Goal: Task Accomplishment & Management: Manage account settings

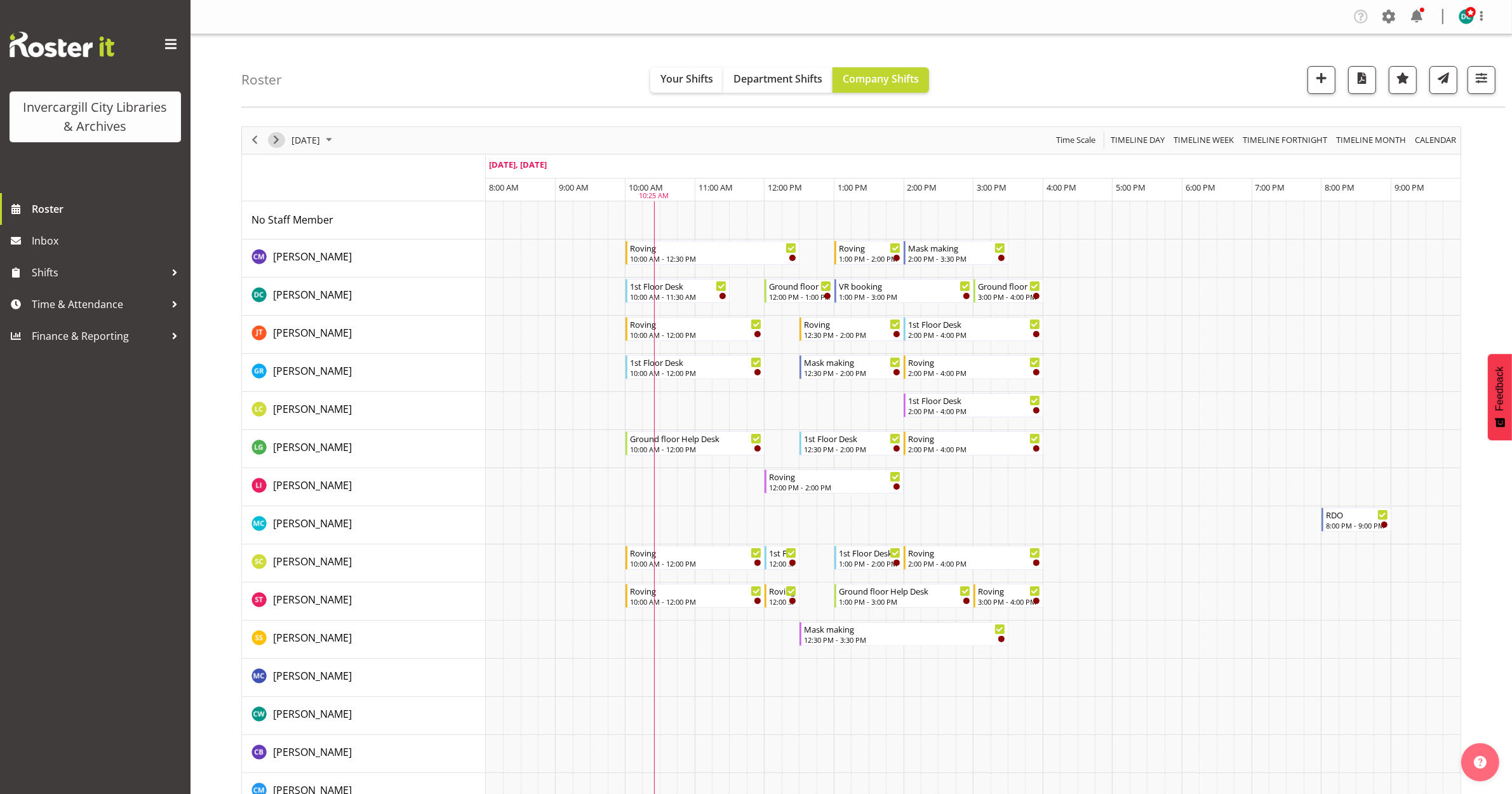
click at [281, 146] on span "Next" at bounding box center [276, 140] width 15 height 16
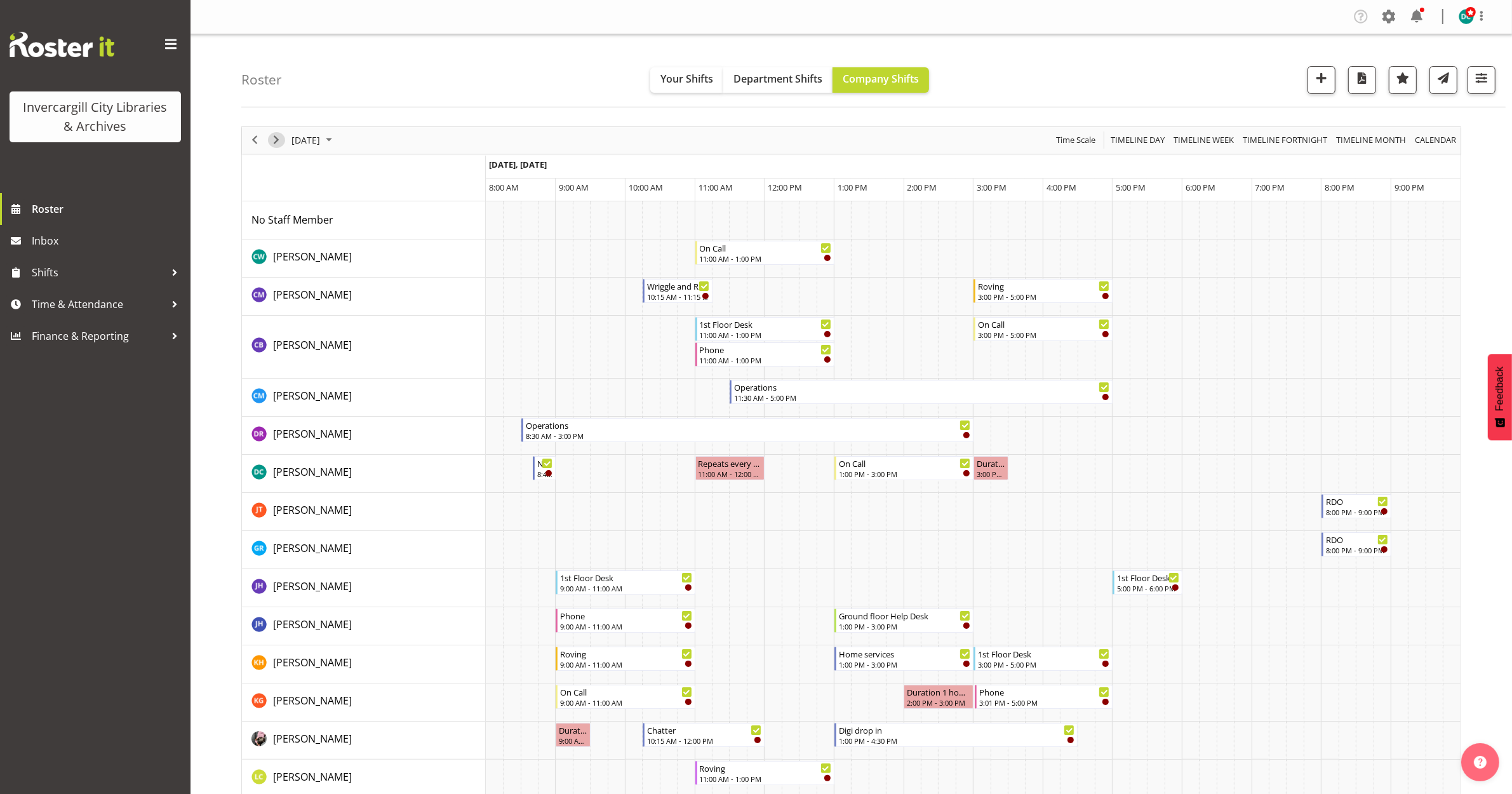
click at [272, 145] on span "Next" at bounding box center [276, 140] width 15 height 16
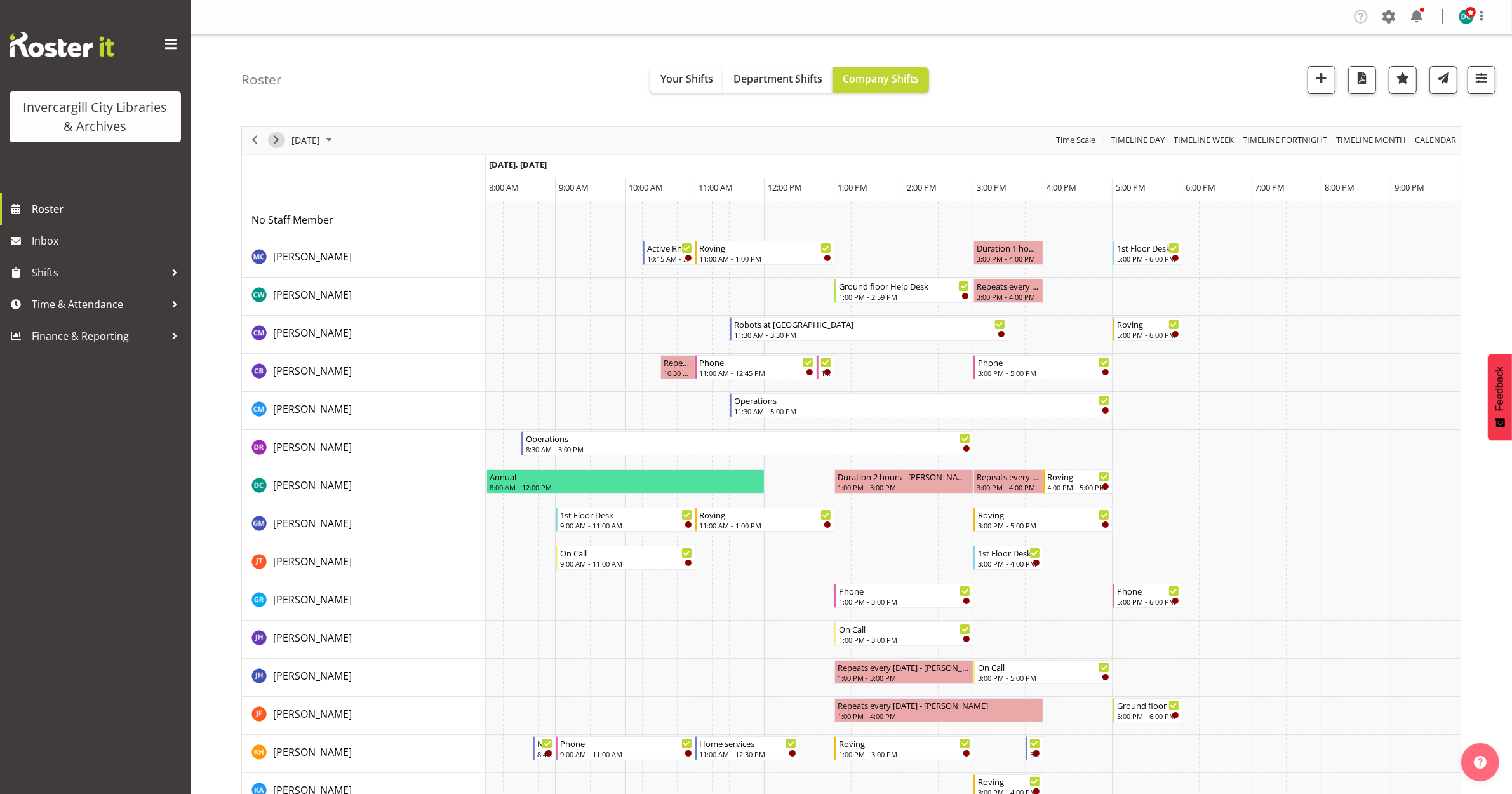
click at [278, 137] on span "Next" at bounding box center [276, 140] width 15 height 16
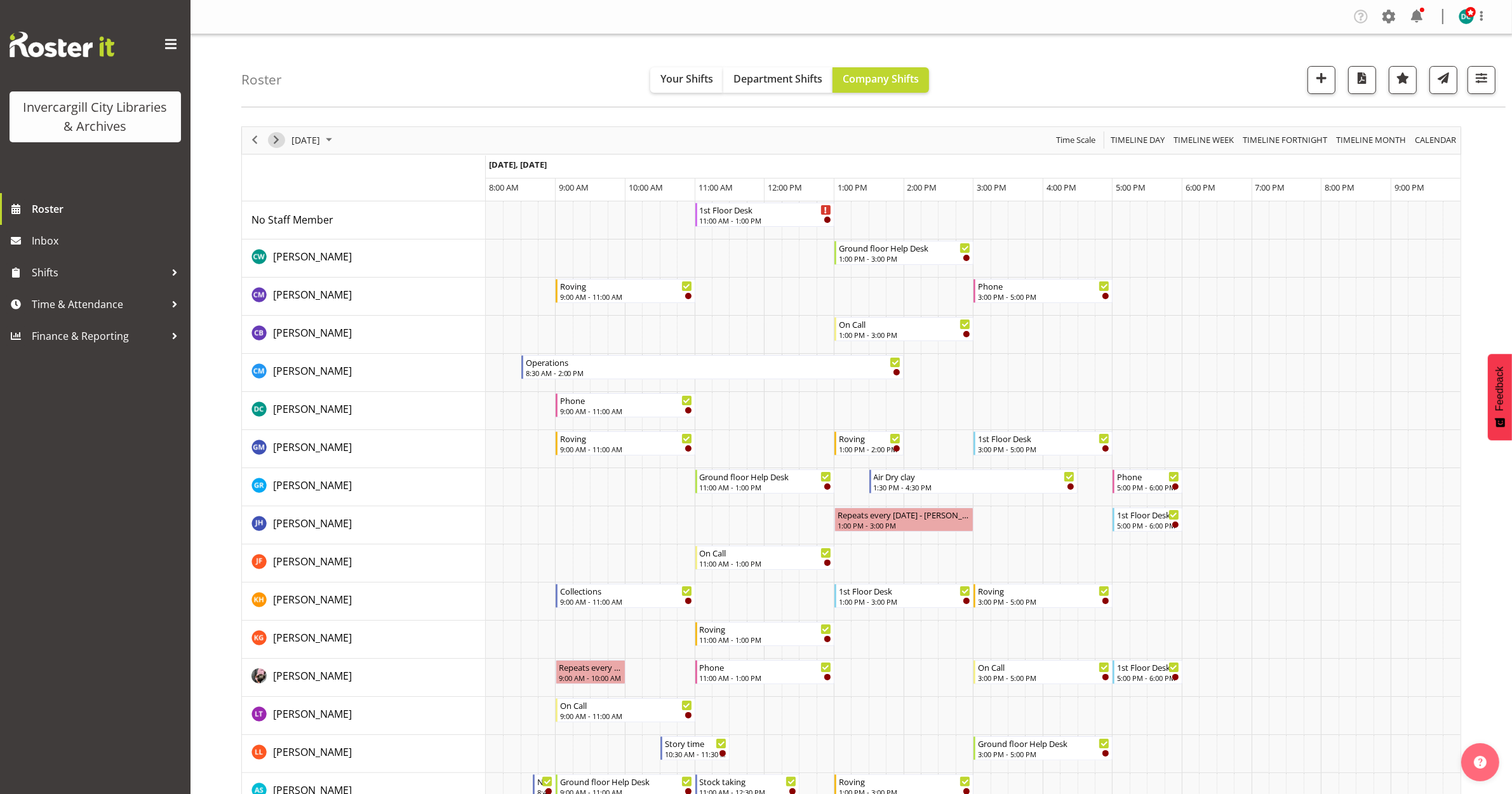
click at [271, 143] on span "Next" at bounding box center [276, 140] width 15 height 16
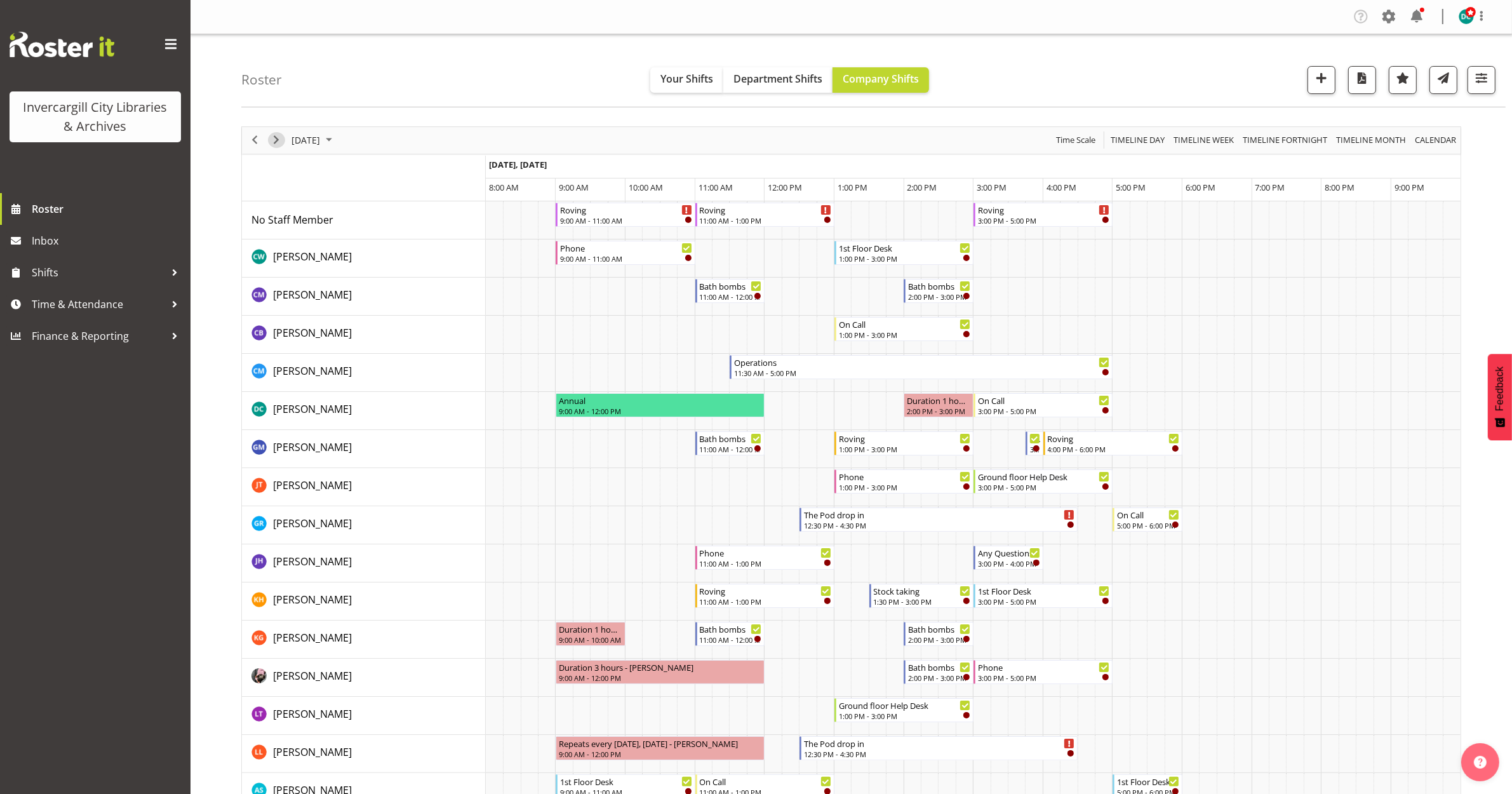
click at [275, 140] on span "Next" at bounding box center [276, 140] width 15 height 16
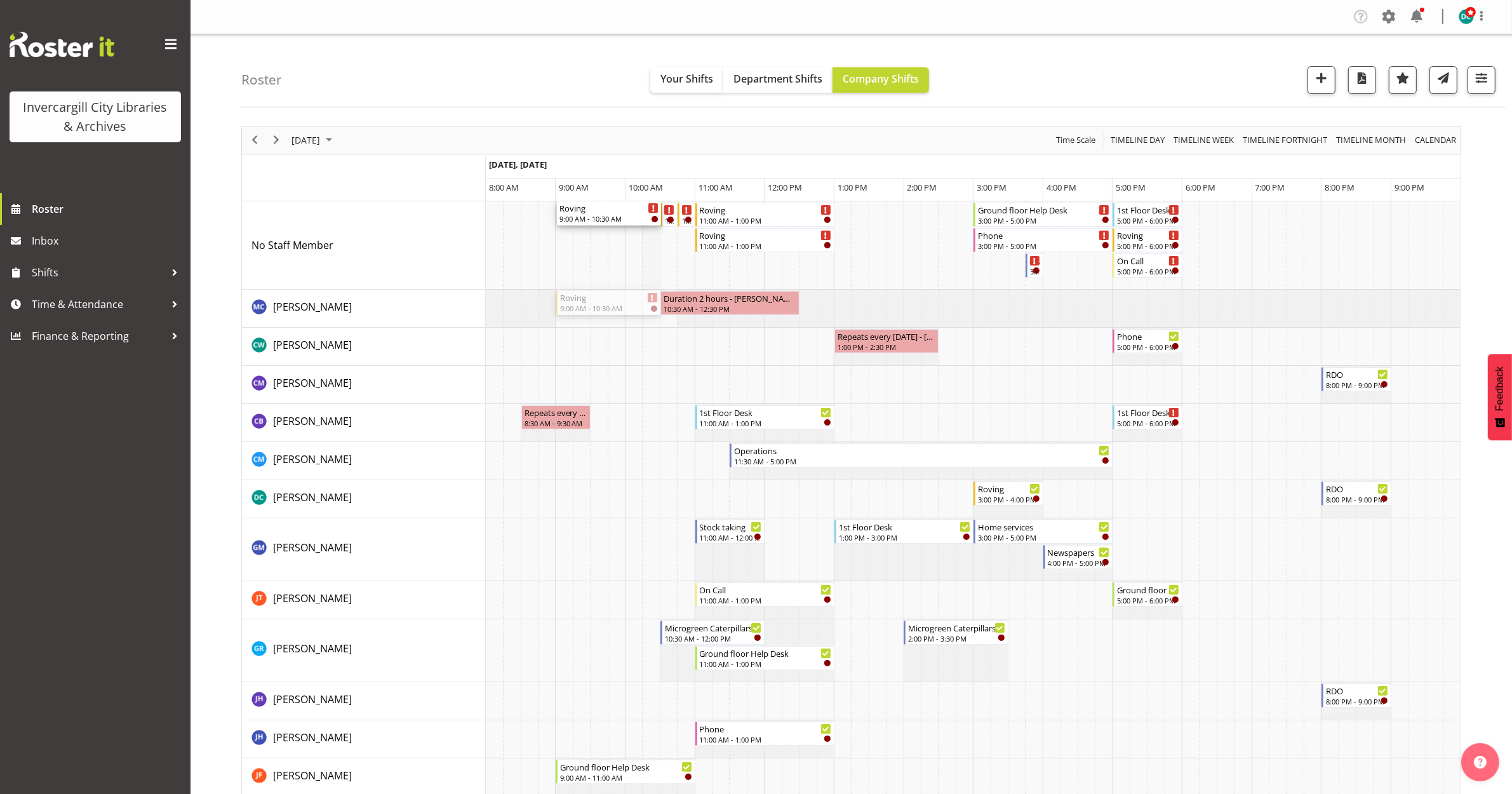
drag, startPoint x: 603, startPoint y: 308, endPoint x: 652, endPoint y: 240, distance: 83.8
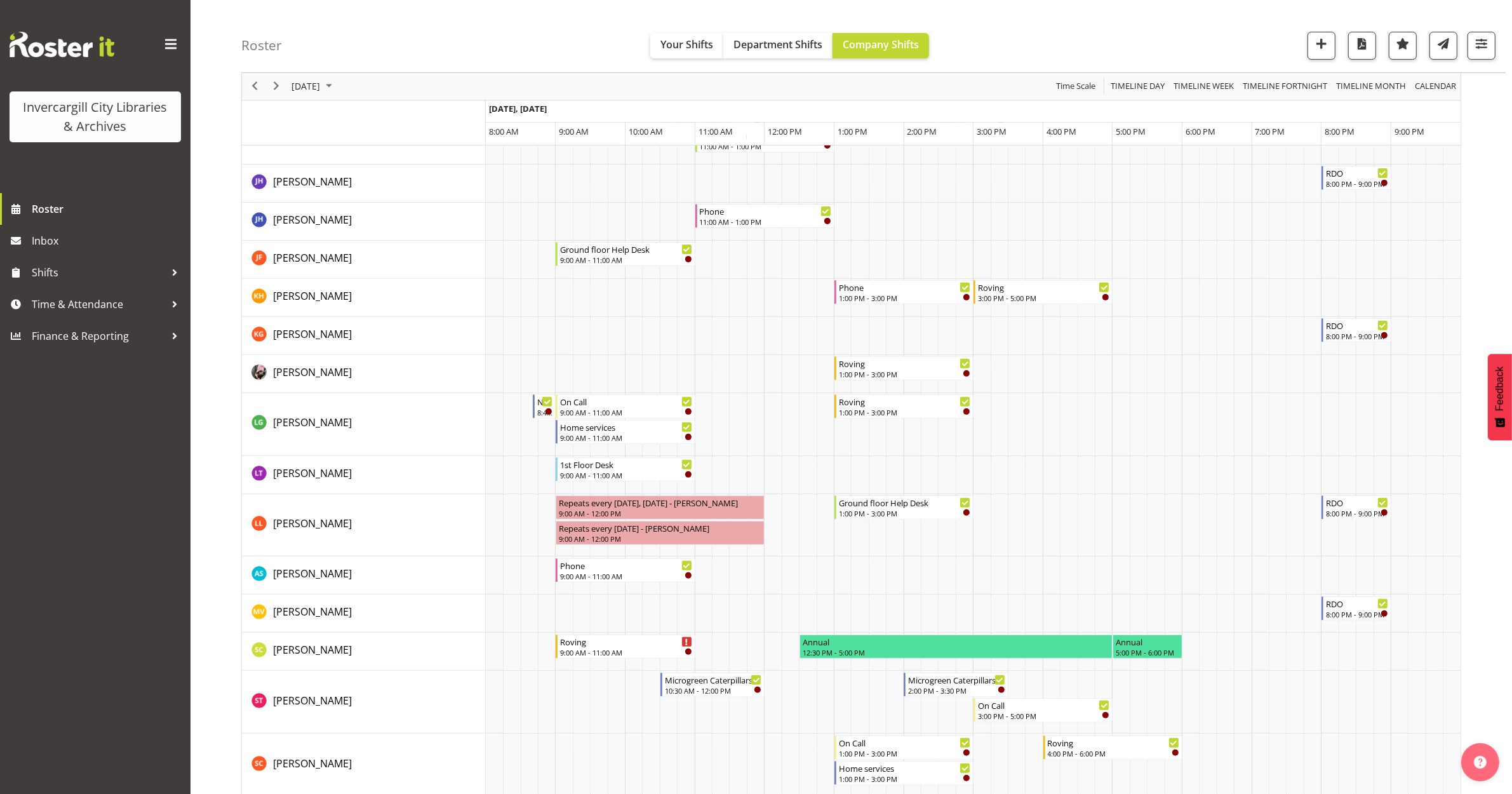
scroll to position [556, 0]
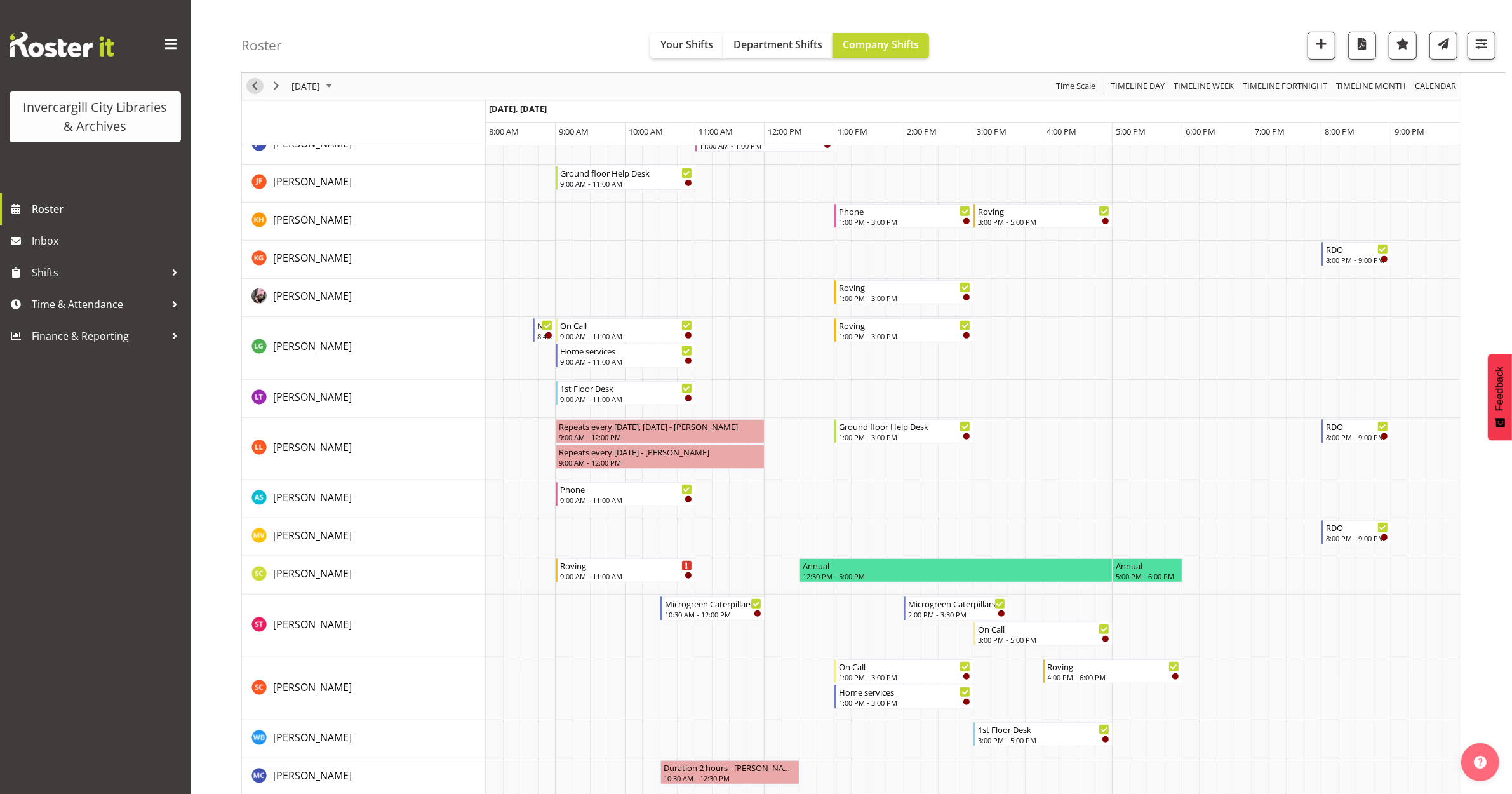
click at [254, 87] on span "Previous" at bounding box center [254, 86] width 15 height 16
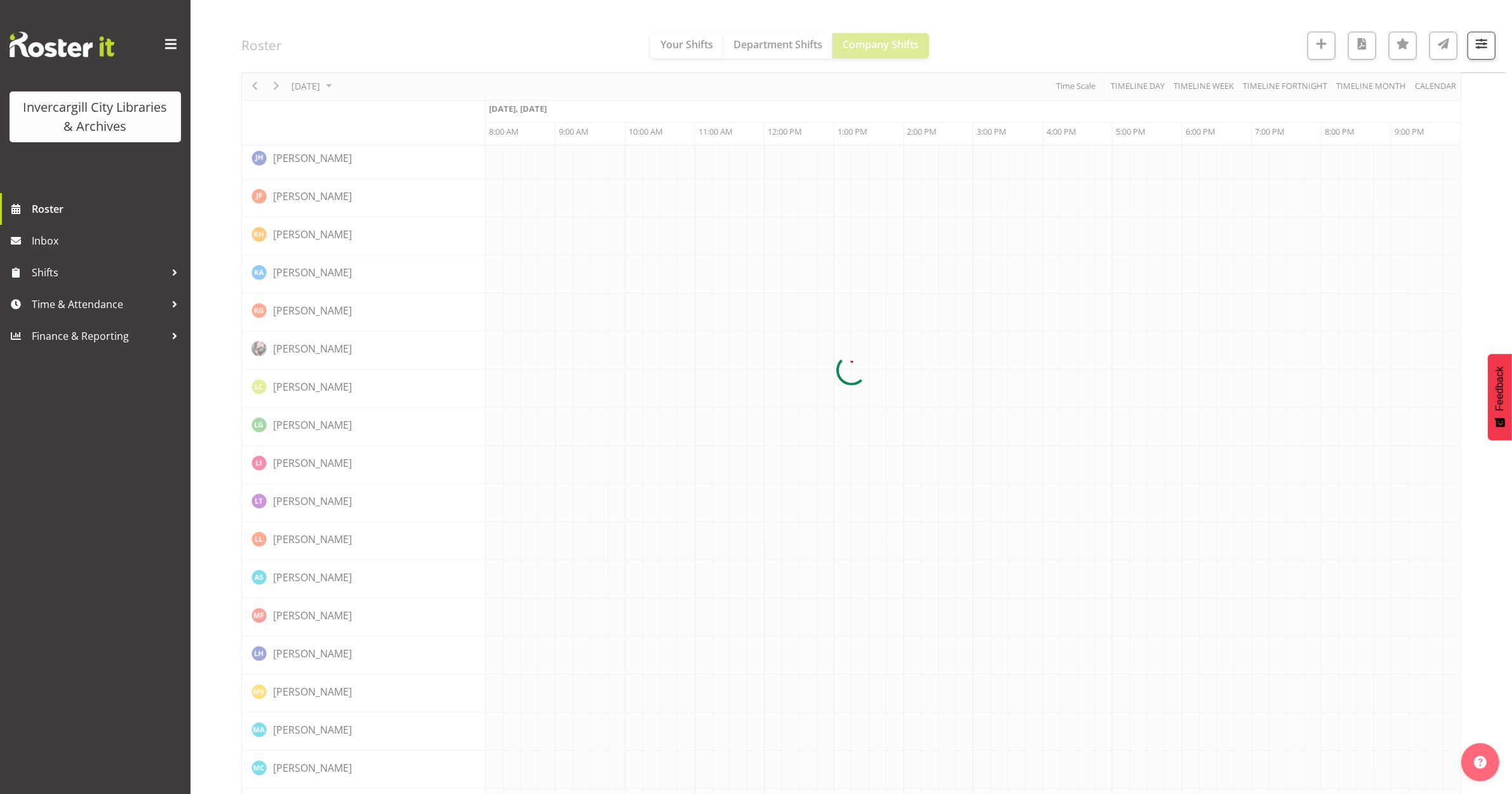
scroll to position [0, 0]
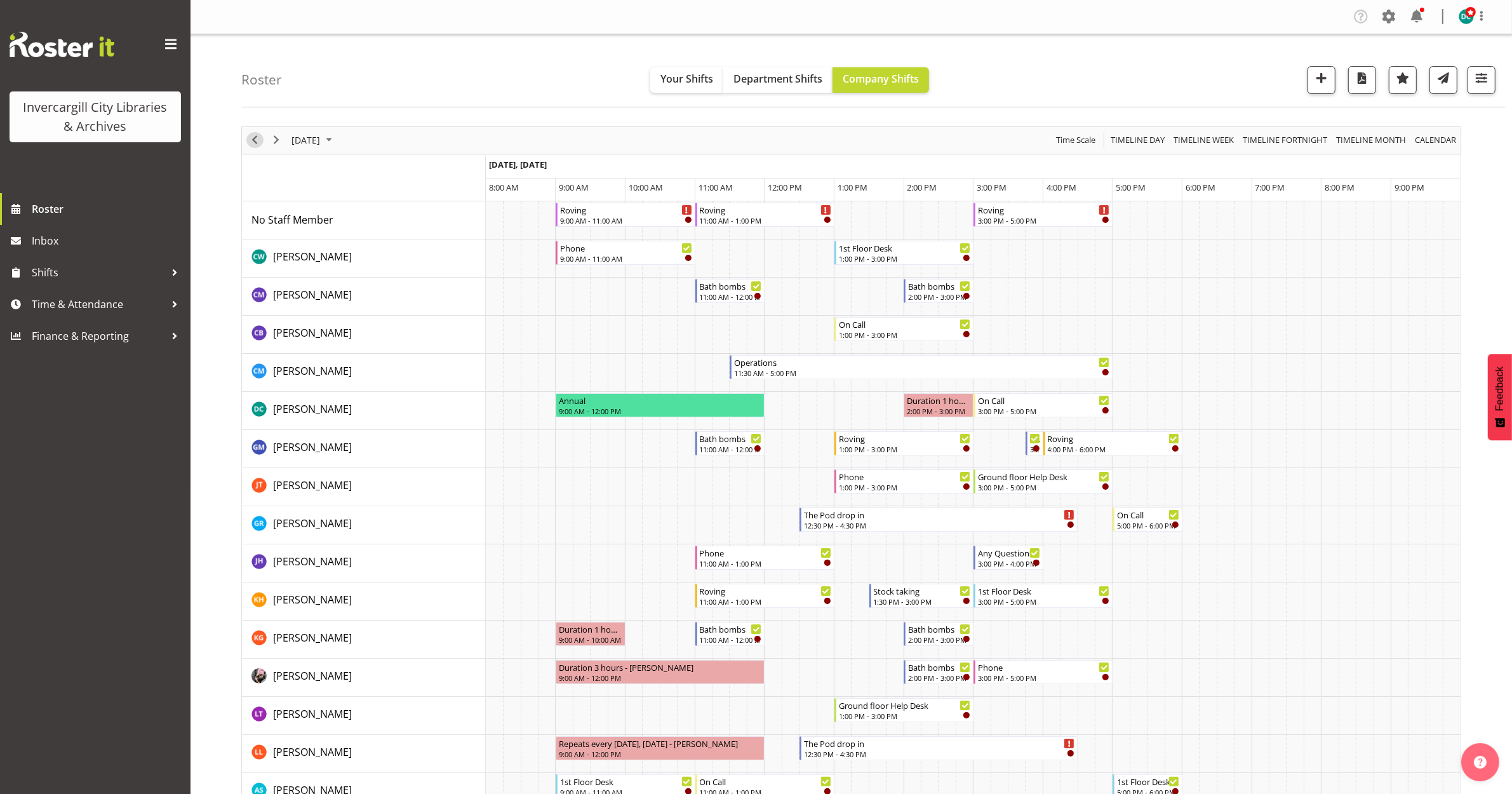
click at [254, 141] on span "Previous" at bounding box center [254, 140] width 15 height 16
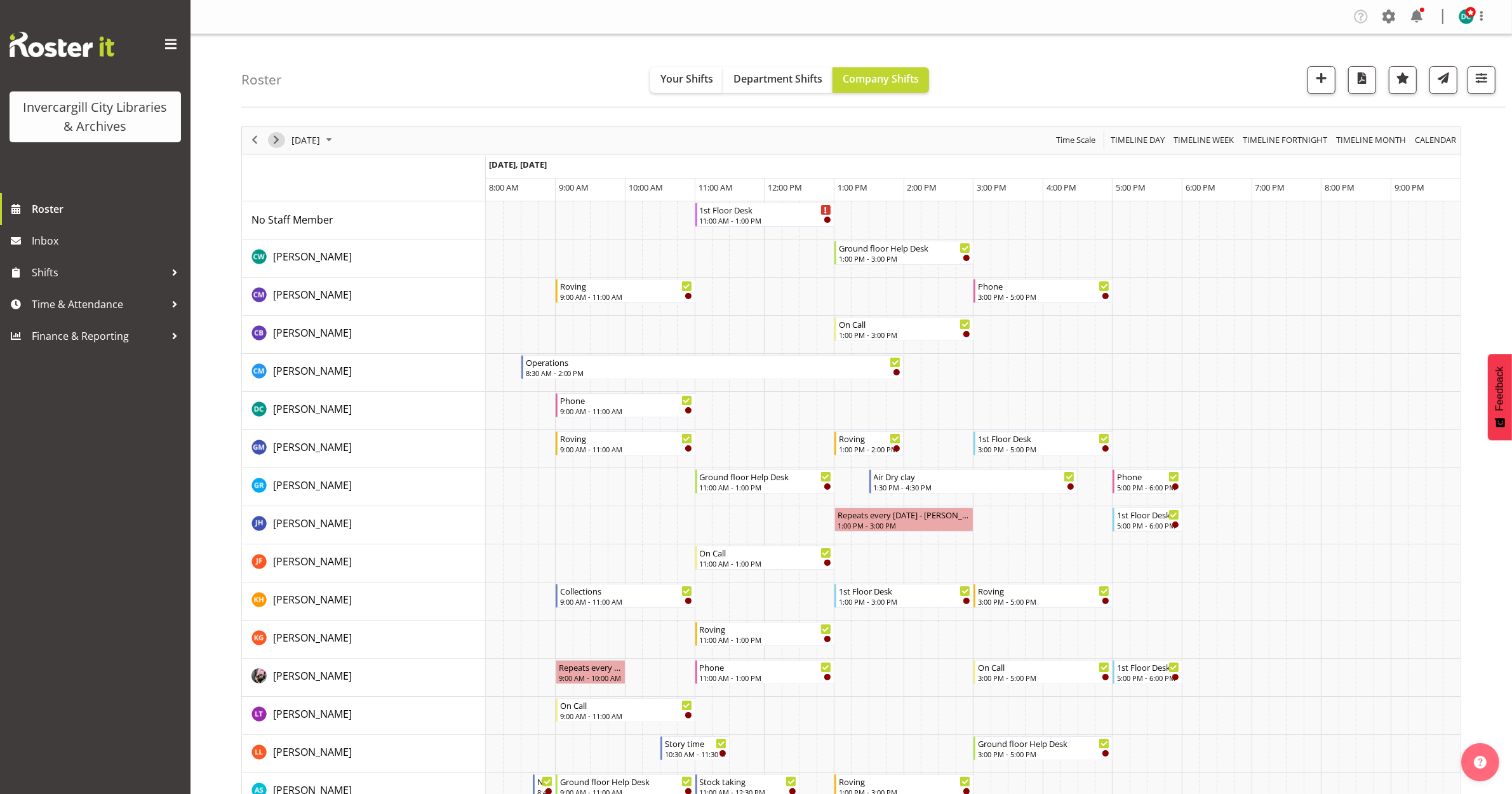
drag, startPoint x: 271, startPoint y: 145, endPoint x: 281, endPoint y: 162, distance: 19.7
click at [272, 145] on span "Next" at bounding box center [276, 140] width 15 height 16
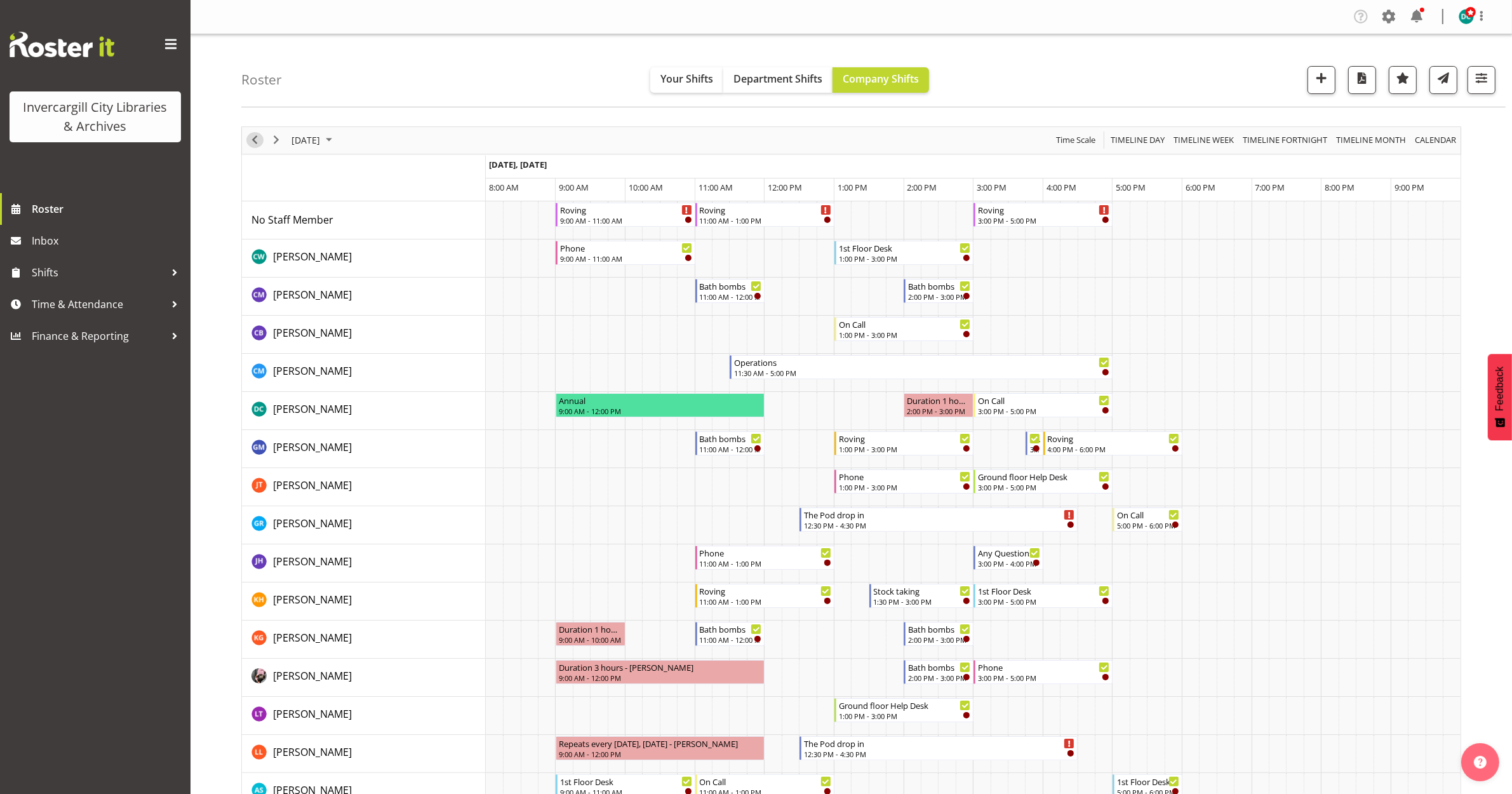
click at [254, 139] on span "Previous" at bounding box center [254, 140] width 15 height 16
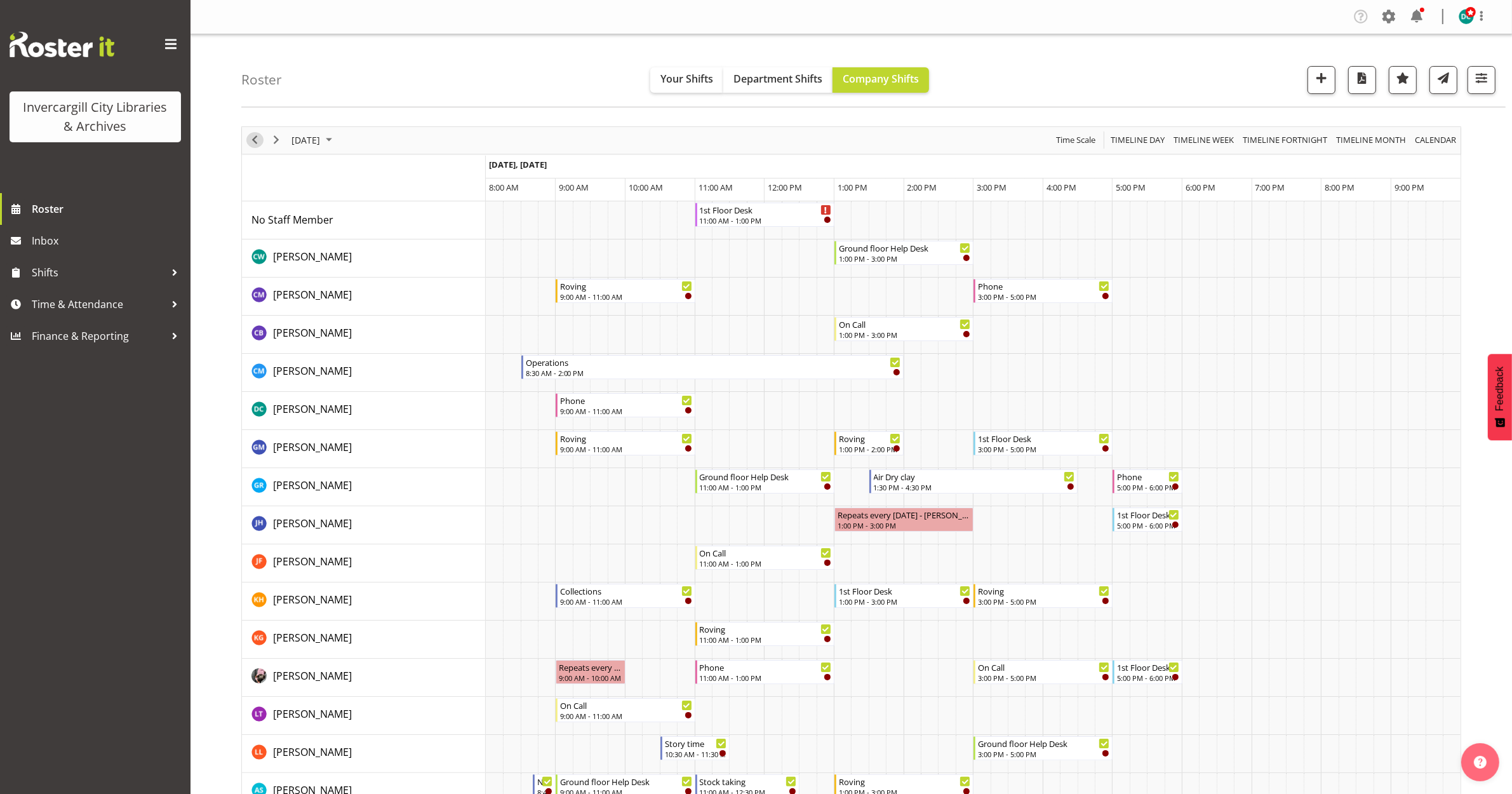
click at [256, 142] on span "Previous" at bounding box center [254, 140] width 15 height 16
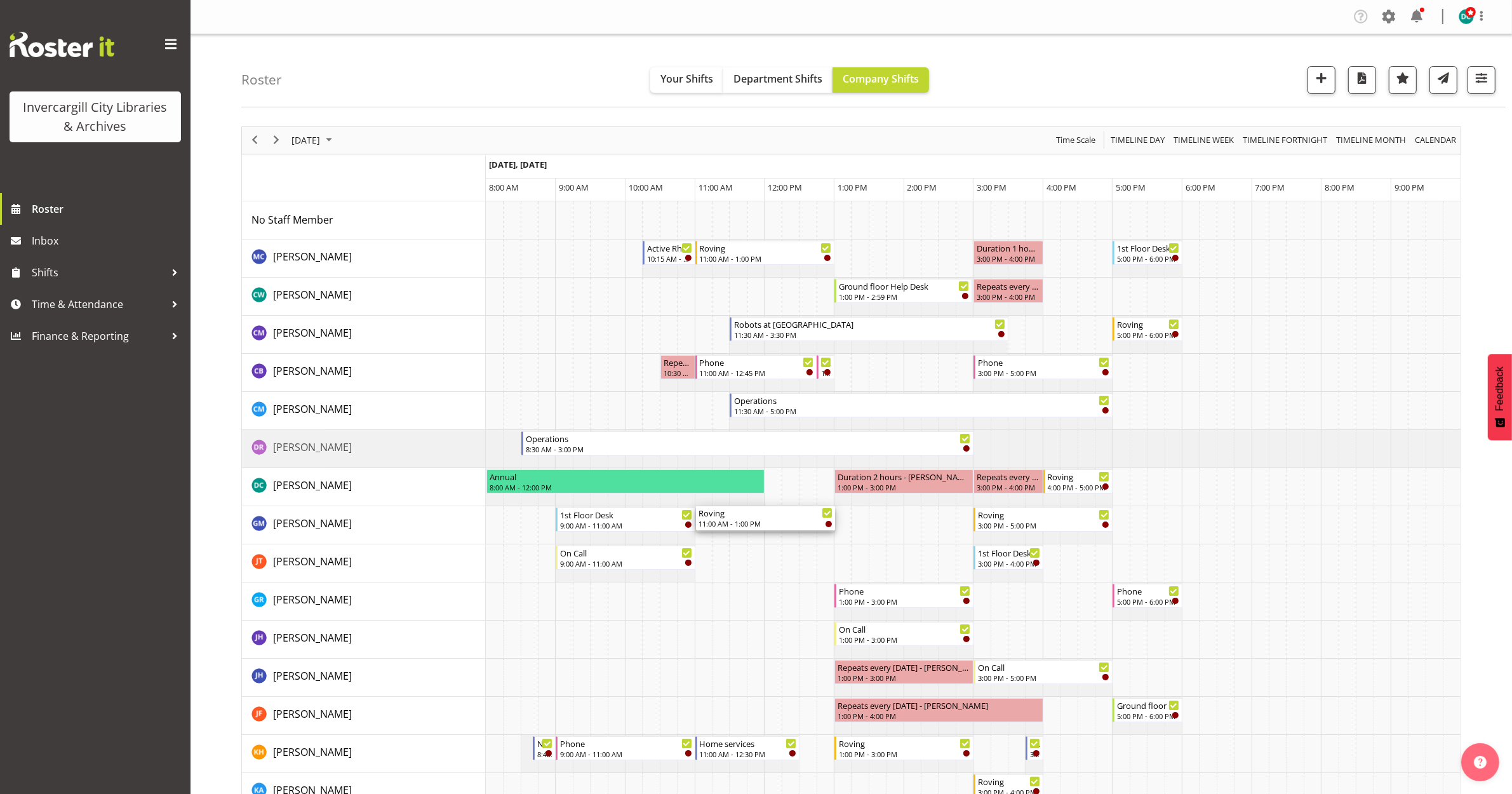
drag, startPoint x: 731, startPoint y: 308, endPoint x: 721, endPoint y: 526, distance: 218.2
drag, startPoint x: 753, startPoint y: 293, endPoint x: 741, endPoint y: 230, distance: 64.1
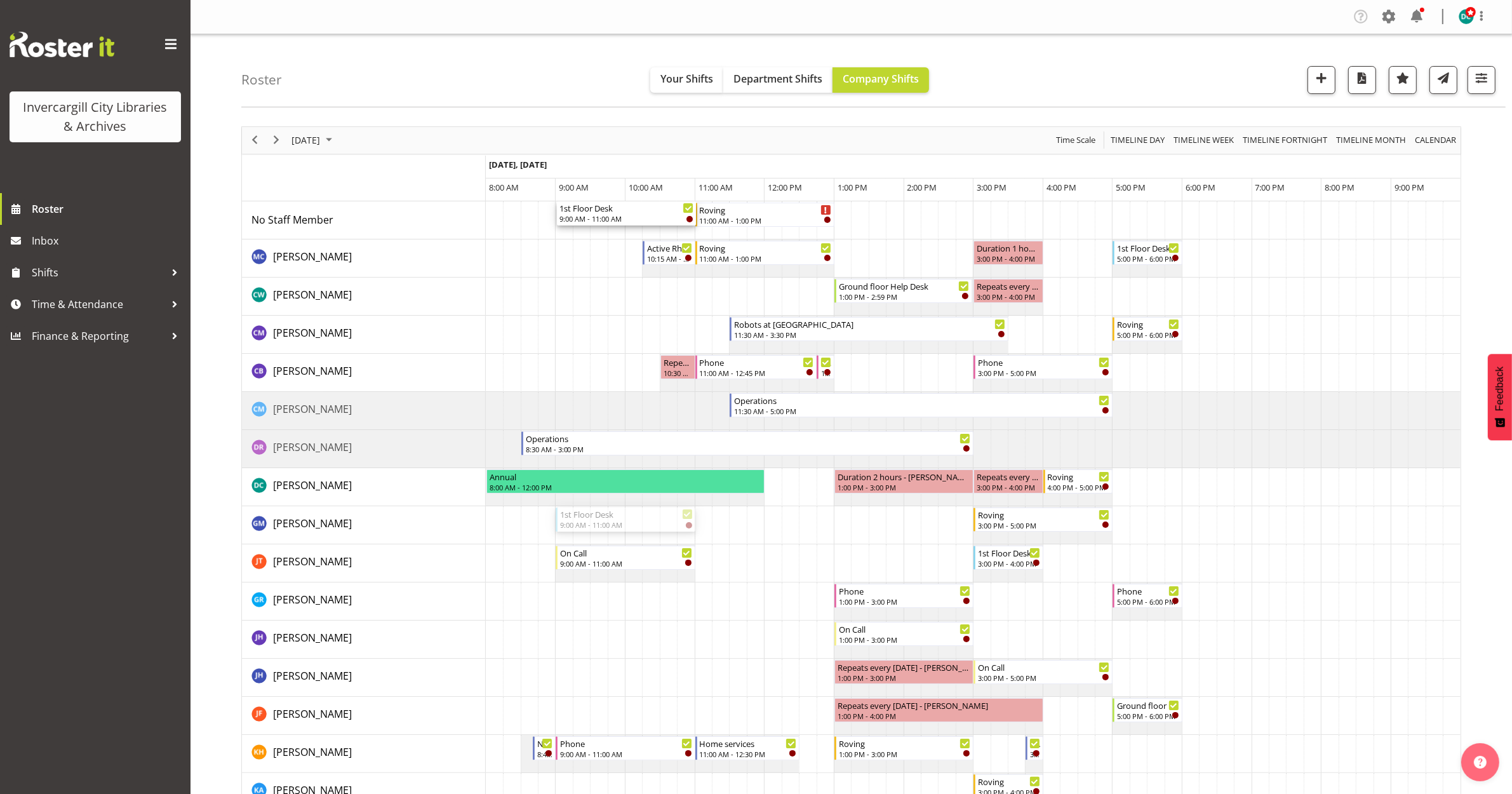
drag, startPoint x: 620, startPoint y: 308, endPoint x: 601, endPoint y: 228, distance: 82.2
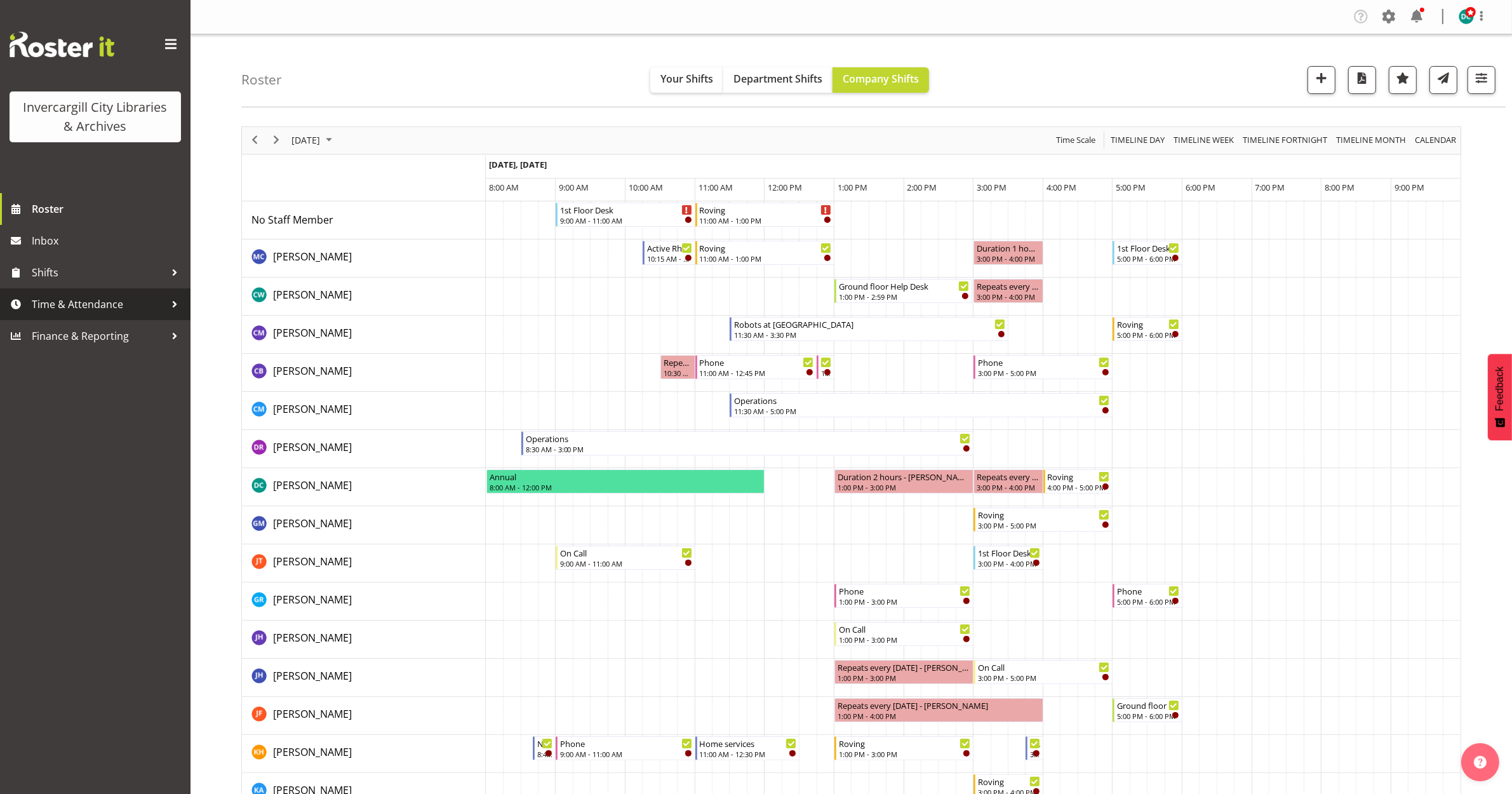
click at [68, 305] on span "Time & Attendance" at bounding box center [99, 304] width 134 height 19
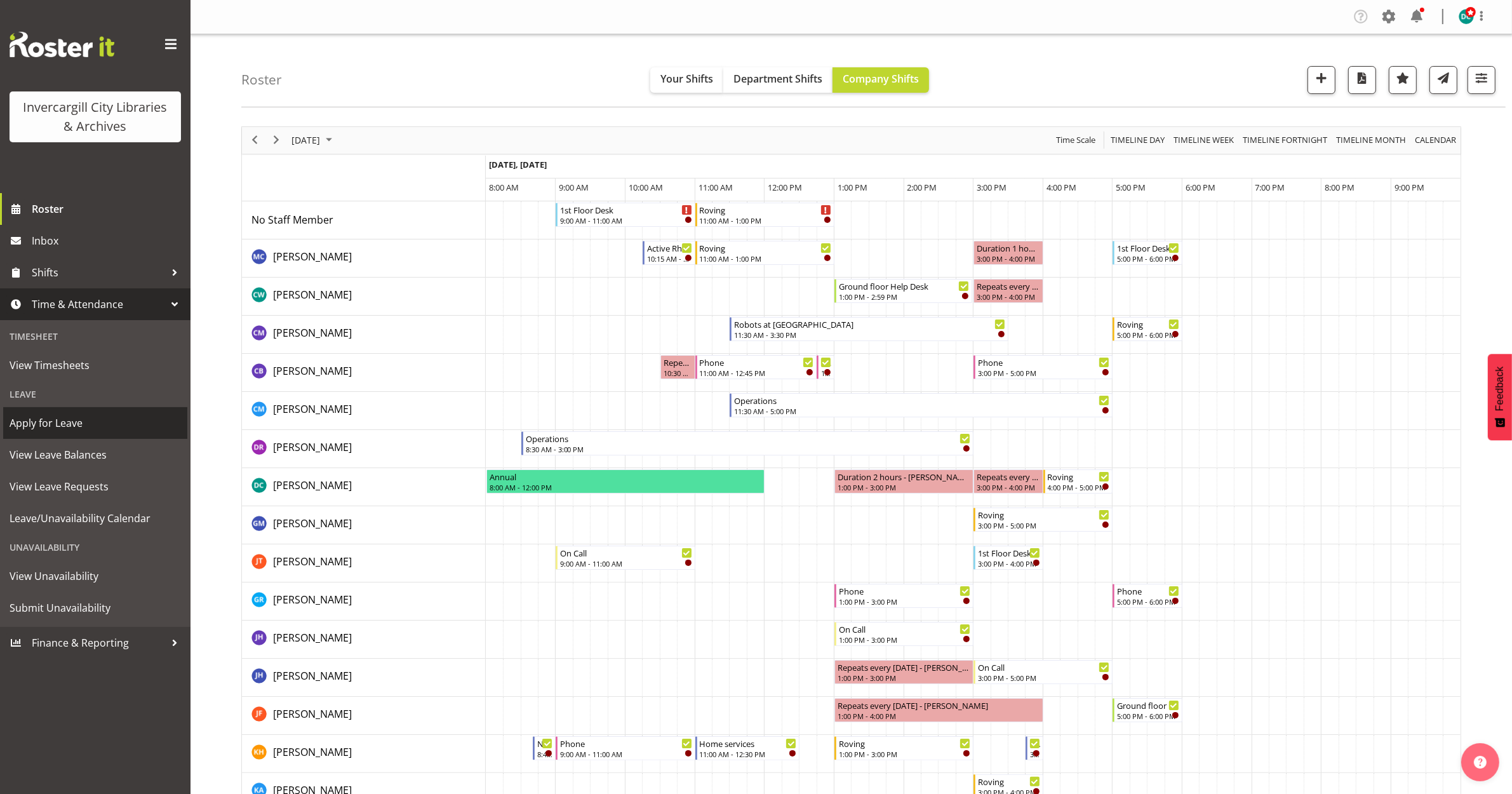
click at [48, 427] on span "Apply for Leave" at bounding box center [95, 423] width 171 height 19
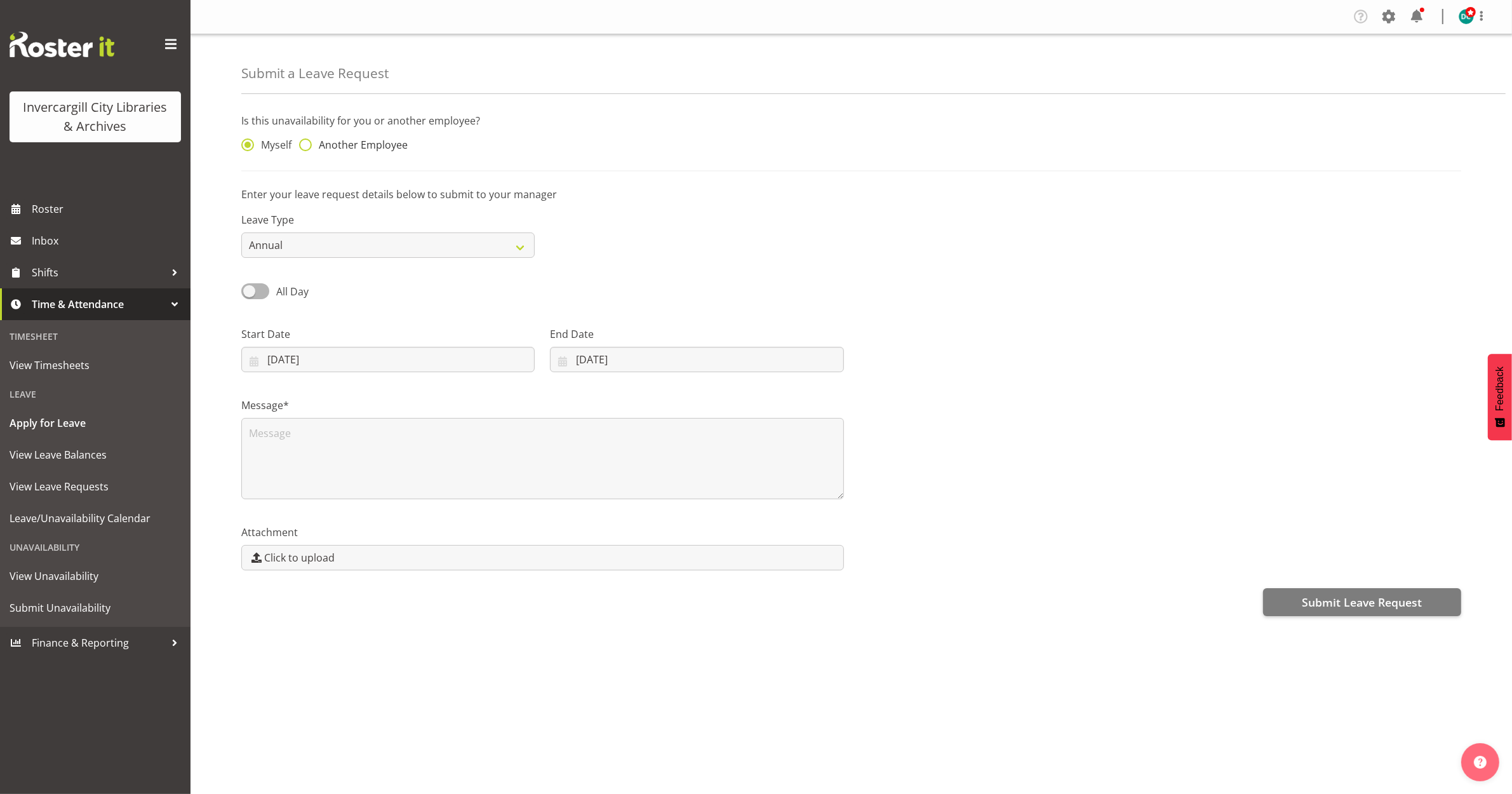
click at [323, 145] on span "Another Employee" at bounding box center [360, 145] width 96 height 13
click at [307, 145] on input "Another Employee" at bounding box center [303, 145] width 8 height 8
radio input "true"
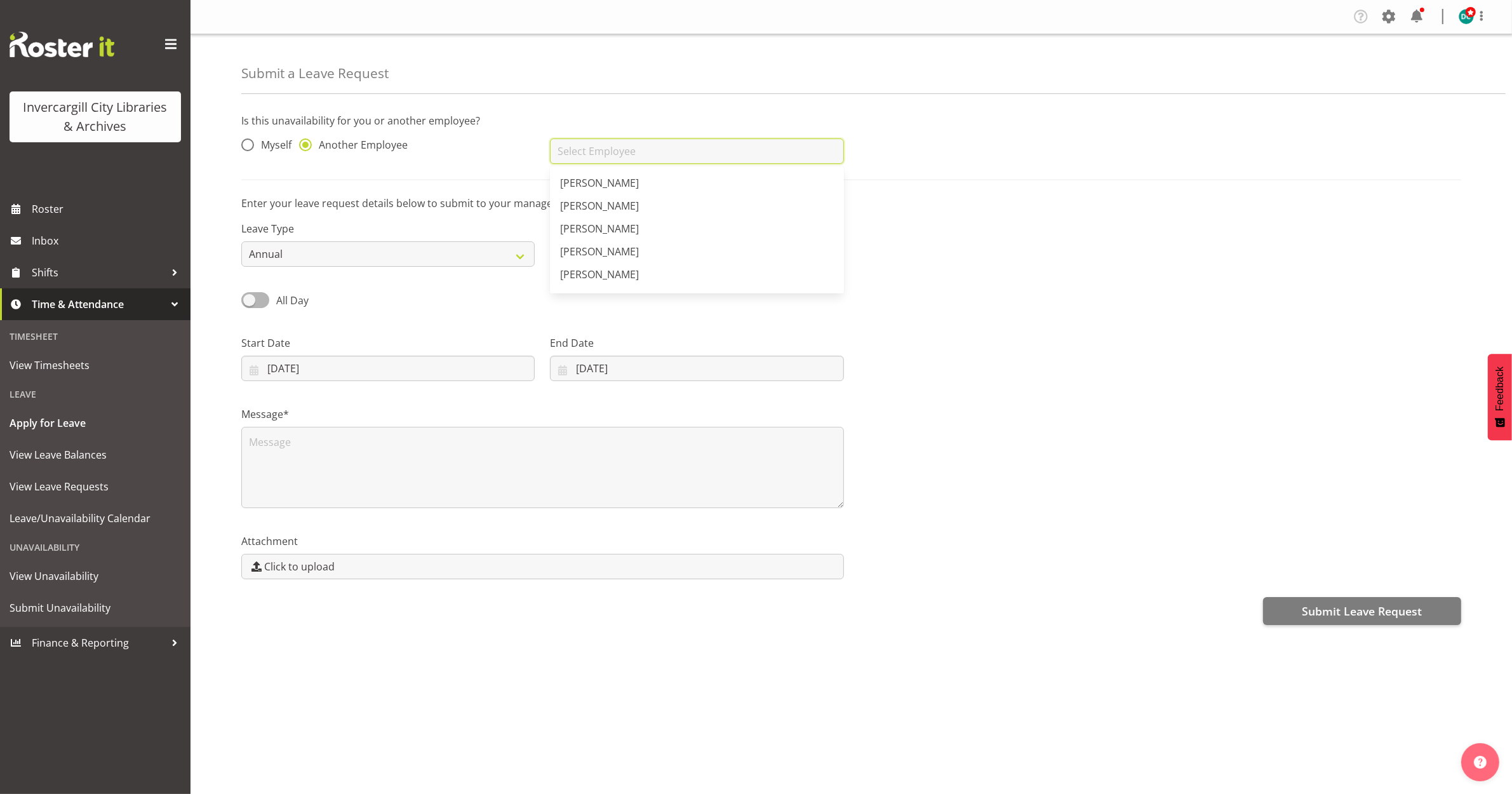
click at [565, 150] on input "text" at bounding box center [696, 151] width 294 height 25
click at [590, 183] on span "[PERSON_NAME]" at bounding box center [599, 183] width 79 height 14
type input "[PERSON_NAME]"
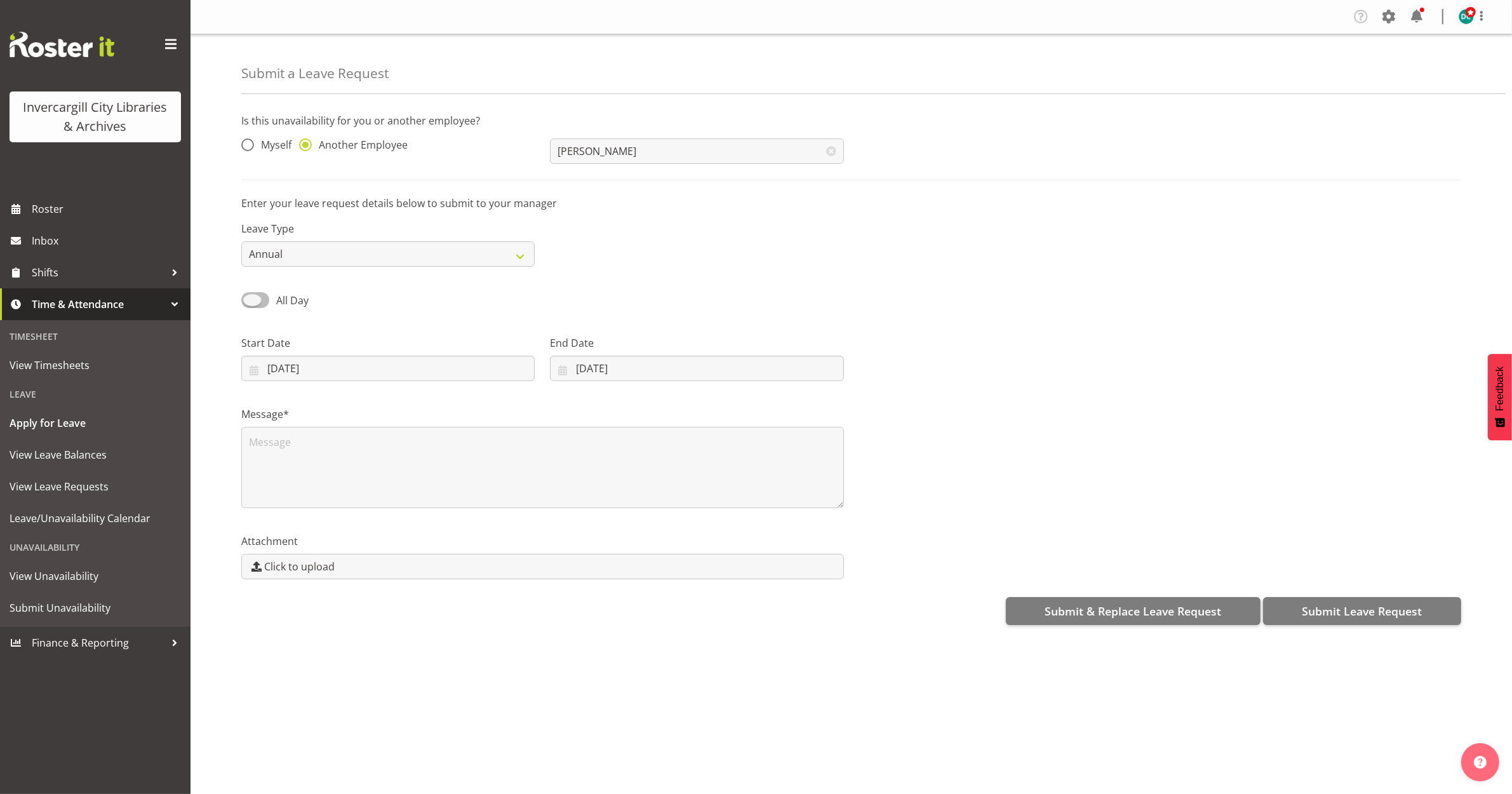
click at [251, 299] on span at bounding box center [255, 299] width 28 height 16
click at [250, 299] on input "All Day" at bounding box center [245, 300] width 8 height 8
checkbox input "true"
click at [316, 362] on input "28/09/2025" at bounding box center [388, 368] width 294 height 25
click at [334, 566] on span "30" at bounding box center [333, 566] width 10 height 12
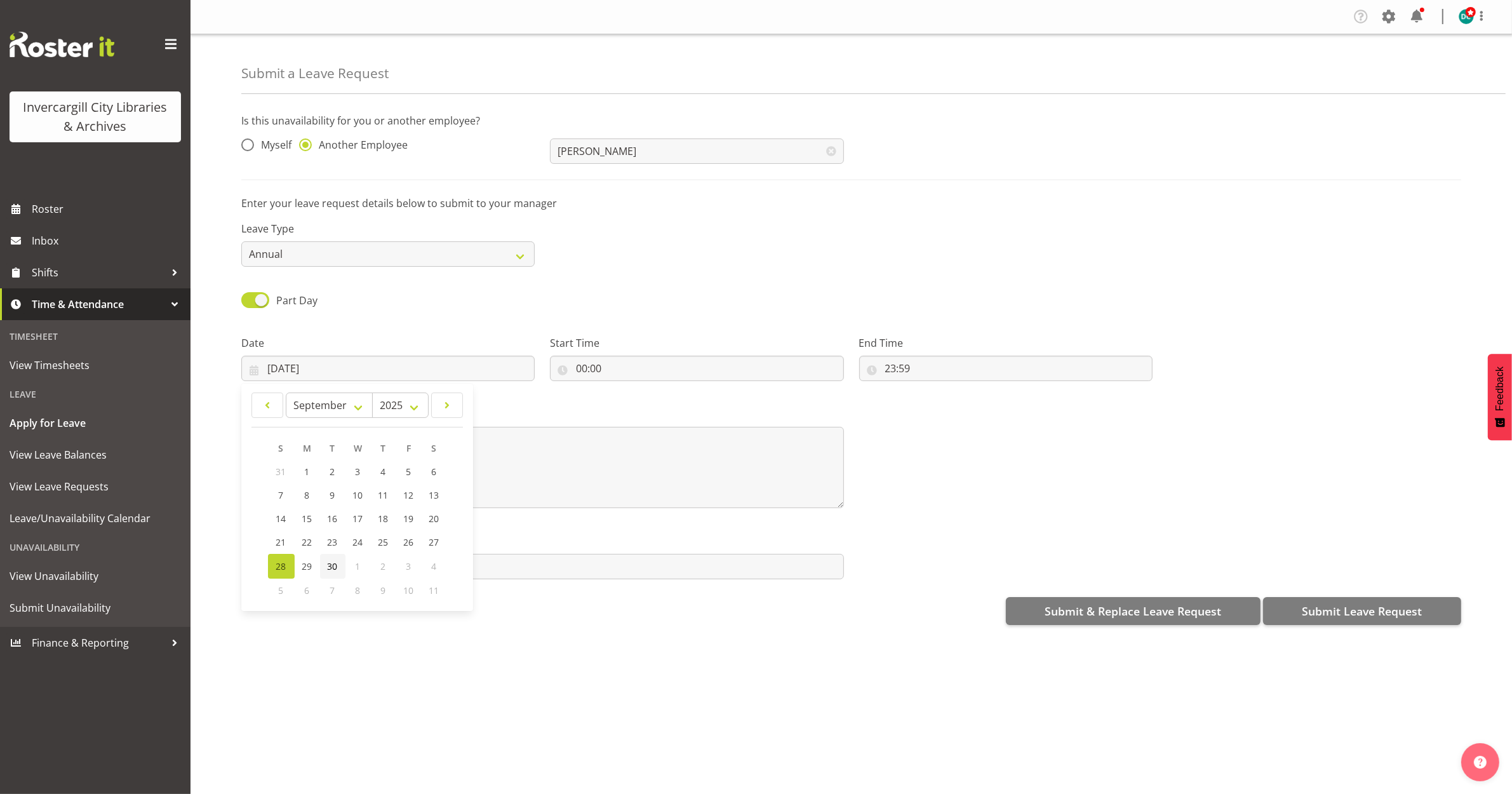
type input "30/09/2025"
click at [635, 363] on input "00:00" at bounding box center [696, 368] width 294 height 25
click at [633, 401] on select "00 01 02 03 04 05 06 07 08 09 10 11 12 13 14 15 16 17 18 19 20 21 22 23" at bounding box center [636, 401] width 29 height 25
select select "8"
click at [622, 389] on select "00 01 02 03 04 05 06 07 08 09 10 11 12 13 14 15 16 17 18 19 20 21 22 23" at bounding box center [636, 401] width 29 height 25
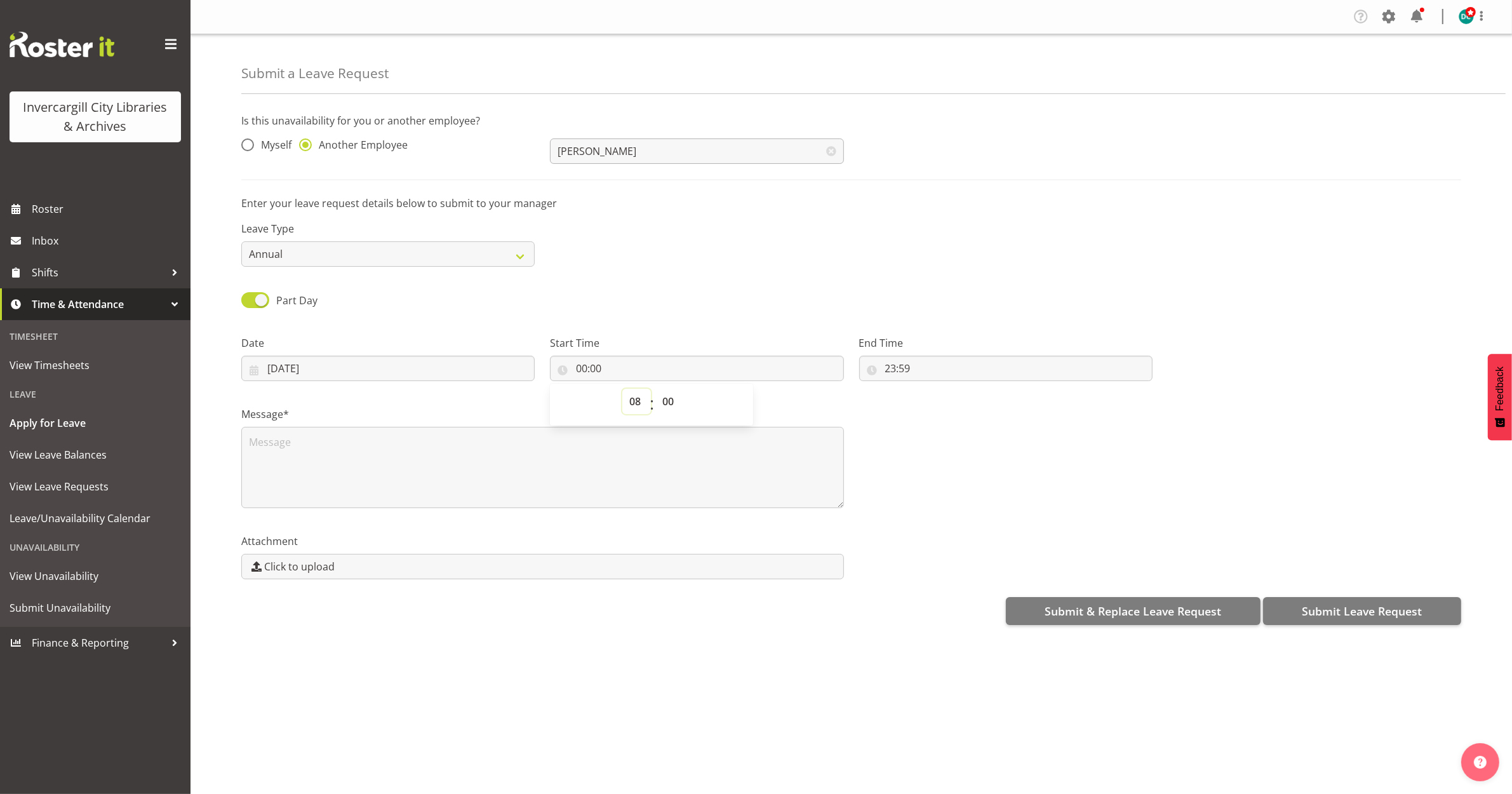
type input "08:00"
click at [891, 361] on input "23:59" at bounding box center [1006, 368] width 294 height 25
click at [942, 402] on select "00 01 02 03 04 05 06 07 08 09 10 11 12 13 14 15 16 17 18 19 20 21 22 23" at bounding box center [945, 401] width 29 height 25
select select "12"
click at [931, 389] on select "00 01 02 03 04 05 06 07 08 09 10 11 12 13 14 15 16 17 18 19 20 21 22 23" at bounding box center [945, 401] width 29 height 25
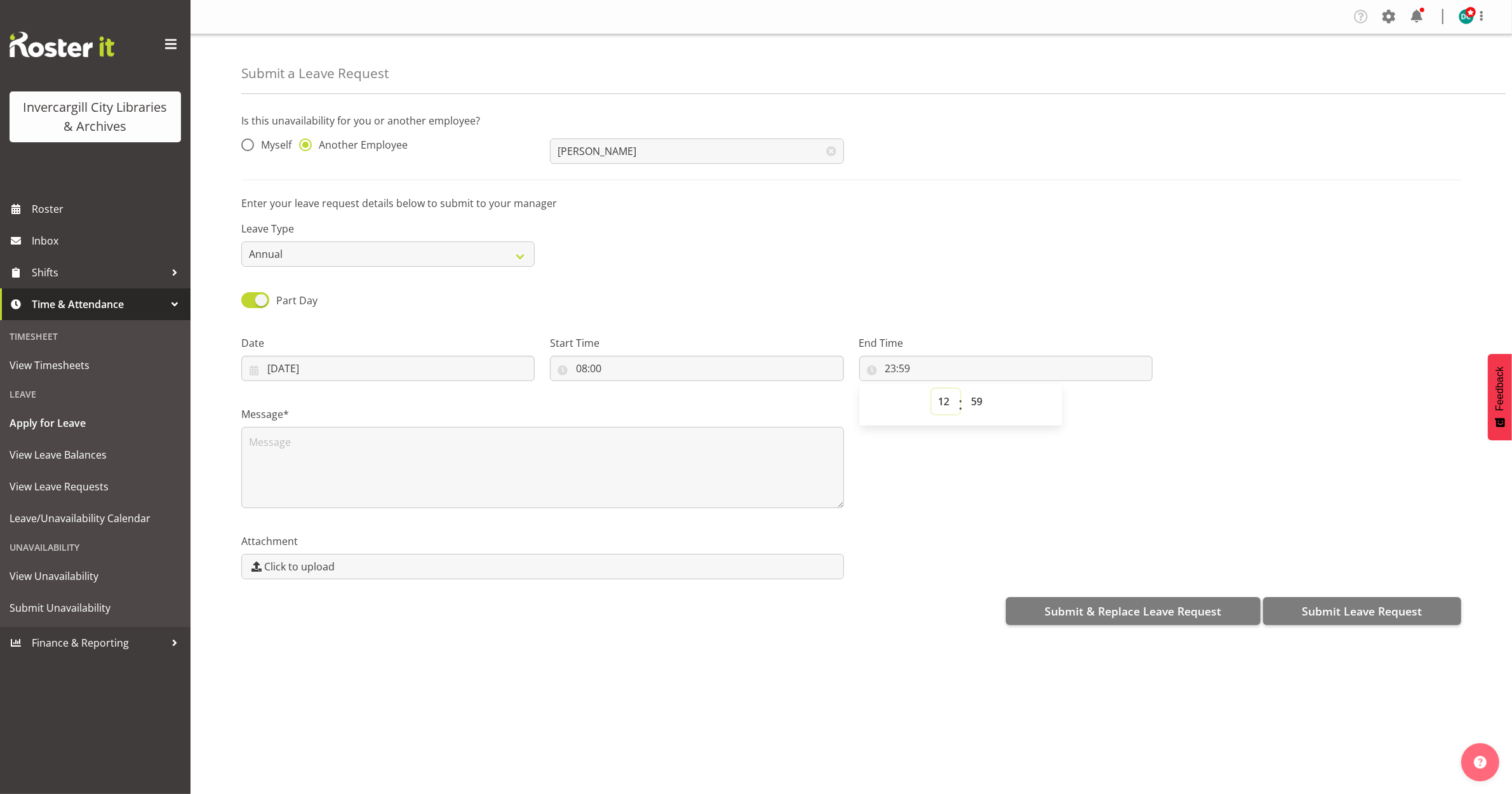
type input "12:59"
click at [979, 406] on select "00 01 02 03 04 05 06 07 08 09 10 11 12 13 14 15 16 17 18 19 20 21 22 23 24 25 2…" at bounding box center [979, 401] width 29 height 25
select select "0"
type input "12:00"
click at [960, 456] on div "Message*" at bounding box center [851, 452] width 1235 height 127
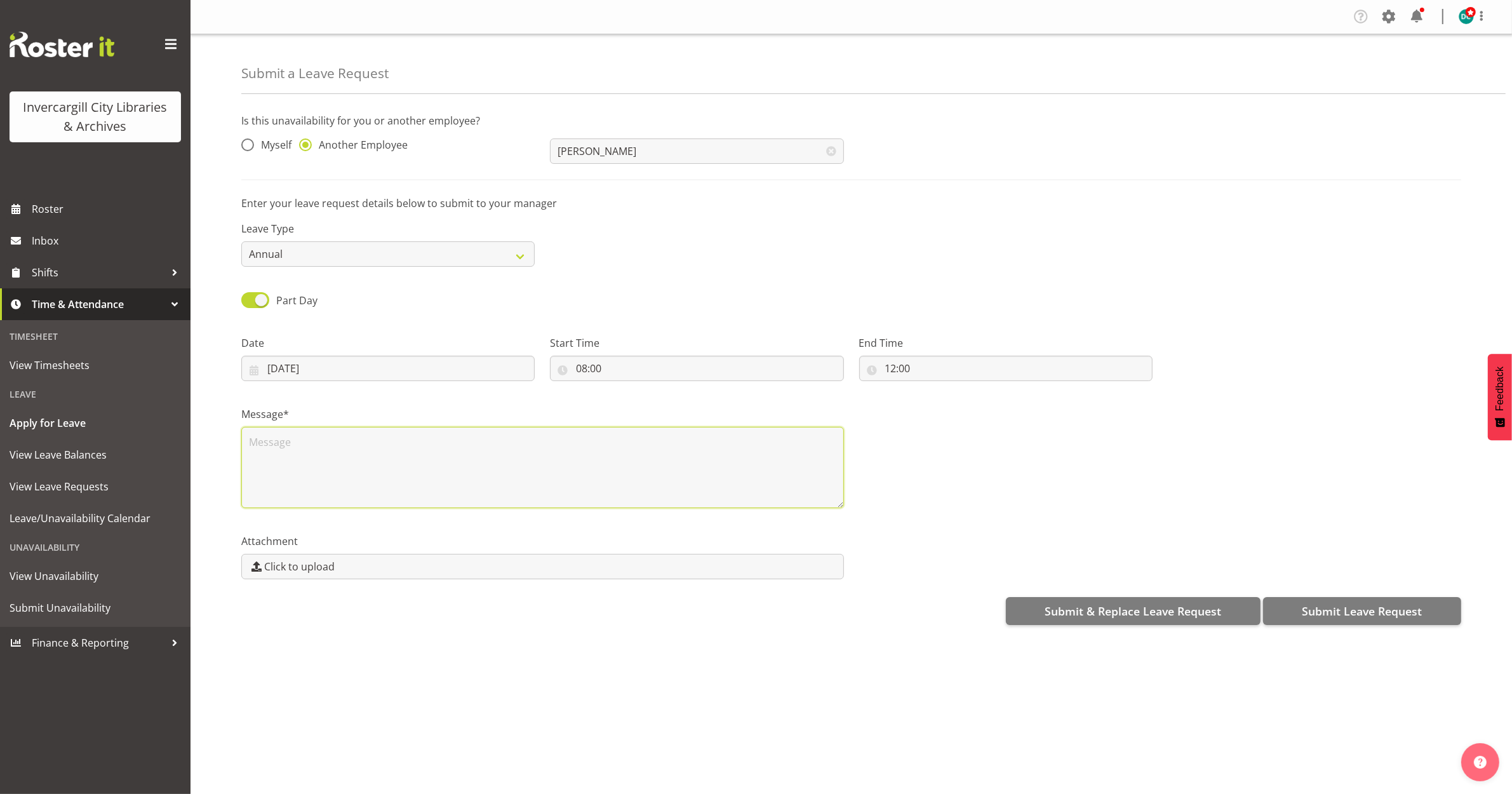
click at [362, 453] on textarea at bounding box center [542, 468] width 603 height 82
type textarea "Leave"
click at [1346, 612] on span "Submit Leave Request" at bounding box center [1361, 611] width 120 height 16
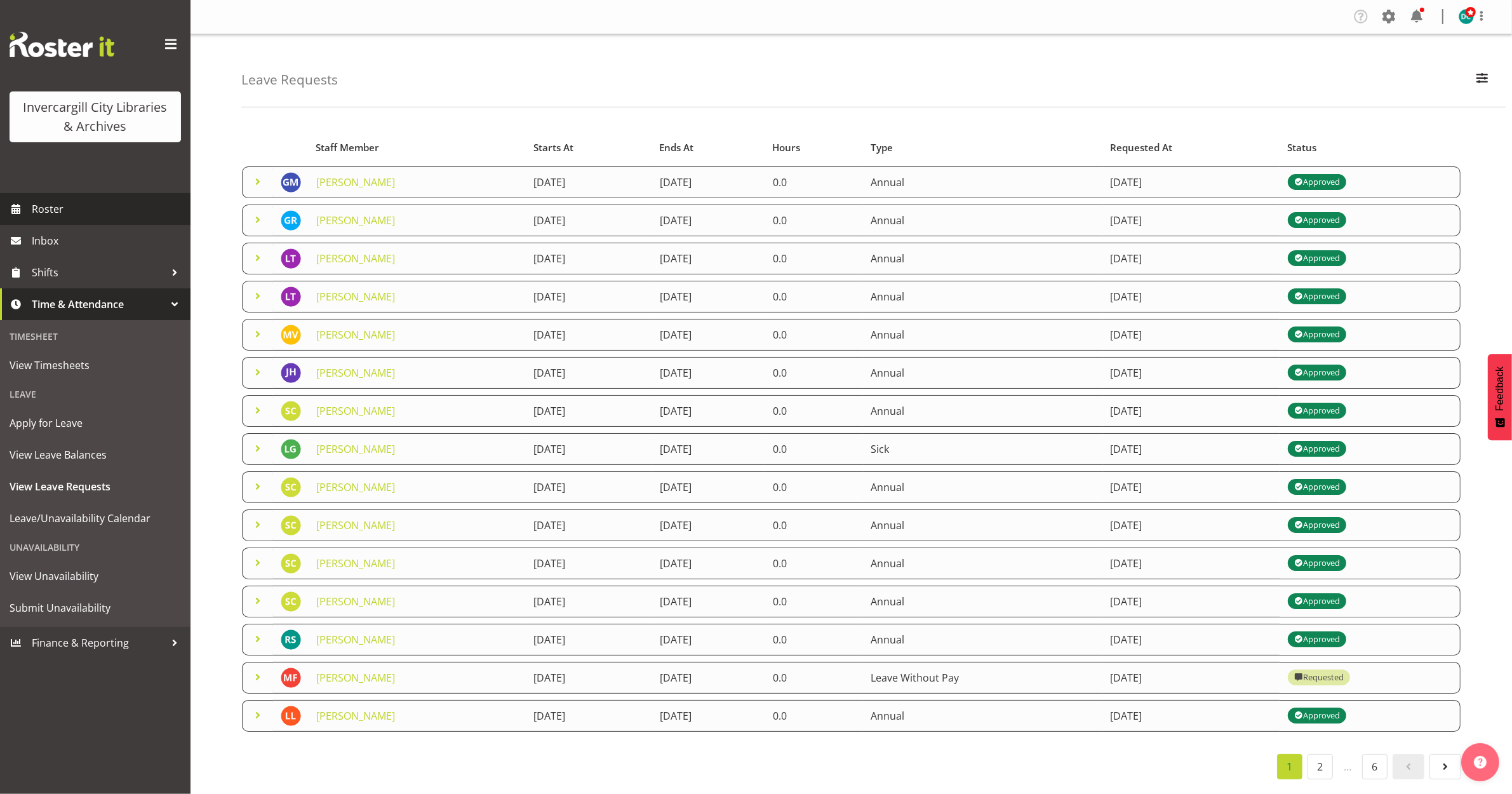
click at [37, 216] on span "Roster" at bounding box center [108, 208] width 153 height 19
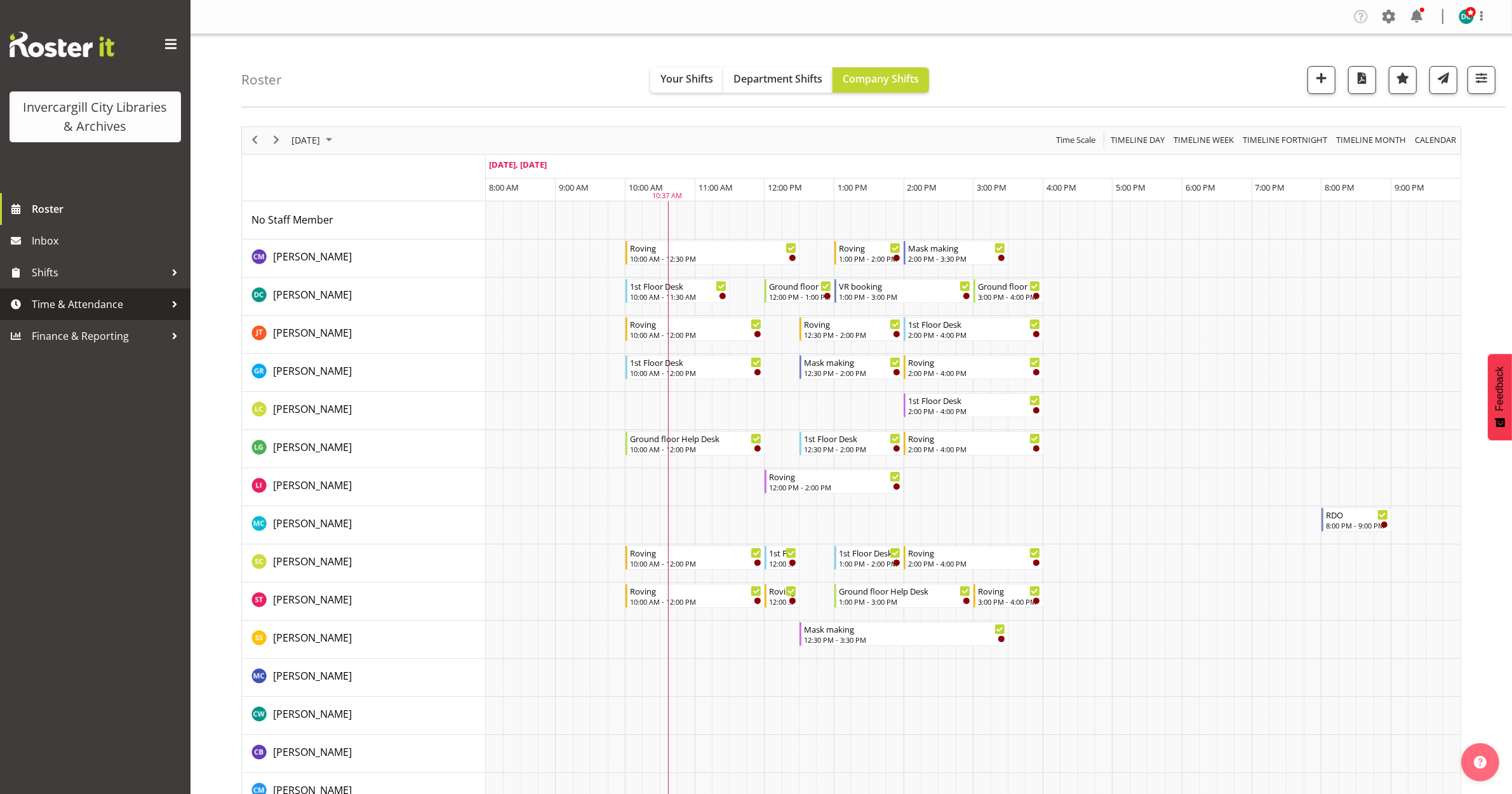
click at [62, 303] on span "Time & Attendance" at bounding box center [99, 304] width 134 height 19
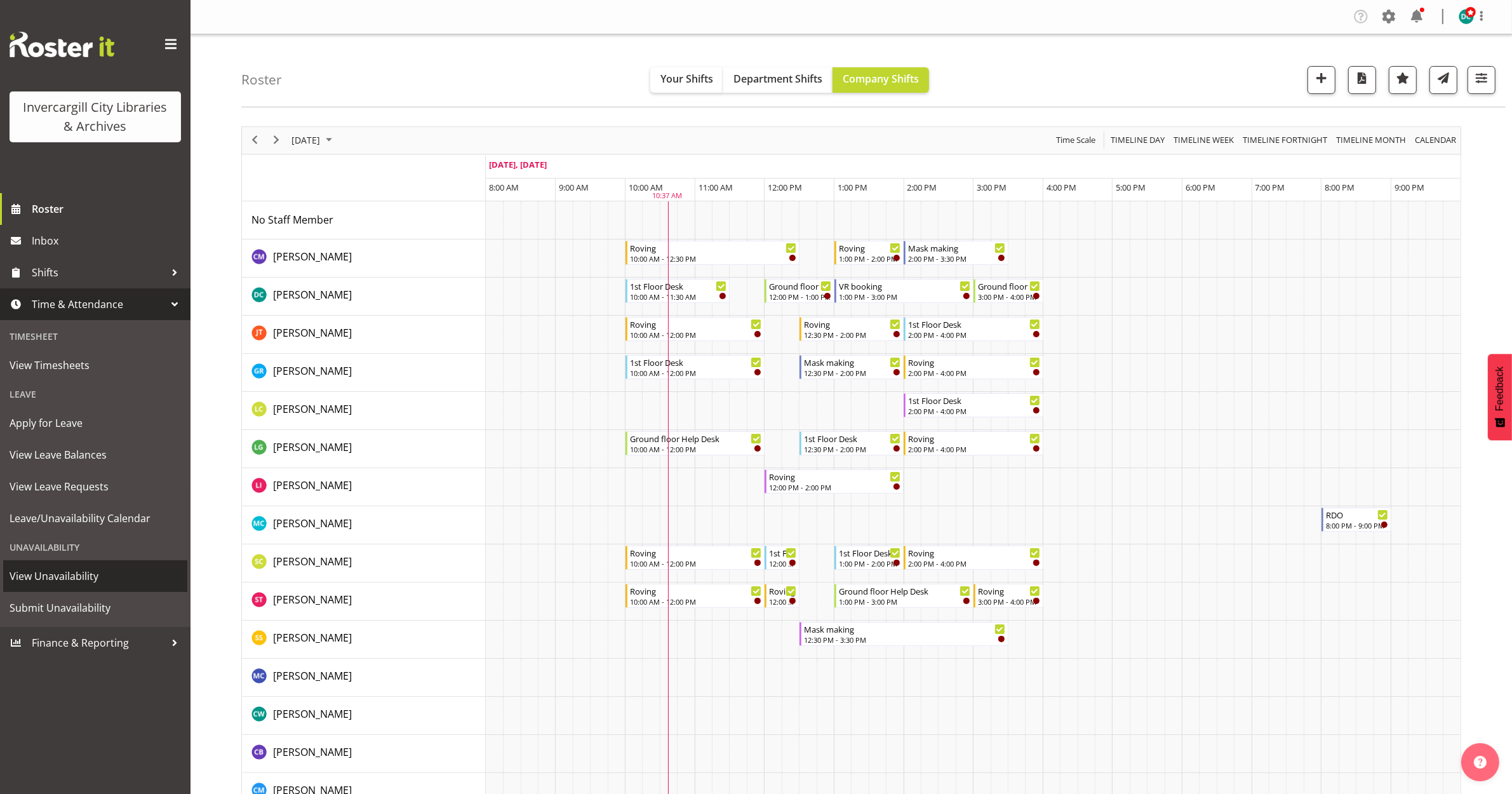
click at [33, 577] on span "View Unavailability" at bounding box center [95, 575] width 171 height 19
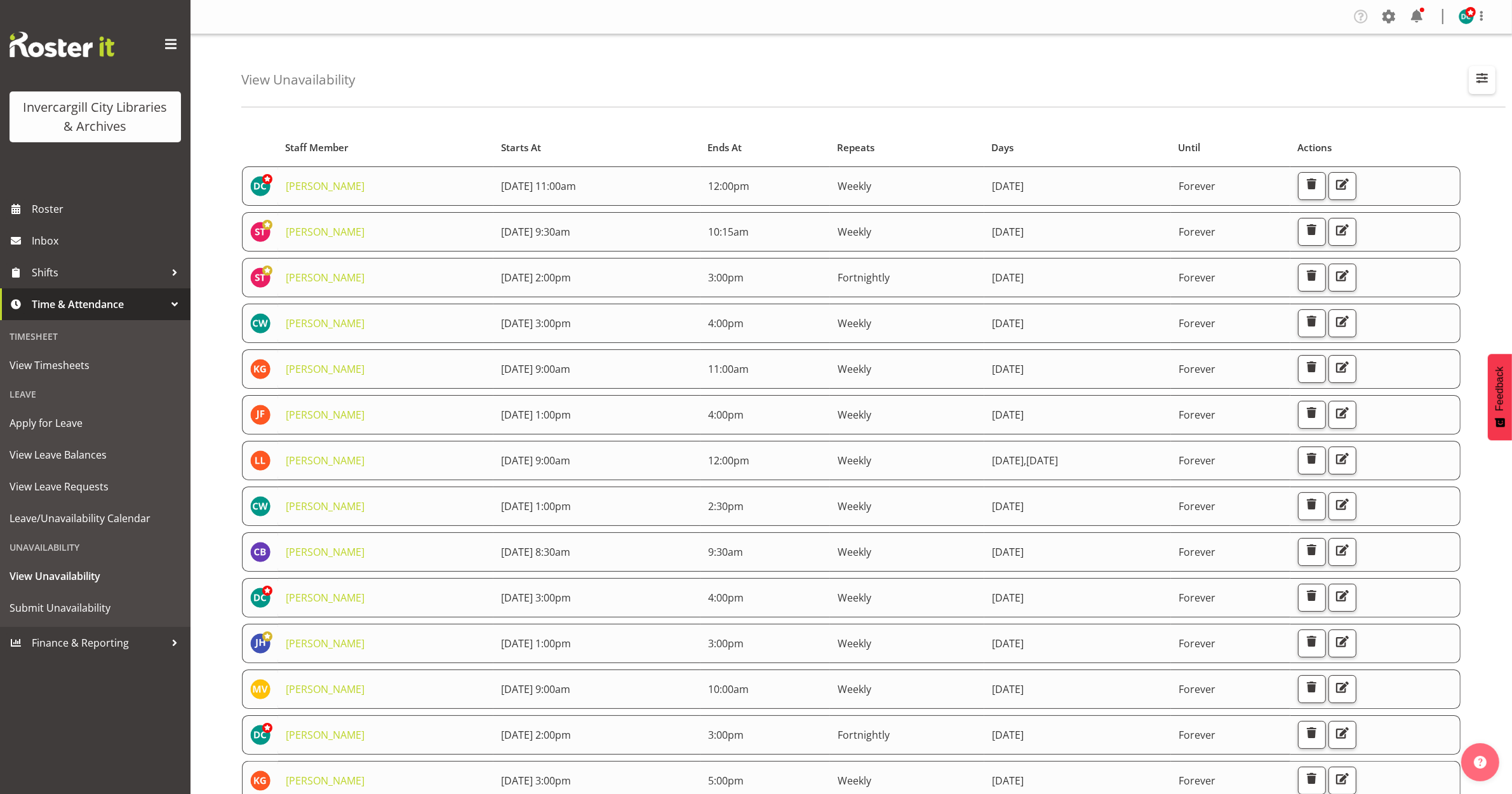
click at [1487, 79] on span "button" at bounding box center [1482, 78] width 16 height 16
click at [1372, 138] on input "text" at bounding box center [1399, 138] width 170 height 25
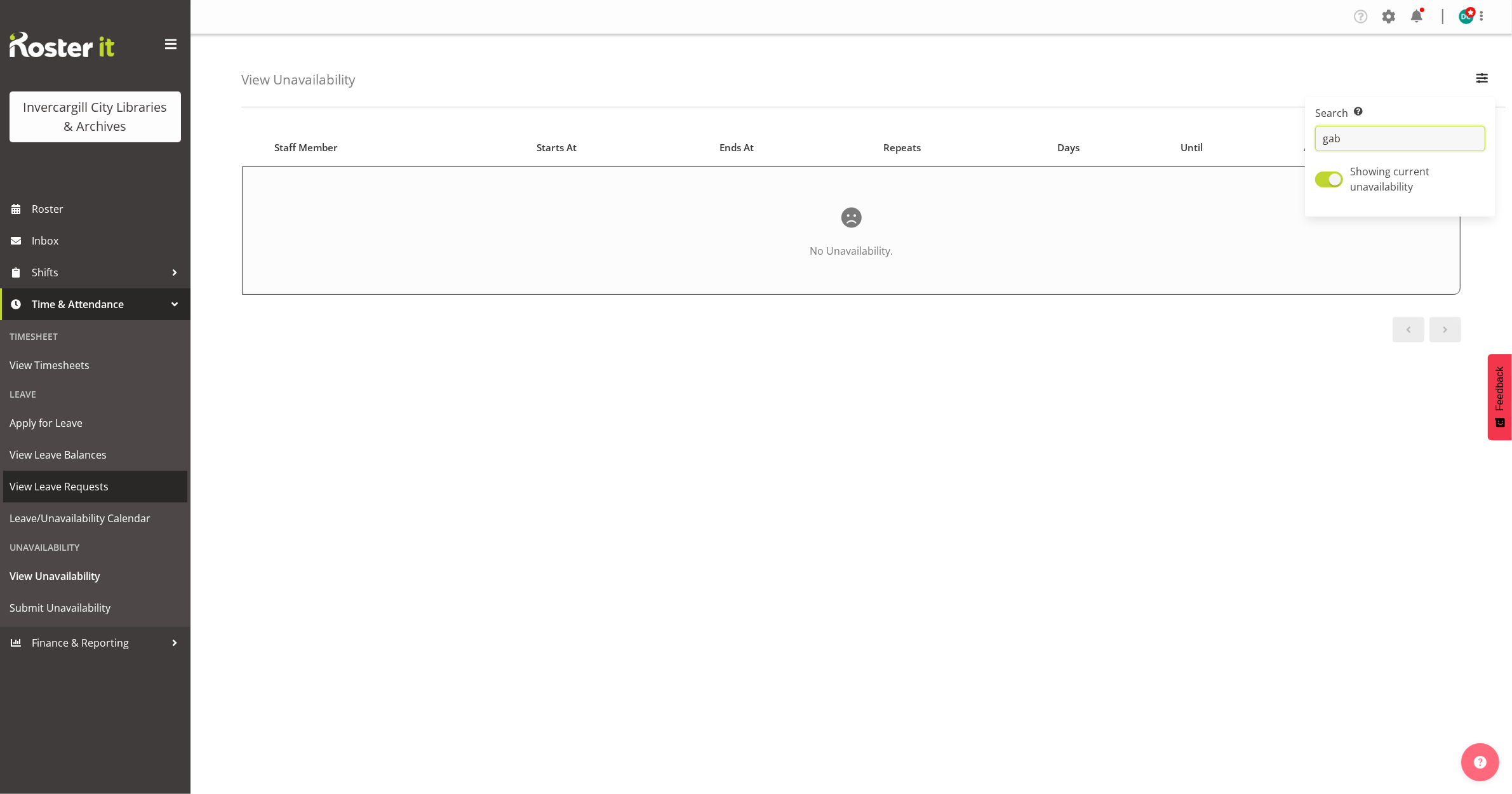
type input "gab"
click at [57, 490] on span "View Leave Requests" at bounding box center [95, 486] width 171 height 19
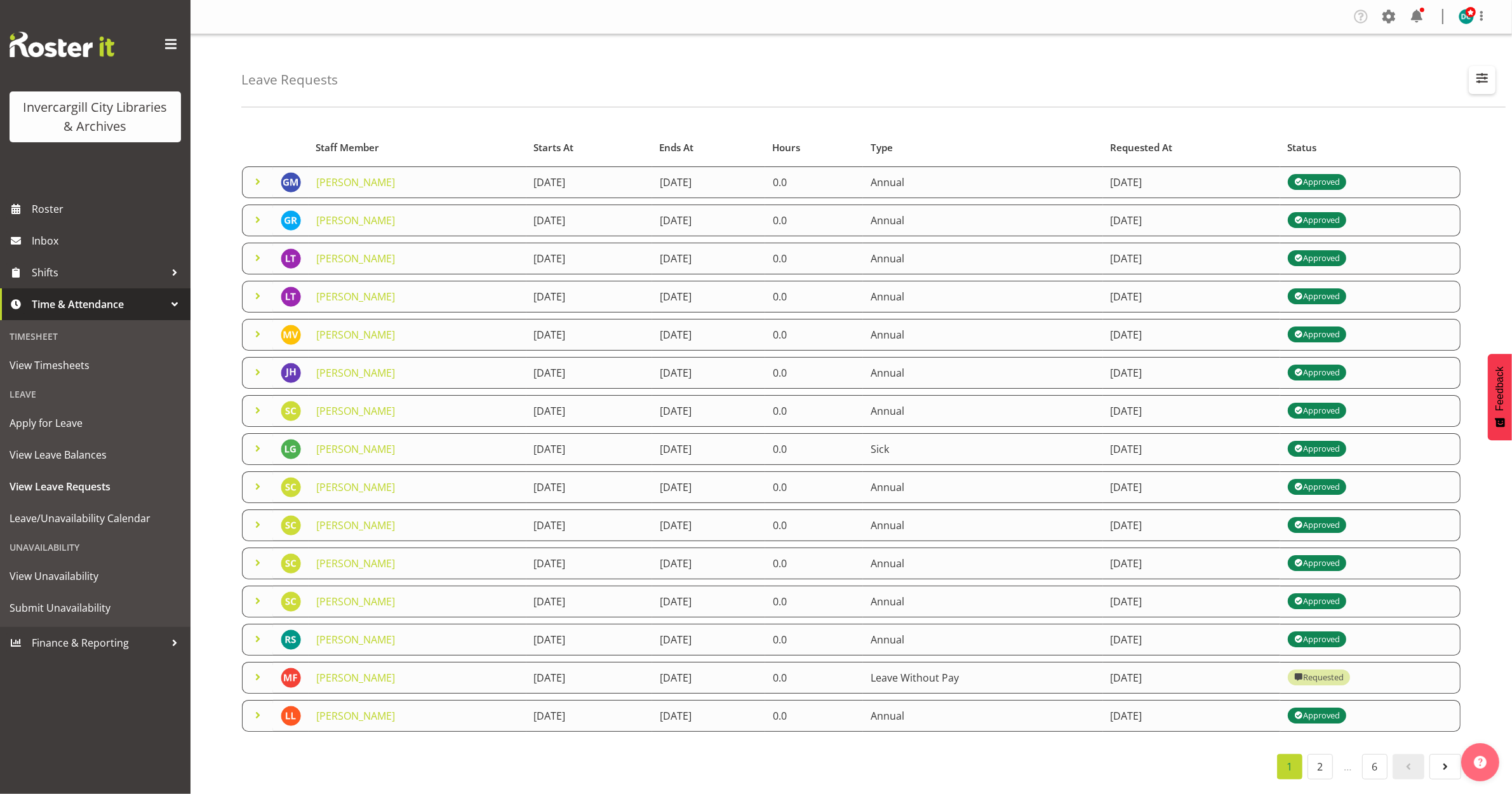
click at [1474, 78] on span "button" at bounding box center [1482, 78] width 16 height 16
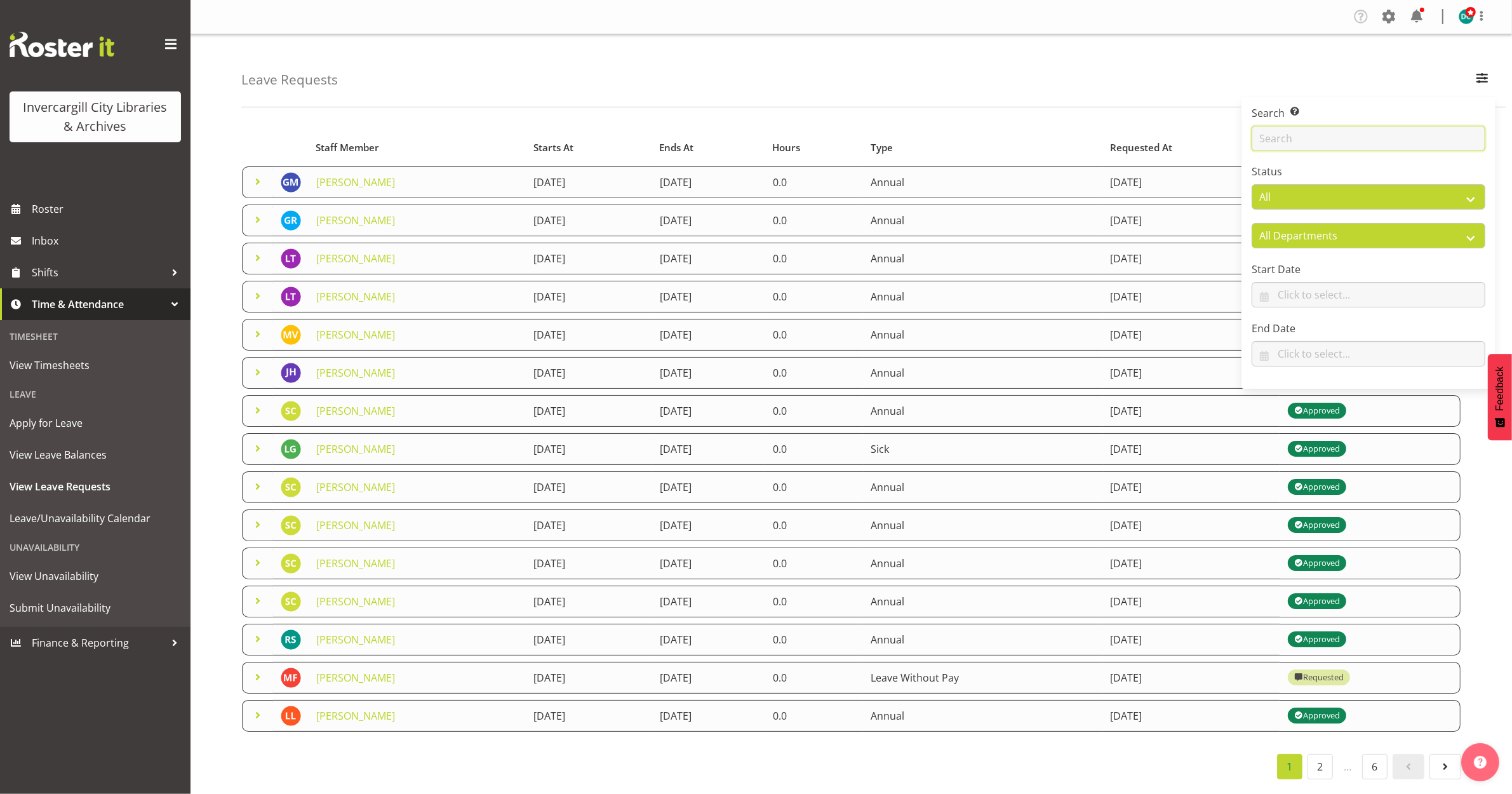
click at [1376, 140] on input "text" at bounding box center [1368, 138] width 234 height 25
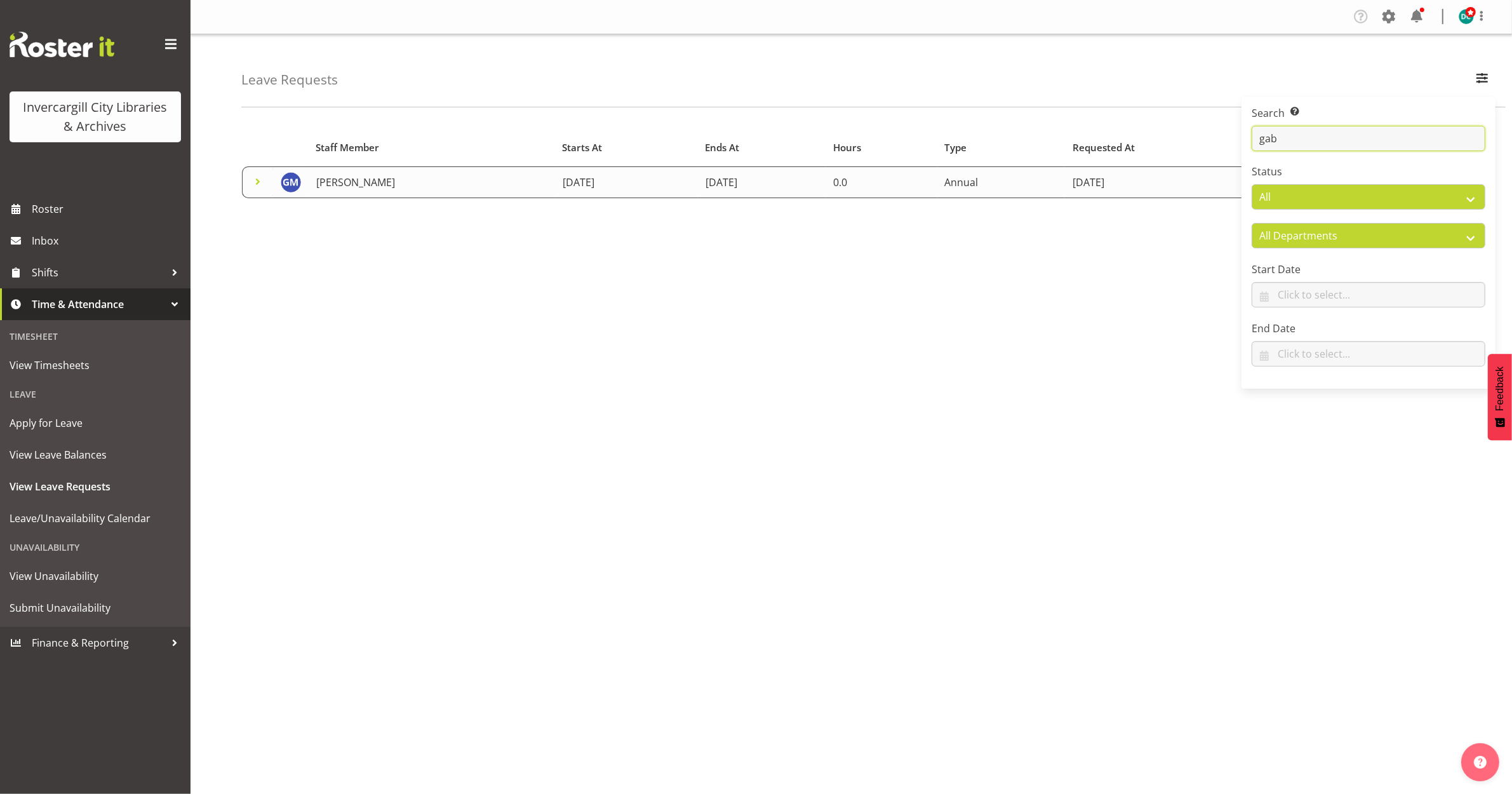
type input "gab"
click at [395, 176] on link "[PERSON_NAME]" at bounding box center [356, 182] width 79 height 14
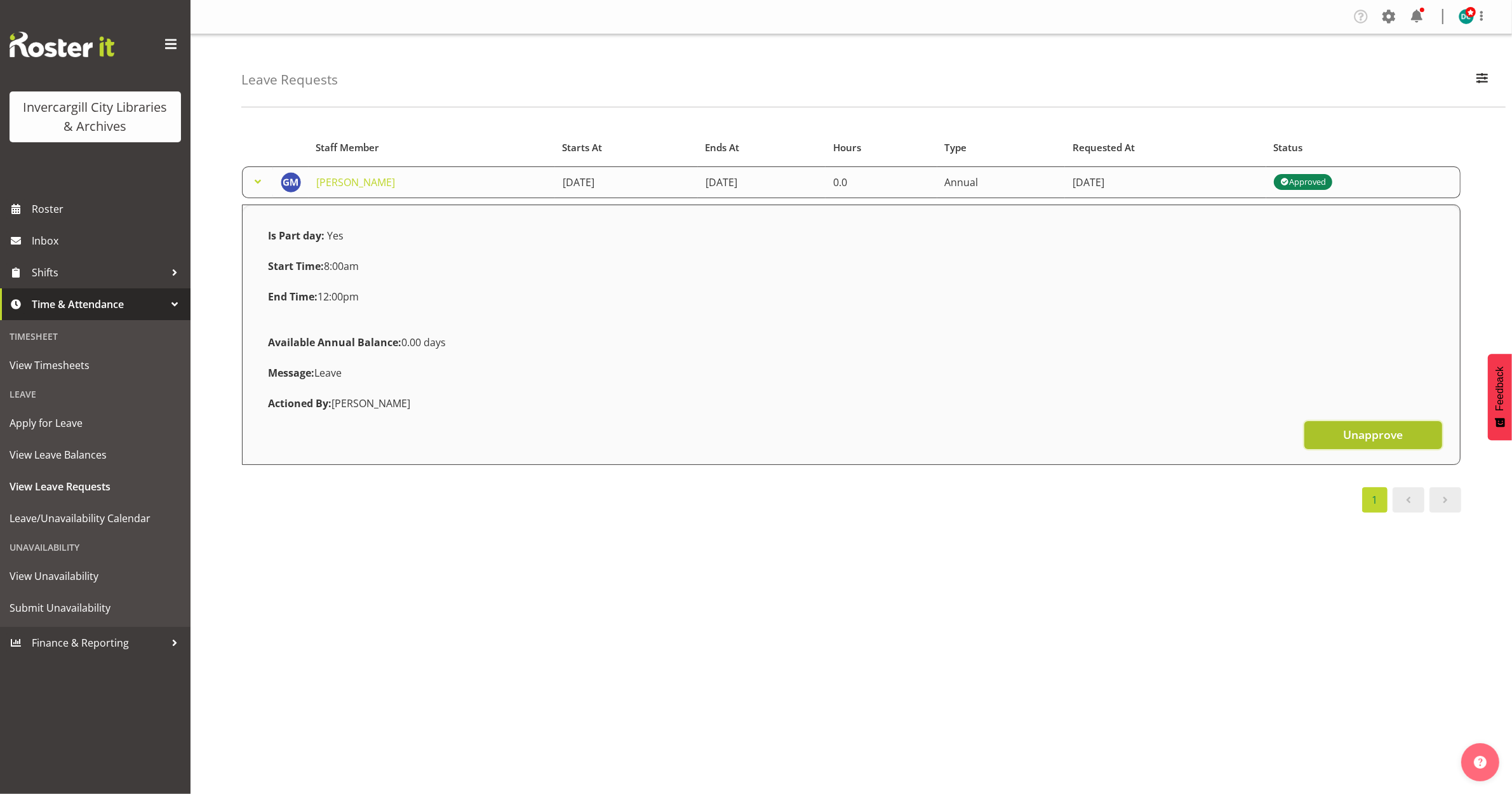
click at [1362, 437] on span "Unapprove" at bounding box center [1373, 434] width 60 height 16
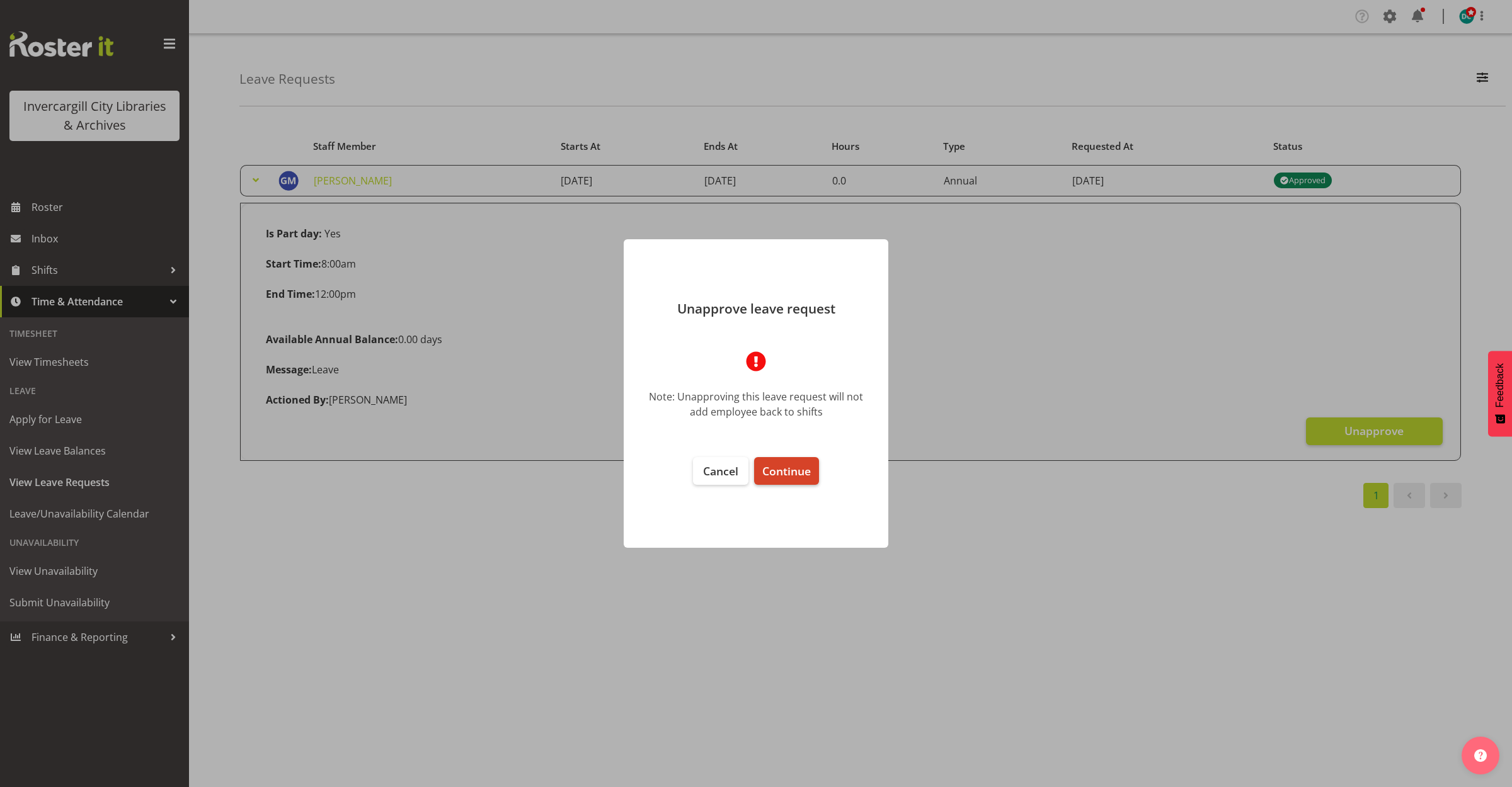
click at [786, 467] on span "Continue" at bounding box center [786, 471] width 49 height 15
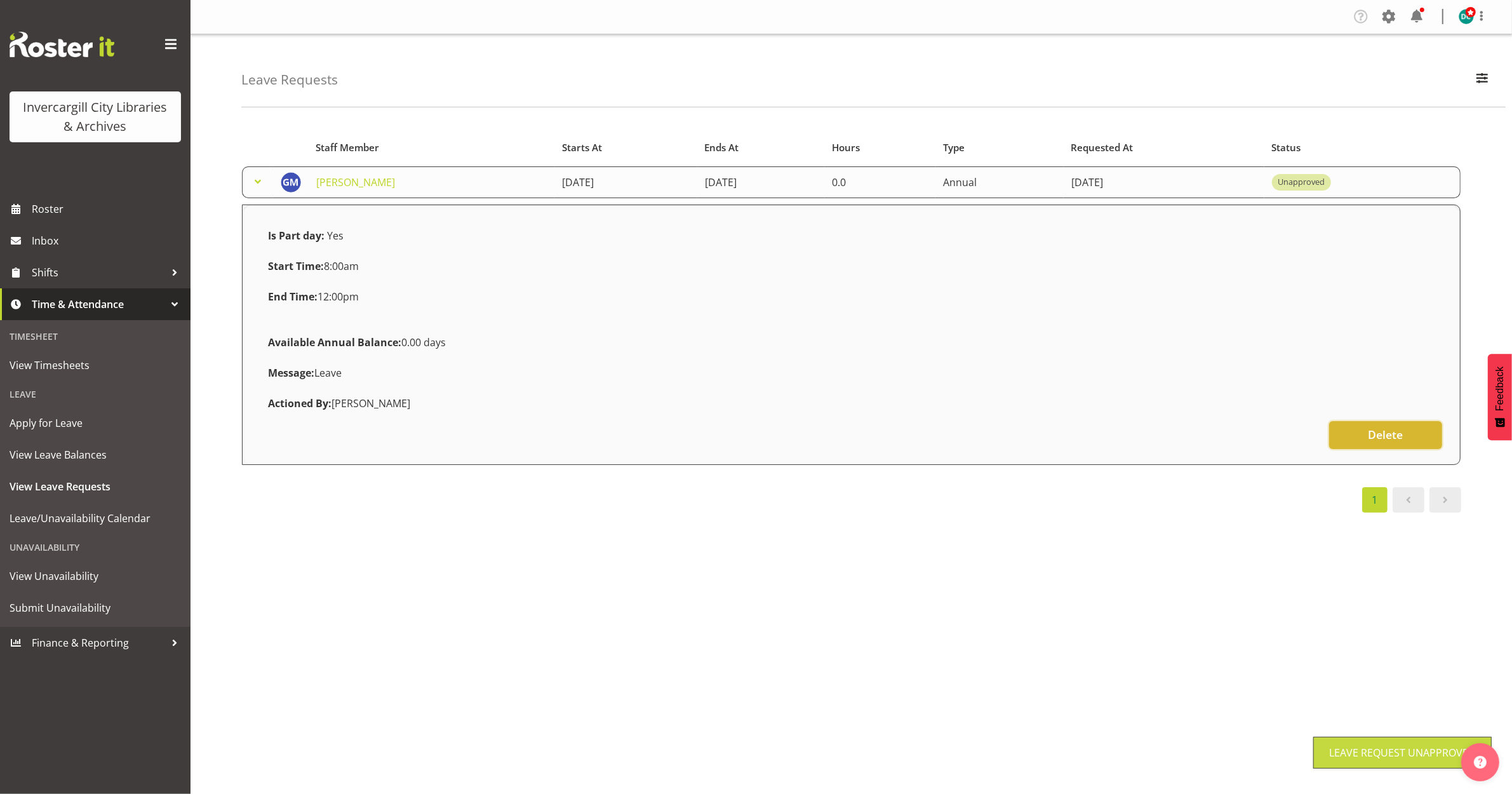
click at [1362, 436] on button "Delete" at bounding box center [1386, 435] width 113 height 28
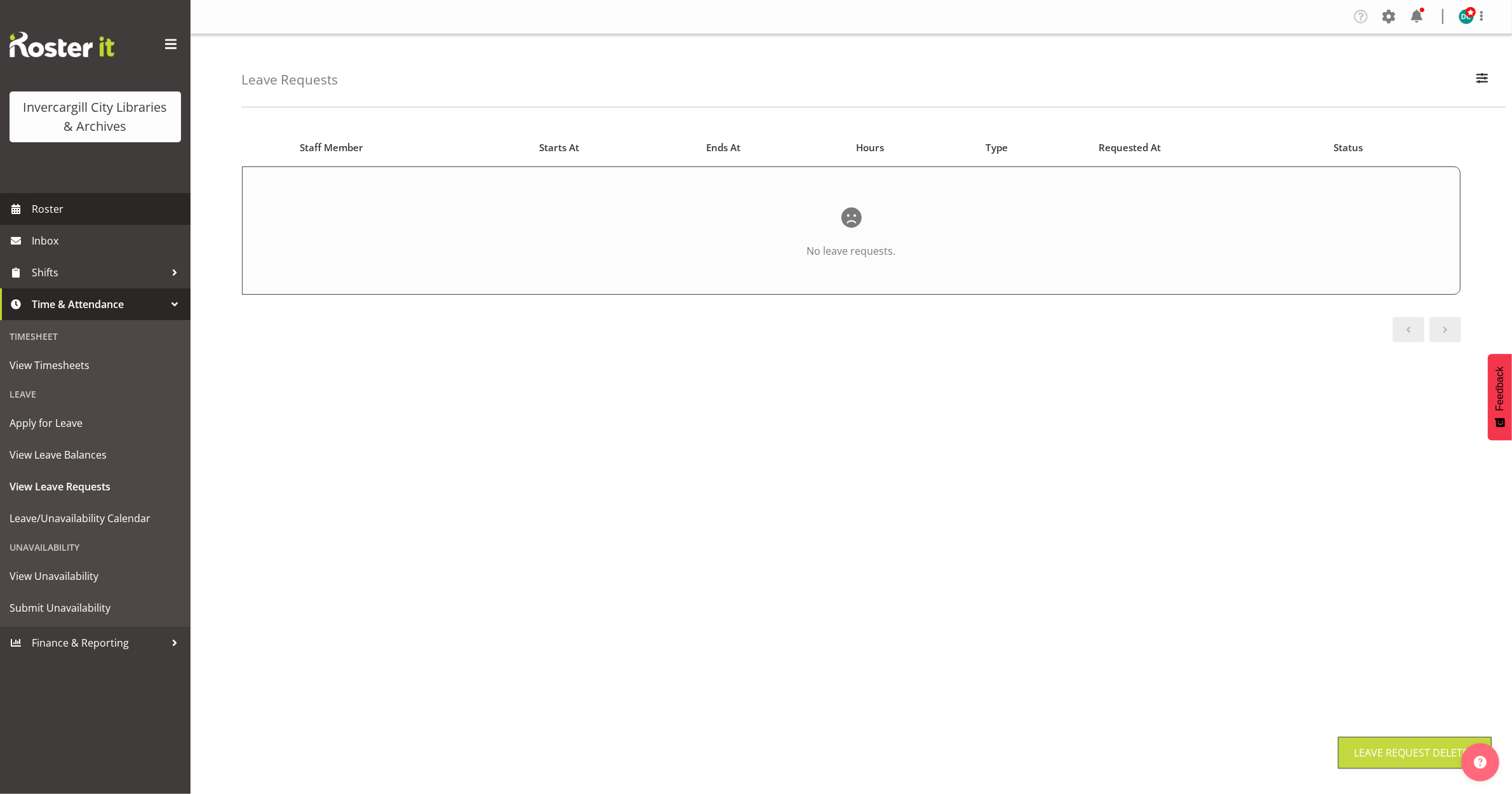
click at [64, 211] on span "Roster" at bounding box center [108, 208] width 153 height 19
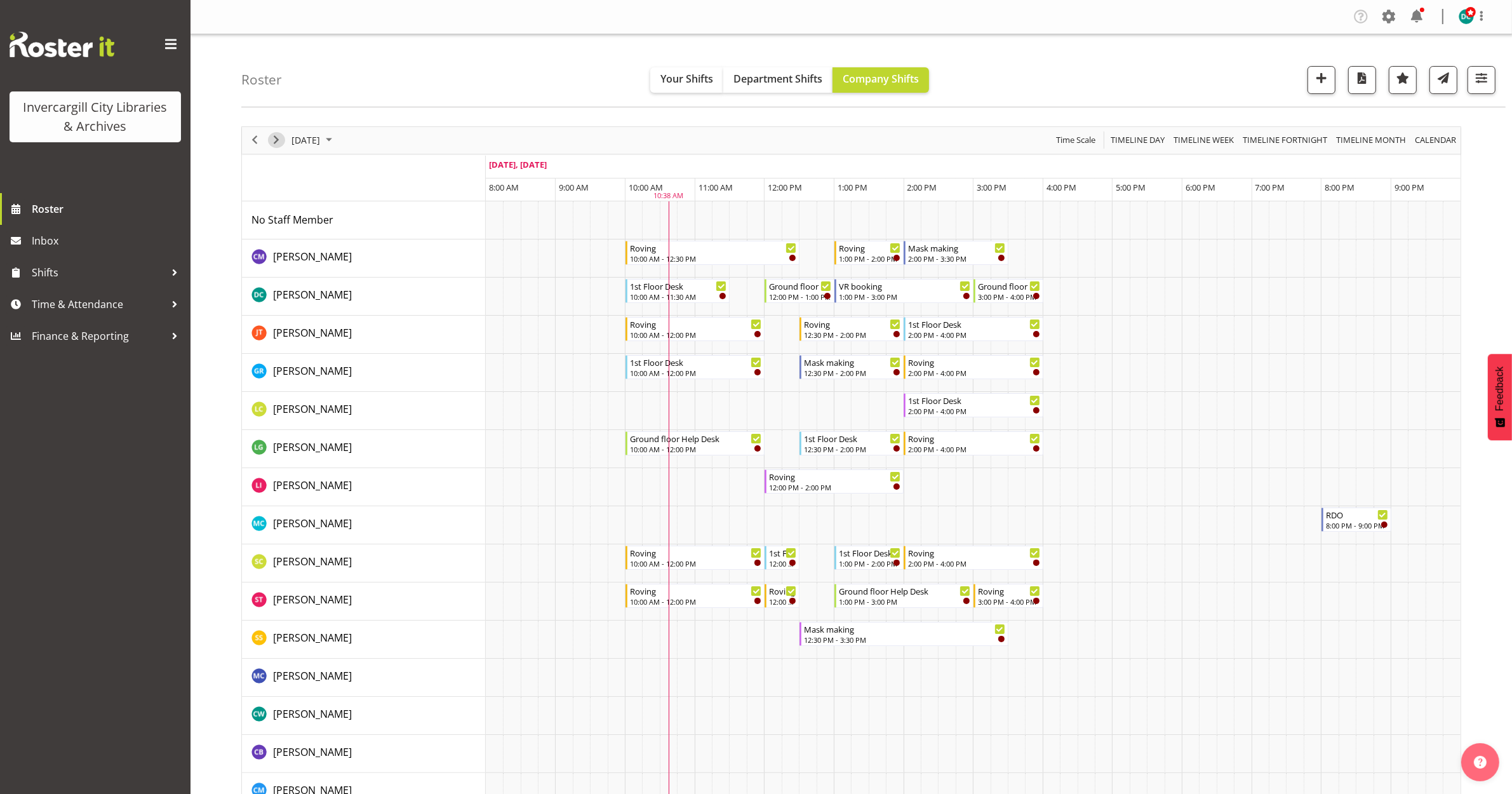
click at [280, 140] on span "Next" at bounding box center [276, 140] width 15 height 16
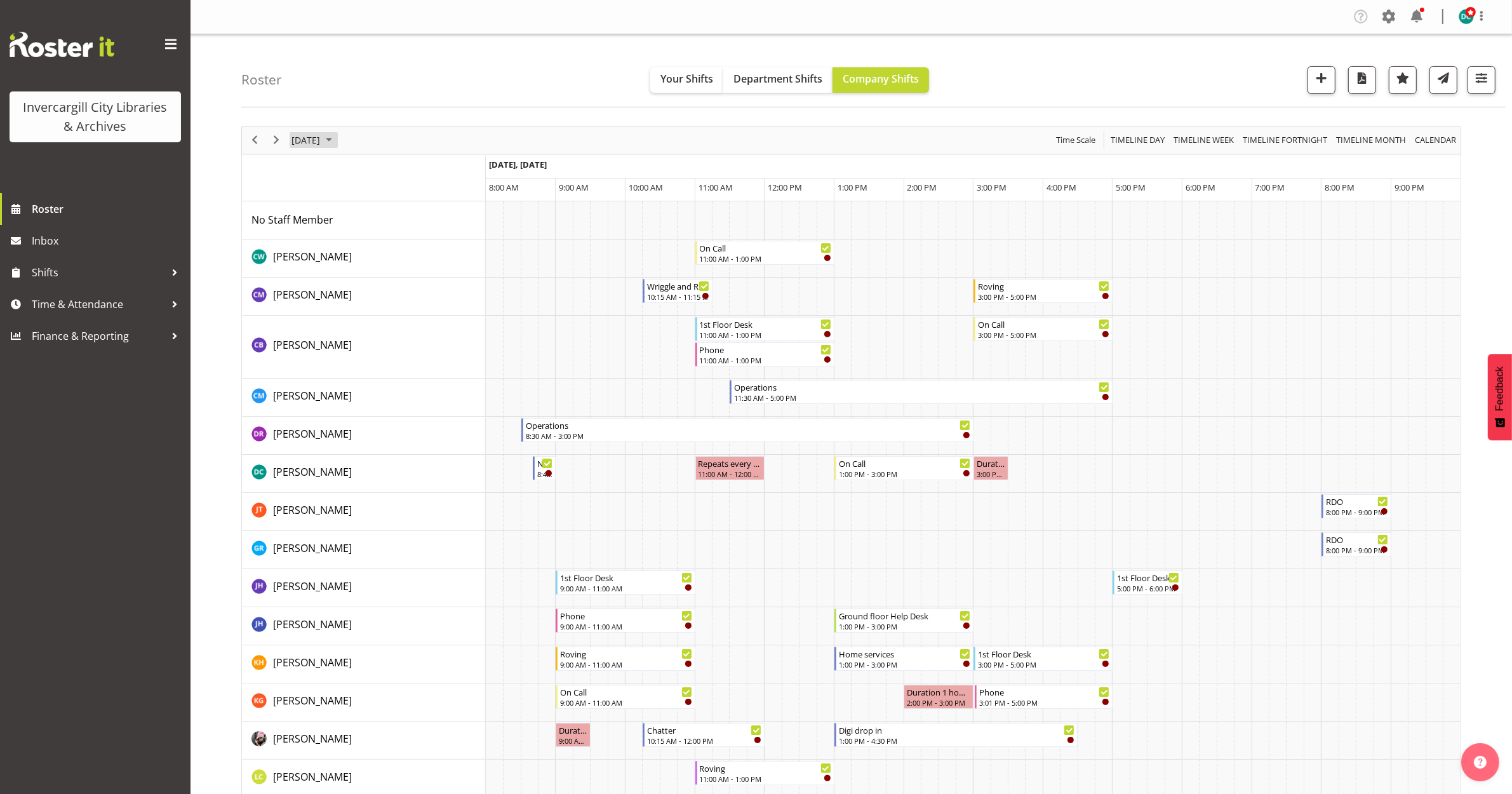
click at [300, 140] on span "September 29, 2025" at bounding box center [306, 140] width 31 height 16
click at [343, 295] on span "30" at bounding box center [345, 302] width 19 height 19
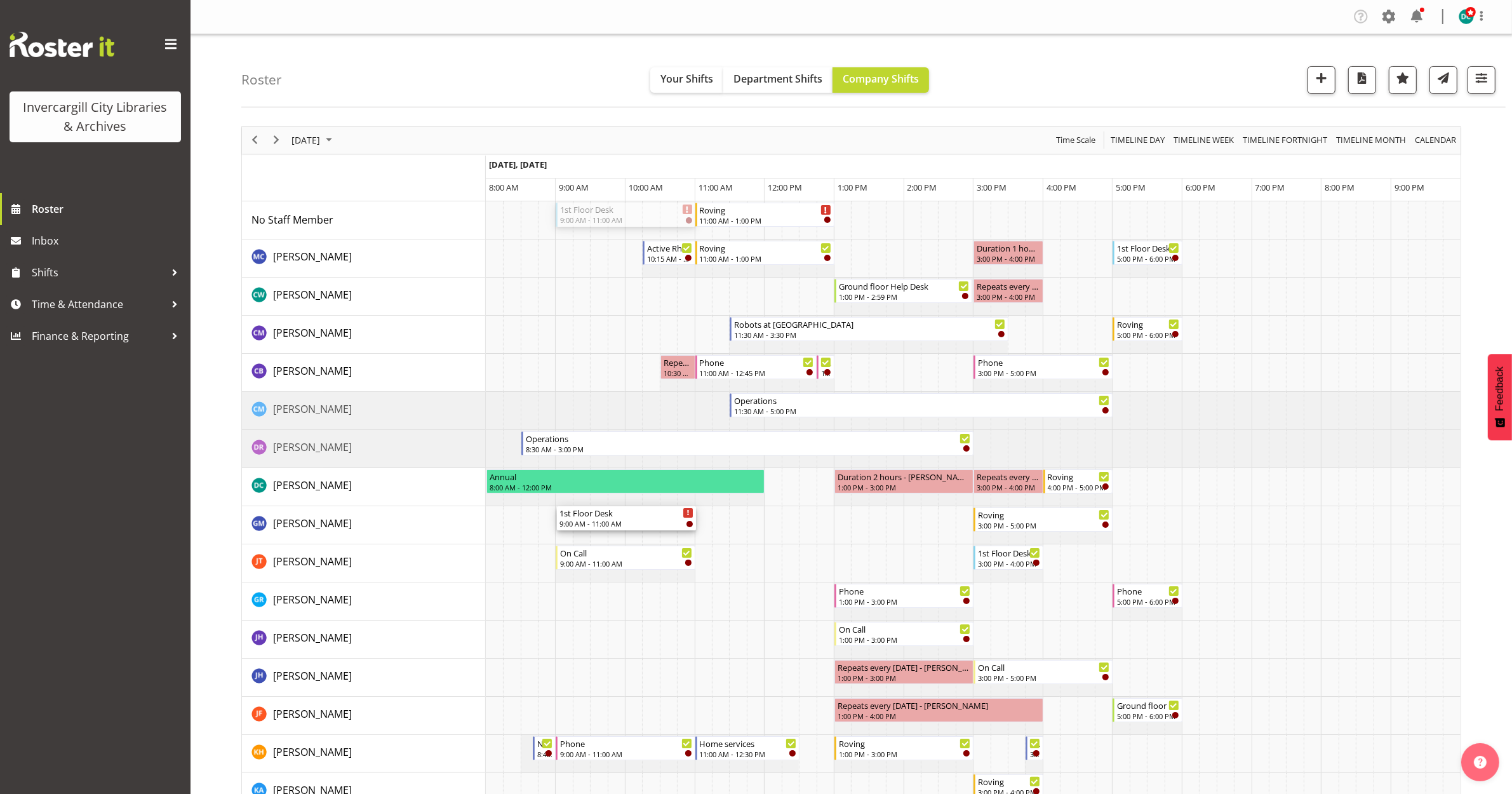
drag, startPoint x: 601, startPoint y: 208, endPoint x: 587, endPoint y: 540, distance: 332.3
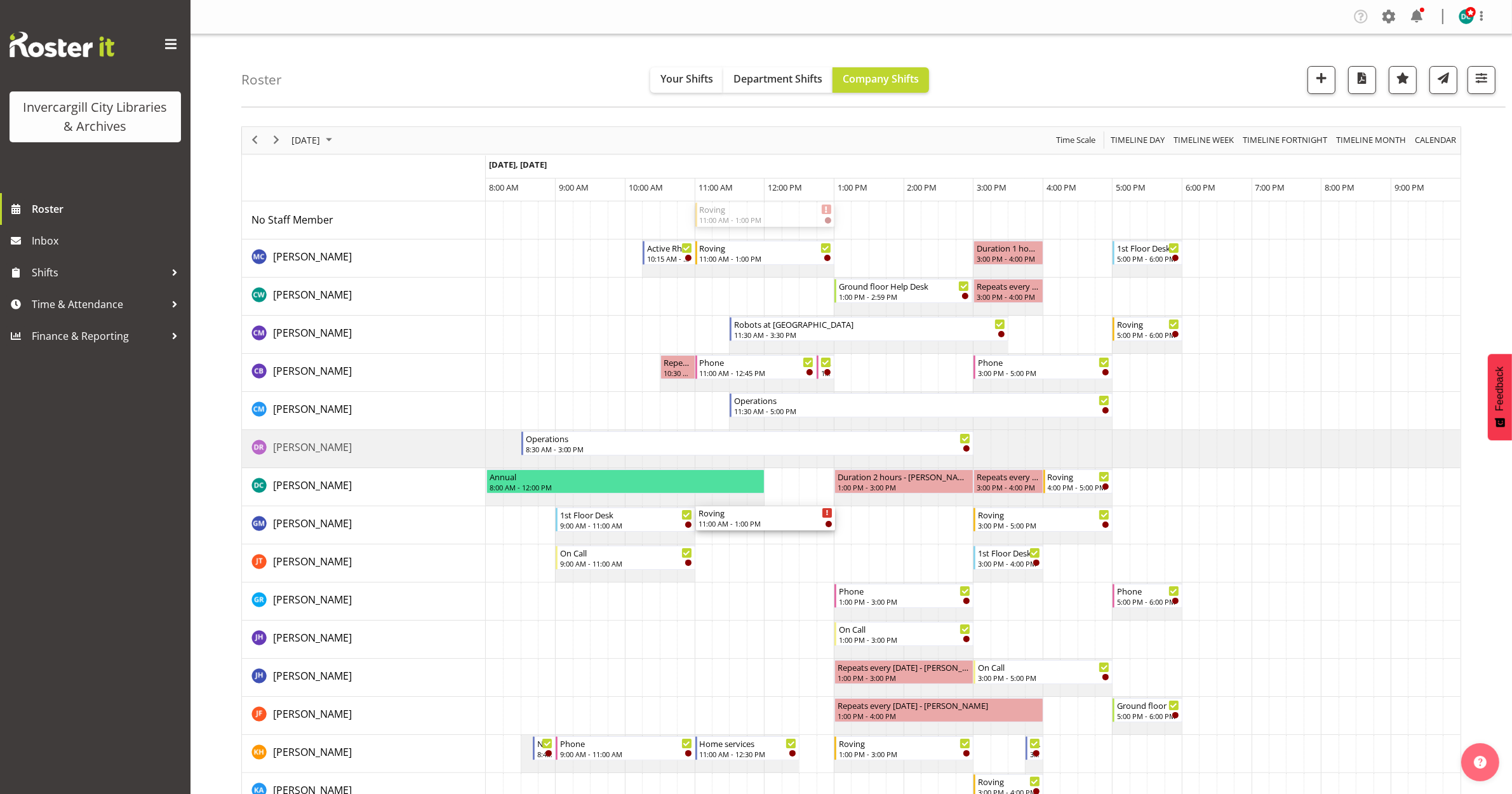
drag, startPoint x: 736, startPoint y: 215, endPoint x: 723, endPoint y: 524, distance: 309.3
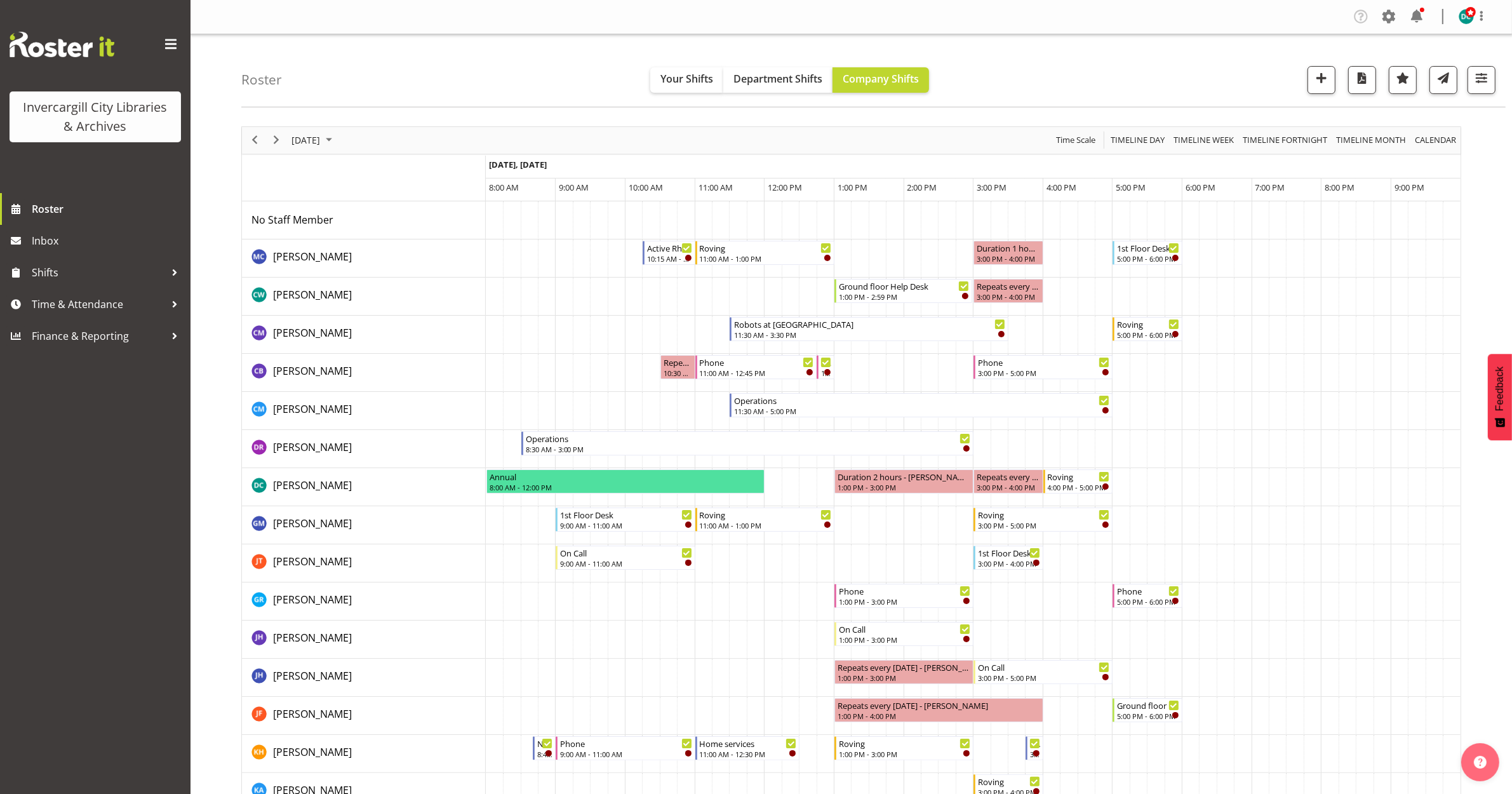
click at [321, 131] on div "September 30, 2025" at bounding box center [313, 140] width 53 height 27
click at [422, 173] on span "next month" at bounding box center [425, 172] width 22 height 23
click at [400, 220] on span "3" at bounding box center [406, 215] width 19 height 19
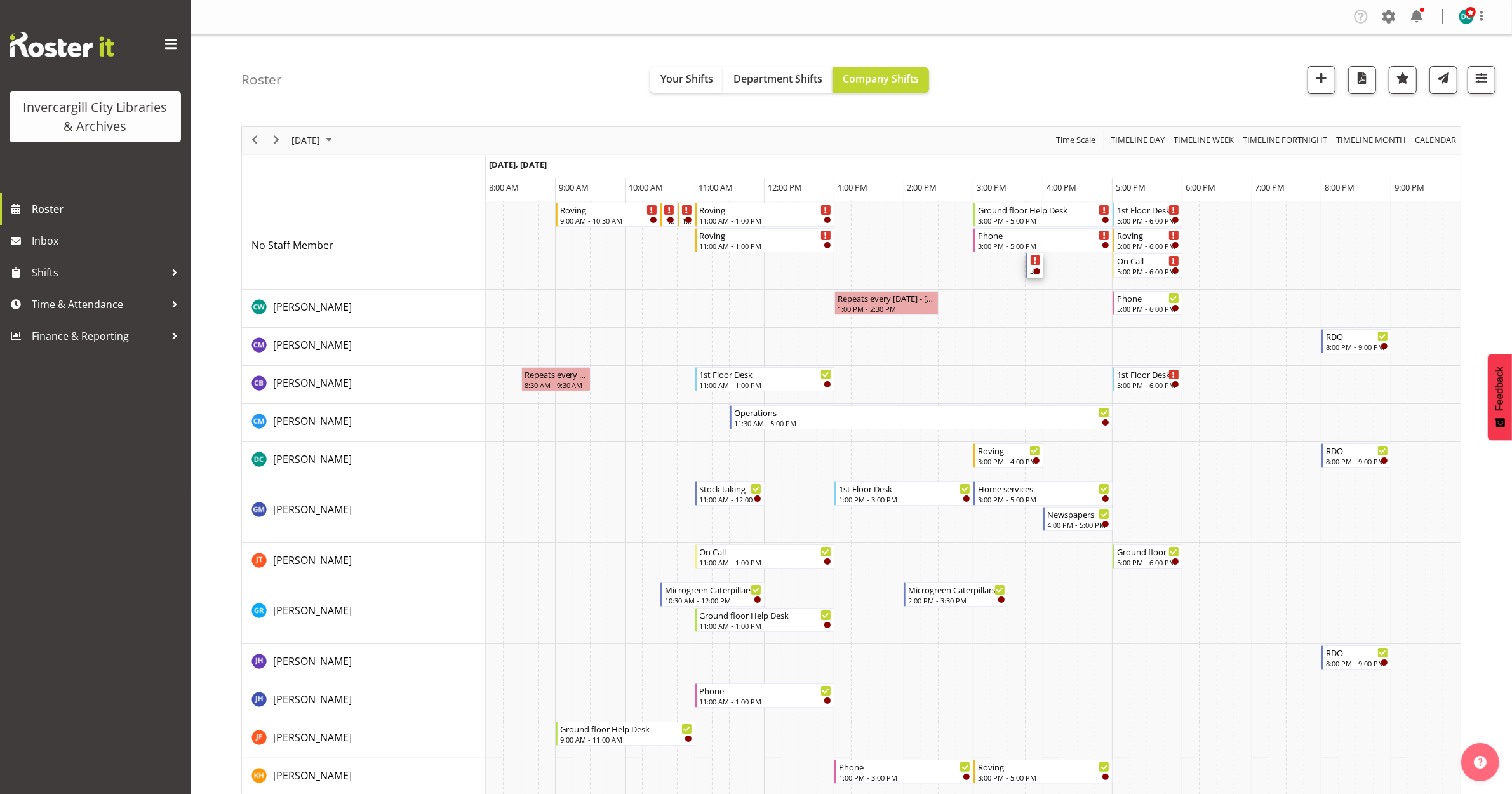
click at [1033, 265] on div "Timeline Day of October 3, 2025" at bounding box center [1036, 260] width 10 height 10
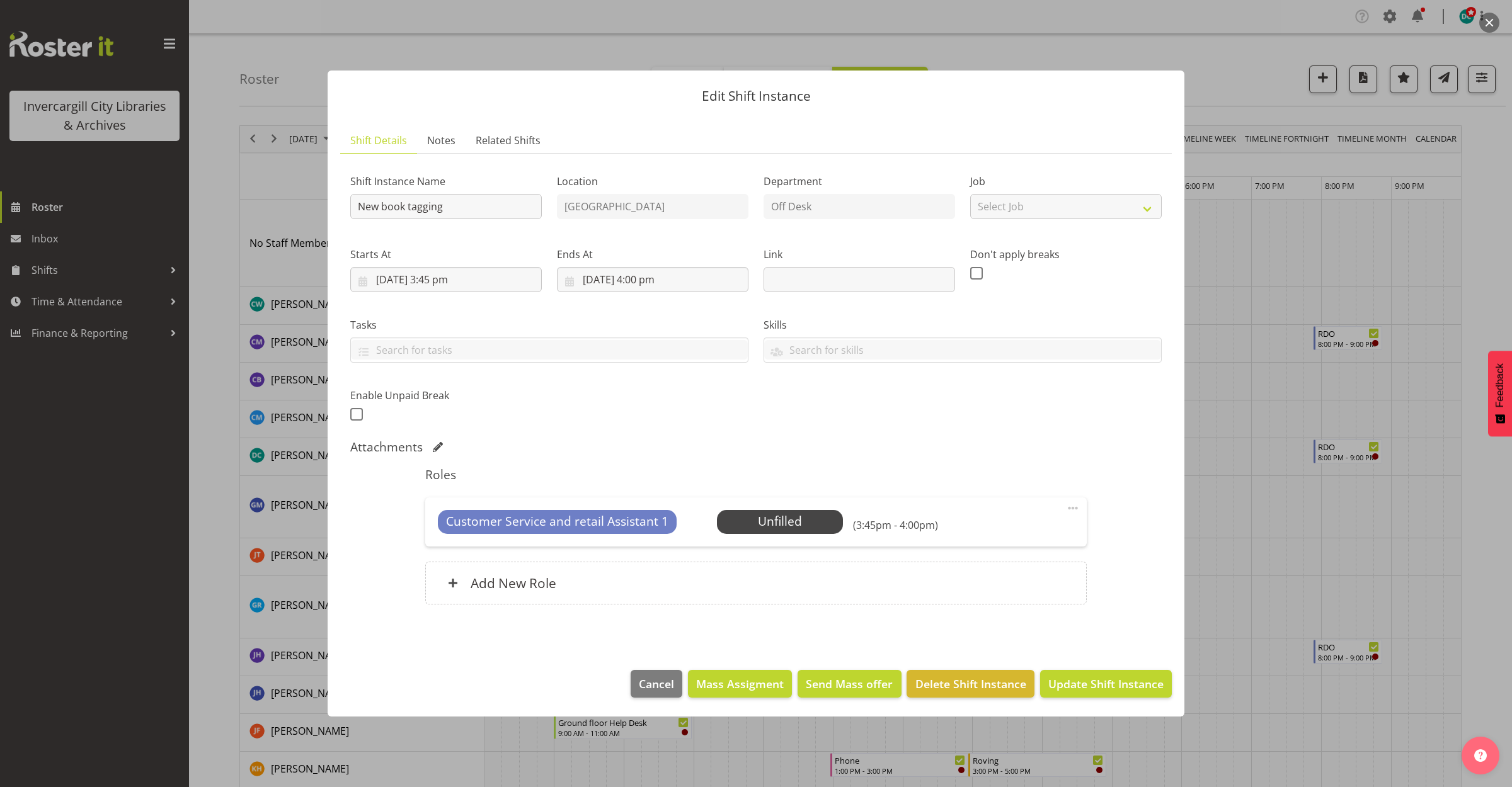
click at [1248, 61] on div at bounding box center [756, 393] width 1512 height 787
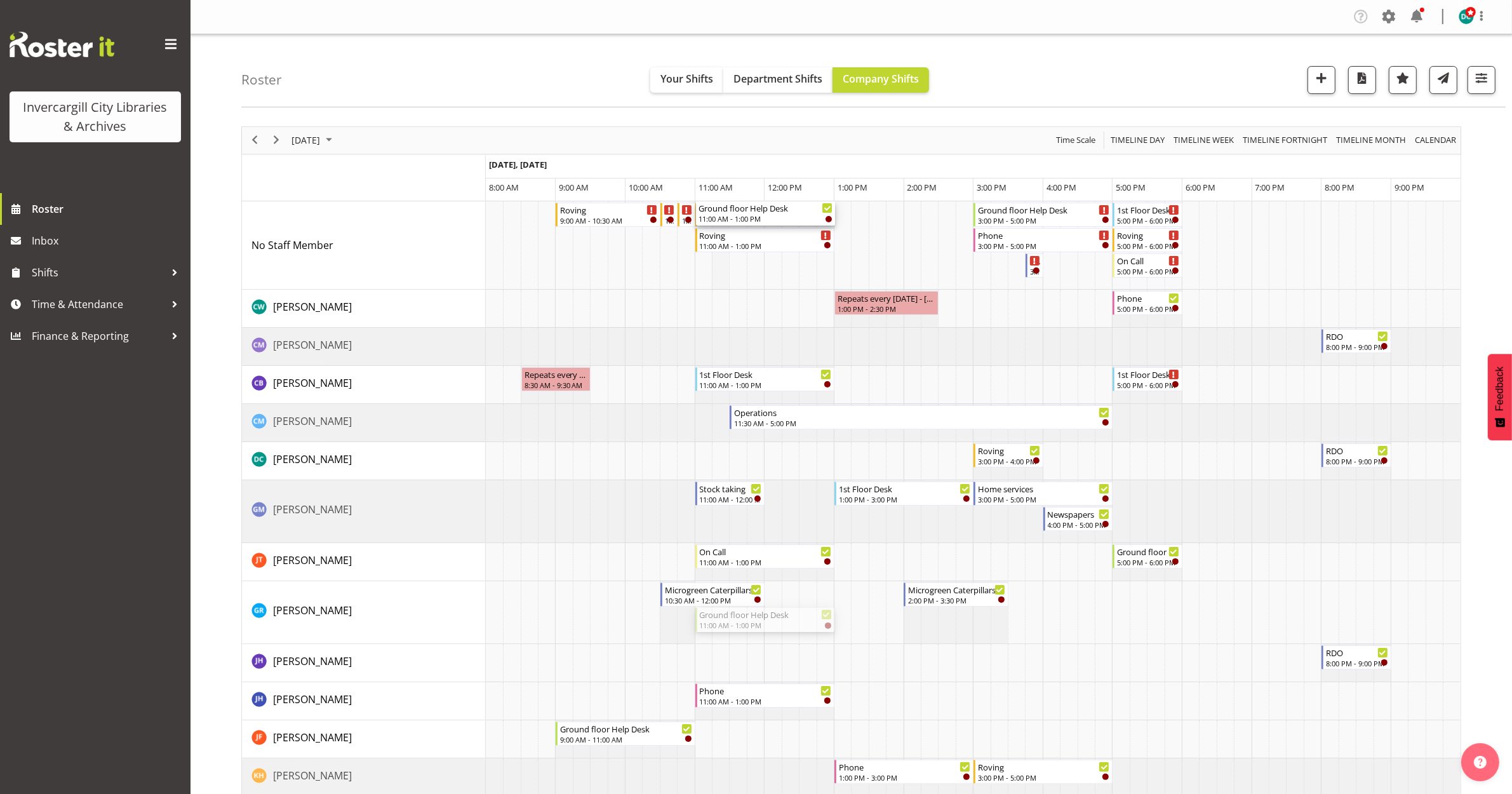
drag, startPoint x: 747, startPoint y: 542, endPoint x: 726, endPoint y: 268, distance: 274.8
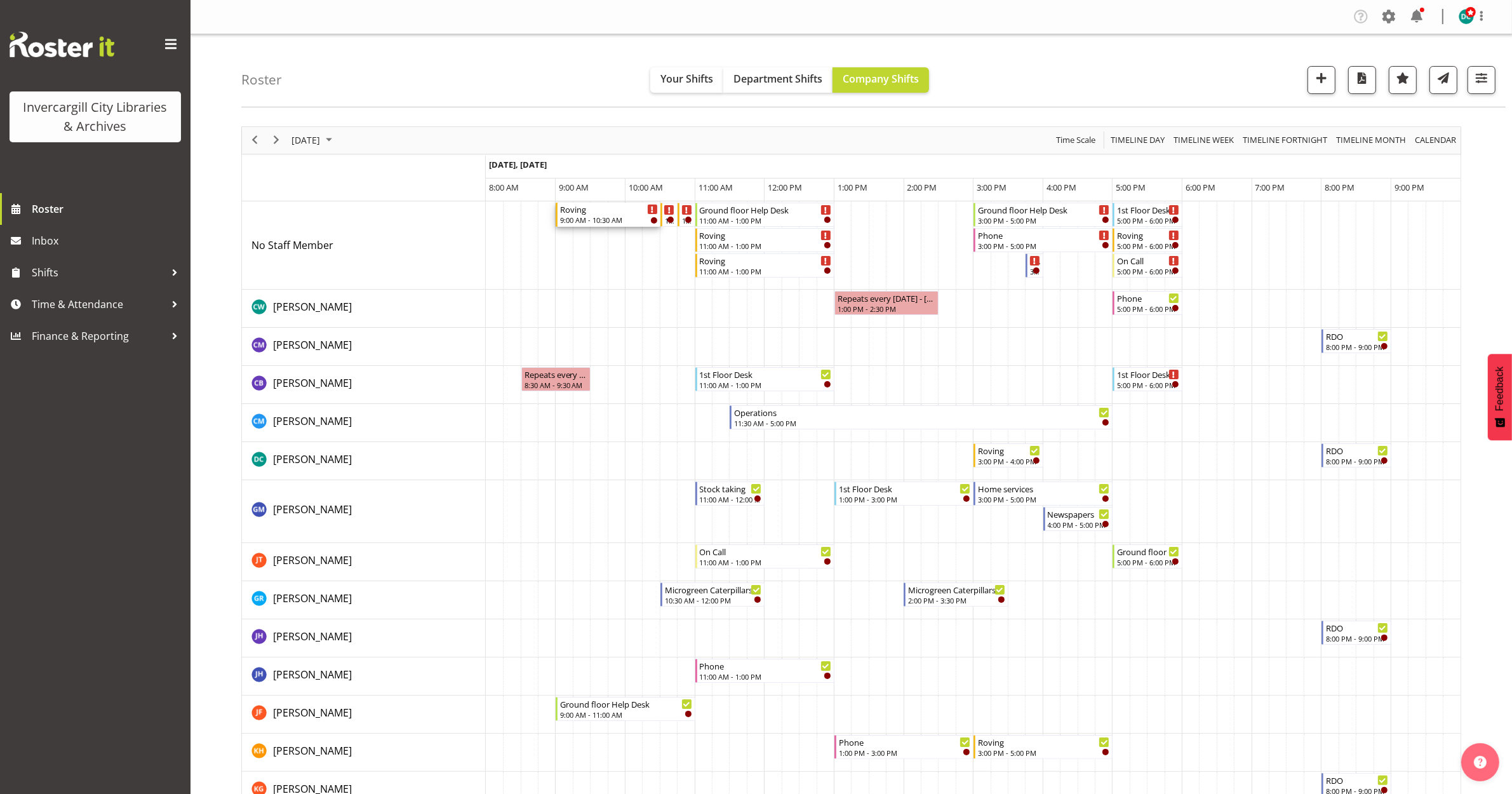
click at [609, 217] on div "9:00 AM - 10:30 AM" at bounding box center [608, 220] width 97 height 10
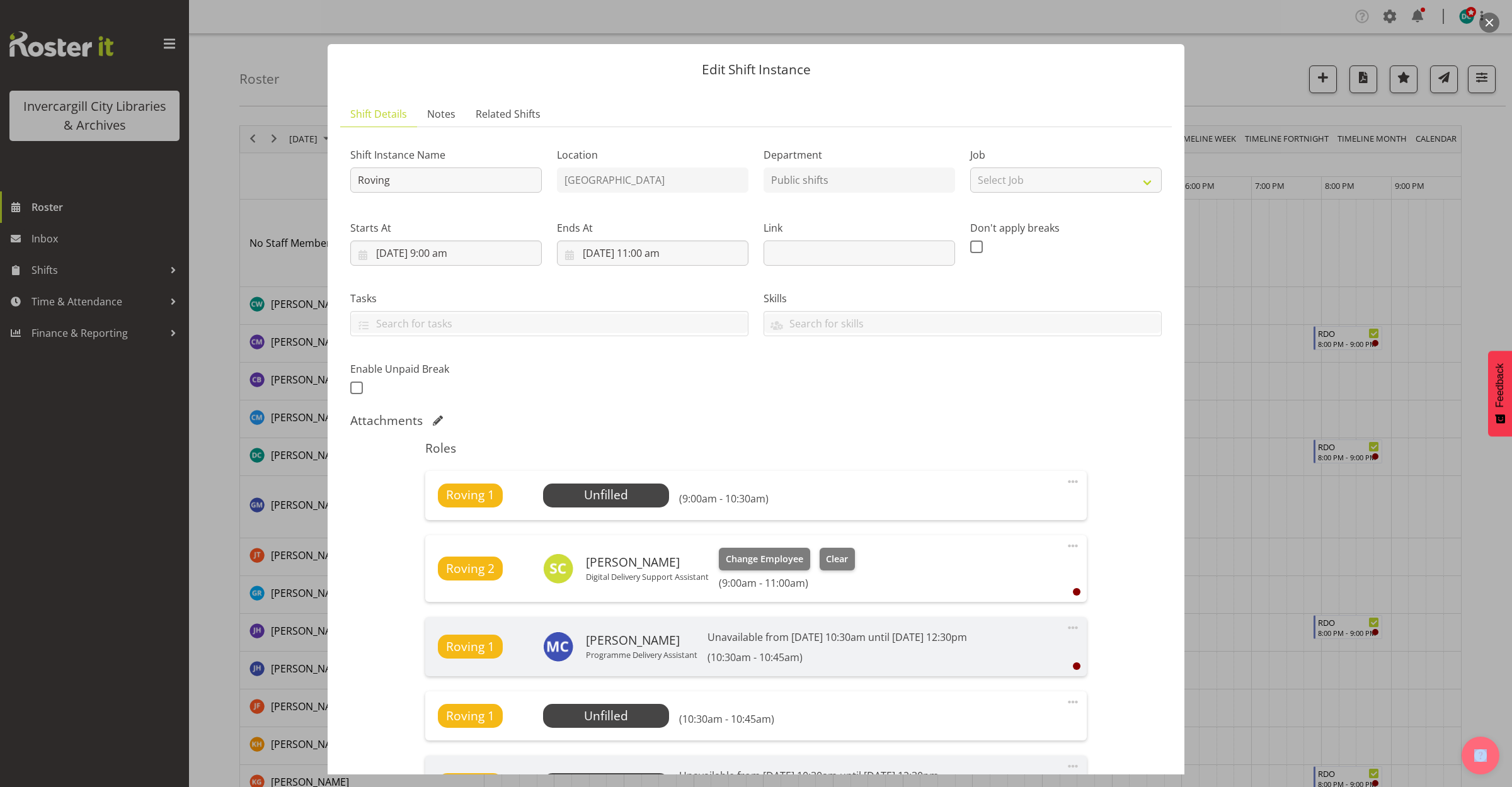
click at [1066, 633] on span at bounding box center [1073, 628] width 15 height 15
click at [1057, 420] on div "Attachments" at bounding box center [756, 421] width 811 height 15
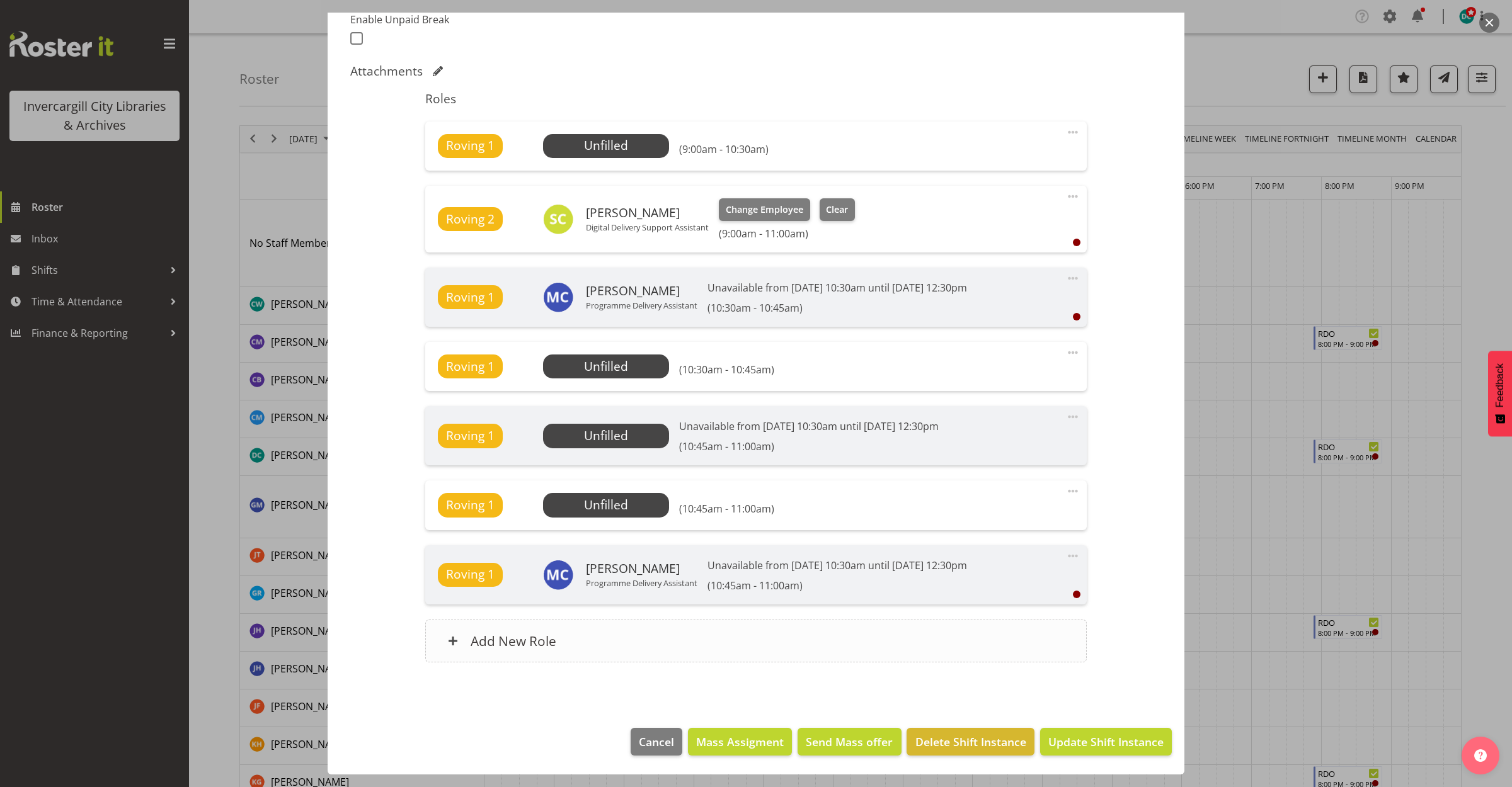
scroll to position [350, 0]
click at [978, 744] on span "Delete Shift Instance" at bounding box center [970, 742] width 111 height 16
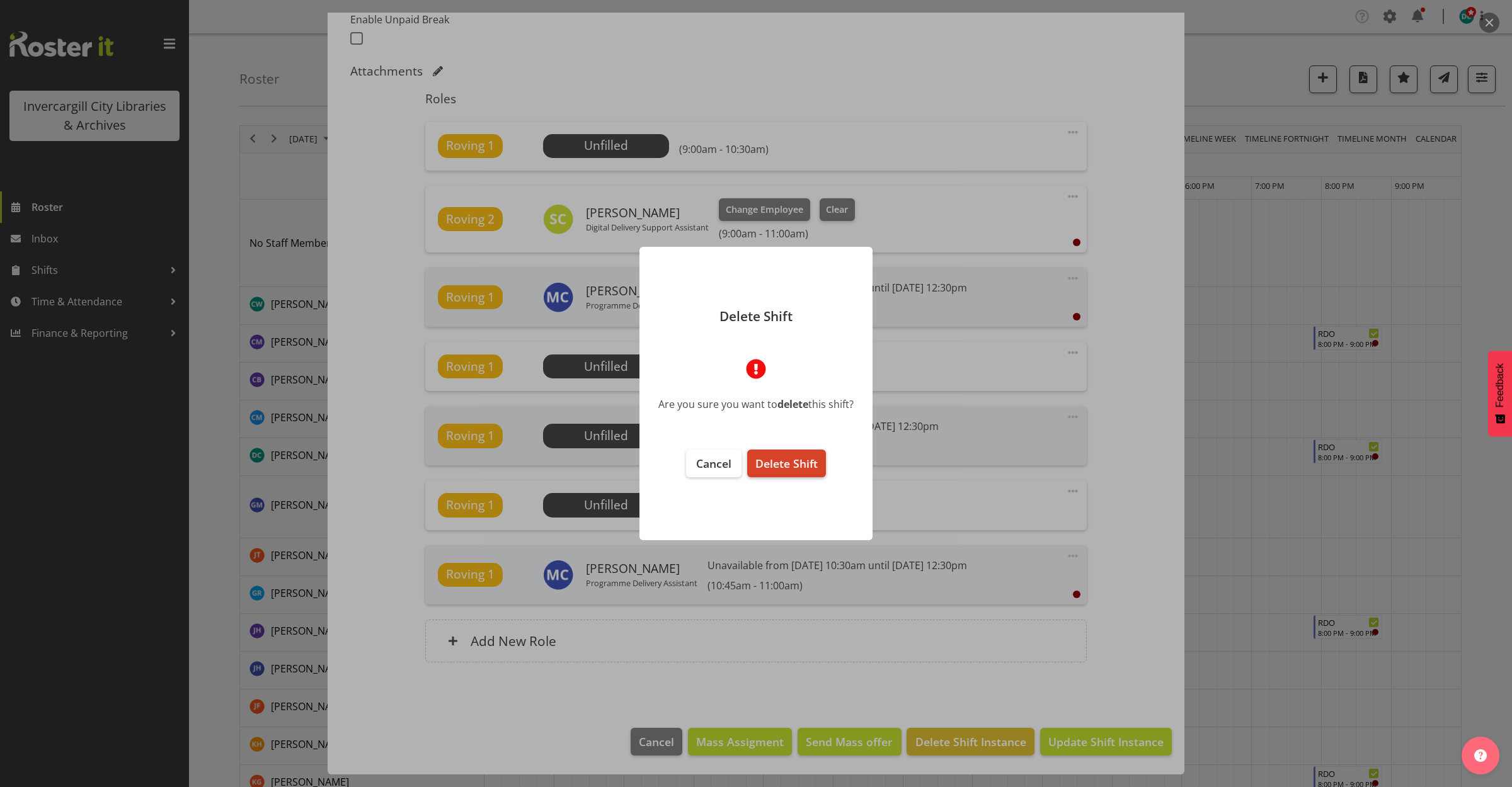
click at [760, 459] on span "Delete Shift" at bounding box center [786, 463] width 62 height 15
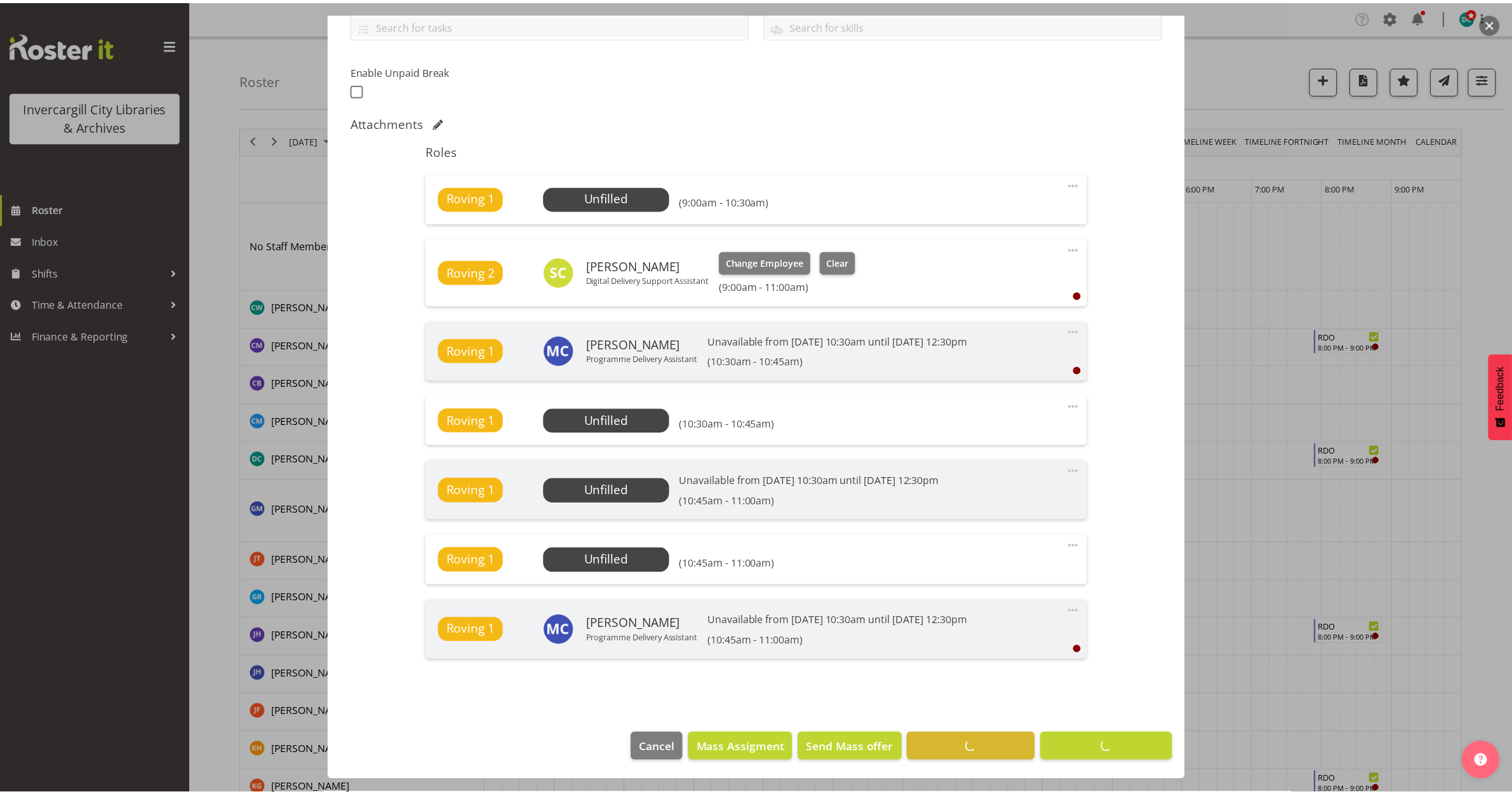
scroll to position [303, 0]
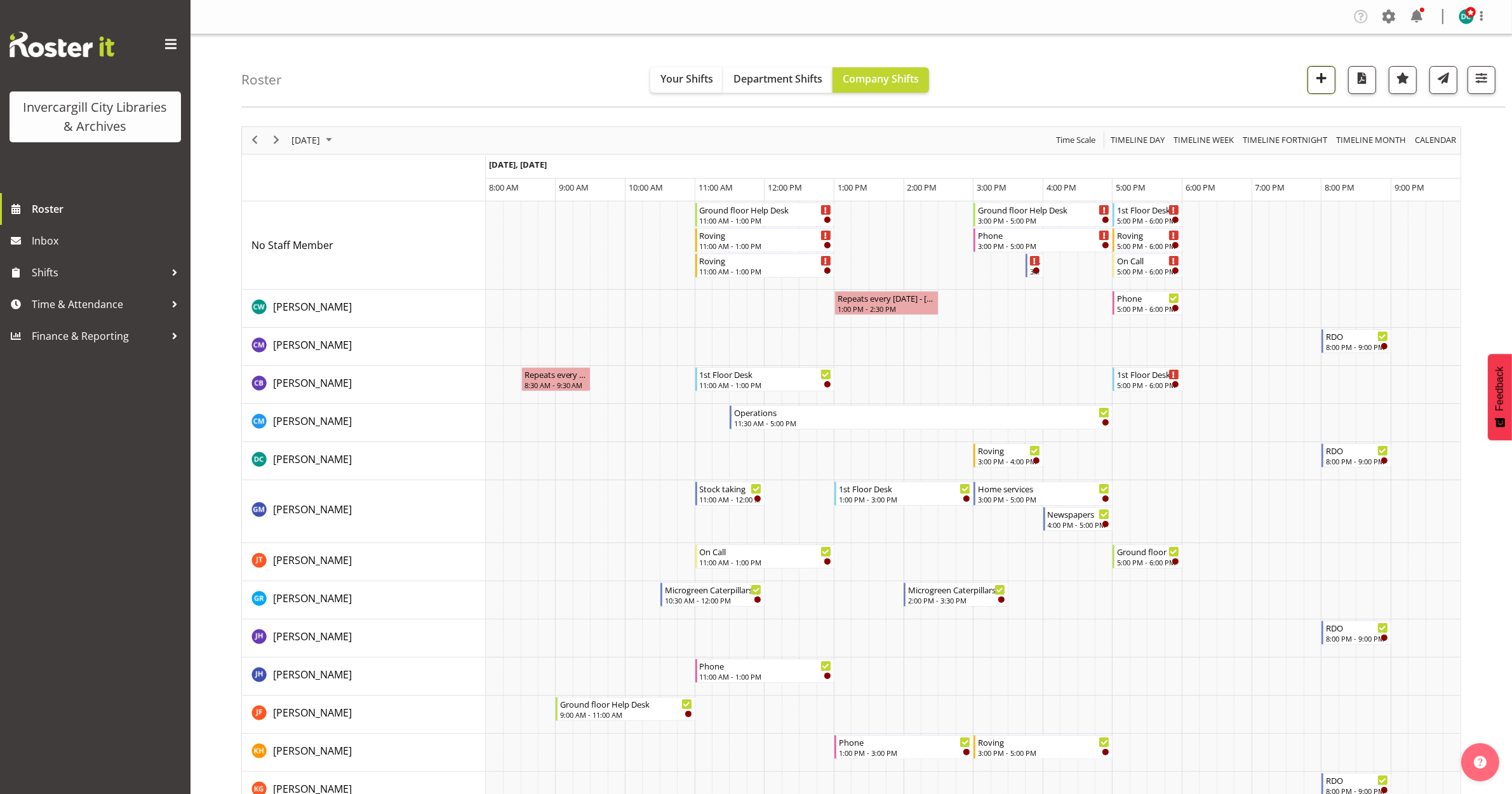
click at [1319, 70] on span "button" at bounding box center [1321, 78] width 16 height 16
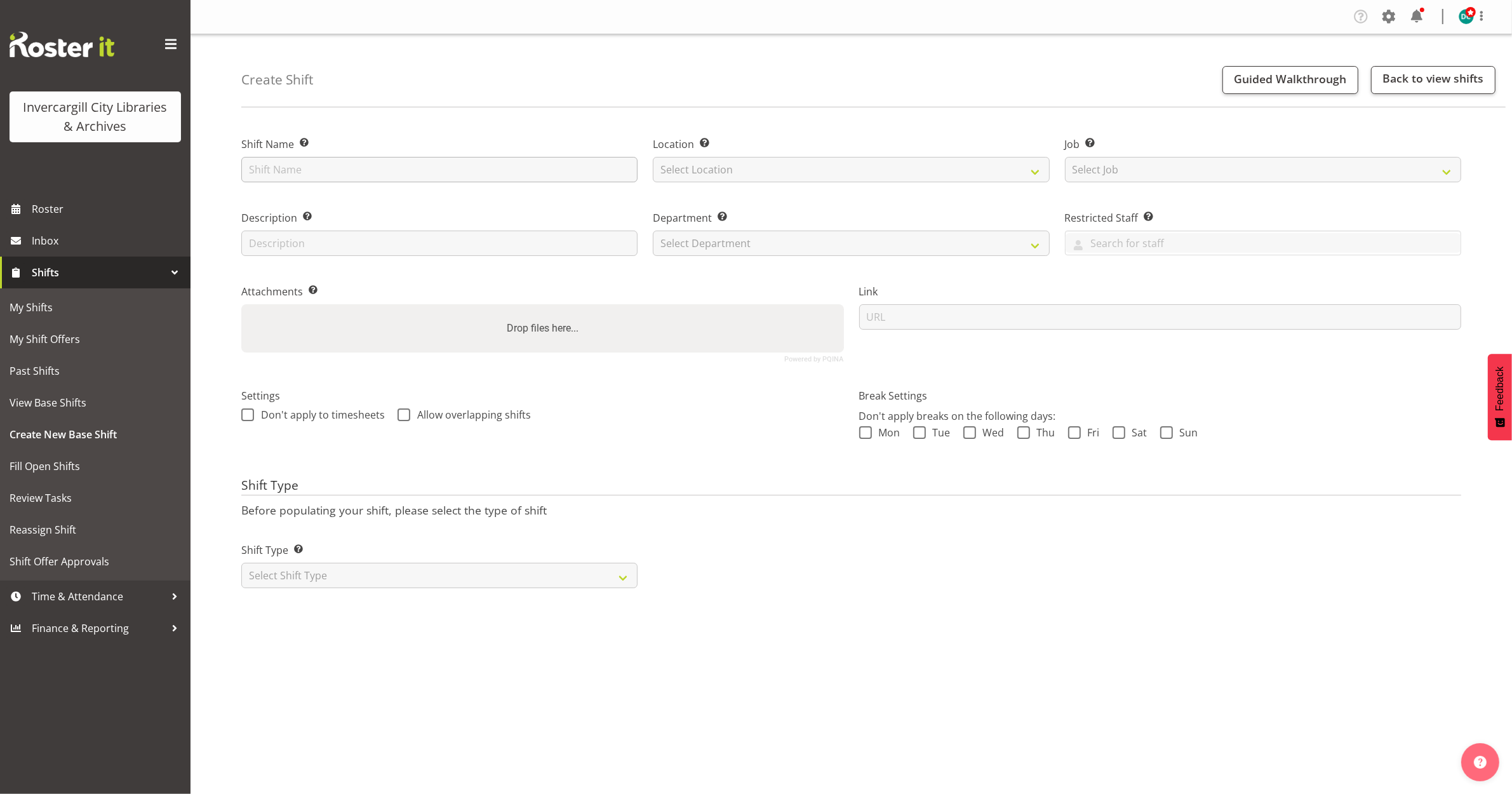
type input "Roving"
click at [807, 162] on select "Select Location [GEOGRAPHIC_DATA] [GEOGRAPHIC_DATA]" at bounding box center [851, 169] width 396 height 25
click at [652, 157] on select "Select Location [GEOGRAPHIC_DATA] [GEOGRAPHIC_DATA]" at bounding box center [851, 169] width 396 height 25
click at [770, 168] on select "Bluff Library Invercargill Library" at bounding box center [851, 169] width 396 height 25
select select "1276"
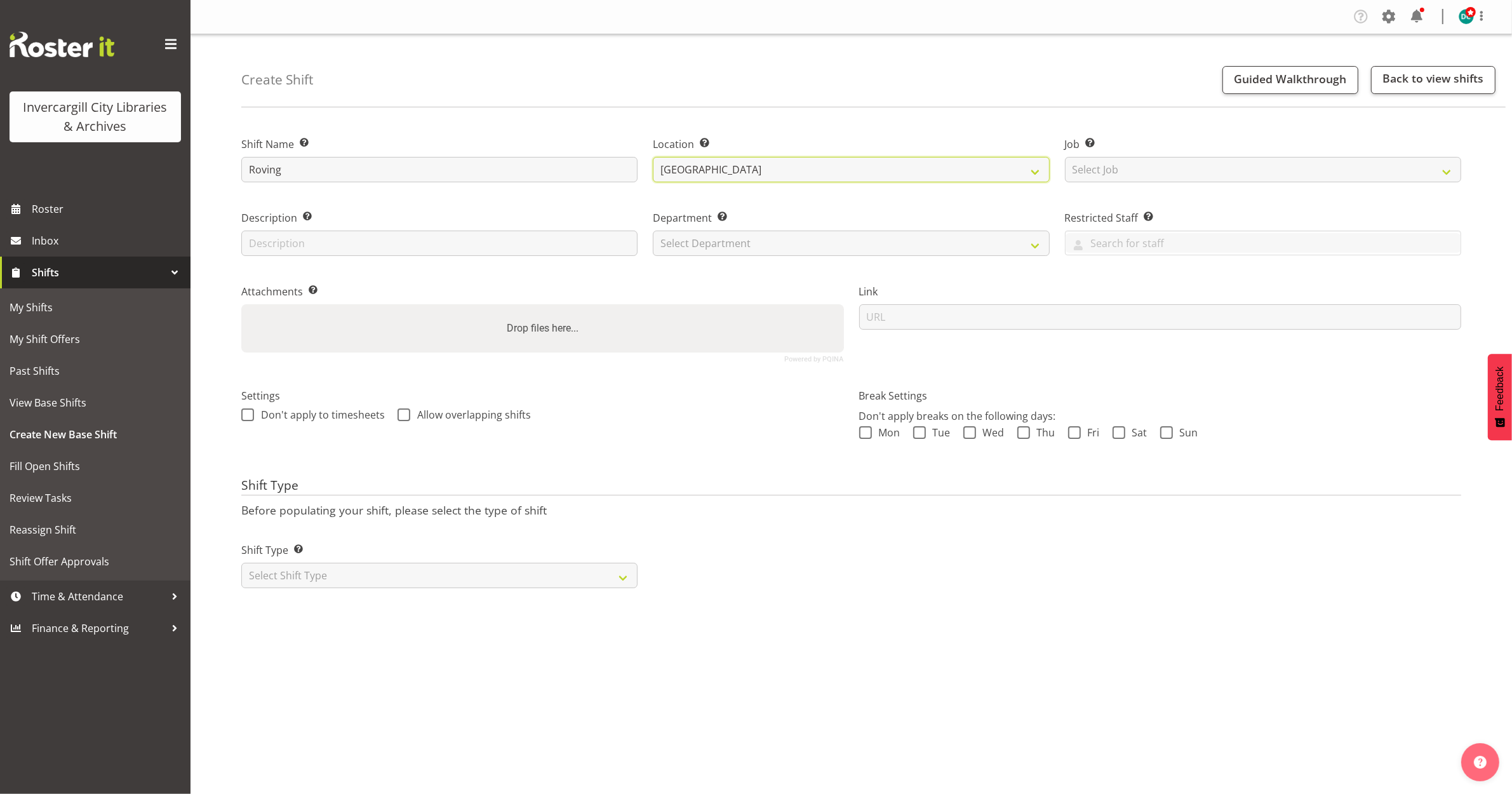
click at [652, 157] on select "Bluff Library Invercargill Library" at bounding box center [851, 169] width 396 height 25
click at [732, 250] on select "Select Department Off Desk Public shifts" at bounding box center [851, 243] width 396 height 25
select select "921"
click at [652, 231] on select "Select Department Off Desk Public shifts" at bounding box center [851, 243] width 396 height 25
click at [245, 418] on span at bounding box center [248, 415] width 13 height 13
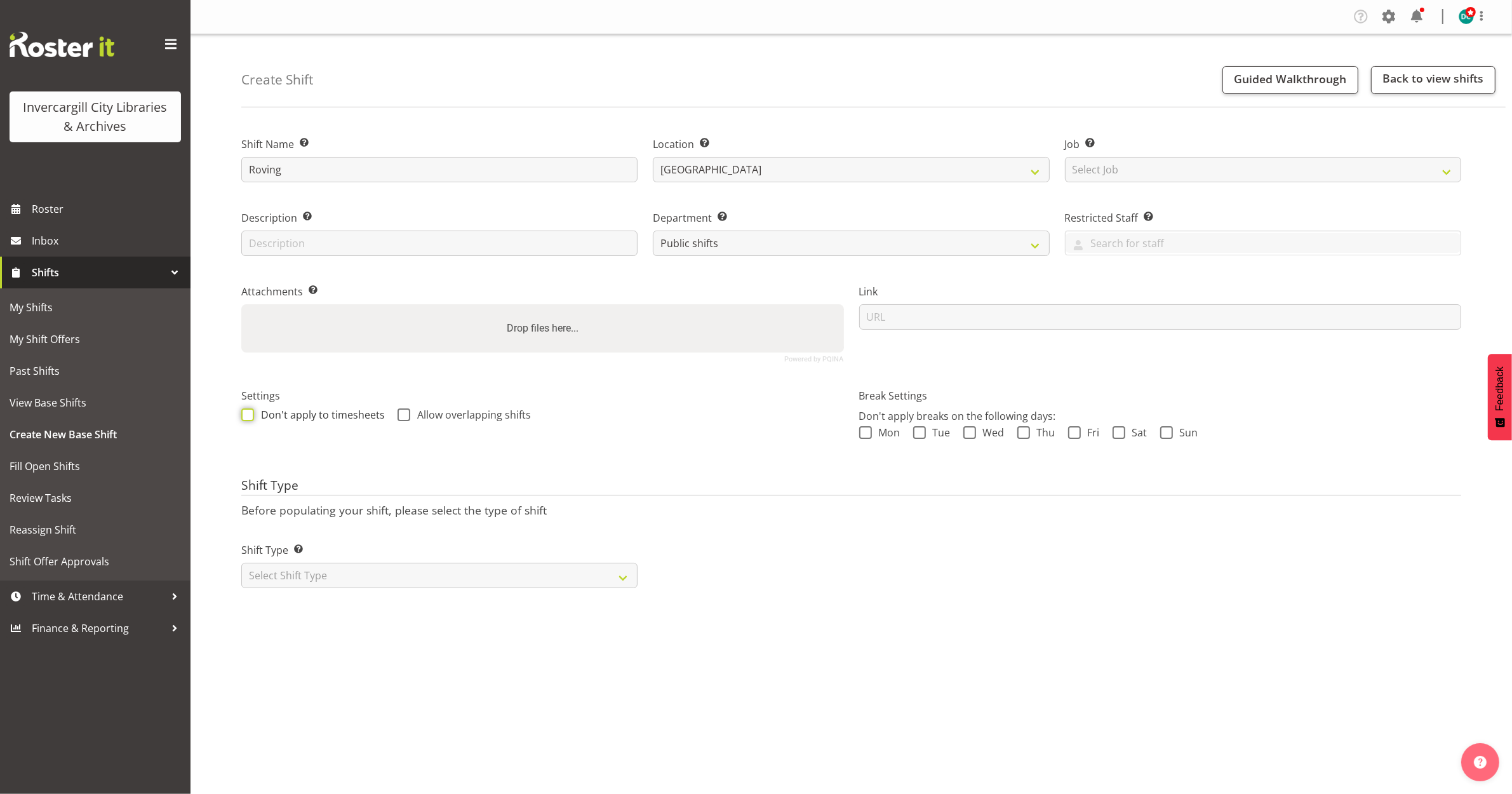
click at [245, 418] on input "Don't apply to timesheets" at bounding box center [245, 415] width 8 height 8
checkbox input "true"
click at [399, 412] on span at bounding box center [404, 415] width 13 height 13
click at [399, 412] on input "Allow overlapping shifts" at bounding box center [401, 415] width 8 height 8
checkbox input "true"
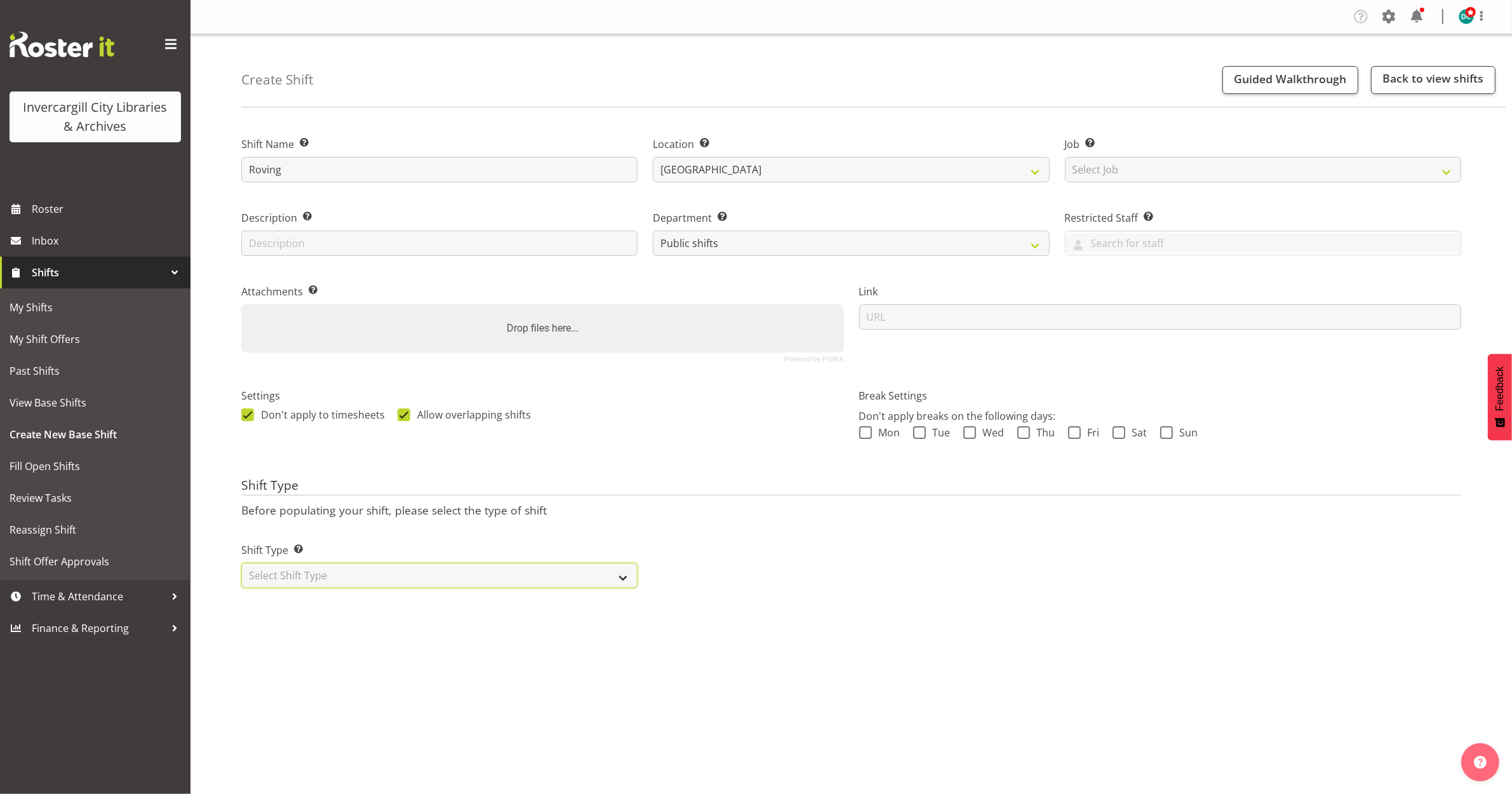
click at [283, 575] on select "Select Shift Type One Off Shift Recurring Shift Rotating Shift" at bounding box center [440, 575] width 396 height 25
select select "one_off"
click at [241, 564] on select "Select Shift Type One Off Shift Recurring Shift Rotating Shift" at bounding box center [440, 575] width 396 height 25
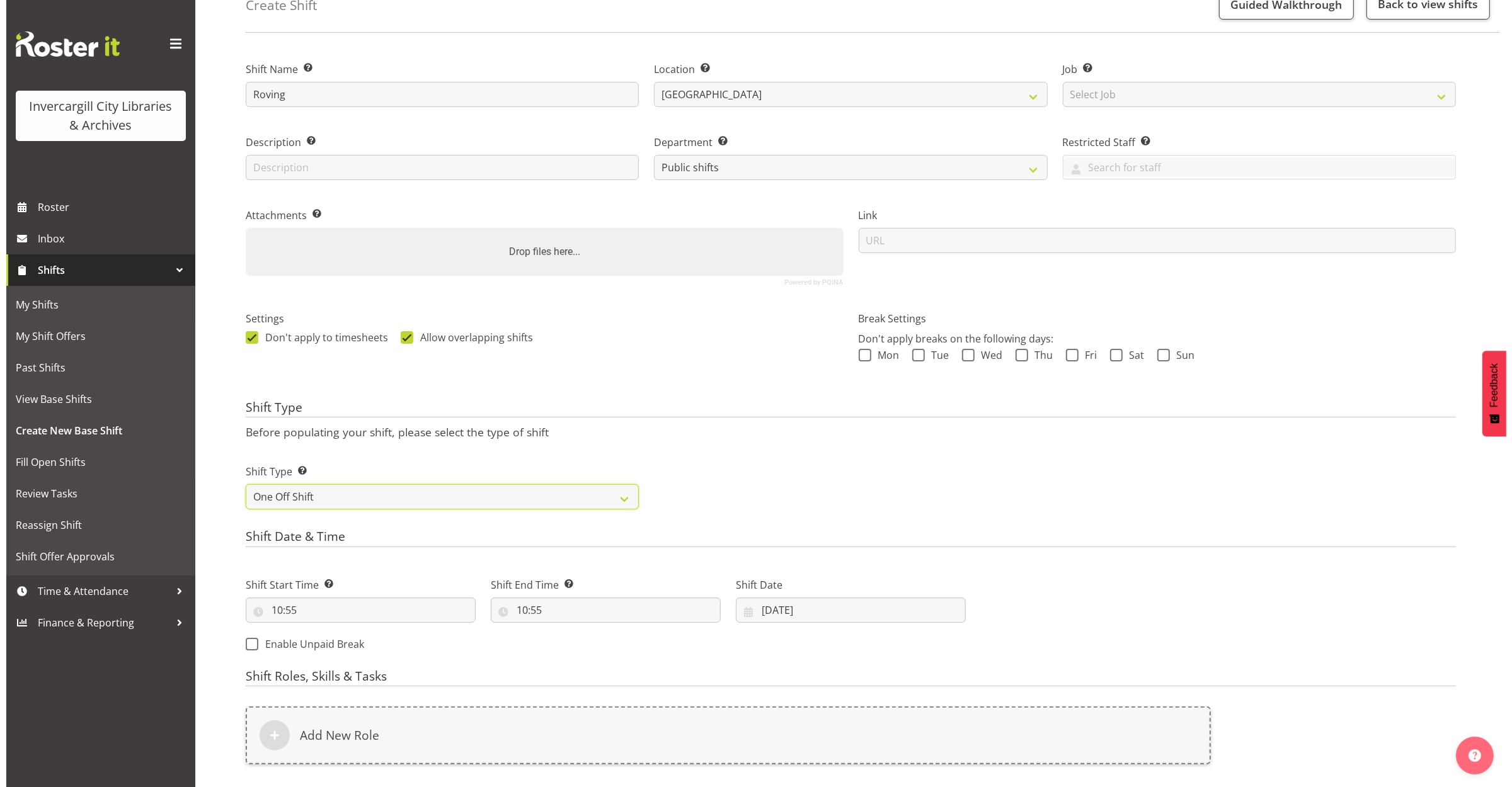
scroll to position [243, 0]
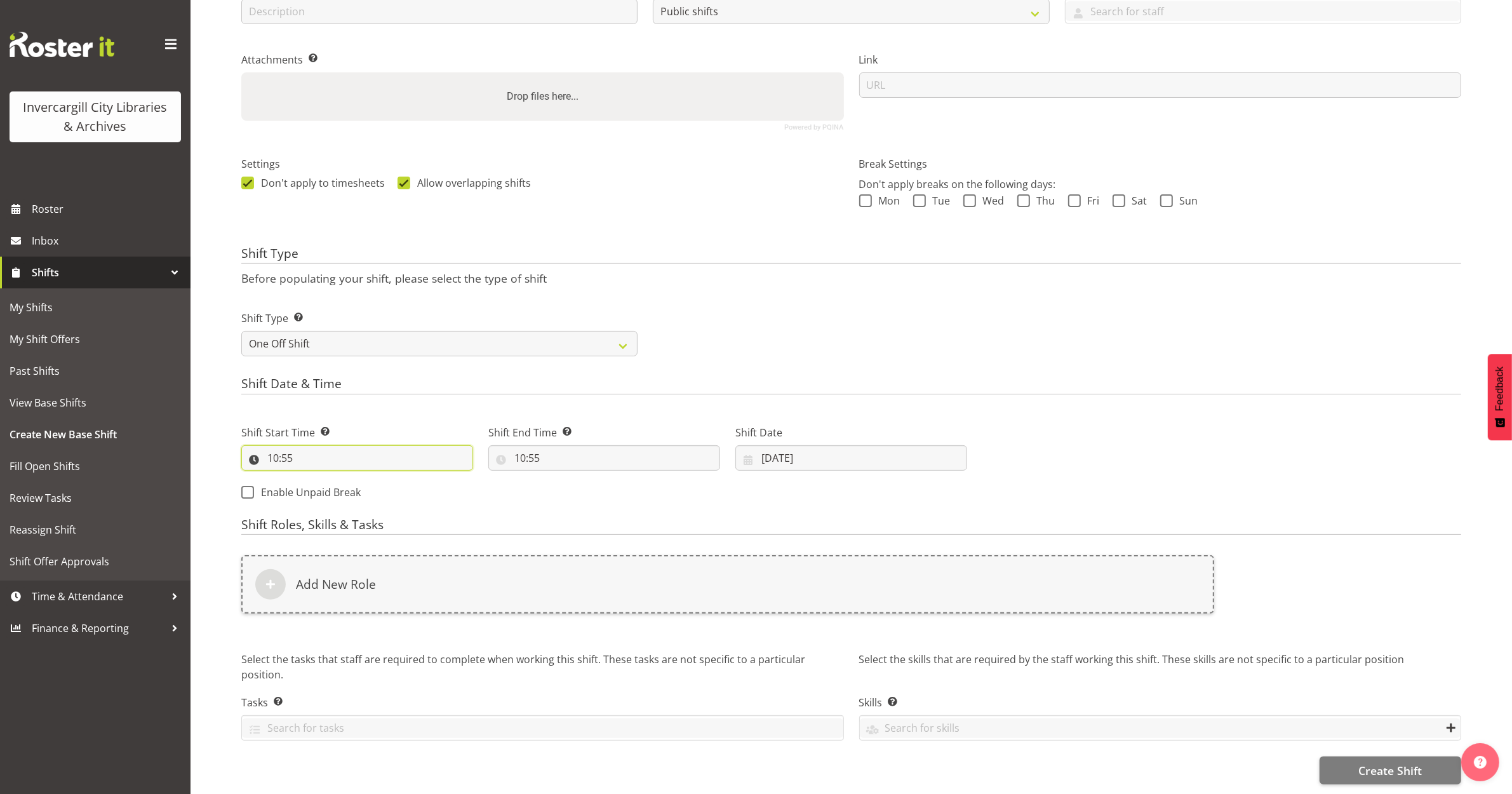
click at [342, 446] on input "10:55" at bounding box center [357, 458] width 232 height 25
click at [767, 446] on input "28/09/2025" at bounding box center [851, 458] width 232 height 25
click at [951, 482] on link at bounding box center [940, 495] width 32 height 25
select select "9"
click at [899, 549] on link "3" at bounding box center [902, 561] width 25 height 24
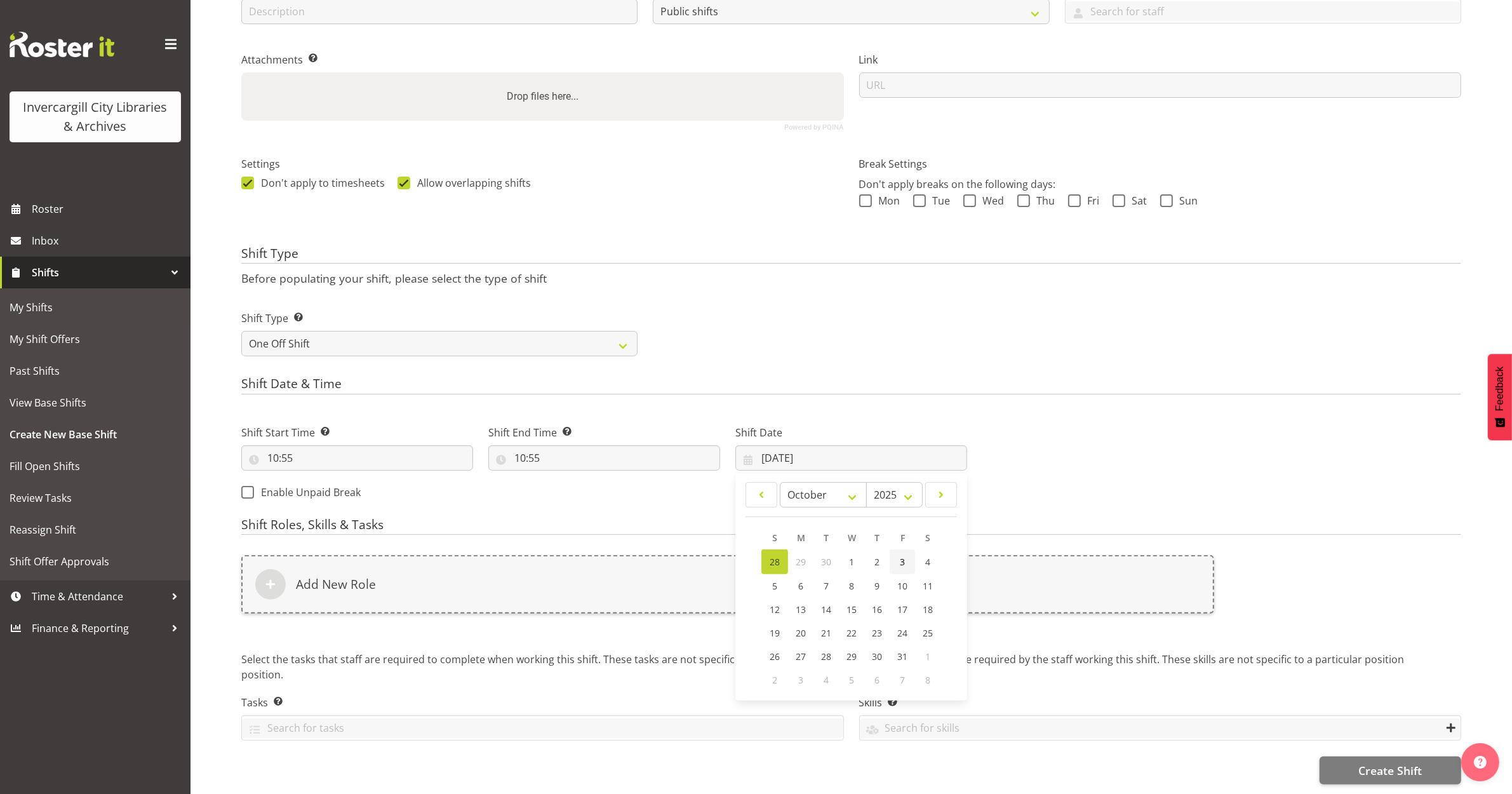
type input "03/10/2025"
click at [268, 449] on input "10:55" at bounding box center [357, 458] width 232 height 25
click at [332, 481] on select "00 01 02 03 04 05 06 07 08 09 10 11 12 13 14 15 16 17 18 19 20 21 22 23" at bounding box center [328, 490] width 29 height 25
select select "9"
click at [314, 478] on select "00 01 02 03 04 05 06 07 08 09 10 11 12 13 14 15 16 17 18 19 20 21 22 23" at bounding box center [328, 490] width 29 height 25
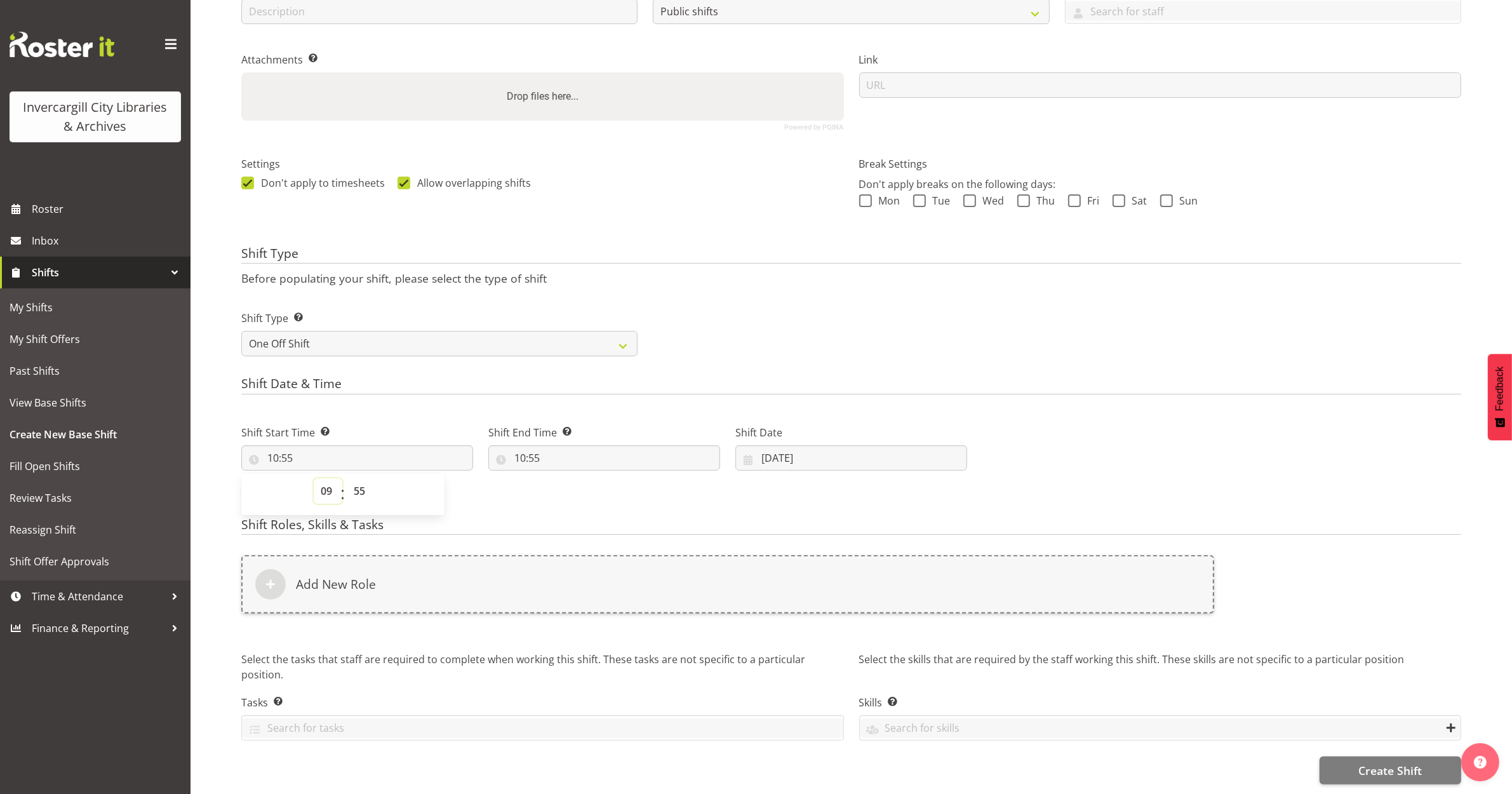
type input "09:55"
click at [363, 481] on select "00 01 02 03 04 05 06 07 08 09 10 11 12 13 14 15 16 17 18 19 20 21 22 23 24 25 2…" at bounding box center [360, 490] width 29 height 25
select select "0"
type input "09:00"
click at [519, 446] on input "10:55" at bounding box center [604, 458] width 232 height 25
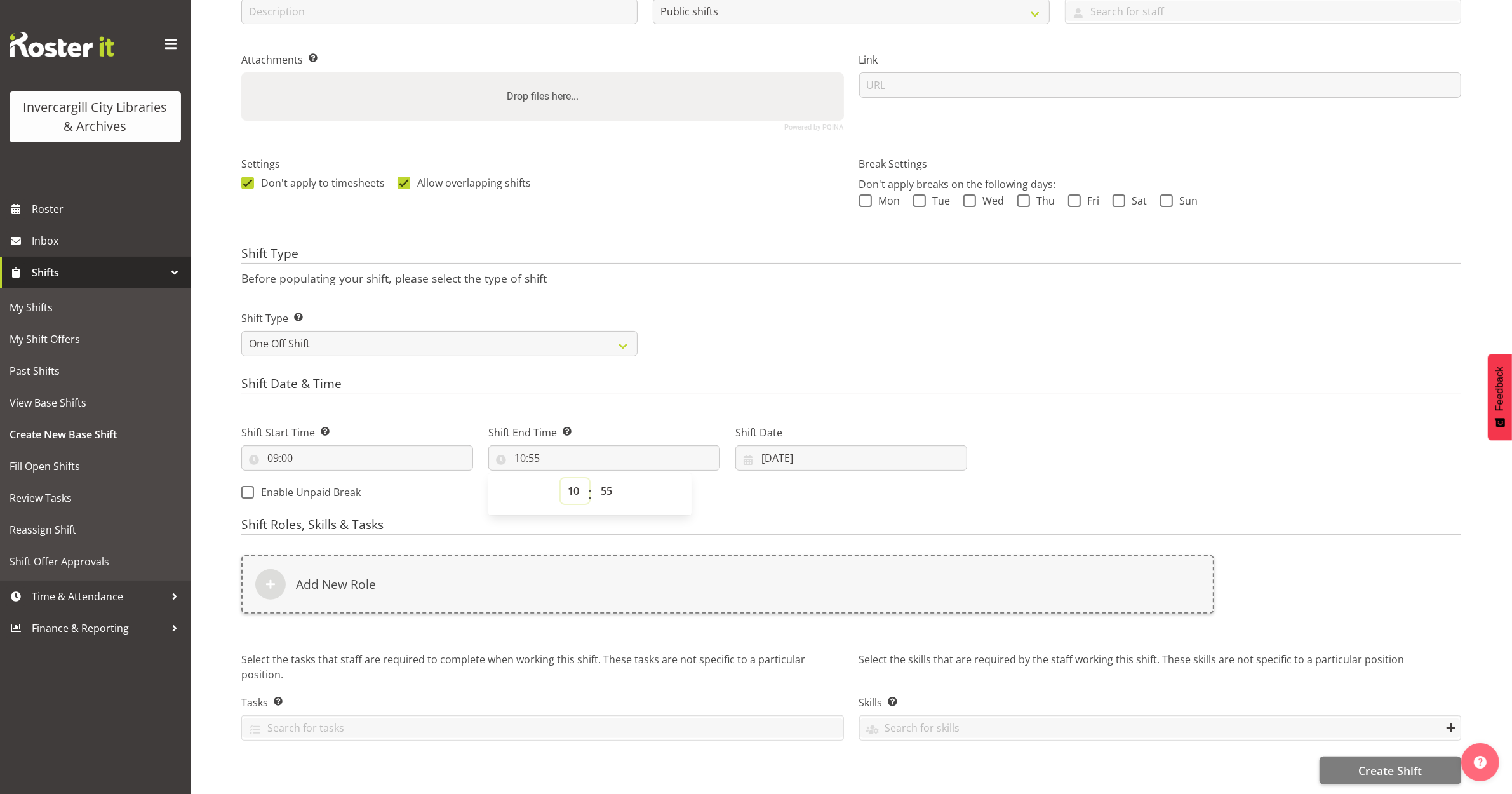
click at [575, 490] on select "00 01 02 03 04 05 06 07 08 09 10 11 12 13 14 15 16 17 18 19 20 21 22 23" at bounding box center [574, 490] width 29 height 25
select select "11"
click at [560, 478] on select "00 01 02 03 04 05 06 07 08 09 10 11 12 13 14 15 16 17 18 19 20 21 22 23" at bounding box center [574, 490] width 29 height 25
type input "11:55"
click at [615, 478] on select "00 01 02 03 04 05 06 07 08 09 10 11 12 13 14 15 16 17 18 19 20 21 22 23 24 25 2…" at bounding box center [608, 490] width 29 height 25
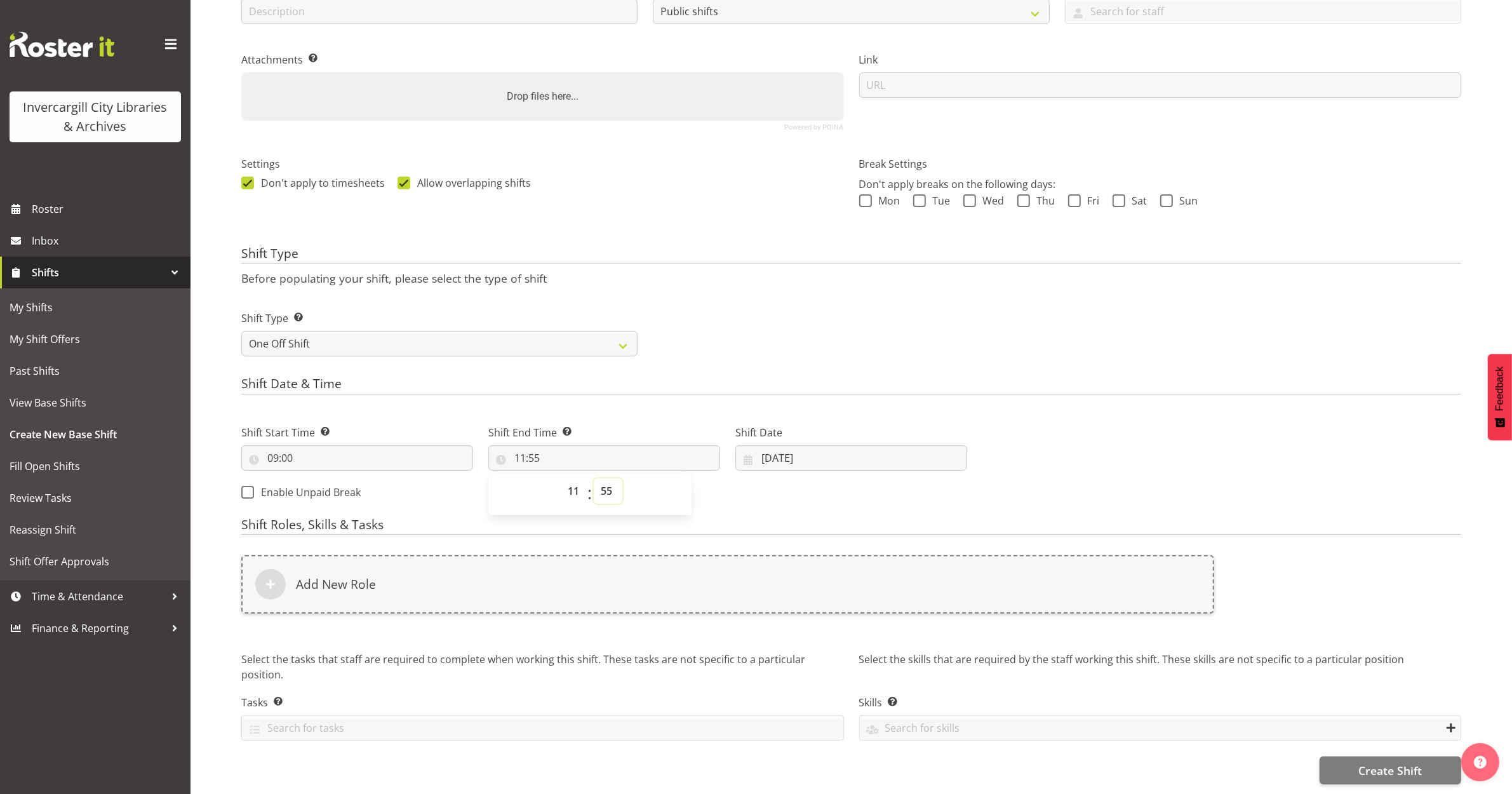
select select "0"
type input "11:00"
click at [856, 468] on div "Shift Start Time Set the time of the day you wish this shift to start 09:00 00 …" at bounding box center [604, 459] width 741 height 103
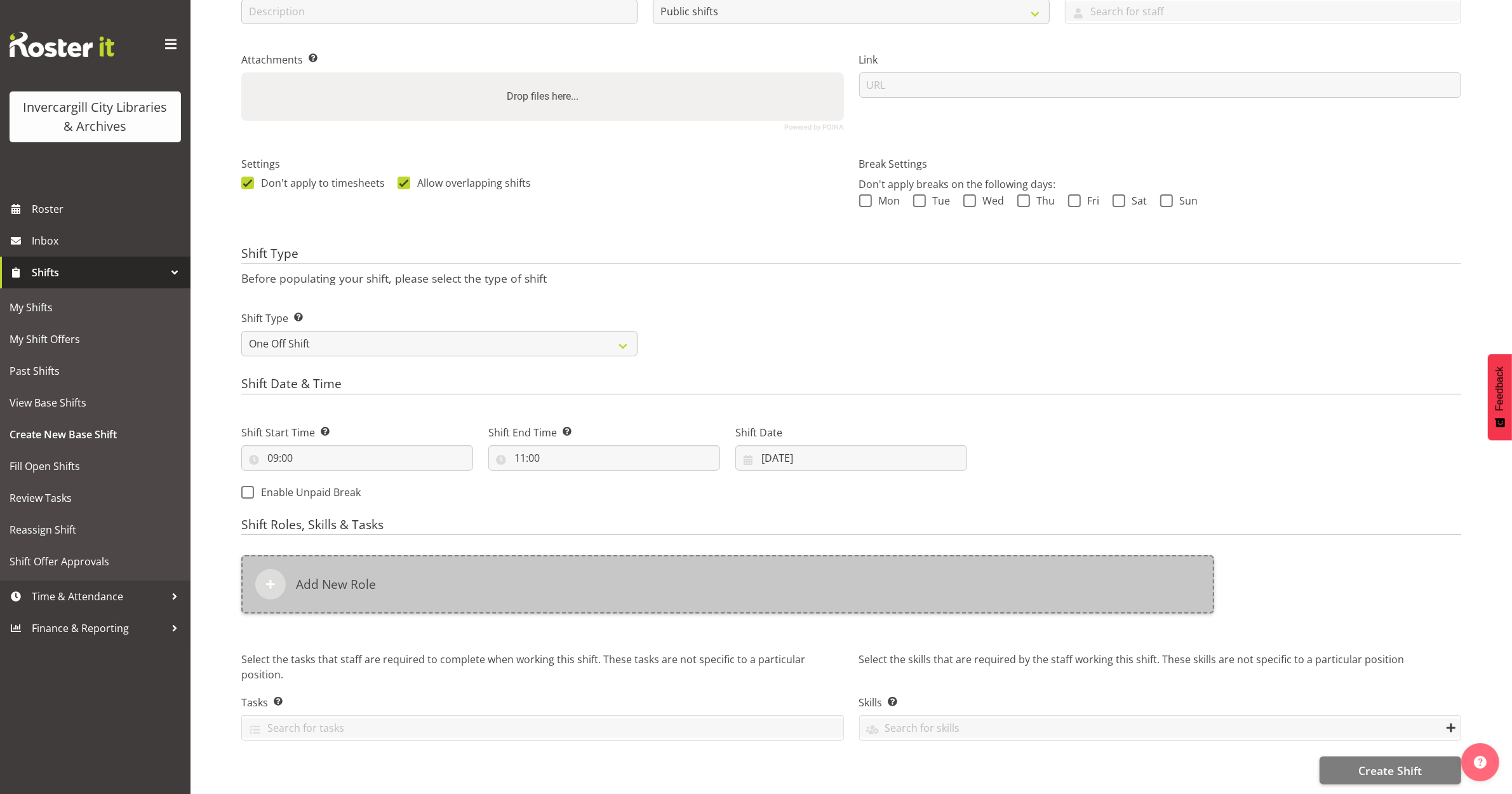
click at [338, 577] on h6 "Add New Role" at bounding box center [336, 584] width 80 height 16
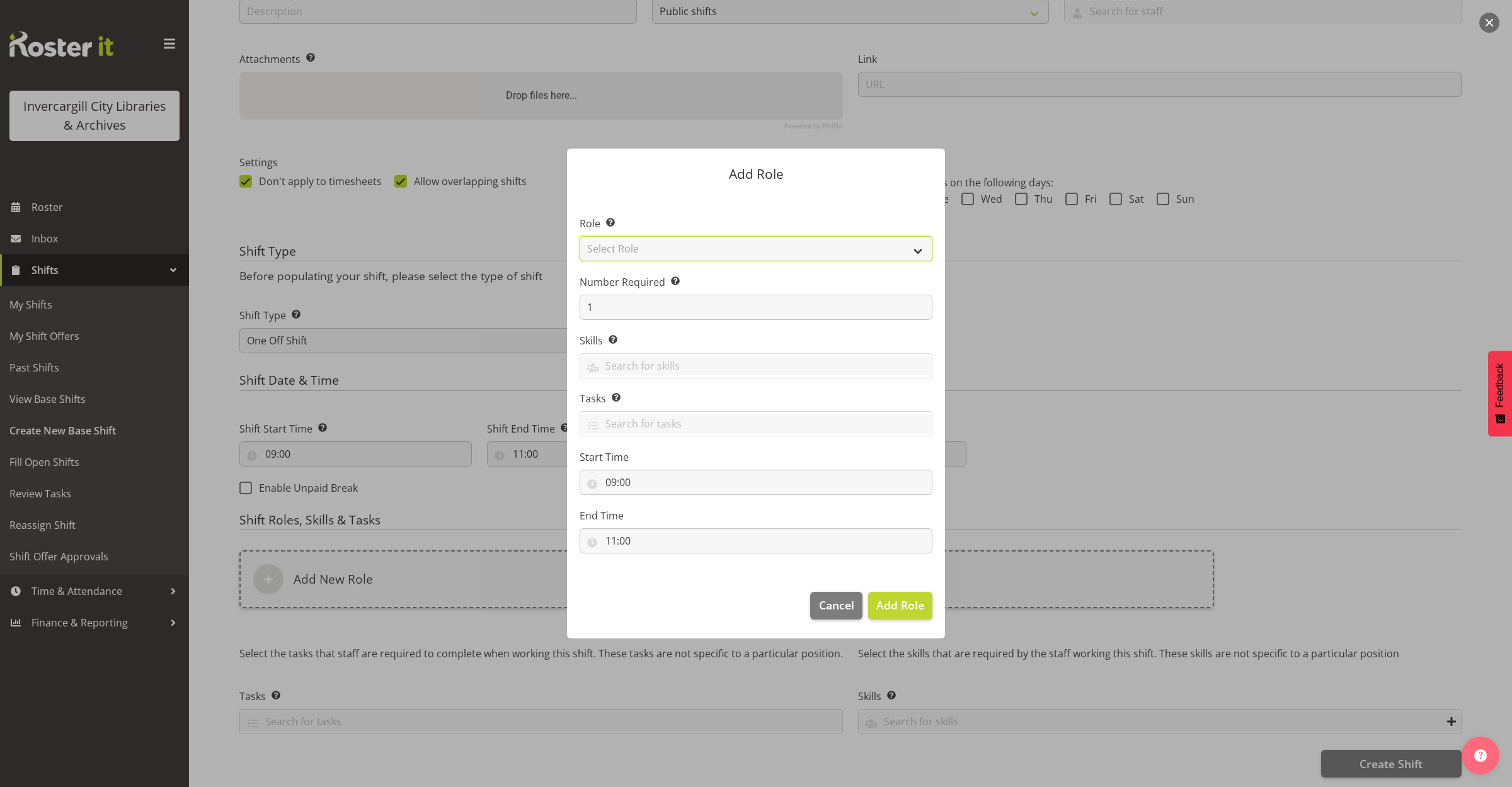
click at [694, 250] on select "Select Role 1st floor desk AQ operator Business Support Team member Casual Cust…" at bounding box center [756, 248] width 353 height 25
select select "1547"
click at [579, 236] on select "Select Role 1st floor desk AQ operator Business Support Team member Casual Cust…" at bounding box center [756, 248] width 353 height 25
click at [896, 611] on span "Add Role" at bounding box center [900, 605] width 48 height 15
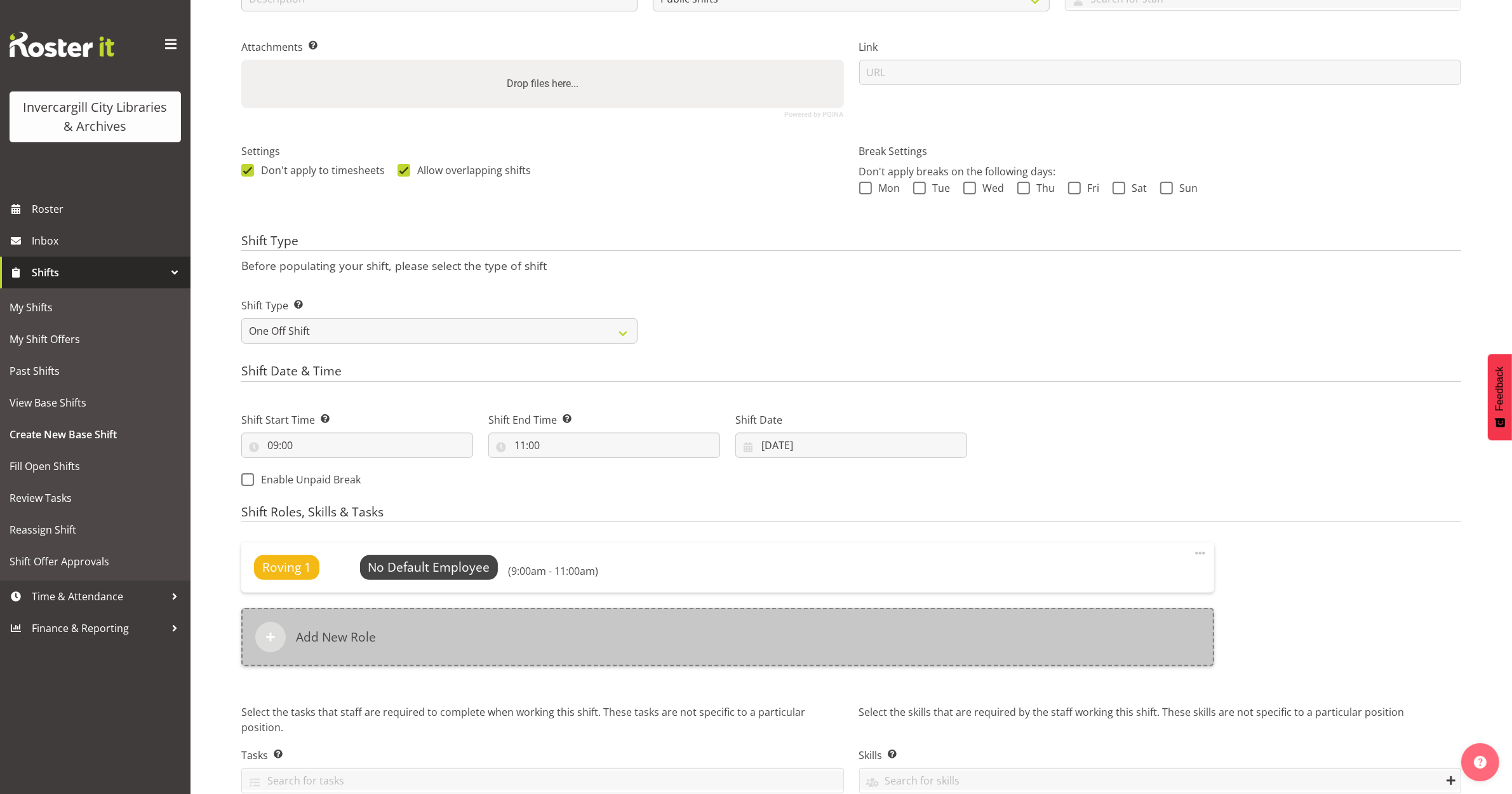
click at [512, 630] on div "Add New Role" at bounding box center [727, 637] width 973 height 59
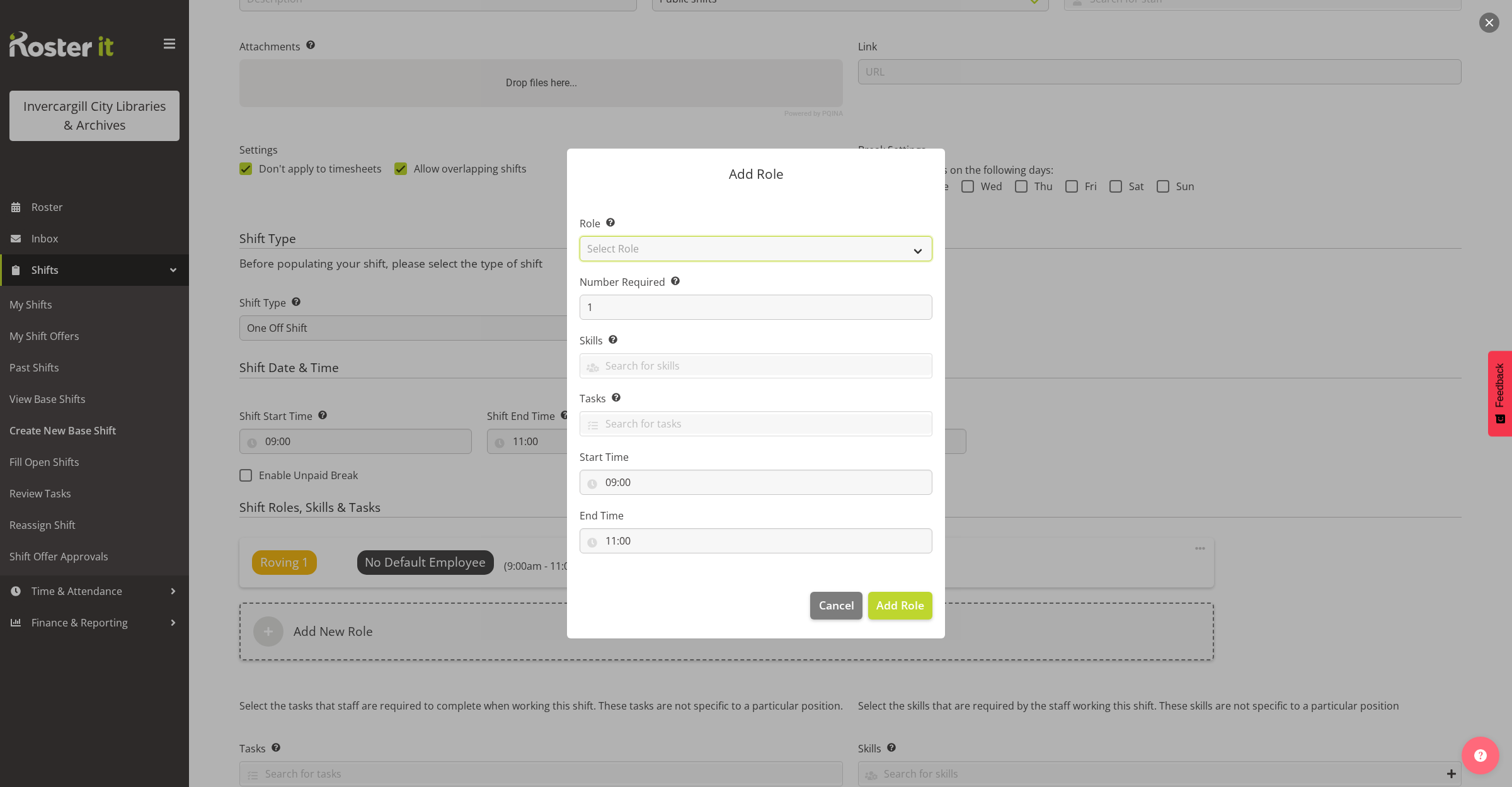
click at [672, 250] on select "Select Role 1st floor desk AQ operator Business Support Team member Casual Cust…" at bounding box center [756, 248] width 353 height 25
select select "1547"
click at [579, 236] on select "Select Role 1st floor desk AQ operator Business Support Team member Casual Cust…" at bounding box center [756, 248] width 353 height 25
click at [883, 595] on button "Add Role" at bounding box center [900, 606] width 64 height 28
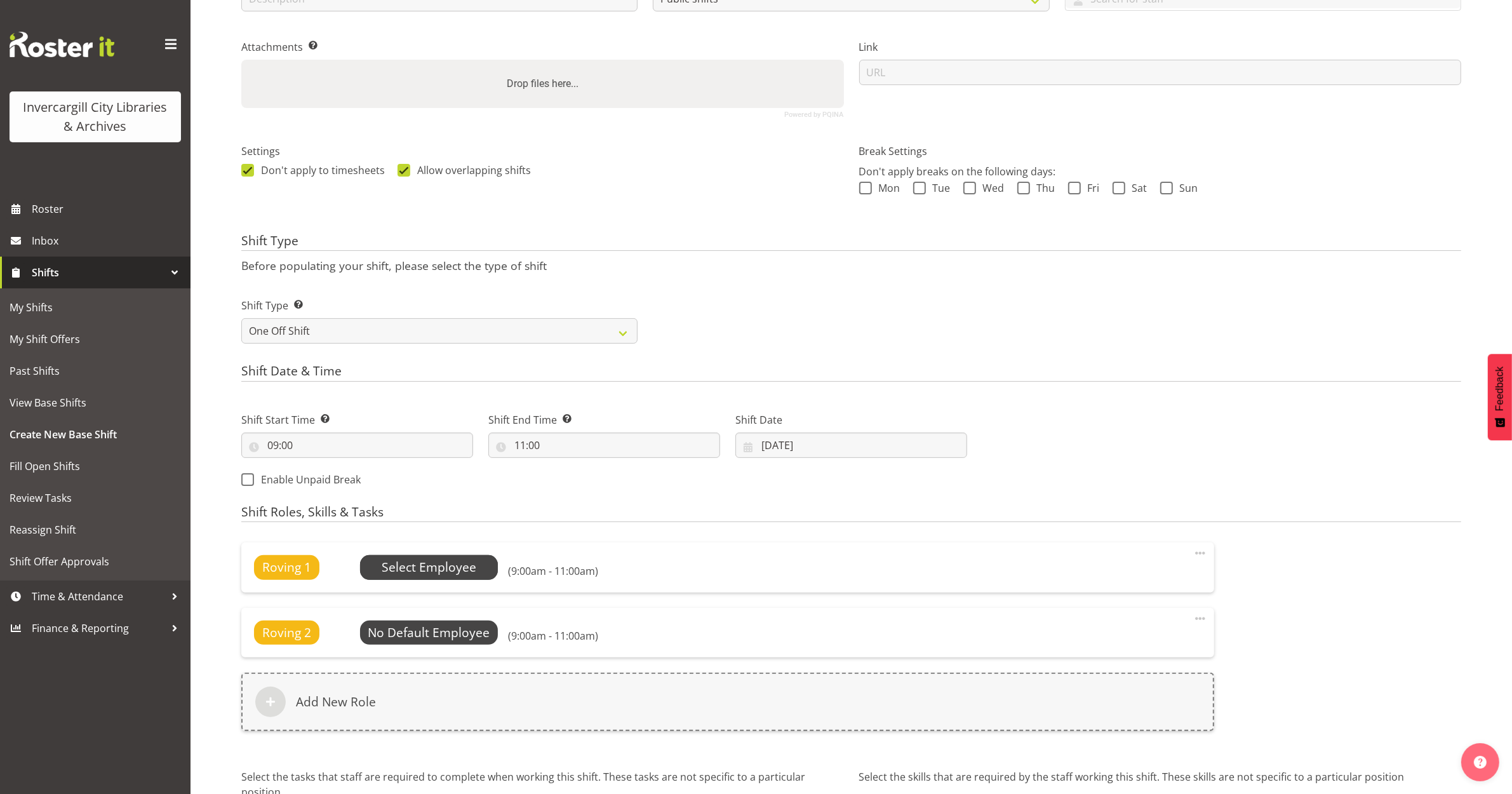
click at [406, 570] on span "Select Employee" at bounding box center [429, 567] width 95 height 19
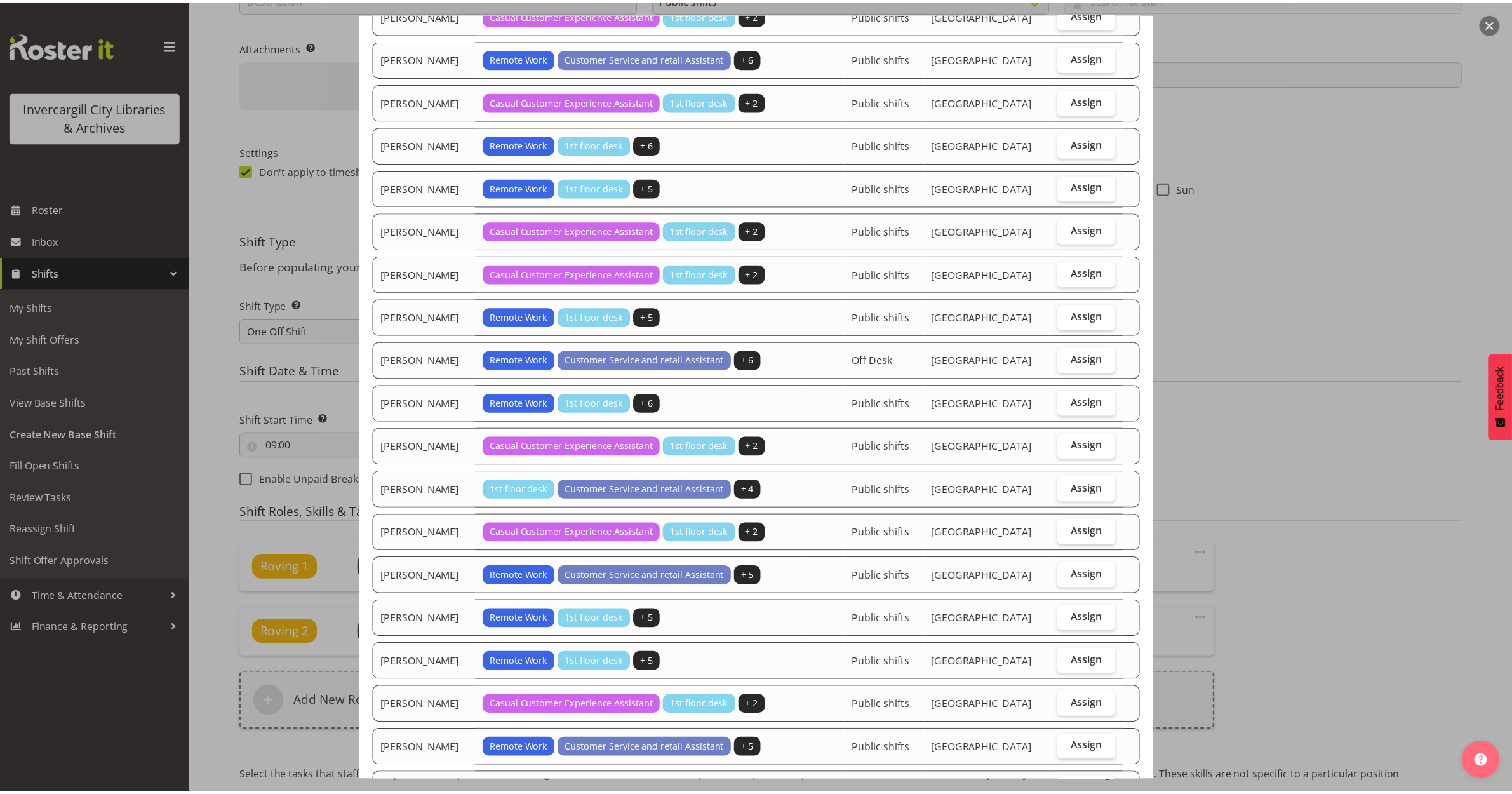
scroll to position [869, 0]
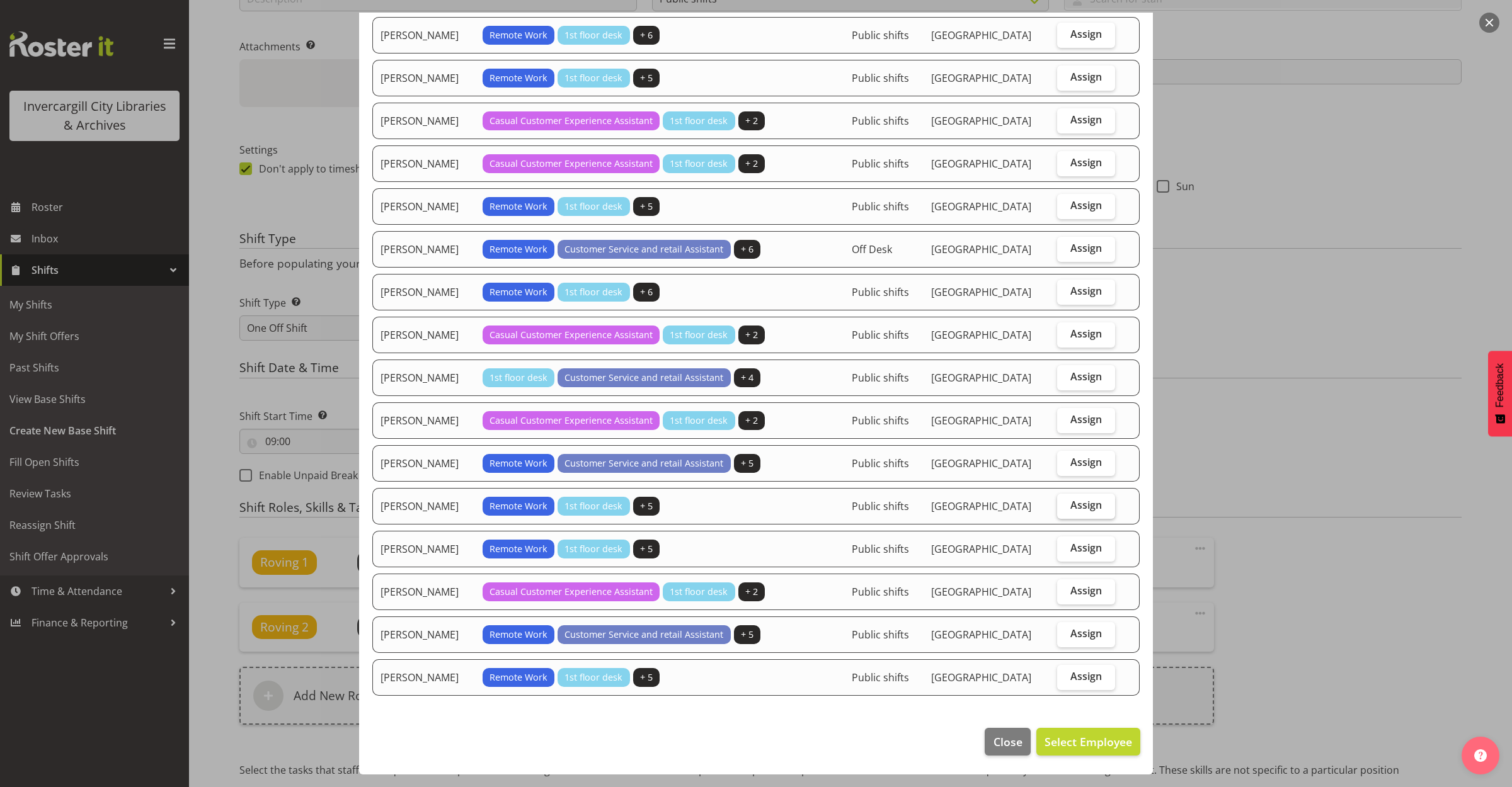
click at [1076, 508] on span "Assign" at bounding box center [1086, 506] width 32 height 13
click at [1065, 508] on input "Assign" at bounding box center [1061, 506] width 8 height 8
checkbox input "true"
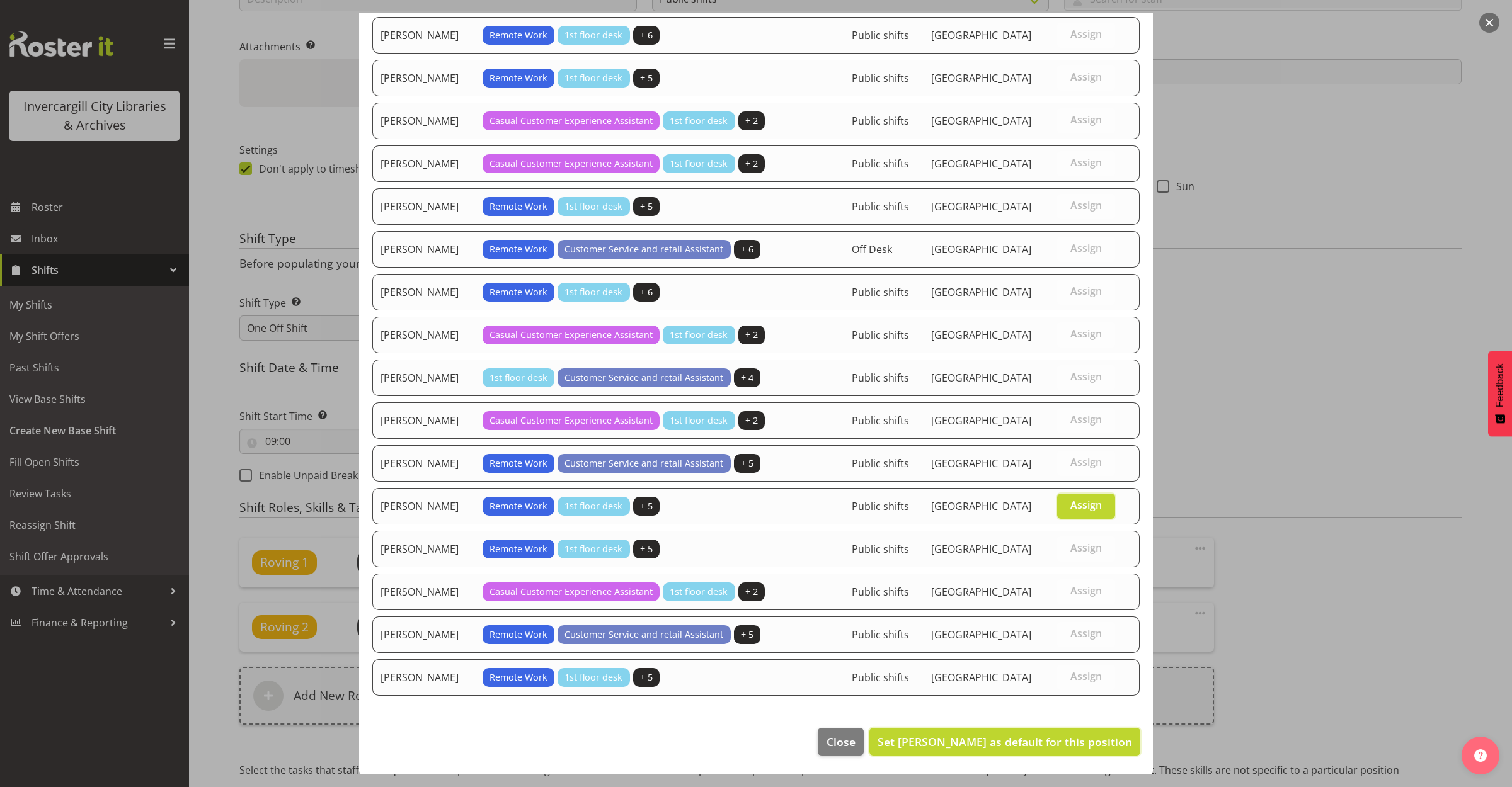
drag, startPoint x: 1011, startPoint y: 738, endPoint x: 1094, endPoint y: 709, distance: 87.9
click at [1011, 737] on span "Set Samuel Carter as default for this position" at bounding box center [1005, 742] width 255 height 15
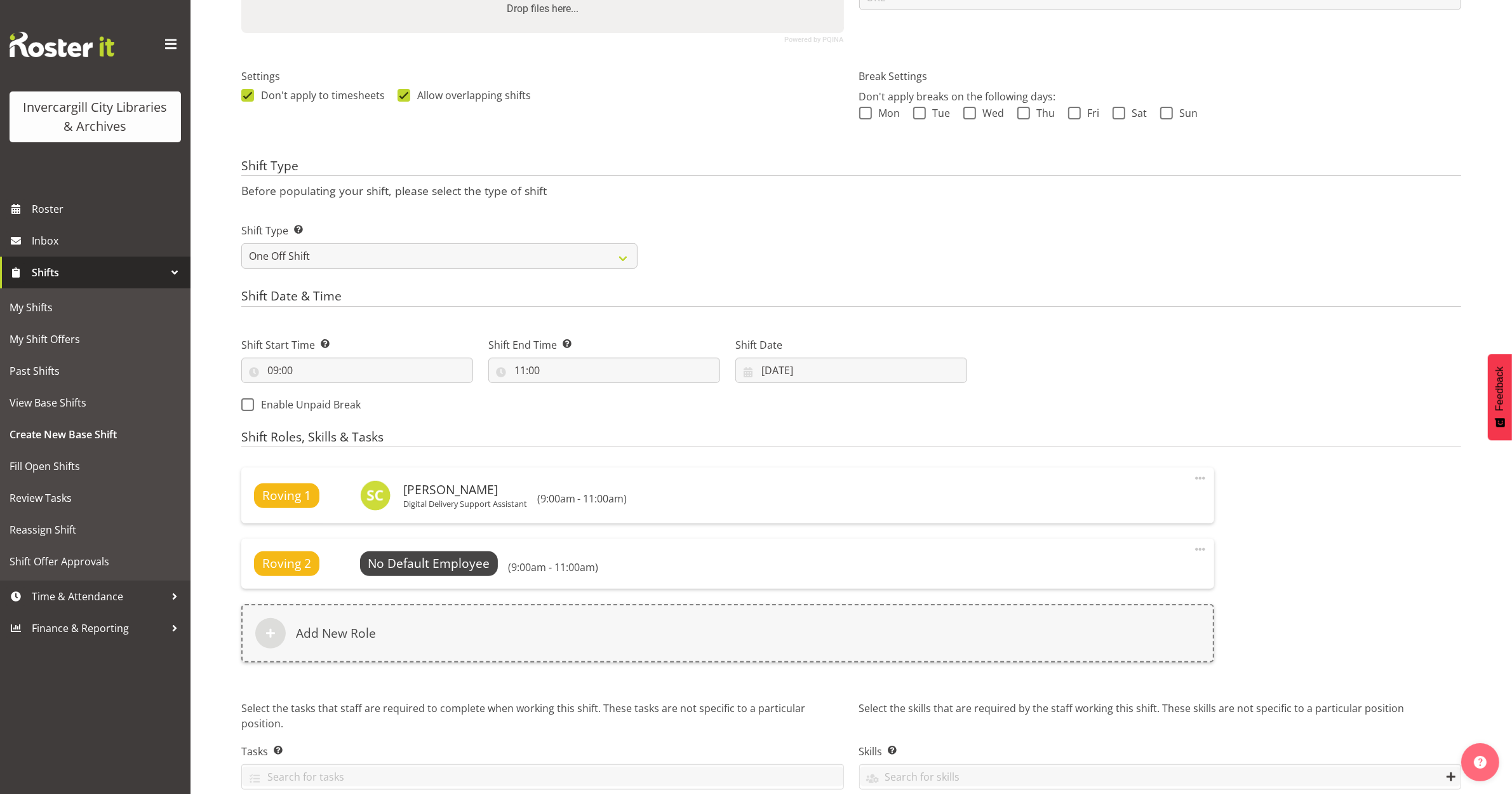
scroll to position [380, 0]
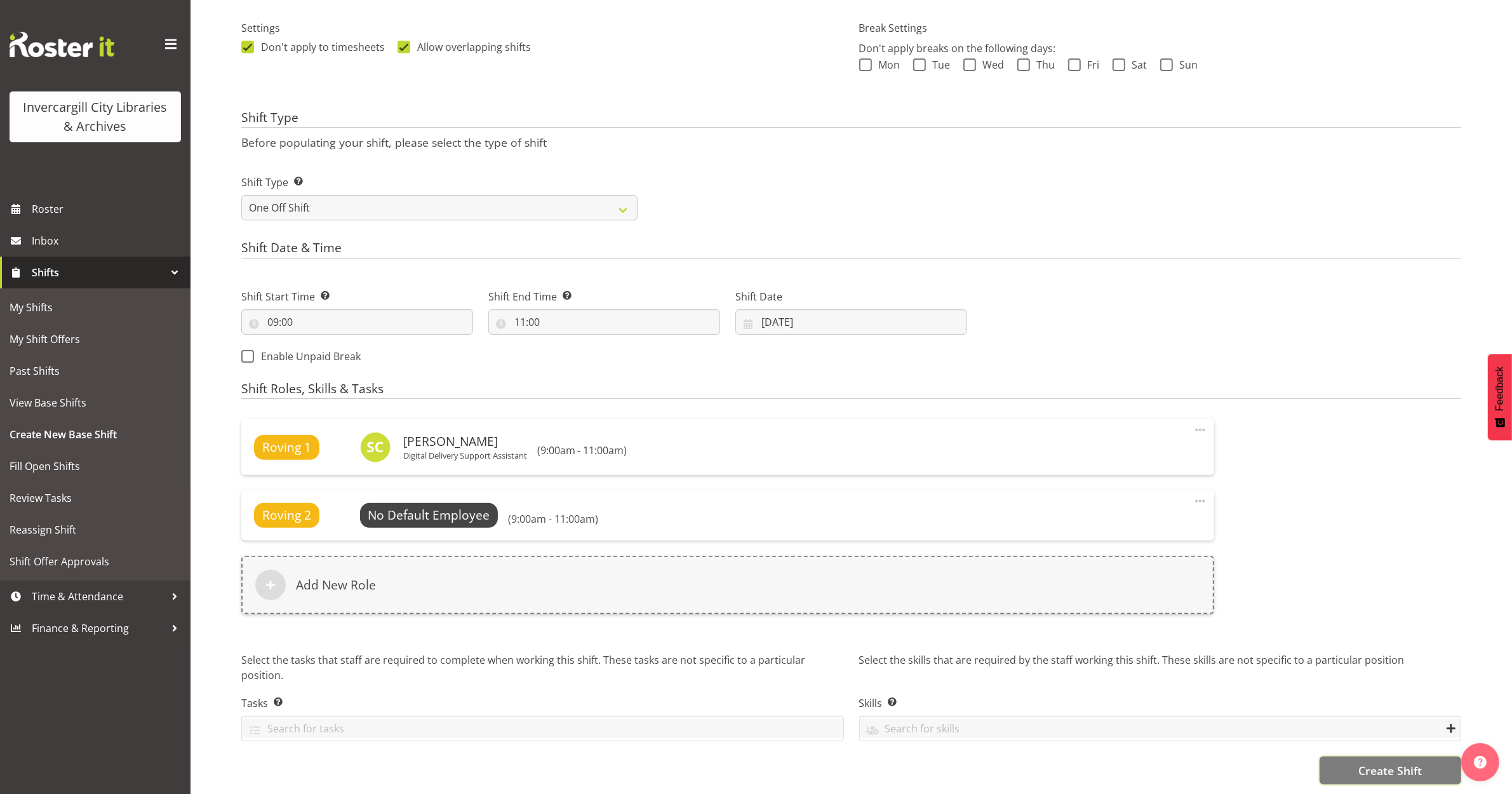
click at [1395, 762] on span "Create Shift" at bounding box center [1390, 770] width 64 height 16
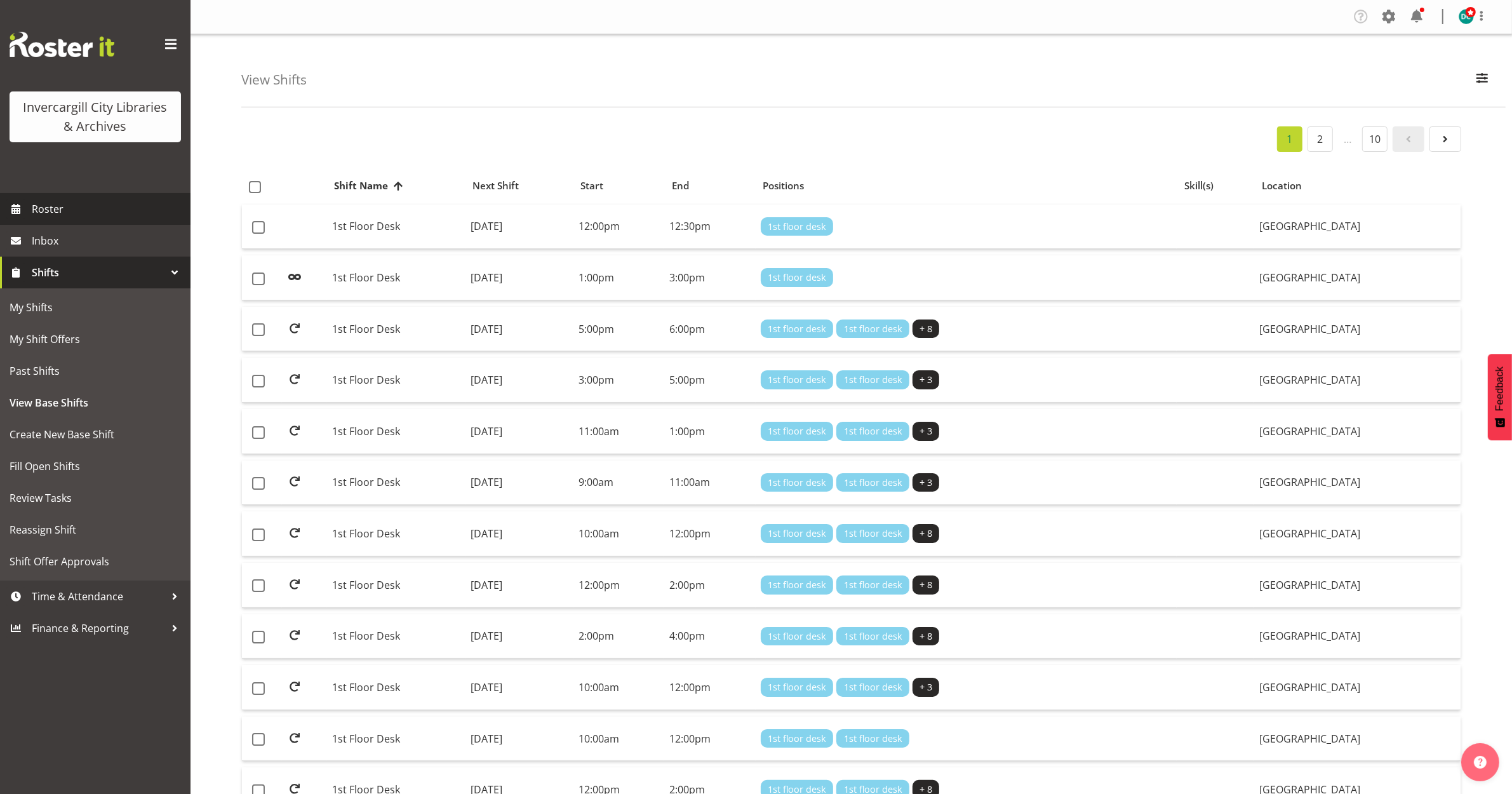
click at [72, 210] on span "Roster" at bounding box center [108, 208] width 153 height 19
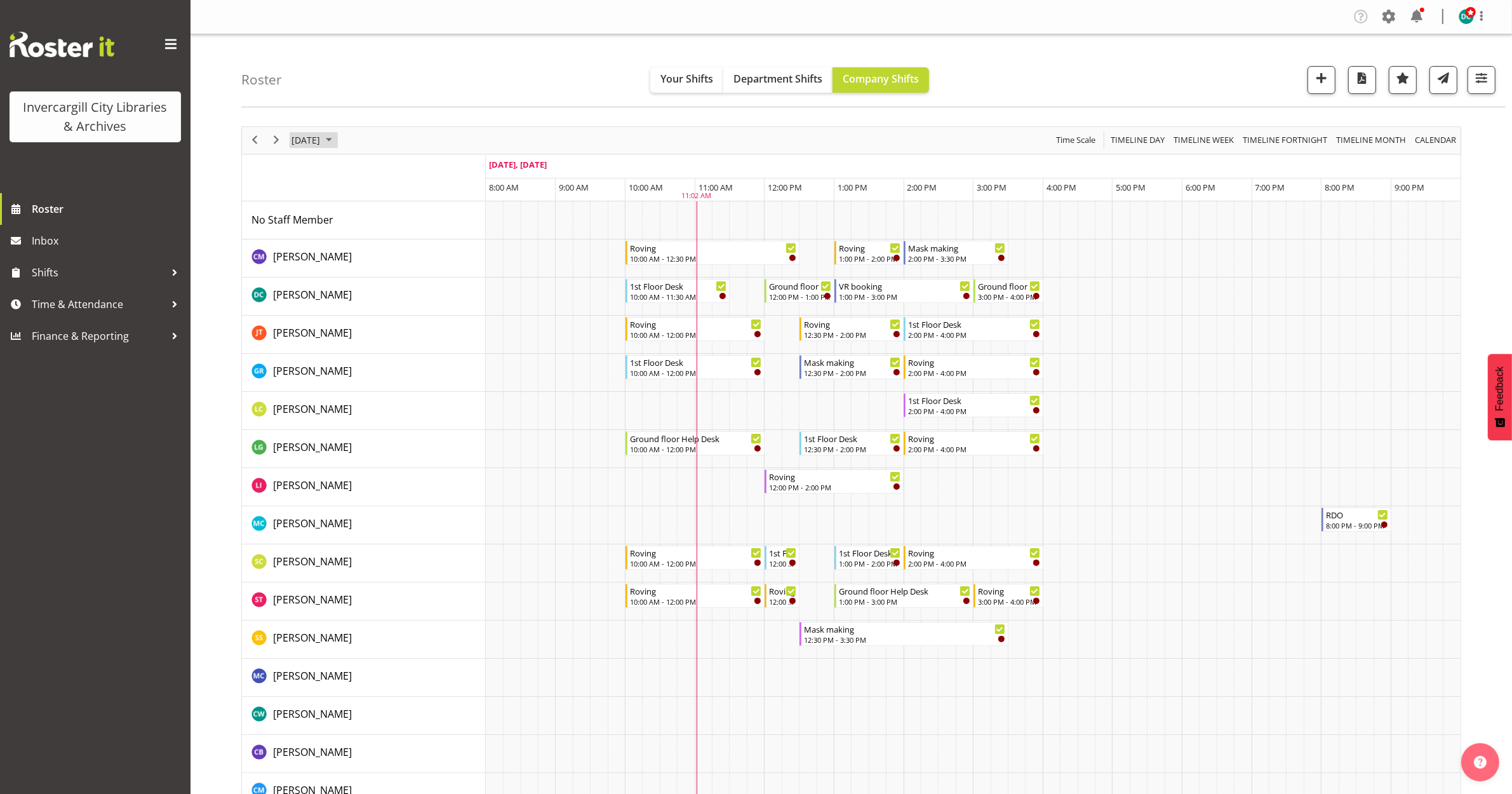
click at [321, 135] on span "[DATE]" at bounding box center [306, 140] width 31 height 16
click at [426, 170] on span "next month" at bounding box center [425, 172] width 22 height 23
click at [404, 213] on span "3" at bounding box center [406, 215] width 19 height 19
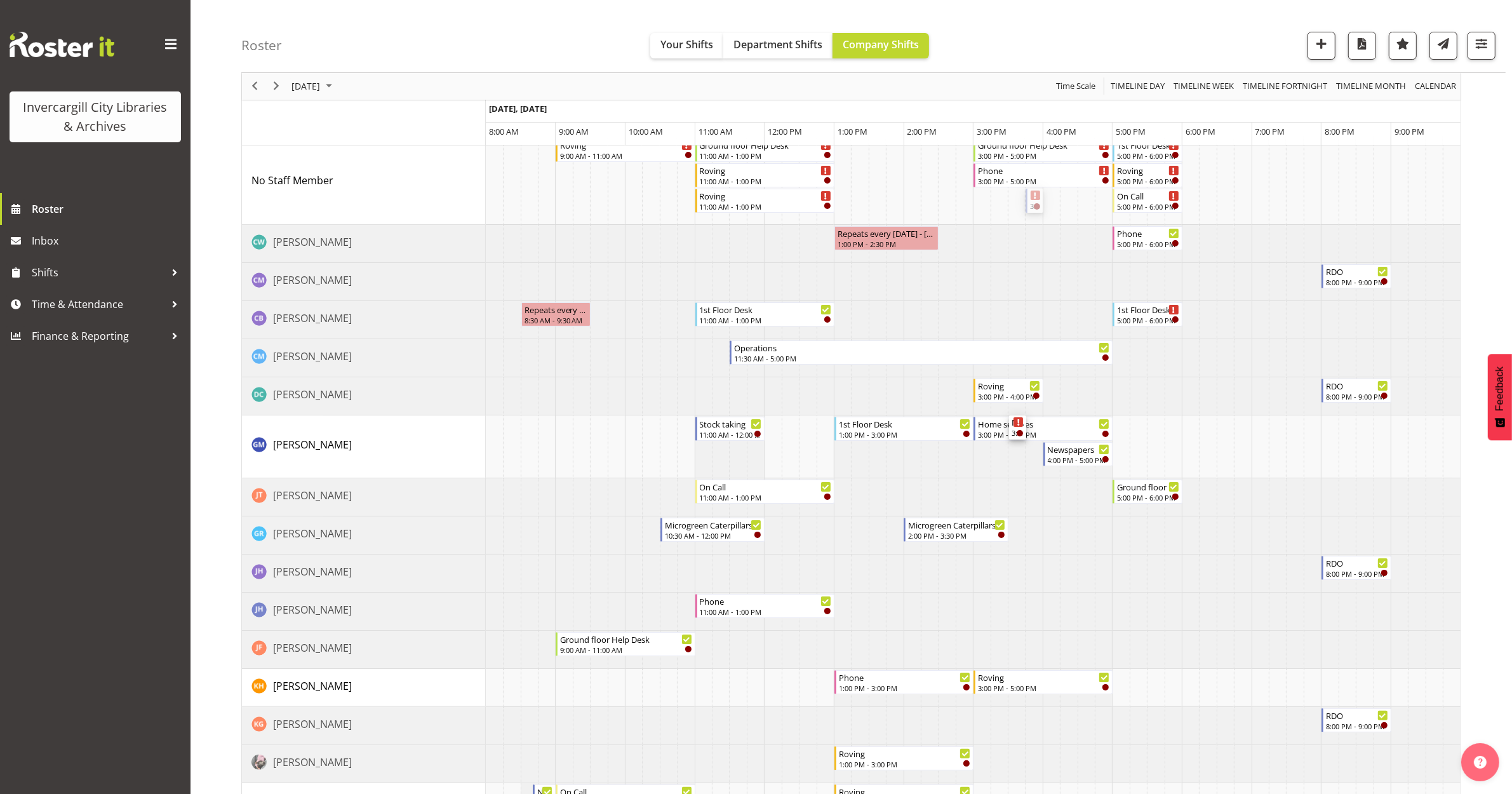
scroll to position [159, 0]
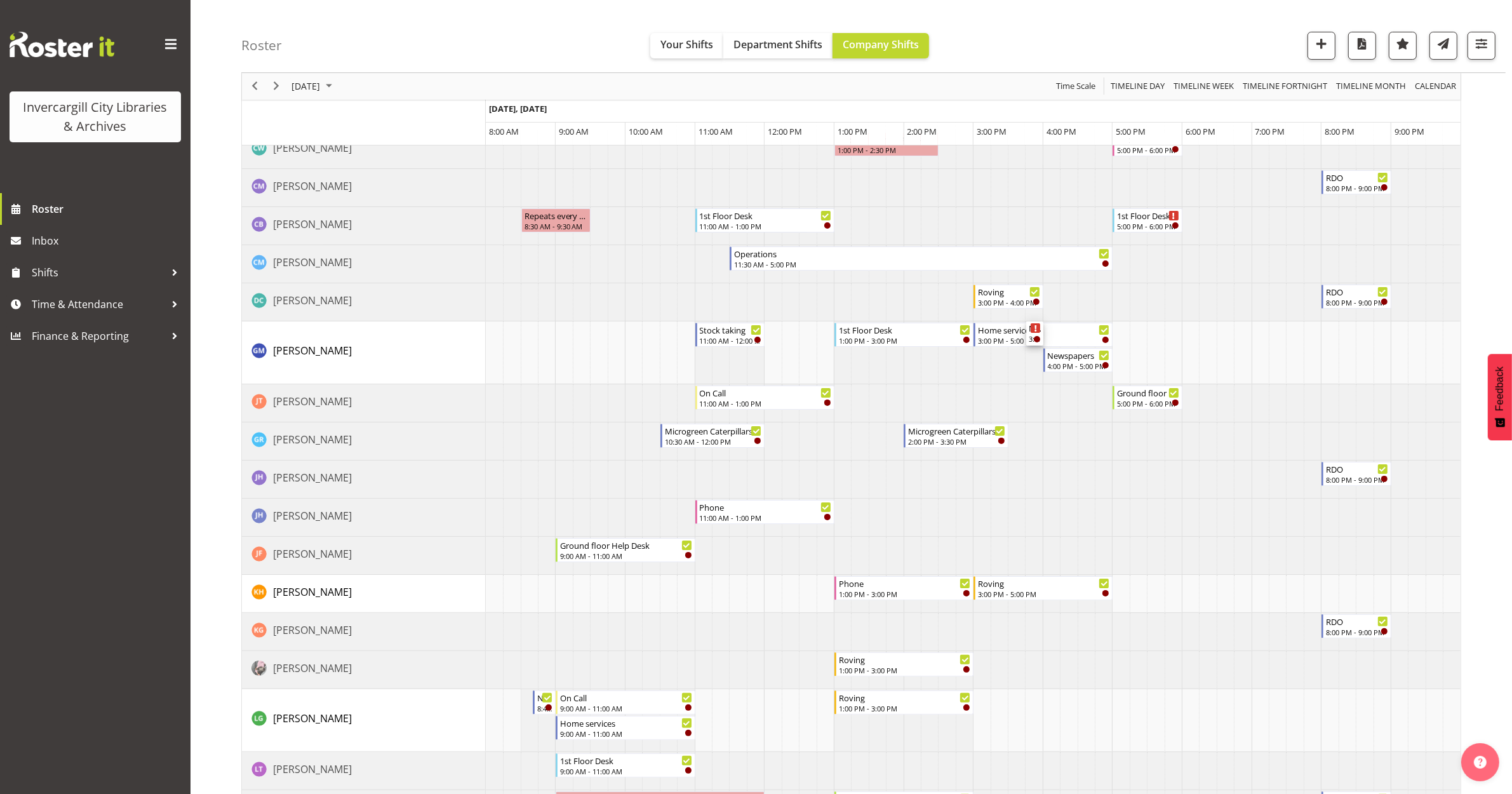
drag, startPoint x: 1031, startPoint y: 263, endPoint x: 1028, endPoint y: 366, distance: 103.0
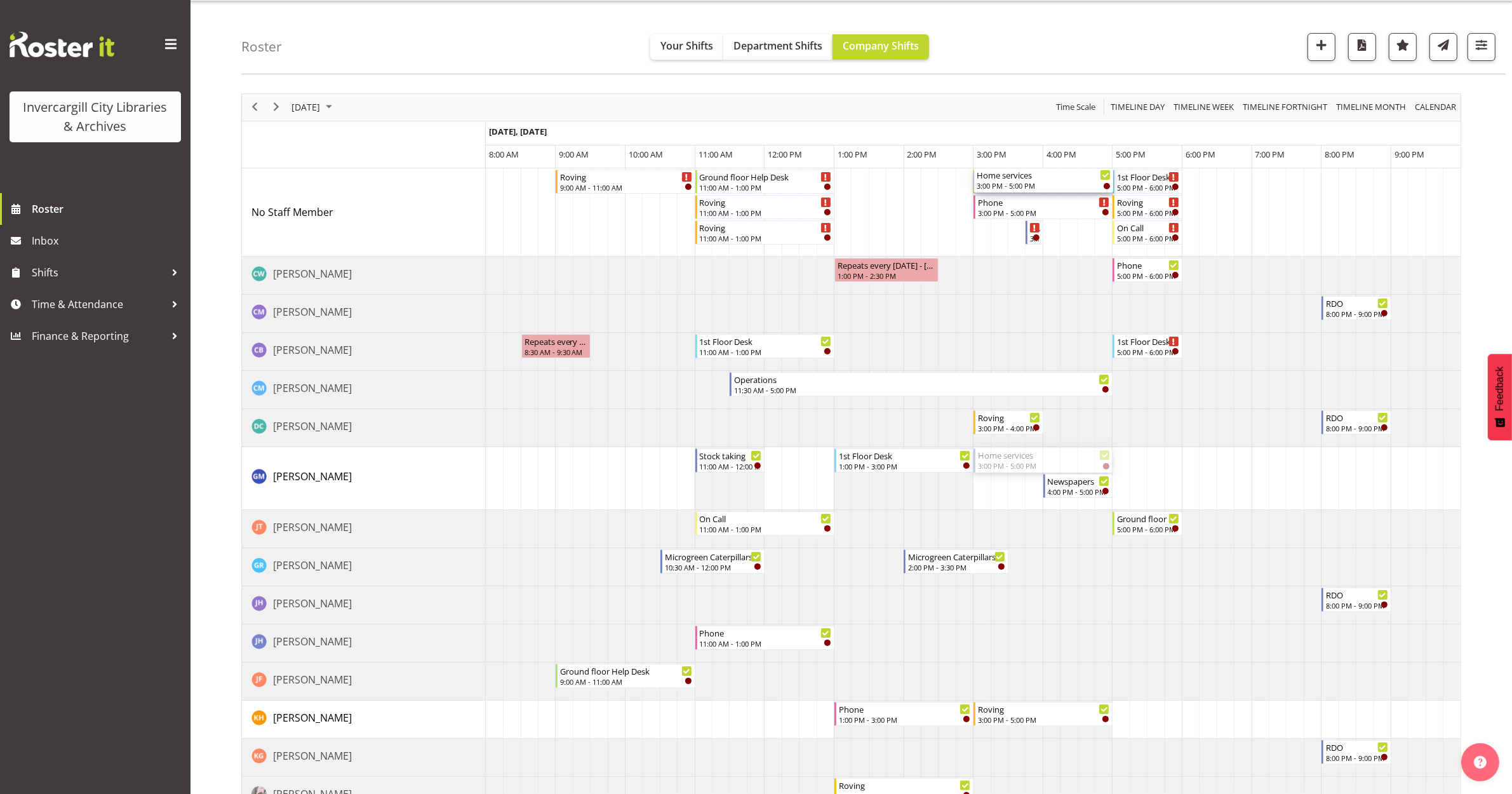
scroll to position [0, 0]
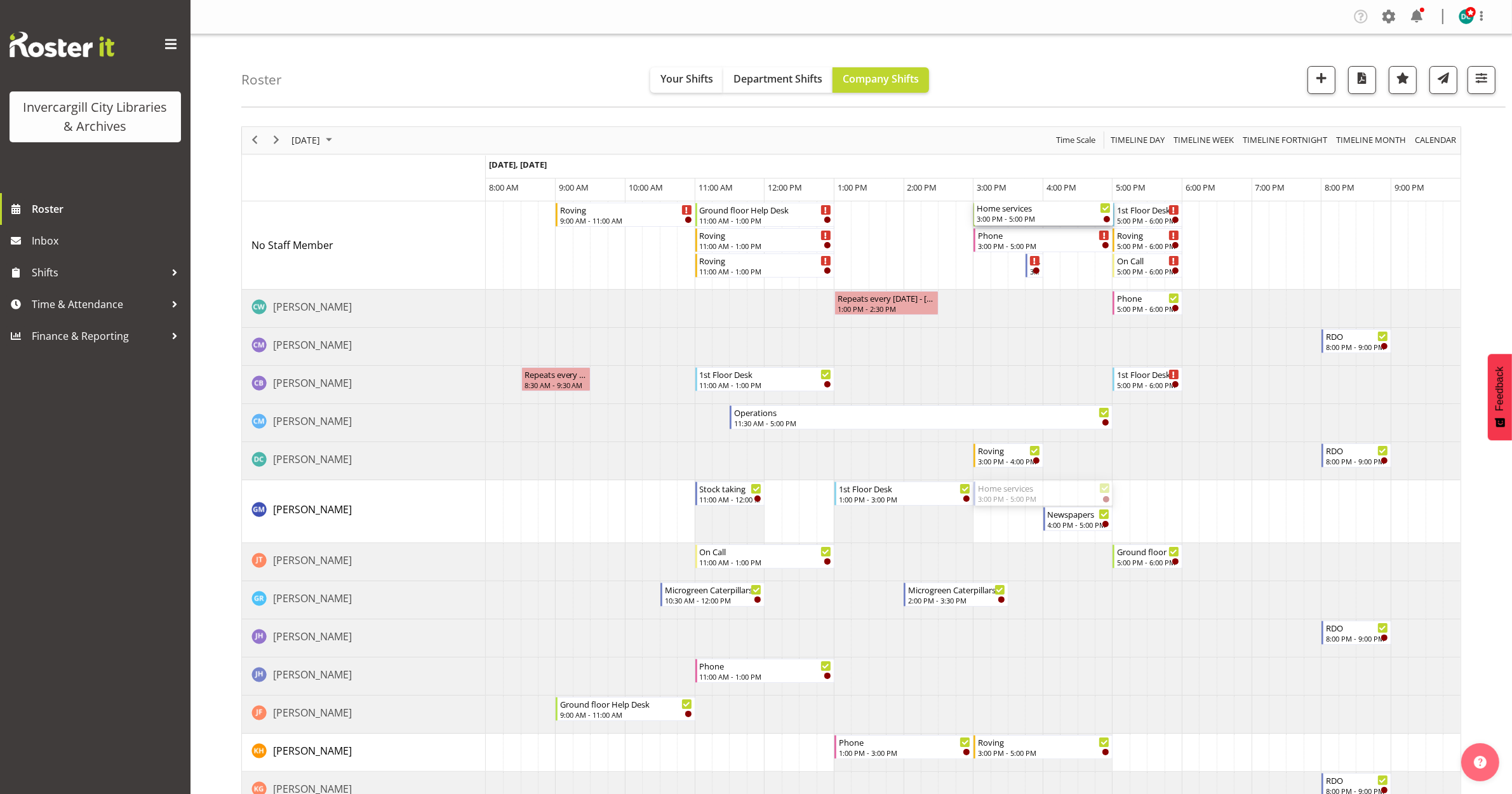
drag, startPoint x: 1010, startPoint y: 334, endPoint x: 1004, endPoint y: 248, distance: 86.2
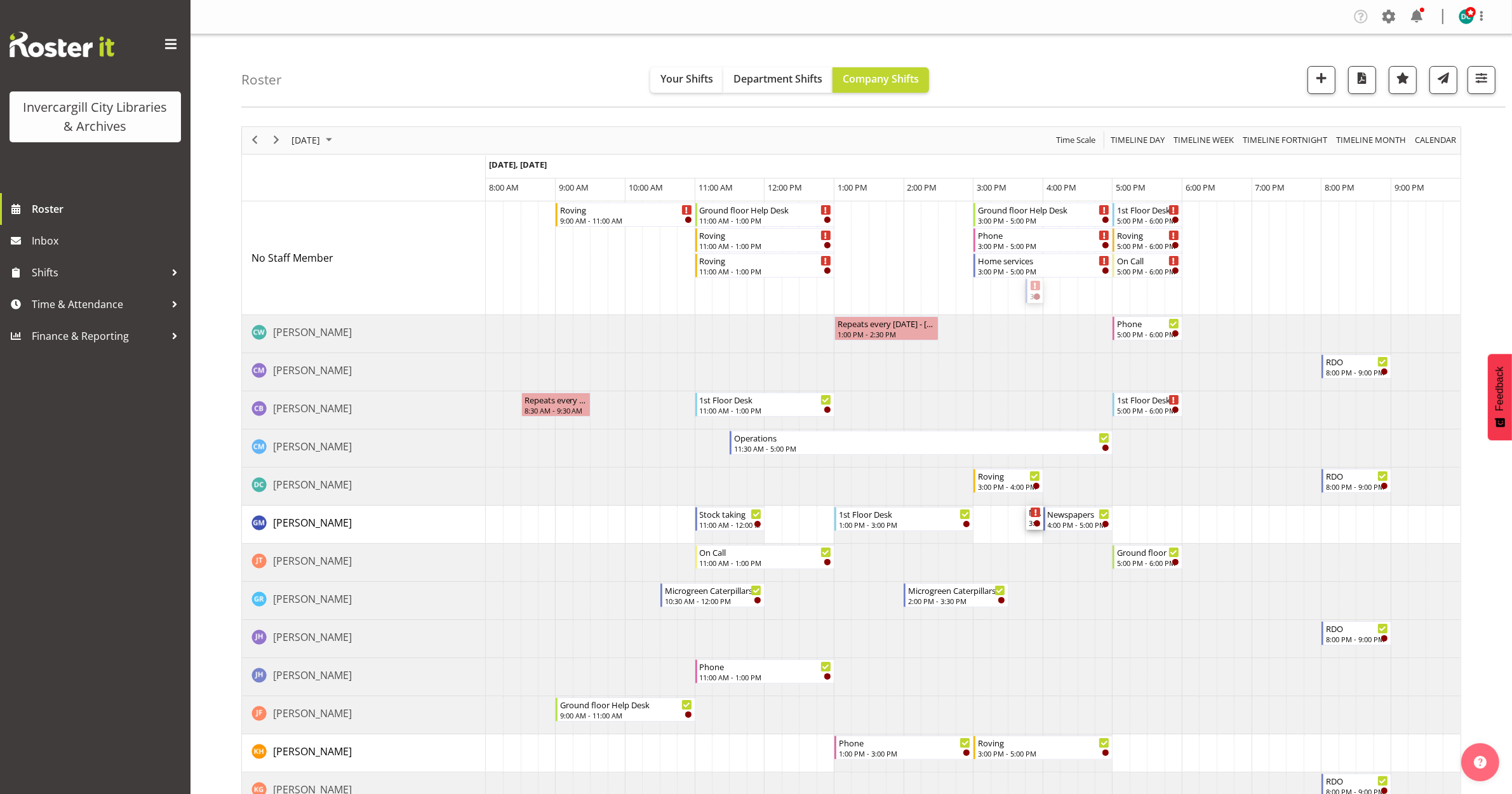
drag, startPoint x: 1035, startPoint y: 294, endPoint x: 1035, endPoint y: 526, distance: 232.0
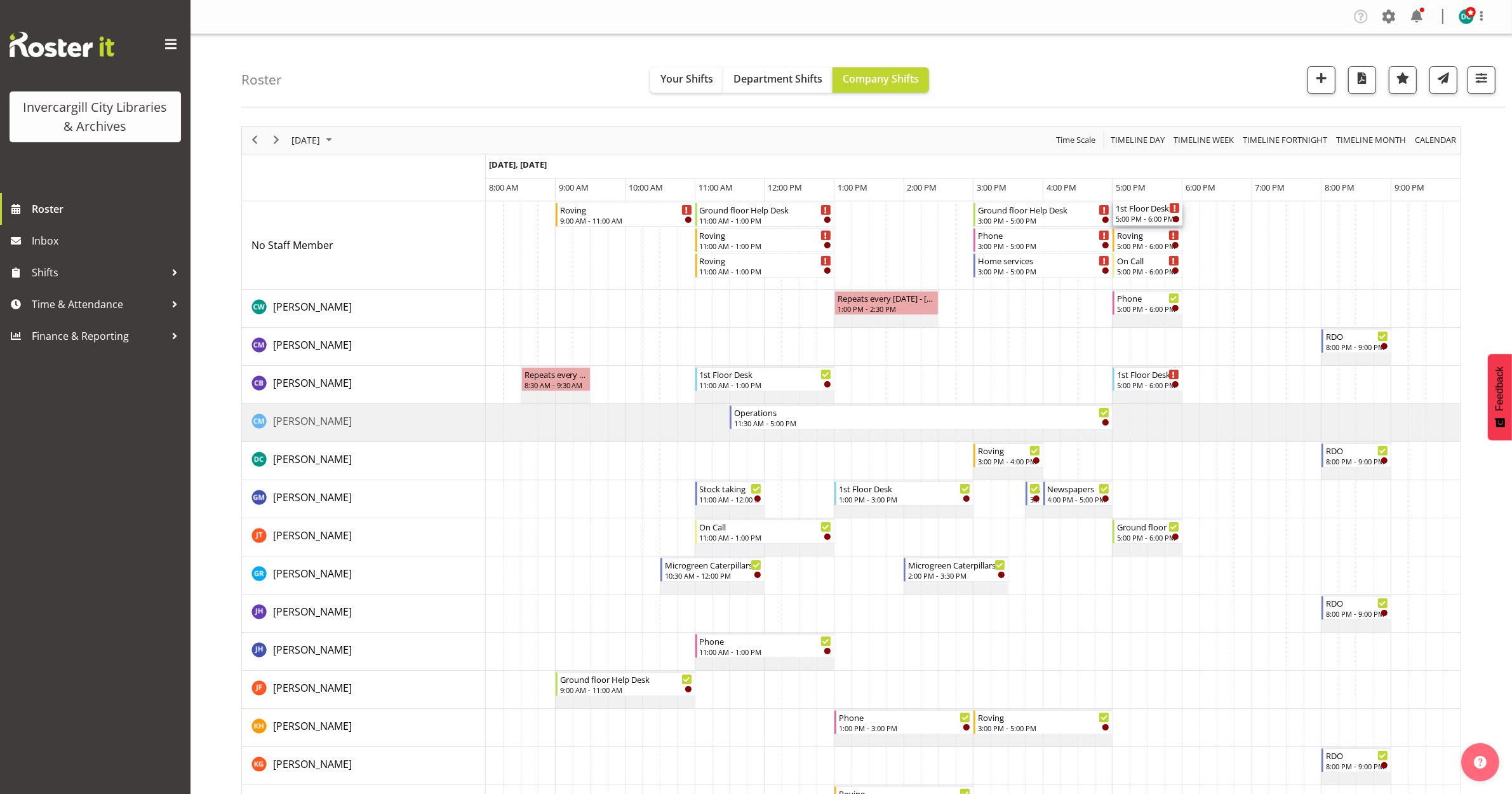
drag, startPoint x: 1142, startPoint y: 317, endPoint x: 1121, endPoint y: 235, distance: 84.6
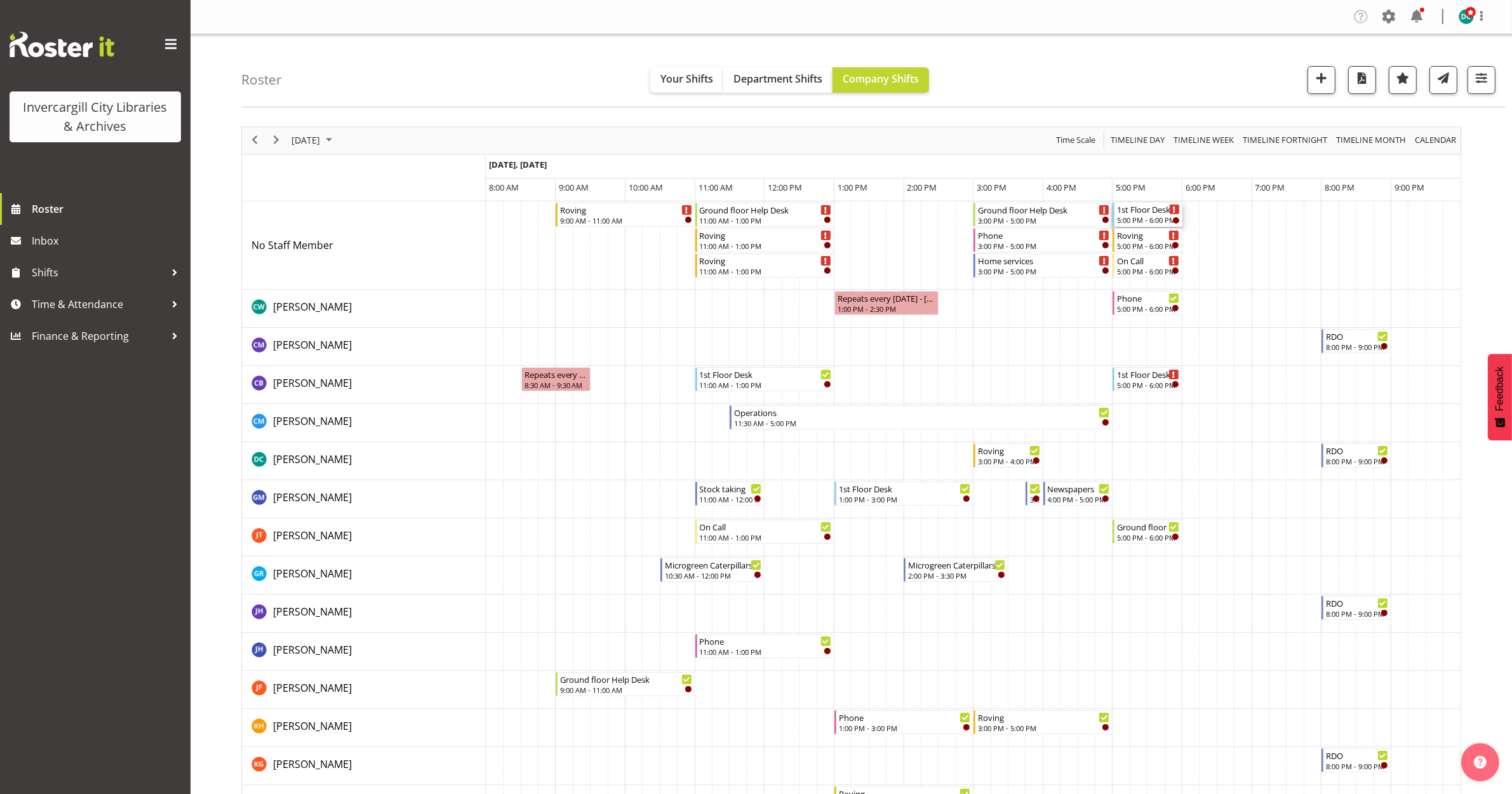
click at [1134, 214] on div "1st Floor Desk" at bounding box center [1148, 209] width 63 height 13
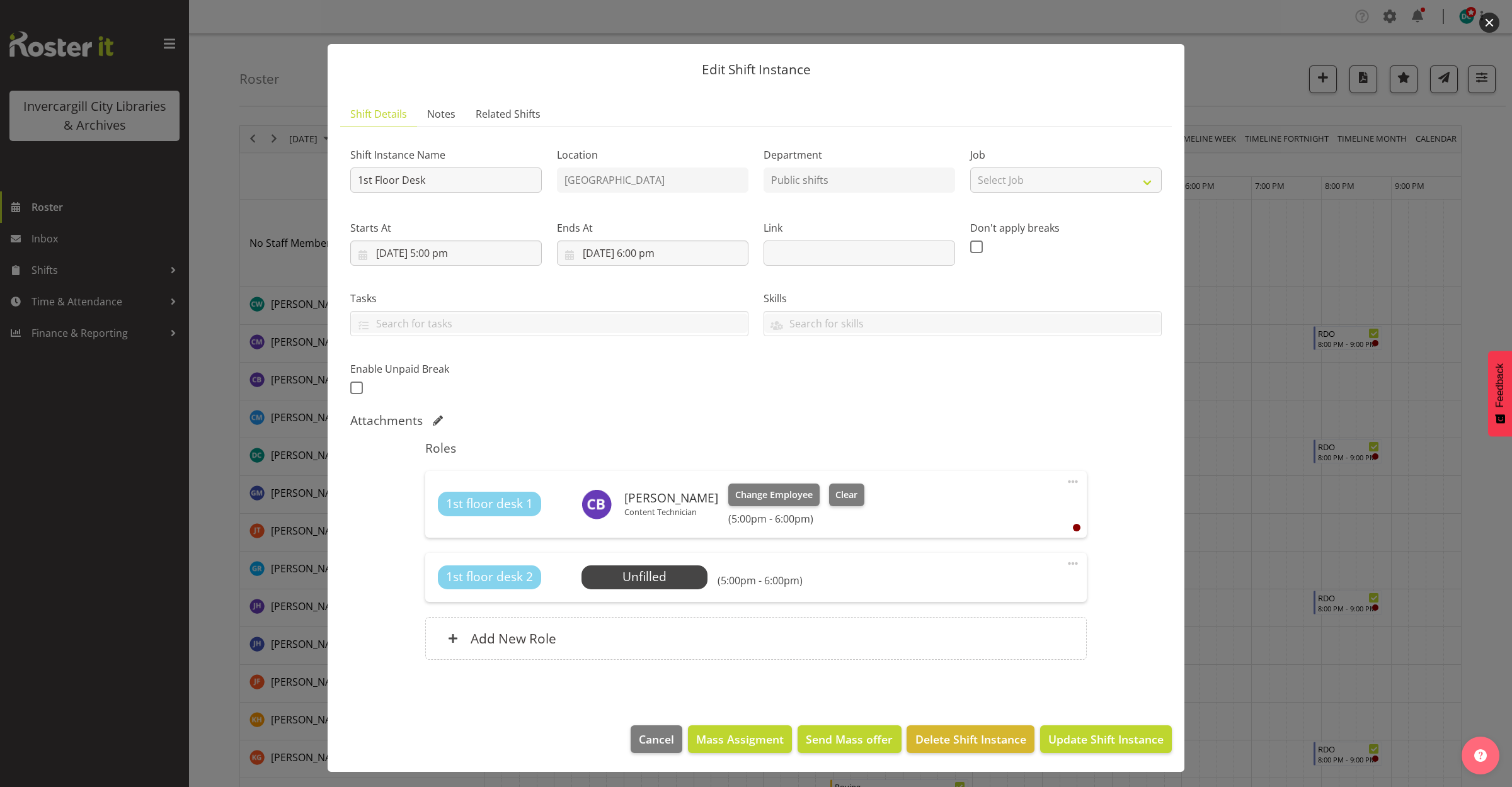
click at [1493, 22] on button "button" at bounding box center [1489, 23] width 20 height 20
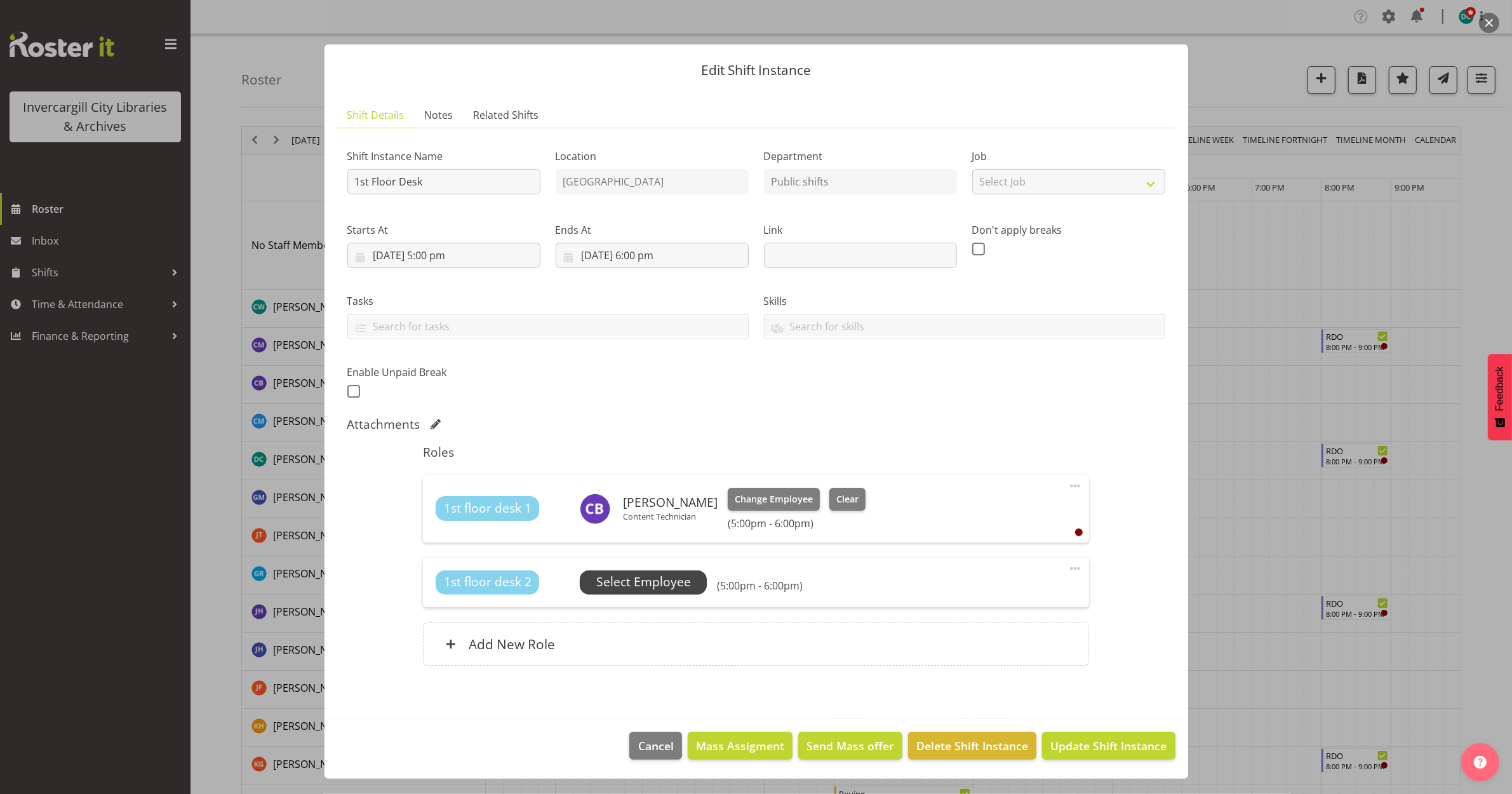
click at [641, 589] on span "Select Employee" at bounding box center [643, 582] width 95 height 19
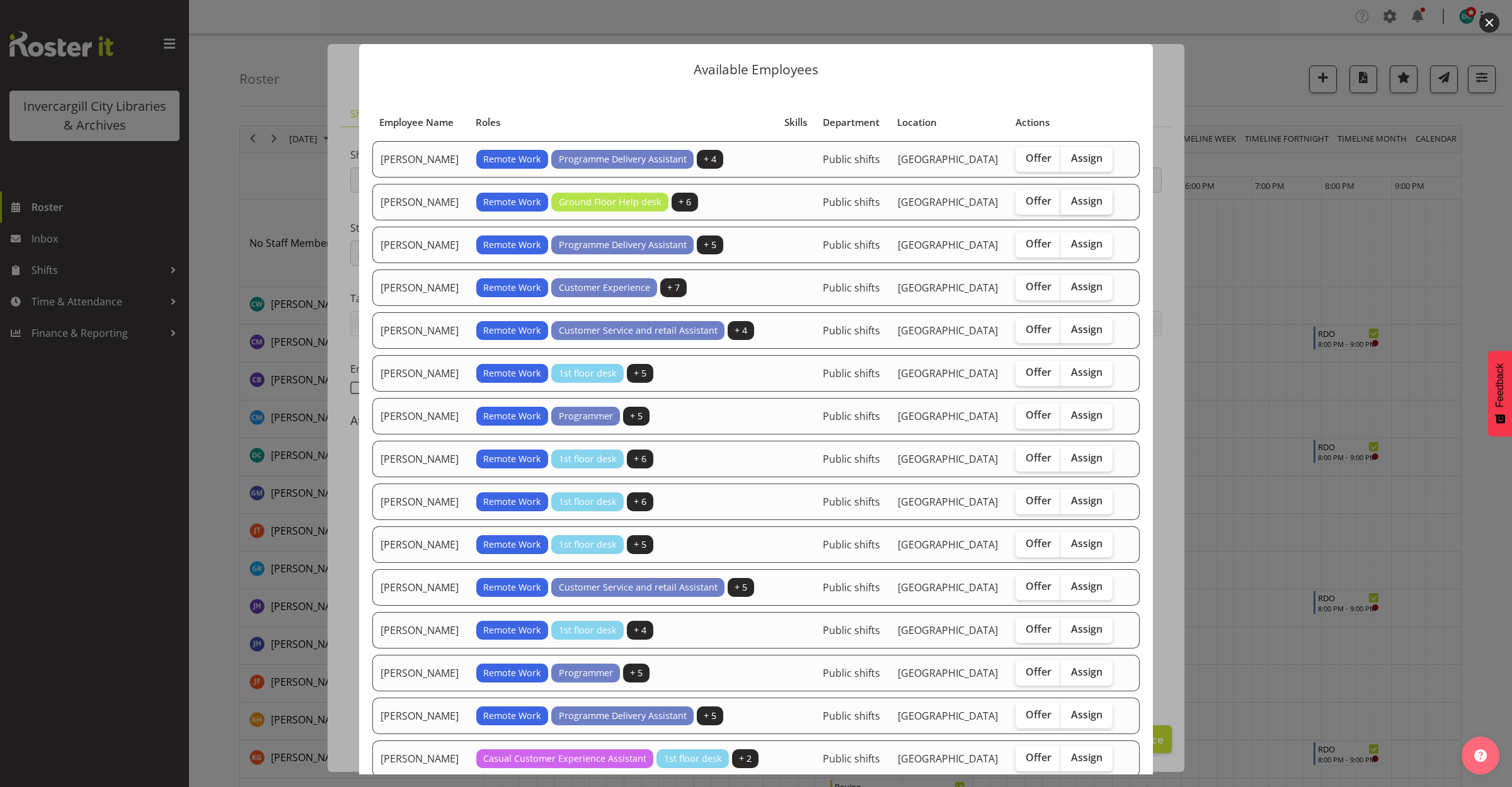
click at [1065, 214] on label "Assign" at bounding box center [1086, 201] width 52 height 25
click at [1065, 205] on input "Assign" at bounding box center [1065, 201] width 8 height 8
checkbox input "true"
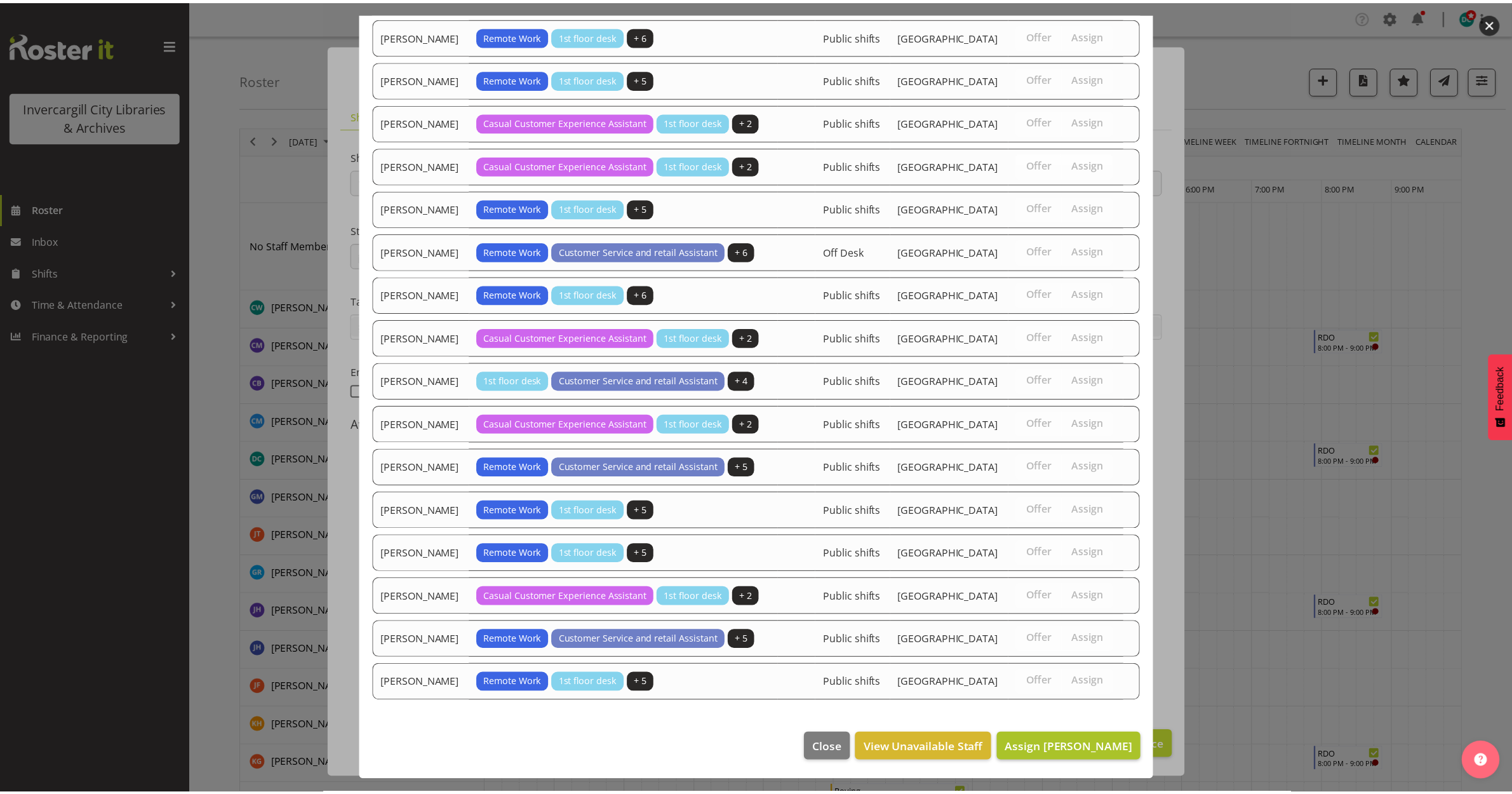
scroll to position [1085, 0]
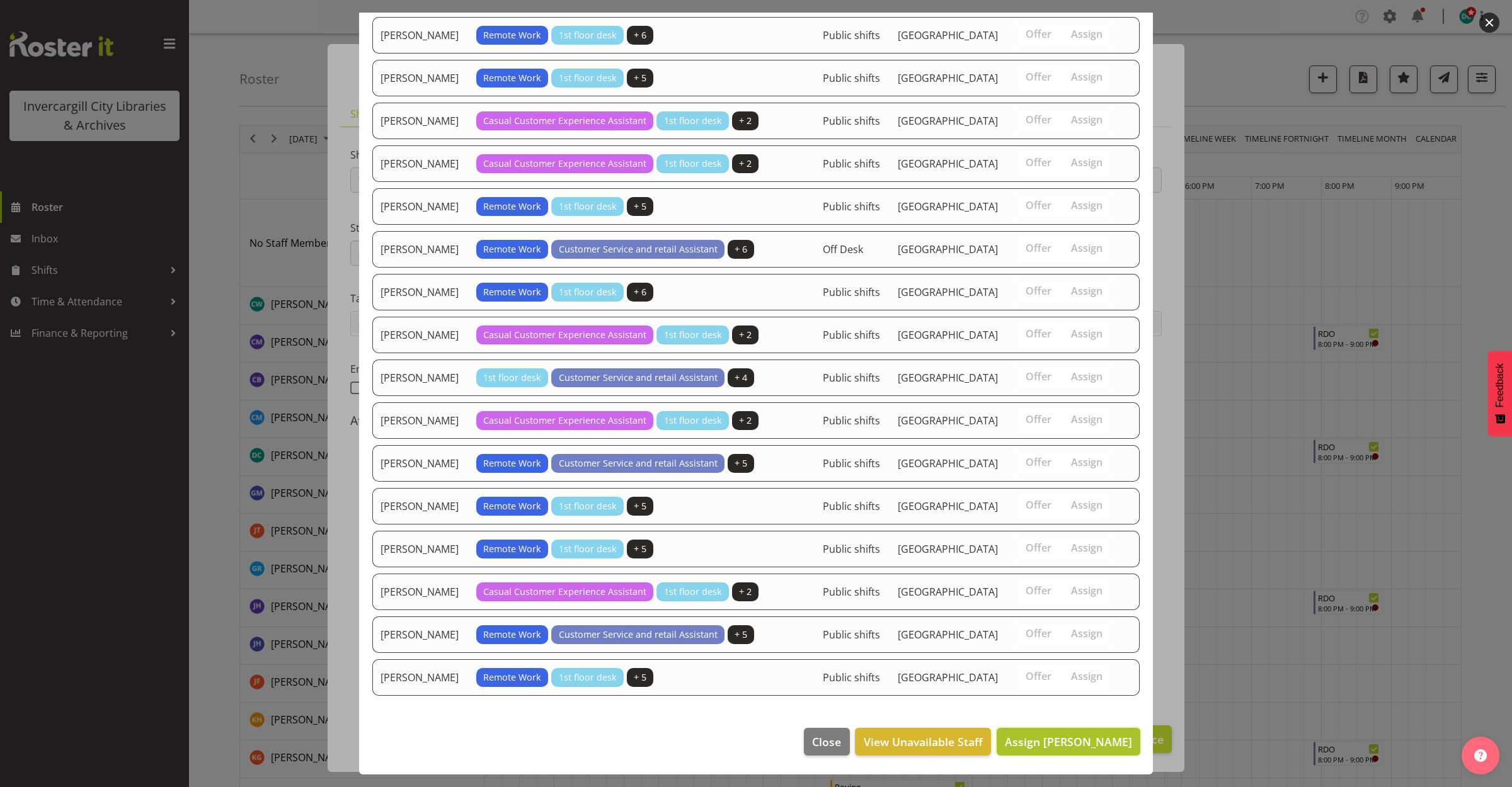
click at [1068, 743] on span "Assign [PERSON_NAME]" at bounding box center [1068, 742] width 127 height 15
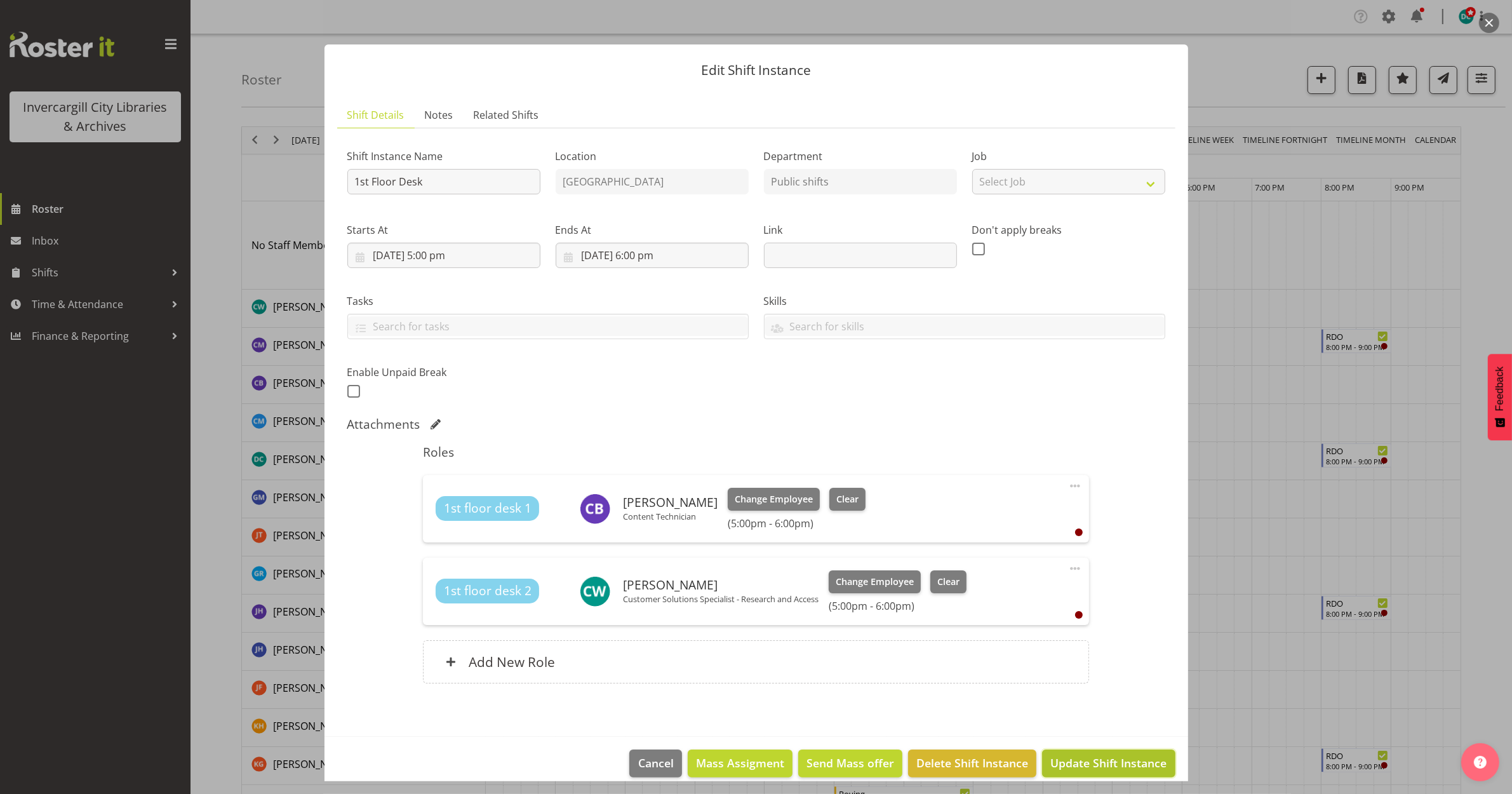
click at [1081, 765] on span "Update Shift Instance" at bounding box center [1108, 763] width 116 height 16
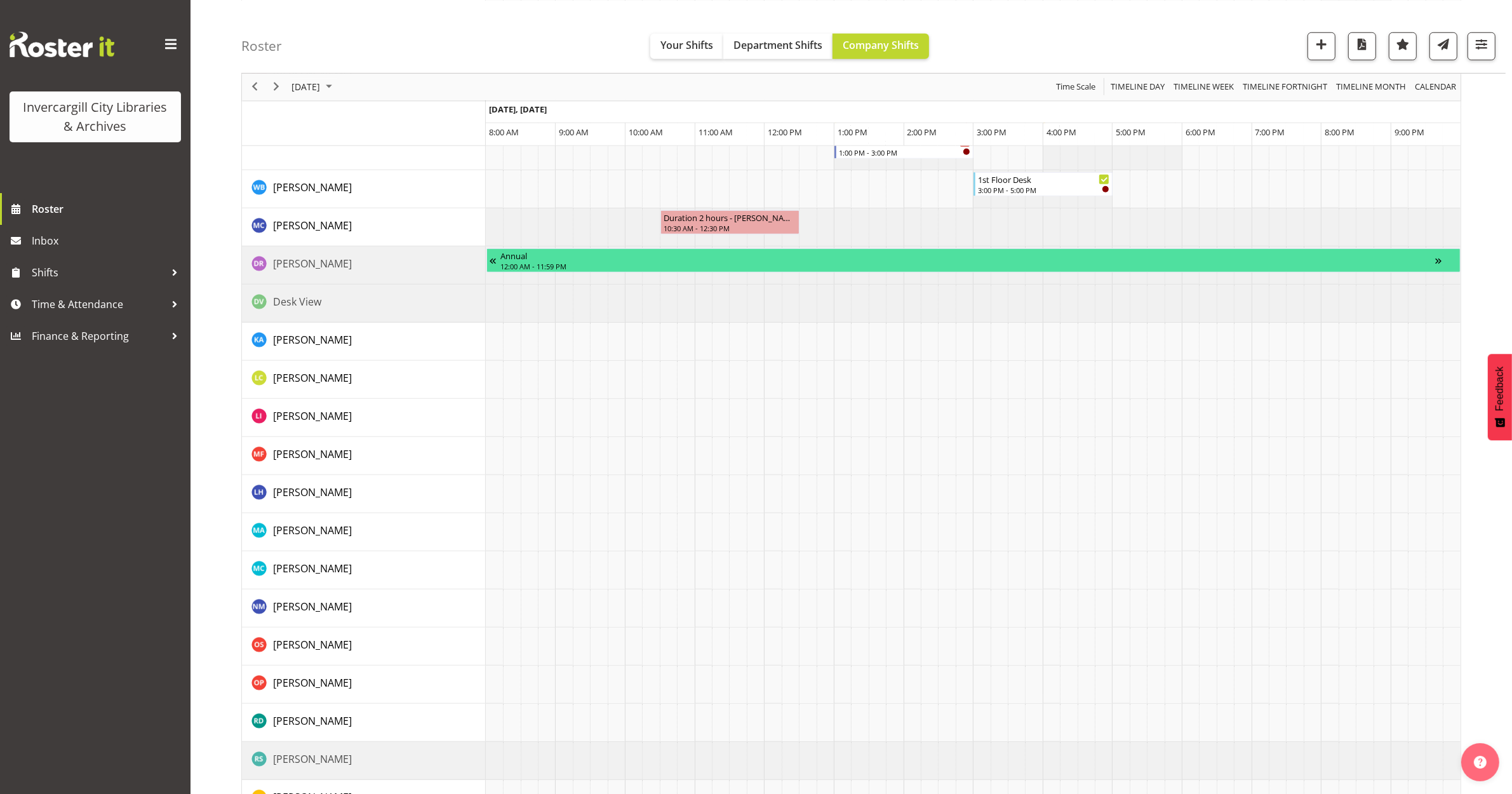
scroll to position [1112, 0]
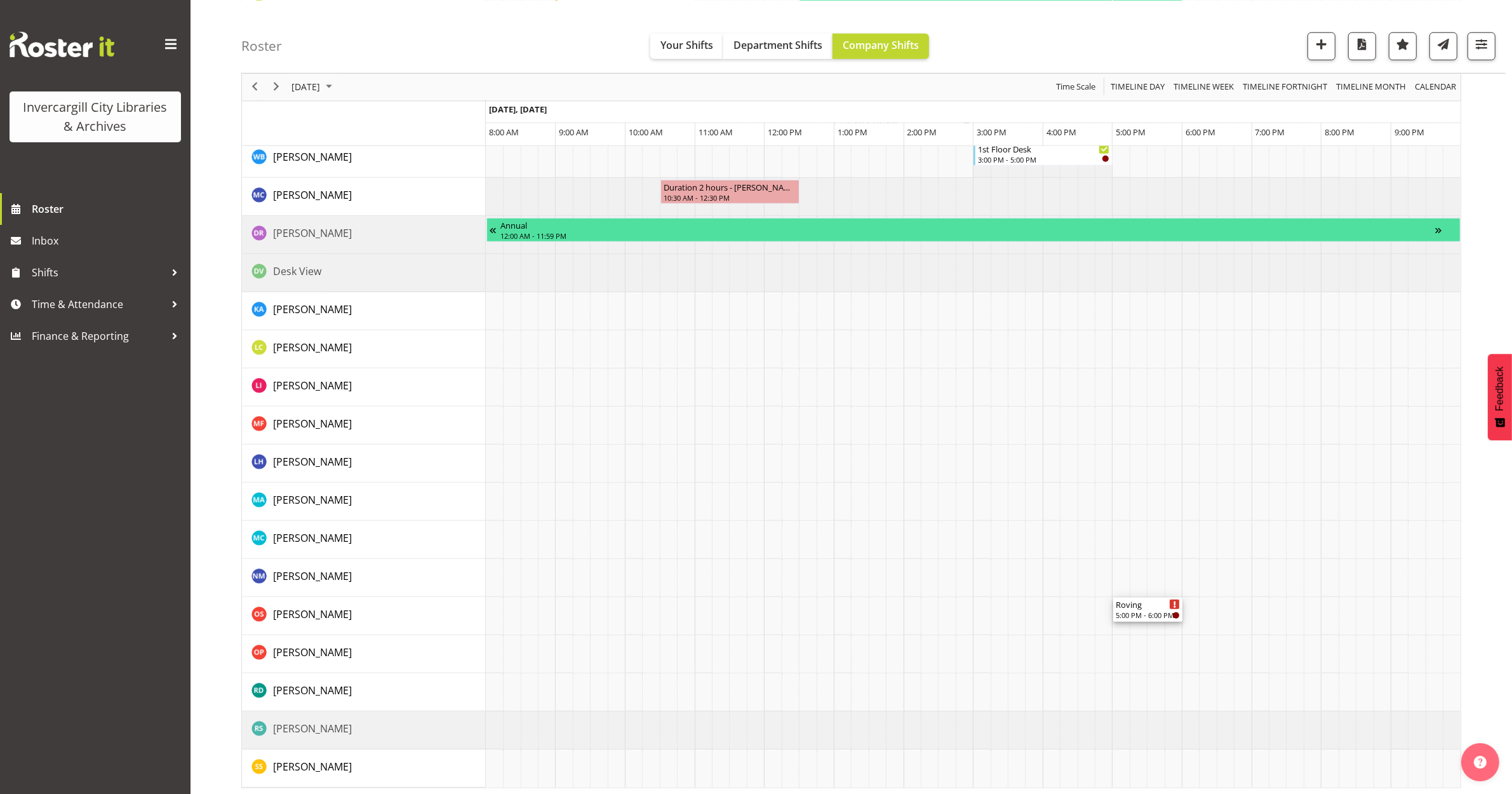
drag, startPoint x: 1137, startPoint y: 211, endPoint x: 1127, endPoint y: 616, distance: 405.1
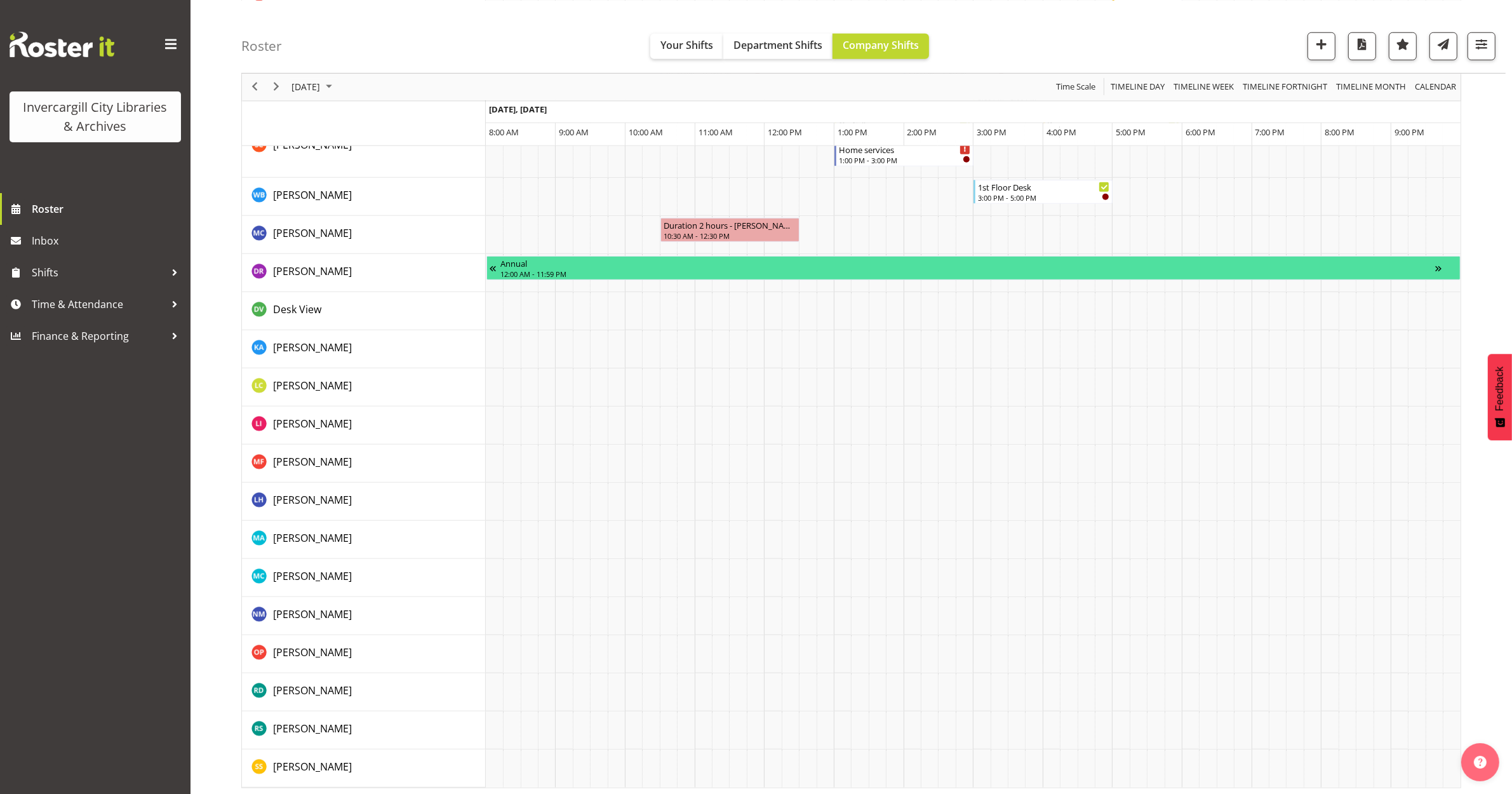
scroll to position [0, 0]
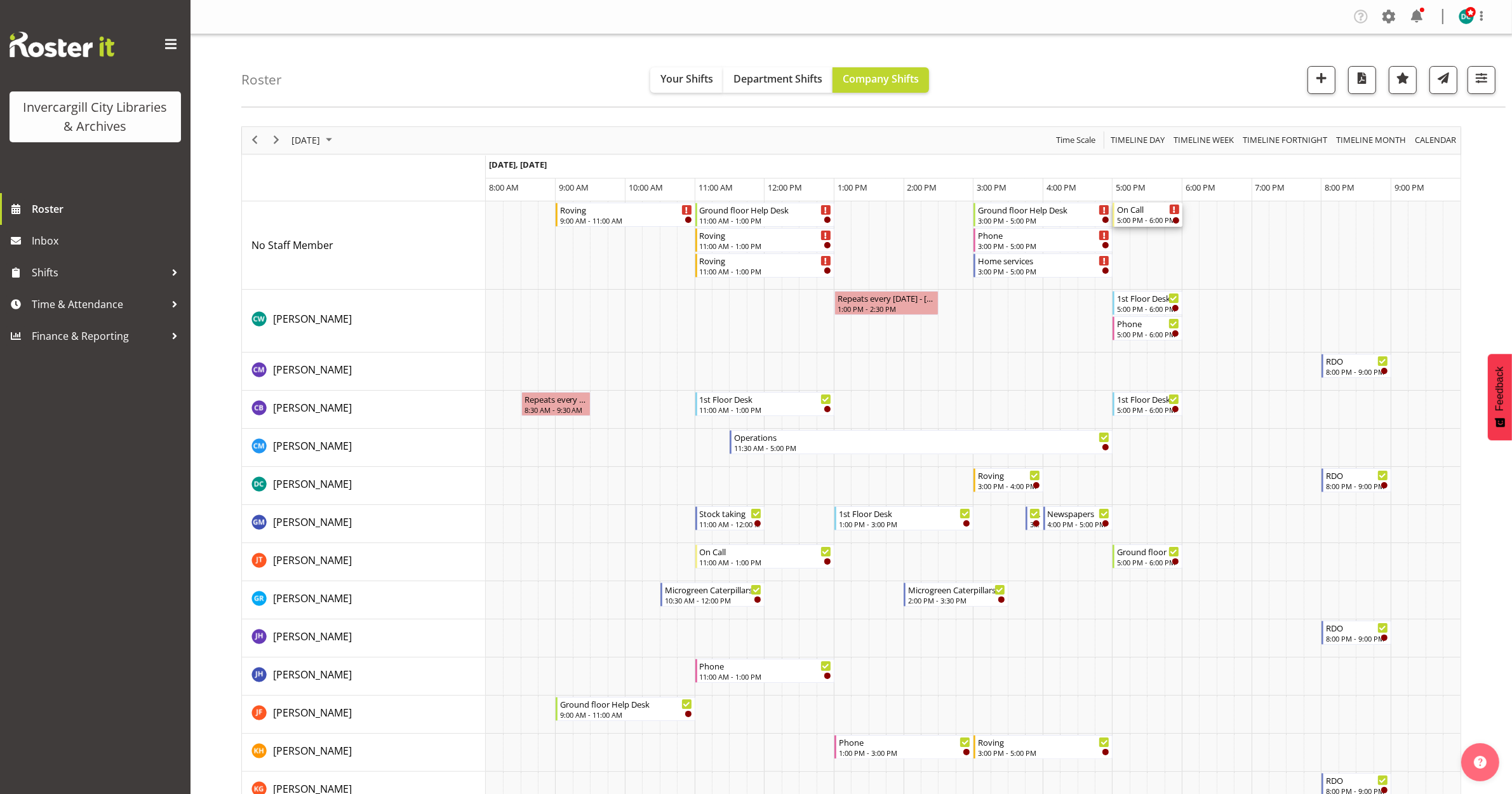
click at [1132, 217] on div "5:00 PM - 6:00 PM" at bounding box center [1148, 220] width 63 height 10
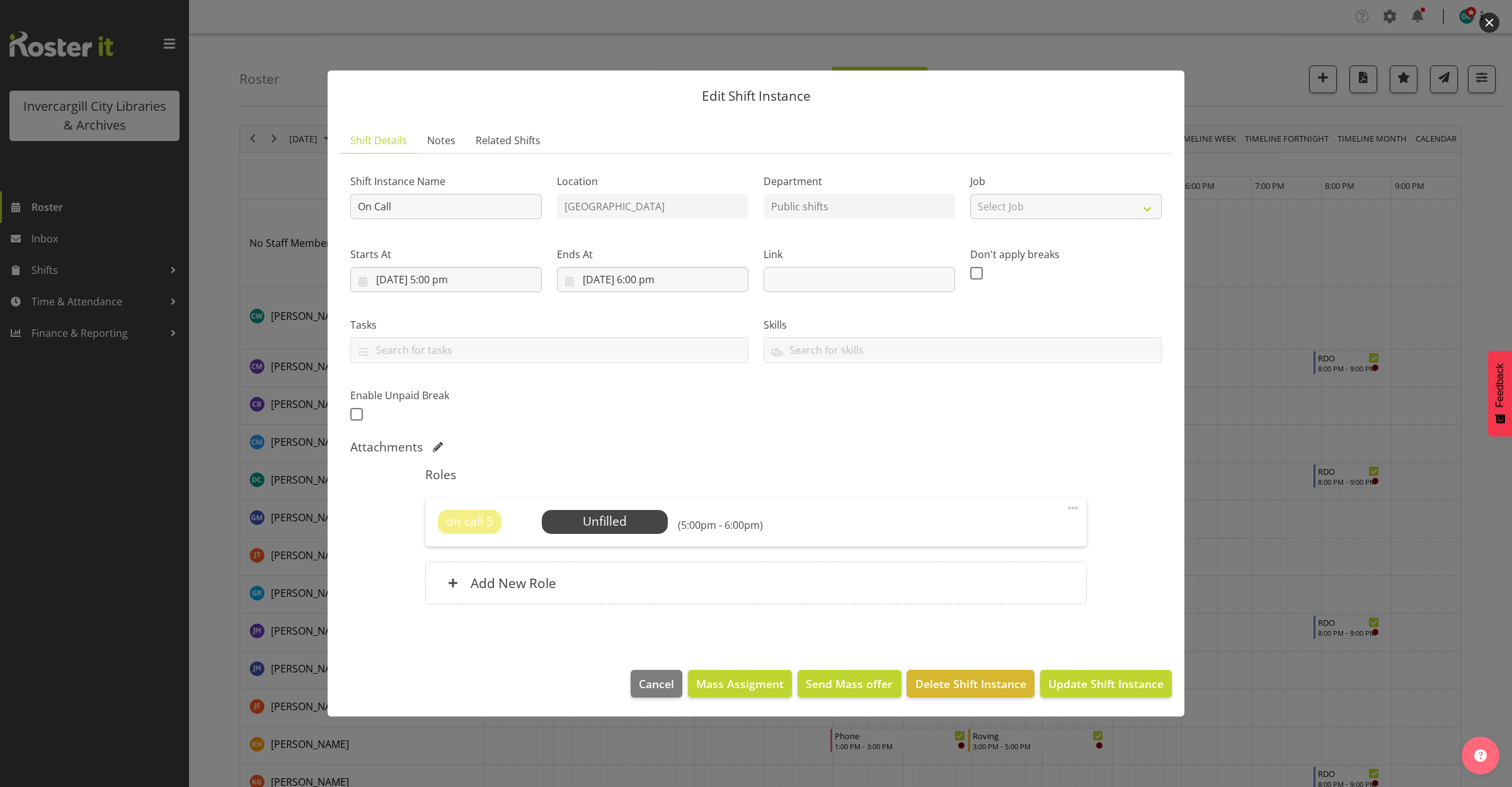
click at [1487, 23] on button "button" at bounding box center [1489, 23] width 20 height 20
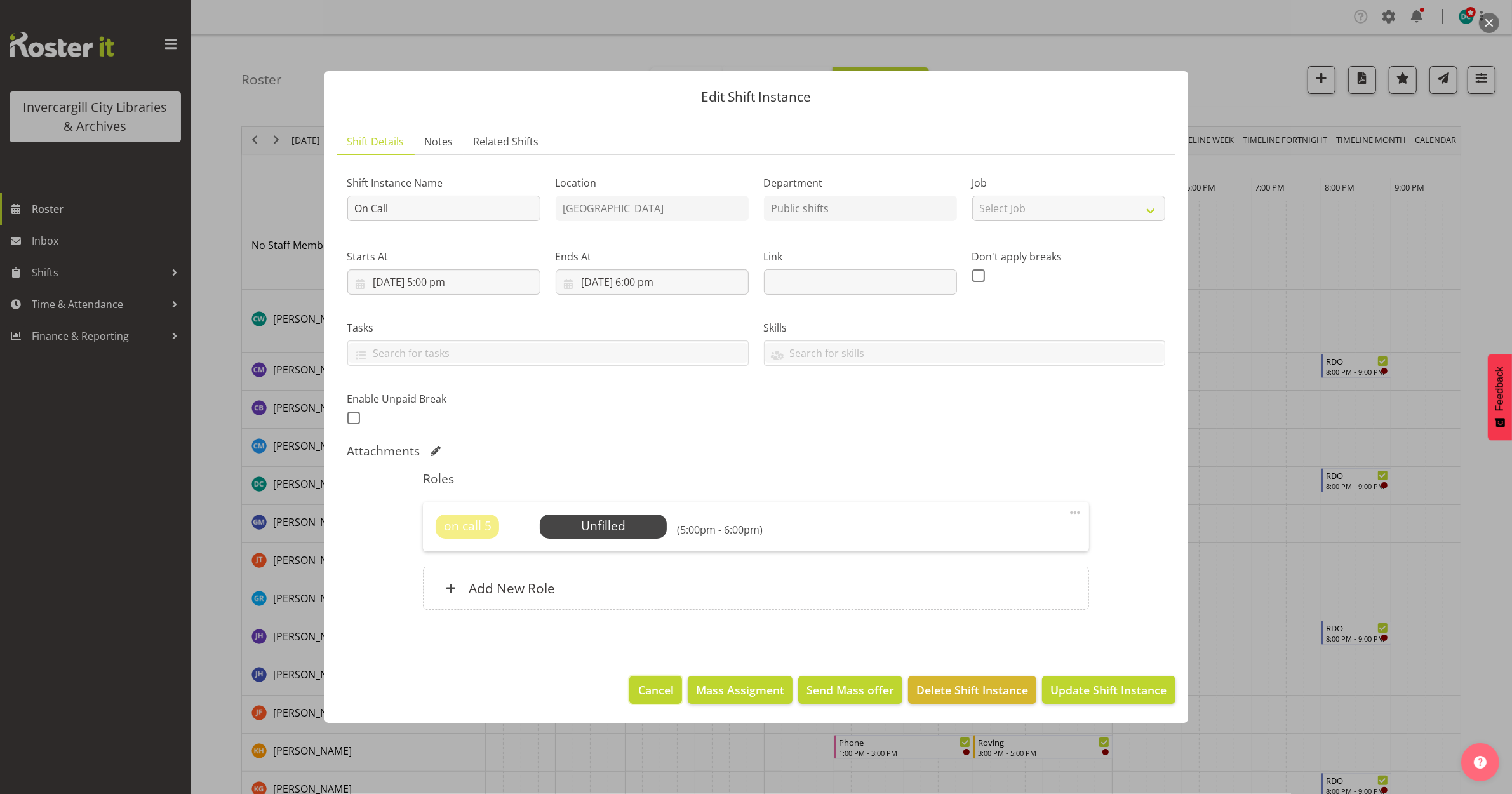
click at [642, 685] on span "Cancel" at bounding box center [656, 690] width 36 height 16
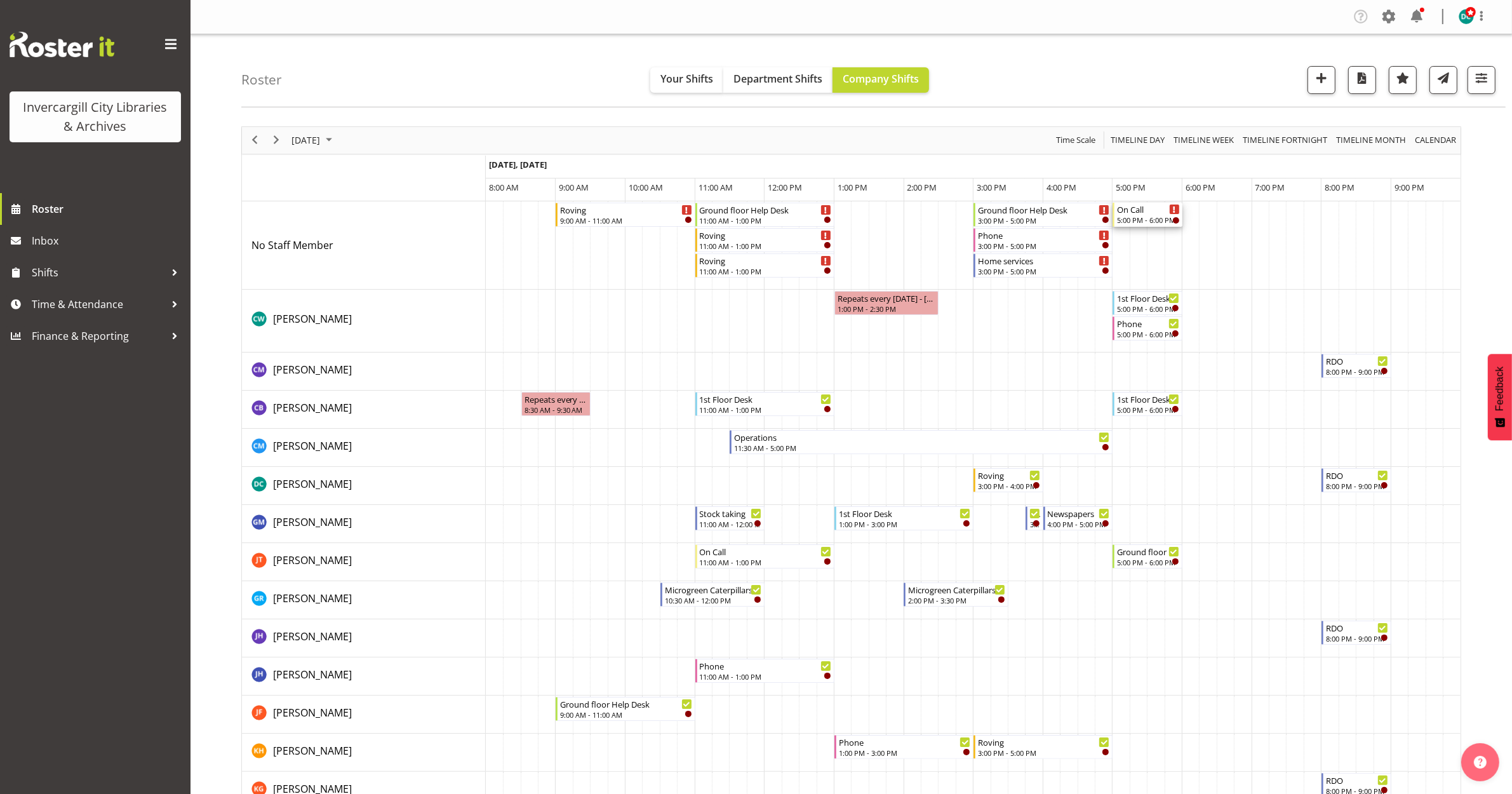
click at [1151, 213] on div "On Call" at bounding box center [1148, 209] width 63 height 13
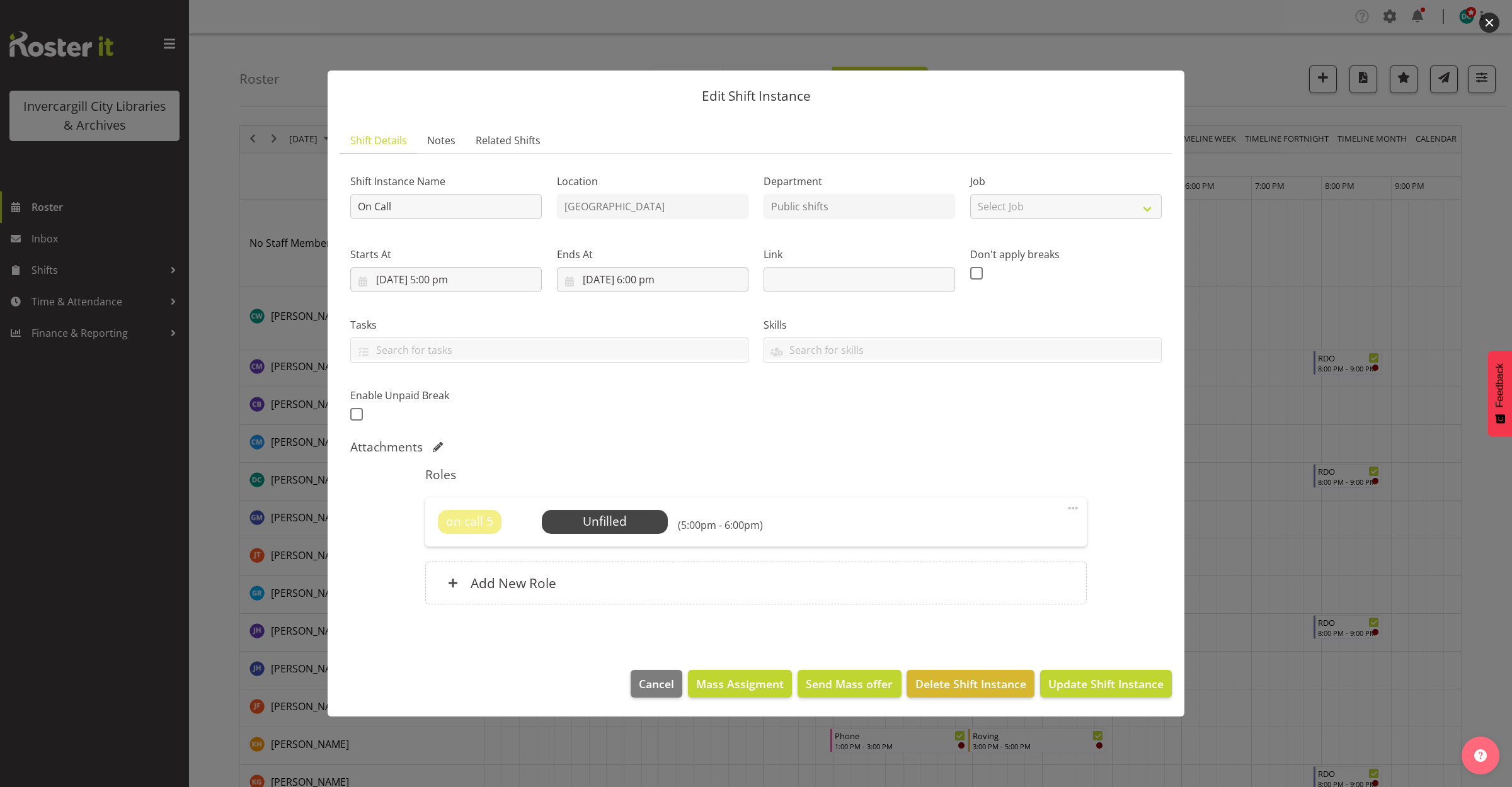
drag, startPoint x: 1493, startPoint y: 20, endPoint x: 1484, endPoint y: 23, distance: 9.5
click at [1492, 20] on button "button" at bounding box center [1489, 23] width 20 height 20
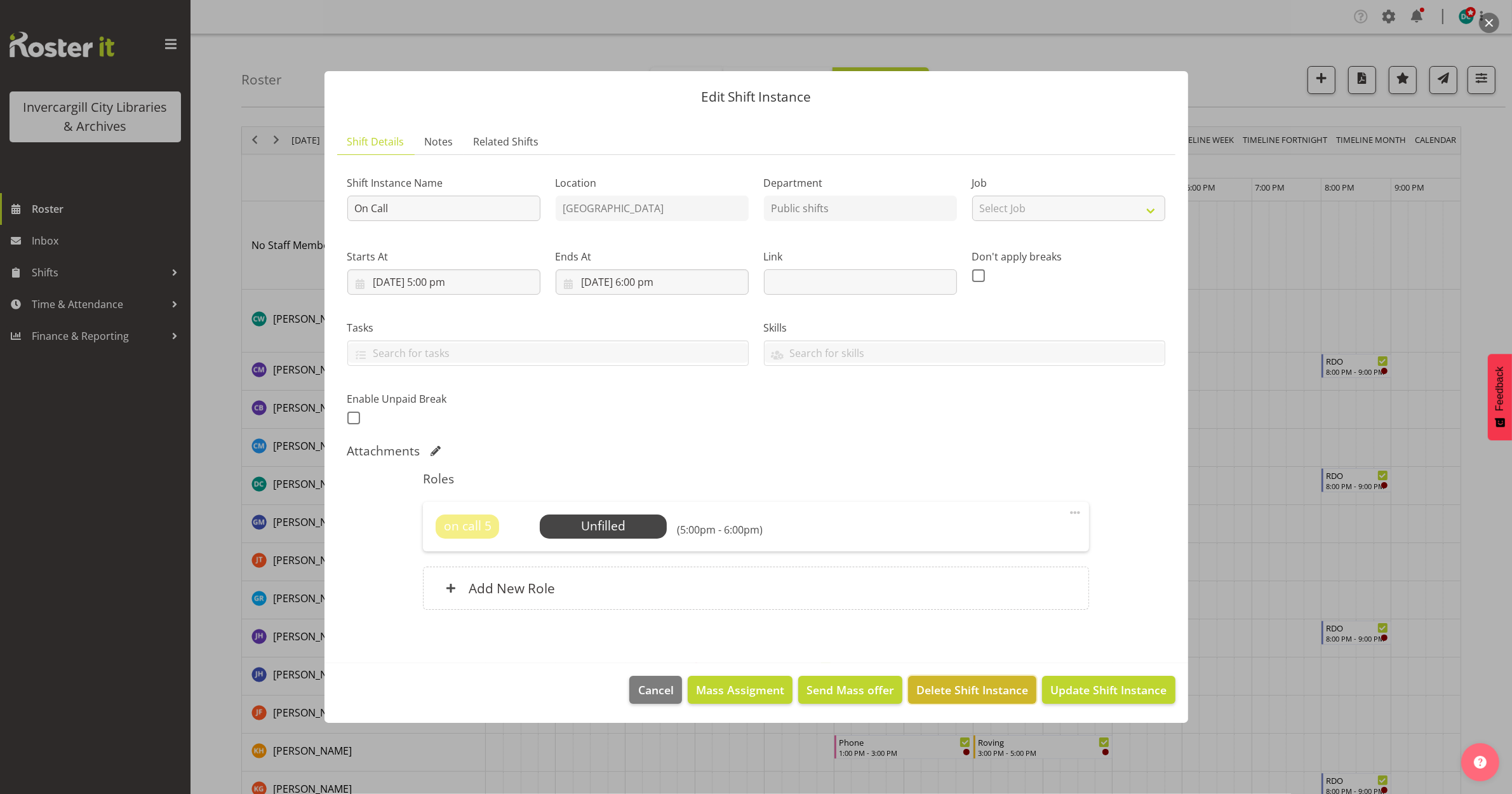
click at [967, 685] on span "Delete Shift Instance" at bounding box center [971, 690] width 112 height 16
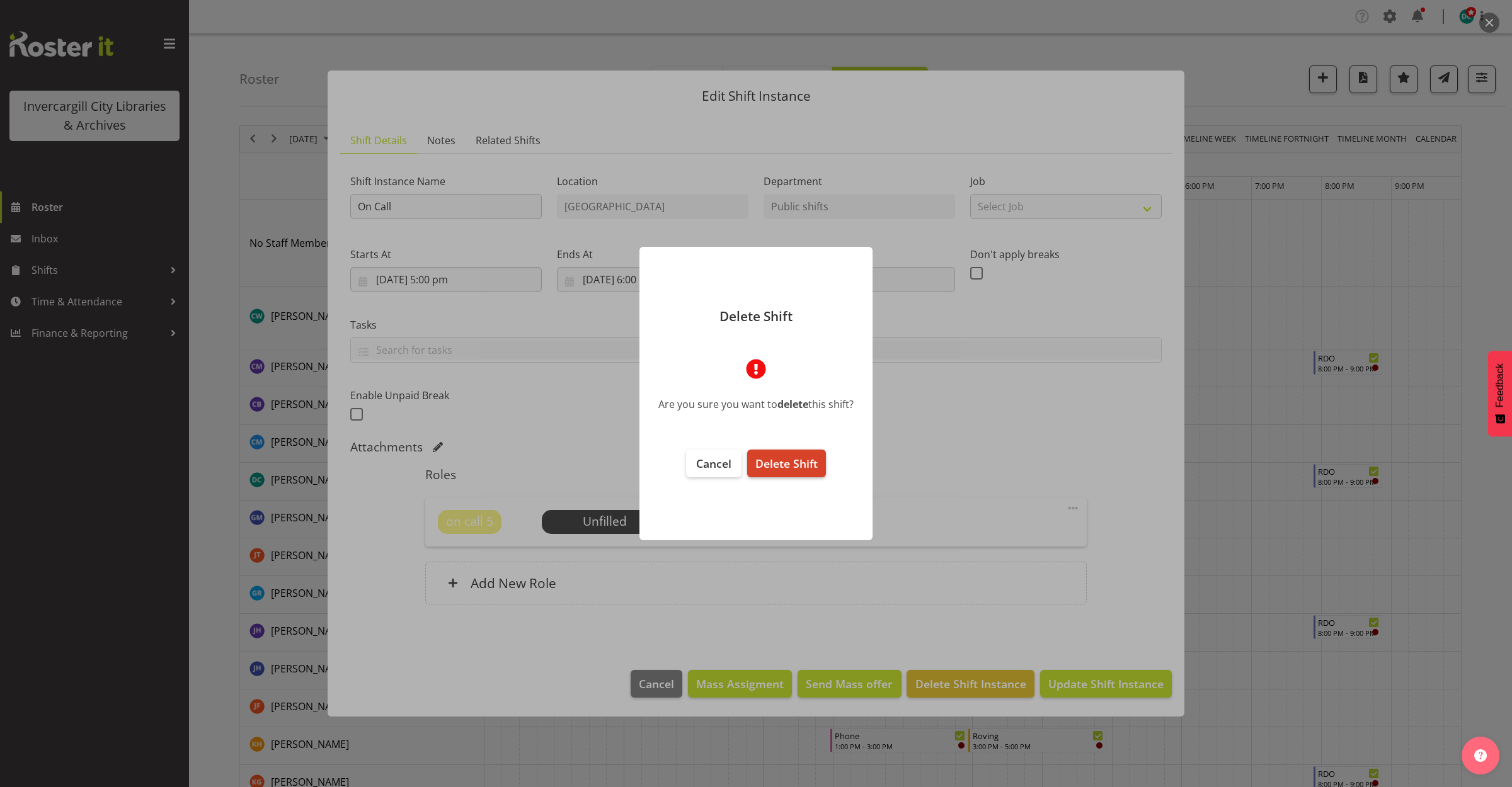
click at [794, 460] on span "Delete Shift" at bounding box center [786, 463] width 62 height 15
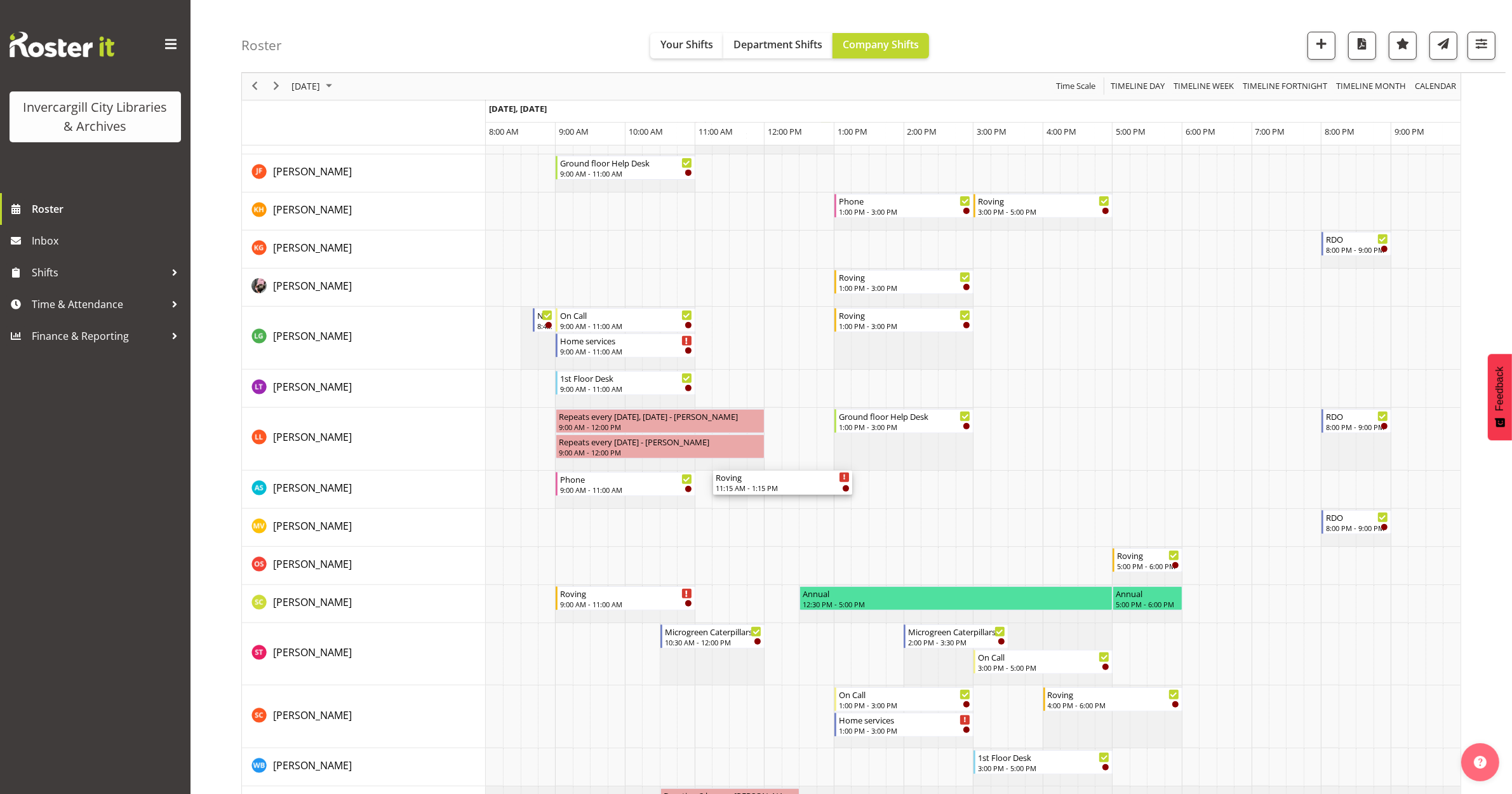
scroll to position [636, 0]
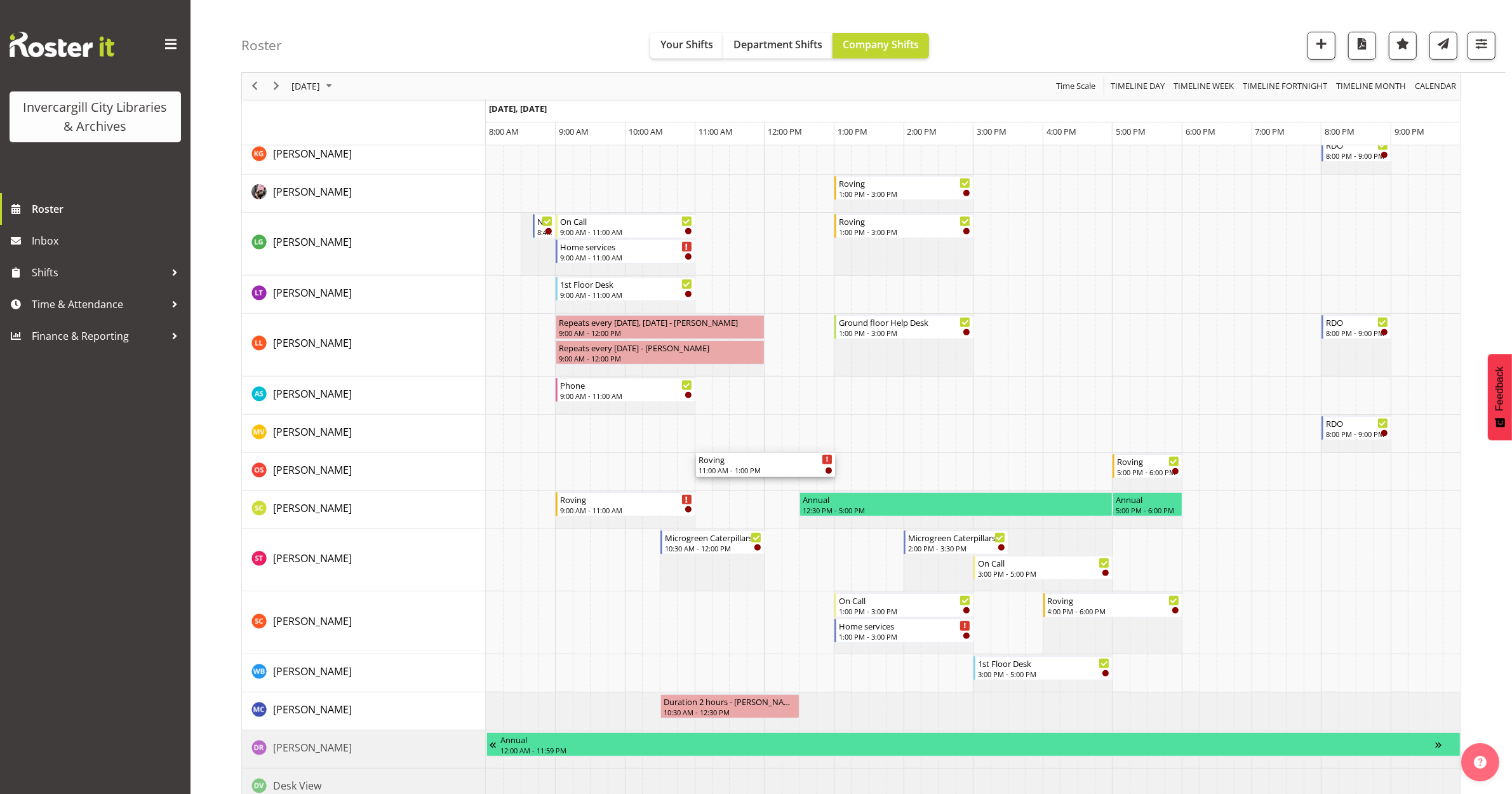
drag, startPoint x: 747, startPoint y: 233, endPoint x: 723, endPoint y: 487, distance: 255.1
click at [723, 487] on div "Roving 9:00 AM - 11:00 AM Ground floor Help Desk 11:00 AM - 1:00 PM Roving 11:0…" at bounding box center [973, 415] width 975 height 1699
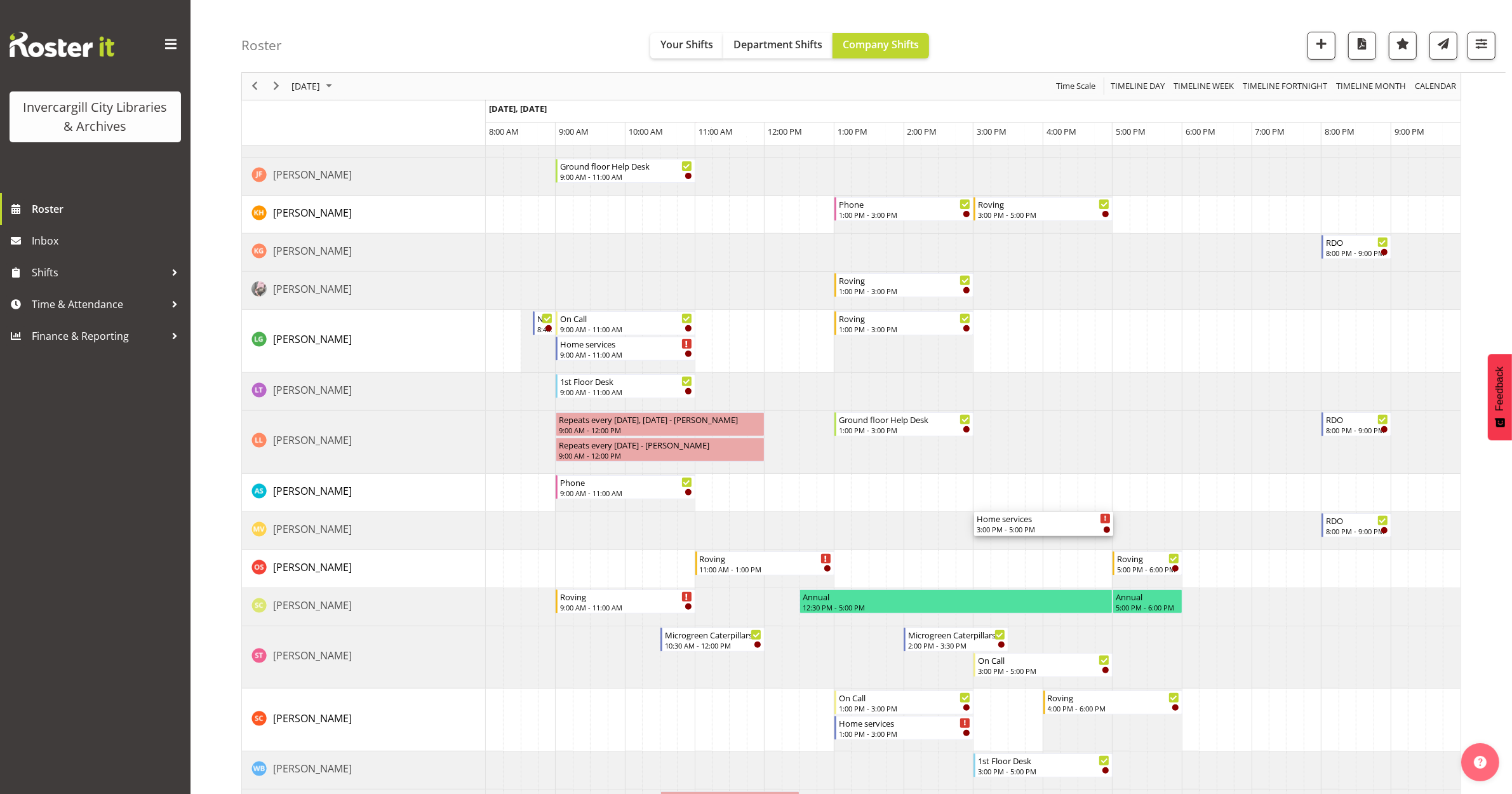
scroll to position [556, 0]
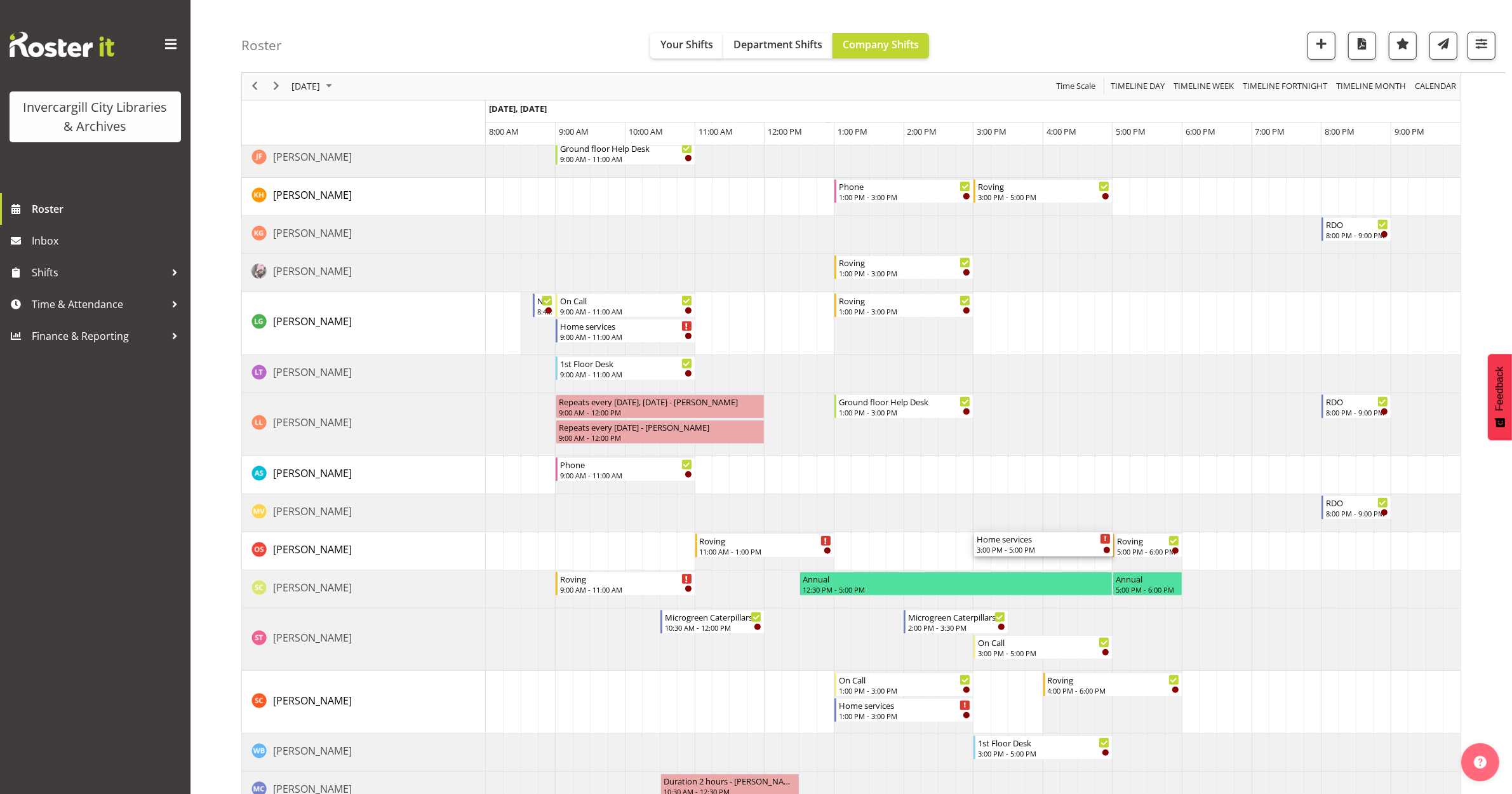
drag, startPoint x: 1024, startPoint y: 332, endPoint x: 1024, endPoint y: 555, distance: 223.0
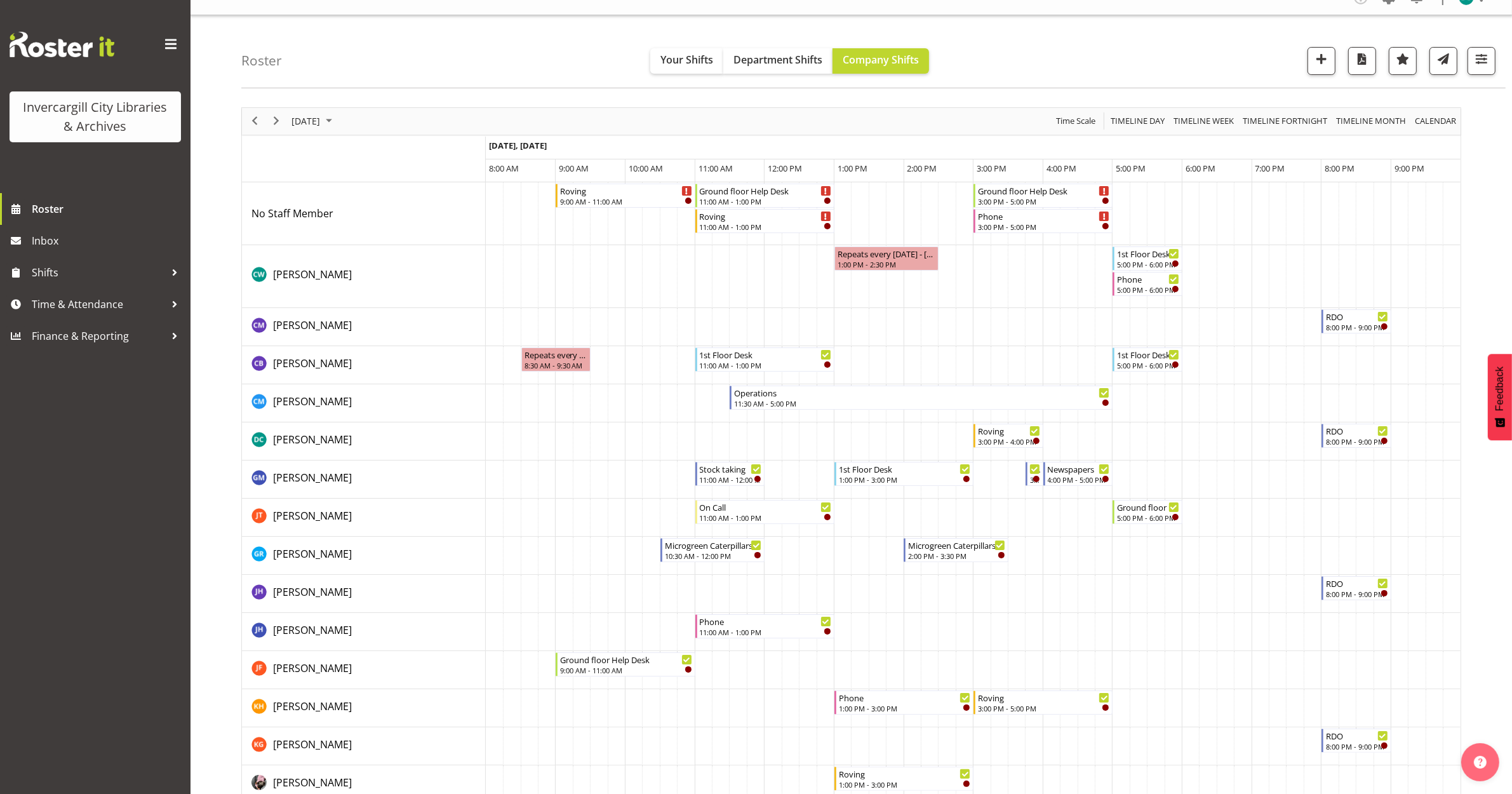
scroll to position [0, 0]
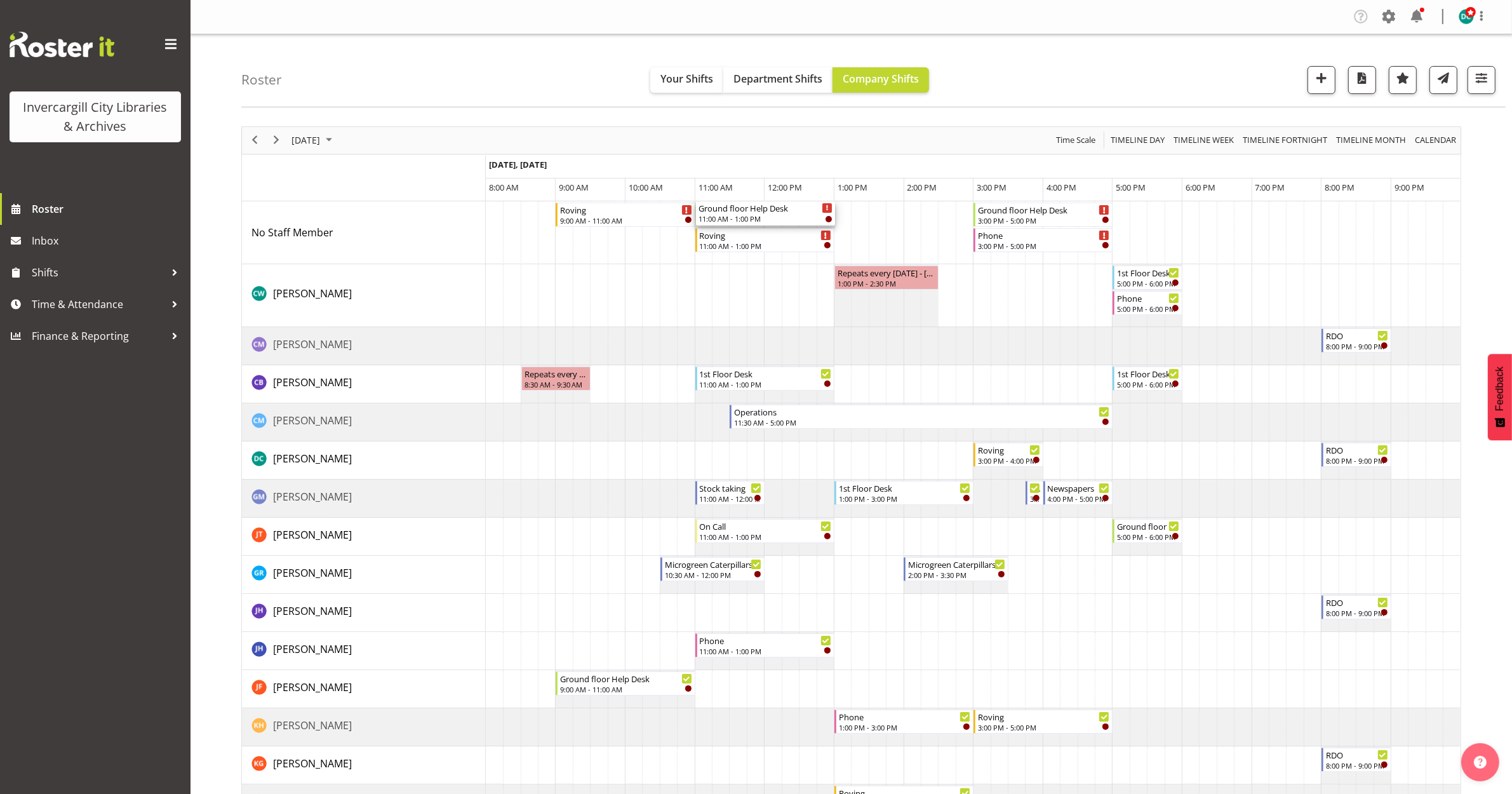
drag, startPoint x: 729, startPoint y: 214, endPoint x: 712, endPoint y: 235, distance: 27.0
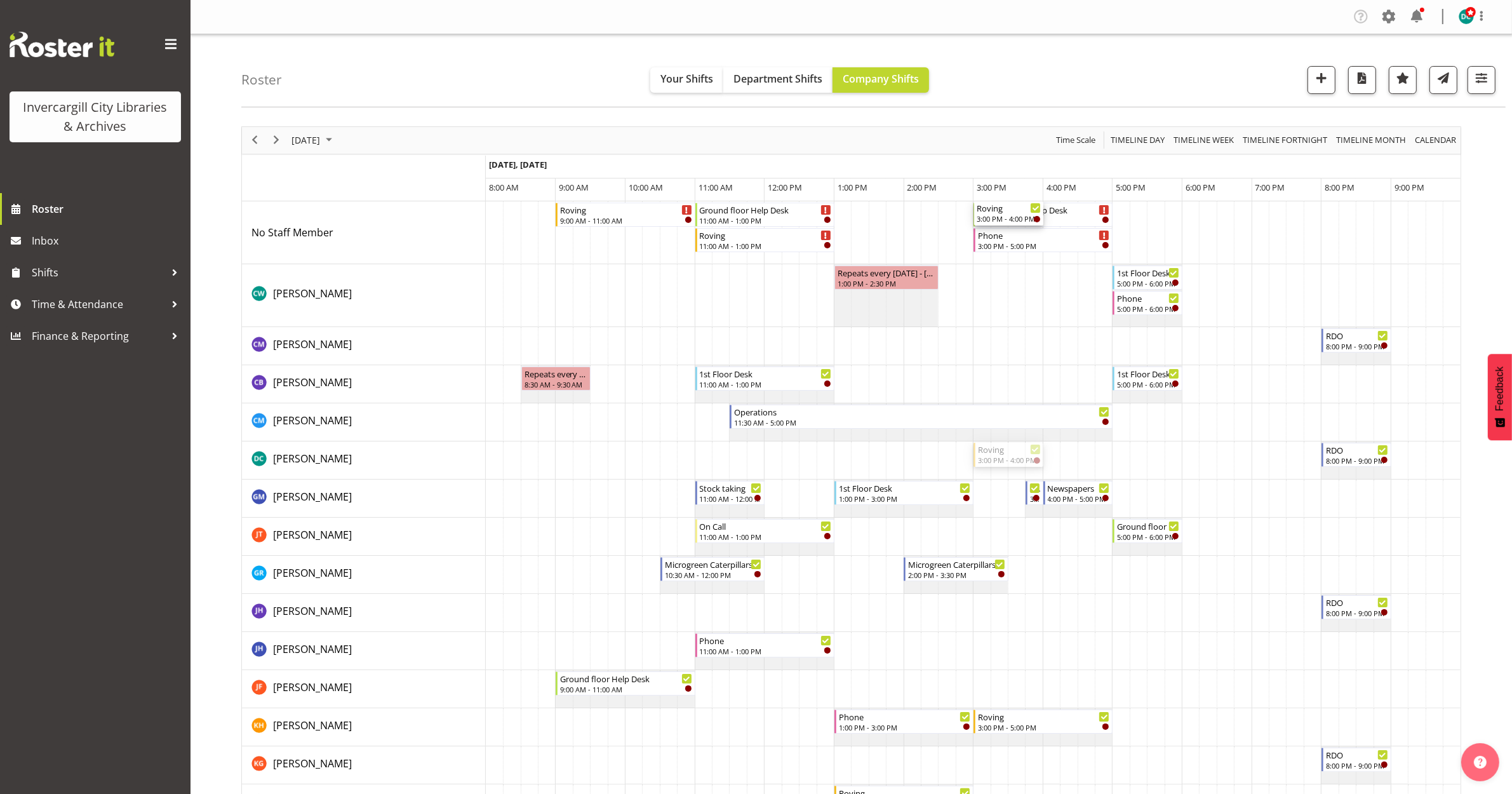
drag, startPoint x: 1001, startPoint y: 256, endPoint x: 988, endPoint y: 237, distance: 23.0
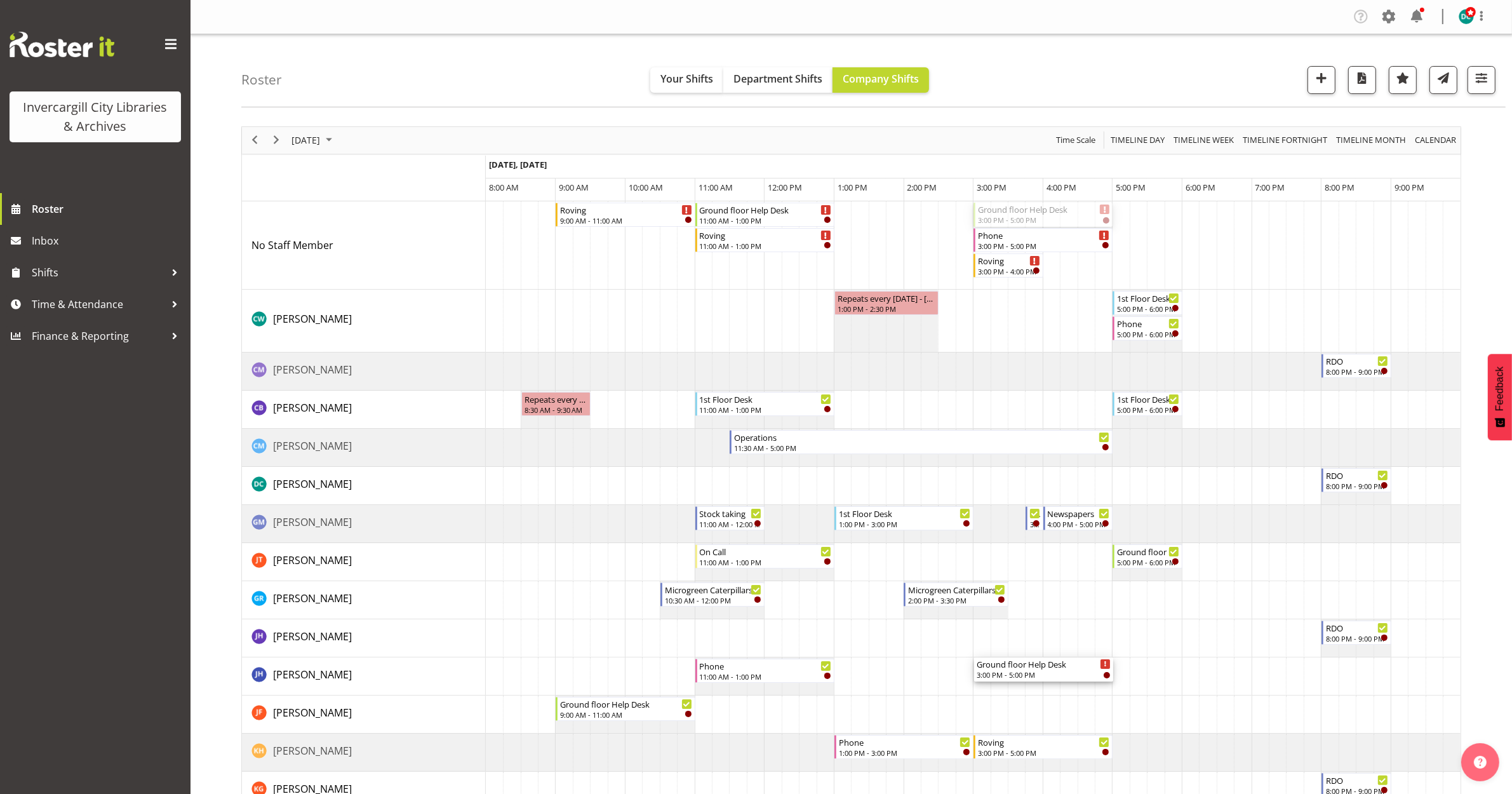
drag, startPoint x: 1005, startPoint y: 207, endPoint x: 983, endPoint y: 690, distance: 483.5
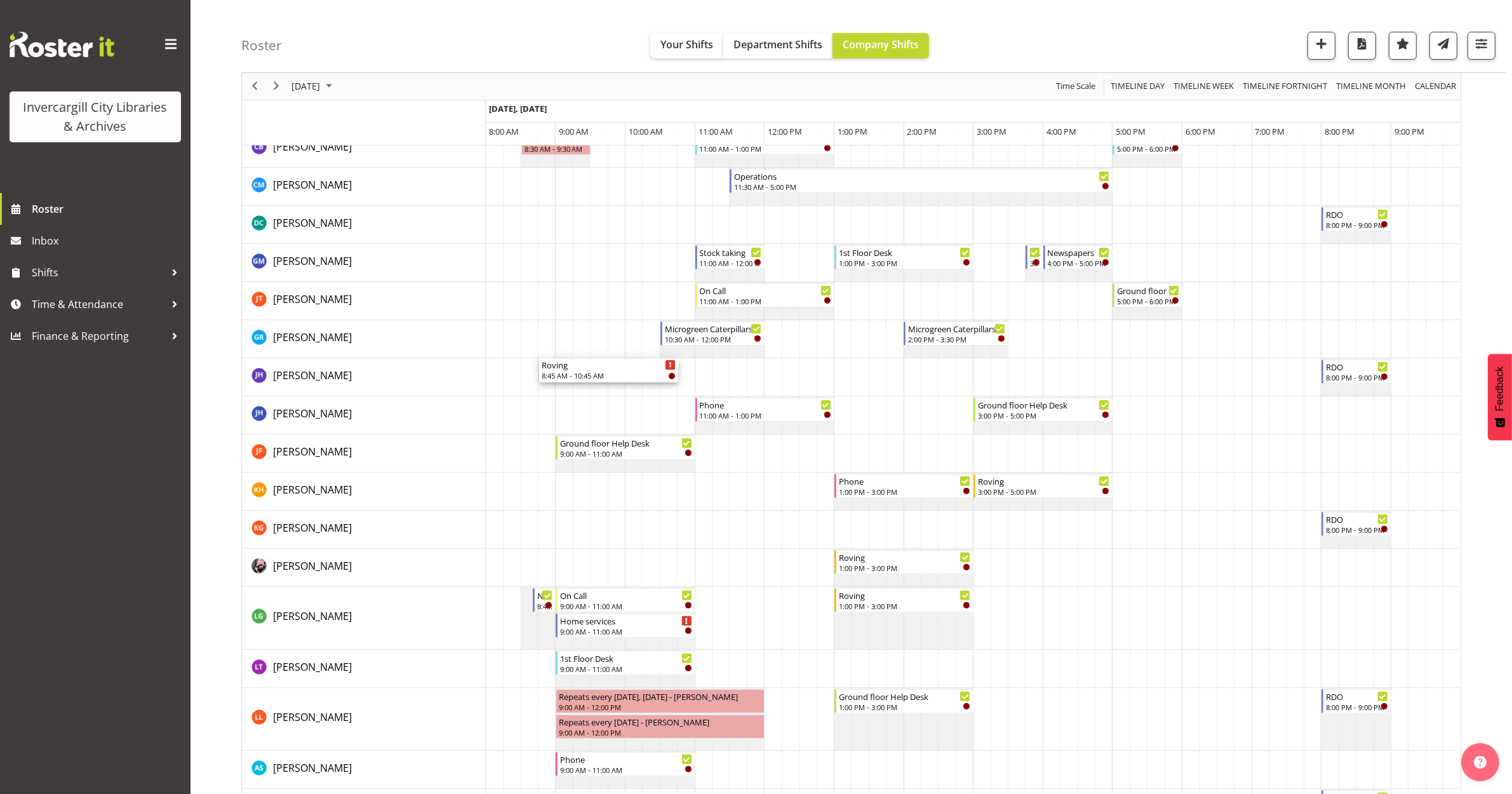
scroll to position [238, 0]
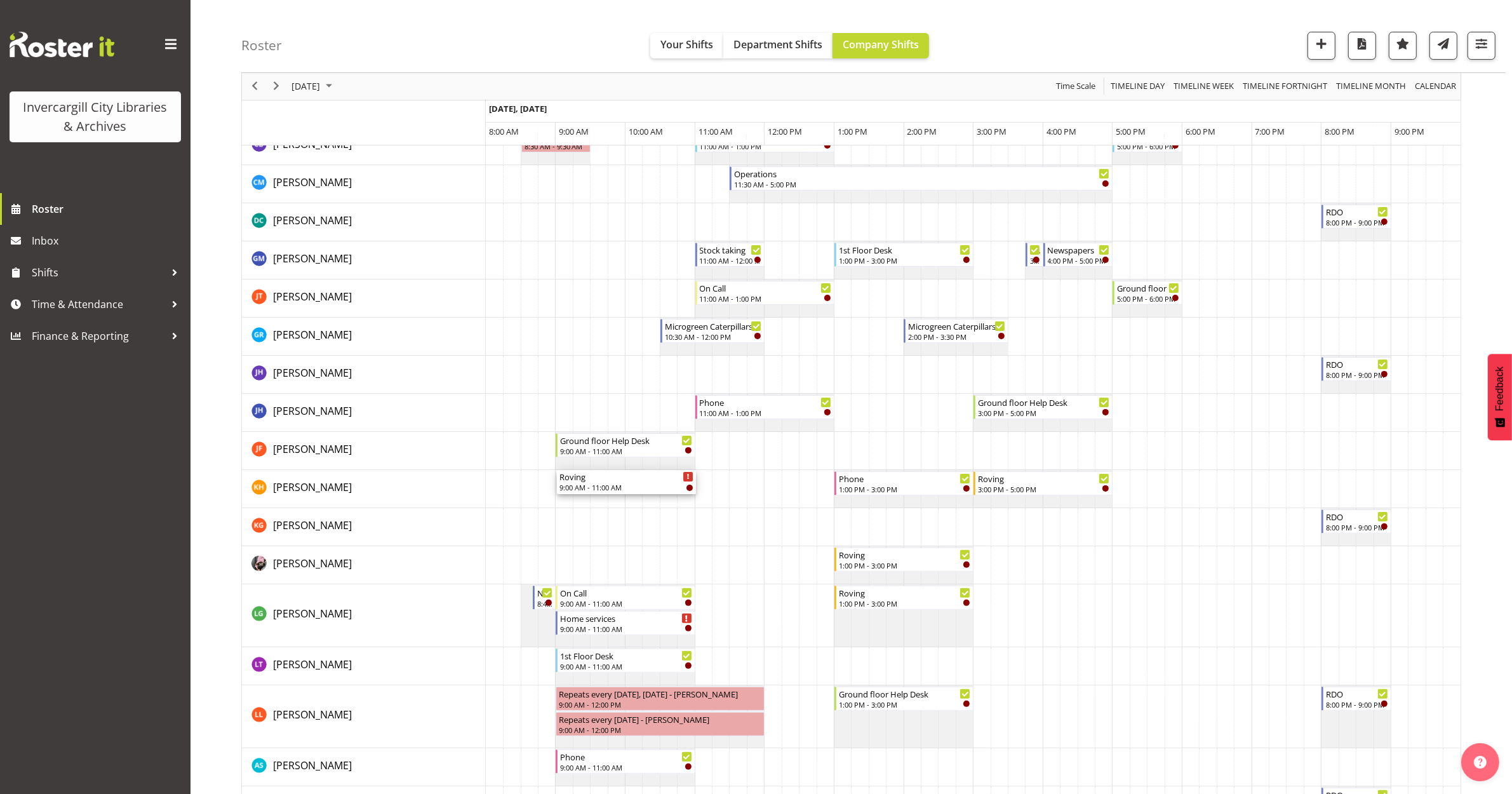
drag, startPoint x: 617, startPoint y: 214, endPoint x: 600, endPoint y: 503, distance: 289.5
click at [600, 503] on div "Roving 9:00 AM - 11:00 AM Ground floor Help Desk 11:00 AM - 1:00 PM Roving 11:0…" at bounding box center [973, 800] width 975 height 1674
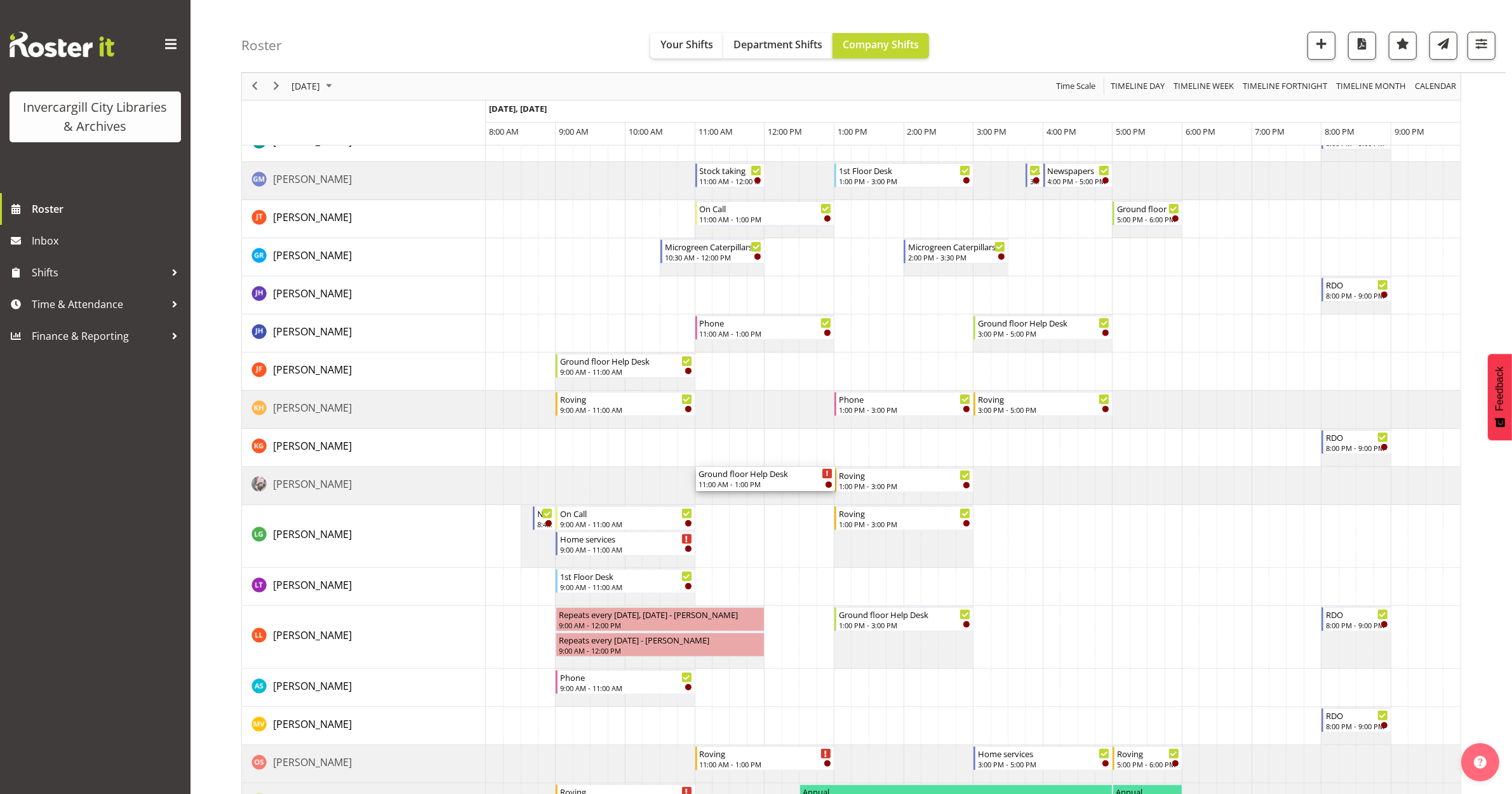
scroll to position [556, 0]
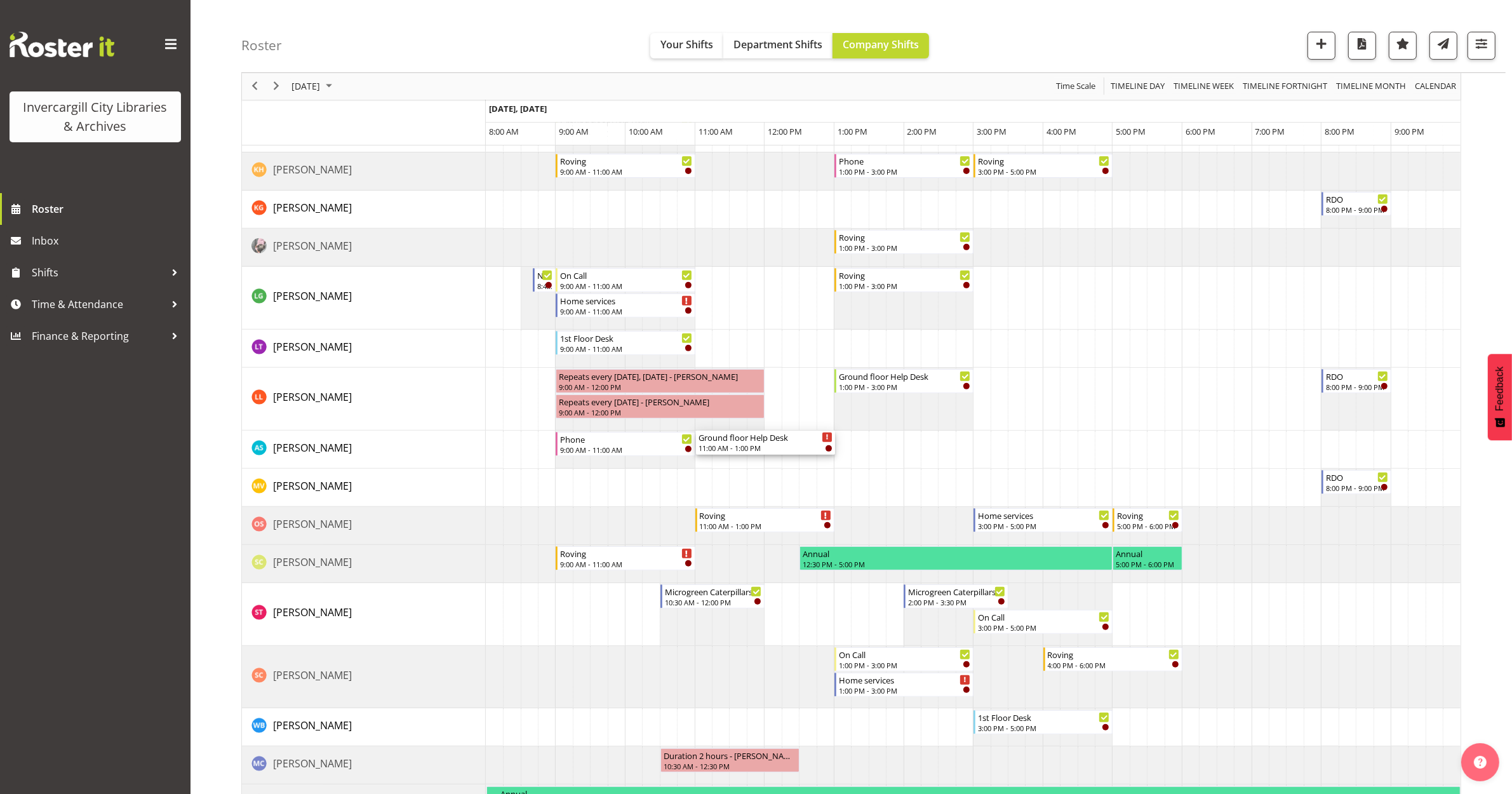
drag, startPoint x: 753, startPoint y: 216, endPoint x: 738, endPoint y: 458, distance: 242.5
click at [738, 458] on div "Ground floor Help Desk 11:00 AM - 1:00 PM Roving 11:00 AM - 1:00 PM Phone 3:00 …" at bounding box center [973, 482] width 975 height 1674
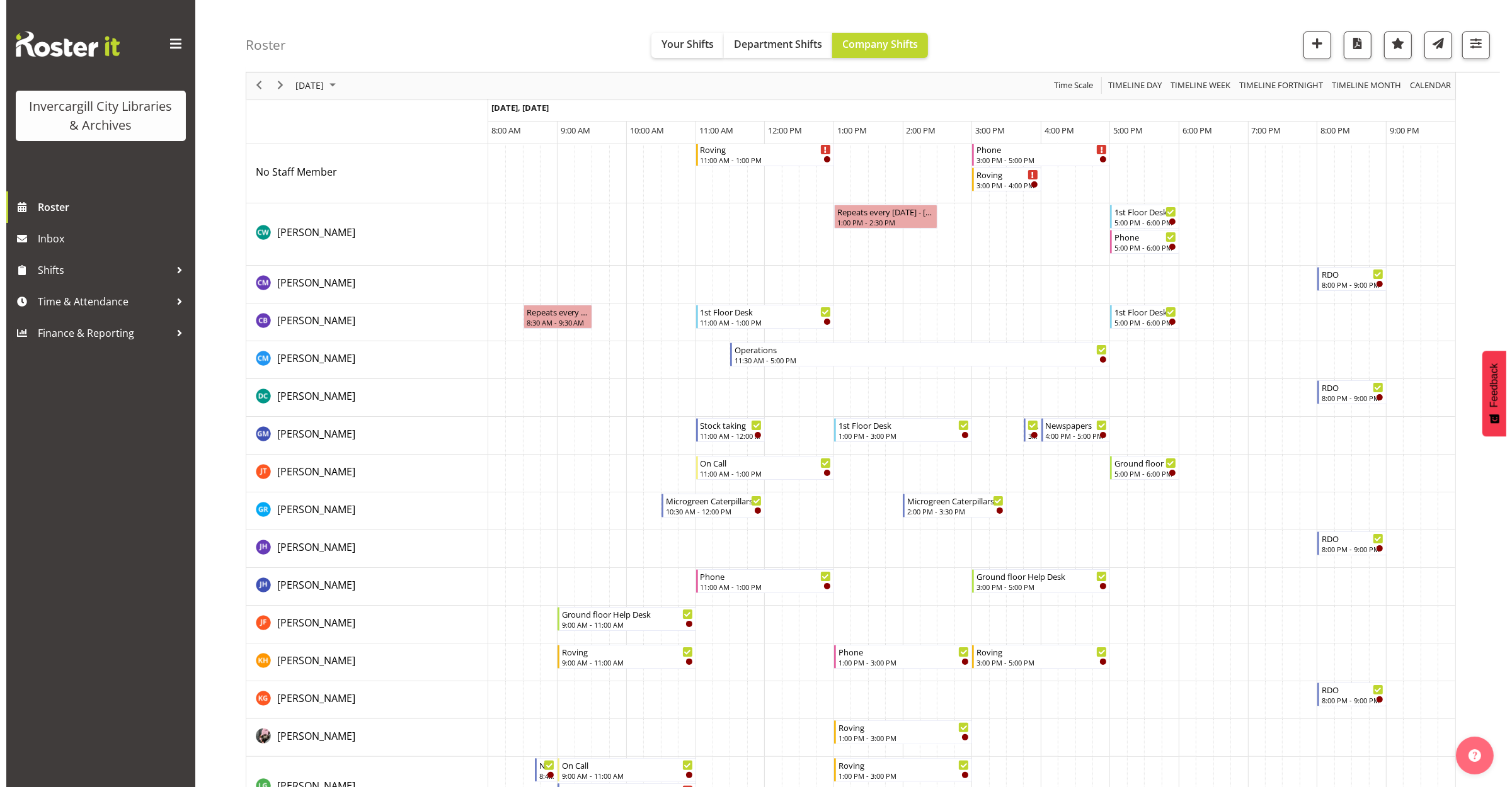
scroll to position [0, 0]
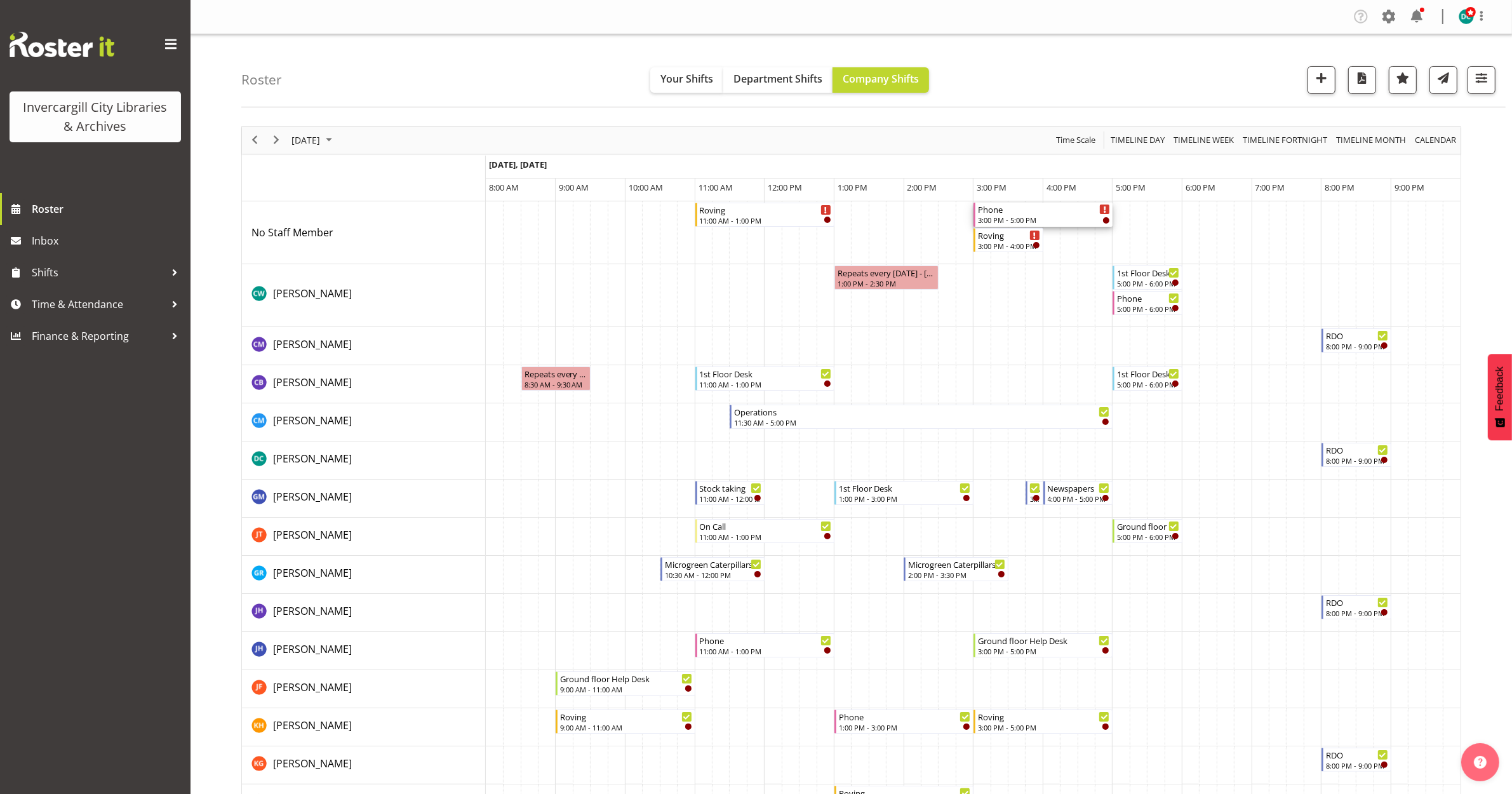
click at [1008, 214] on div "Phone" at bounding box center [1044, 209] width 132 height 13
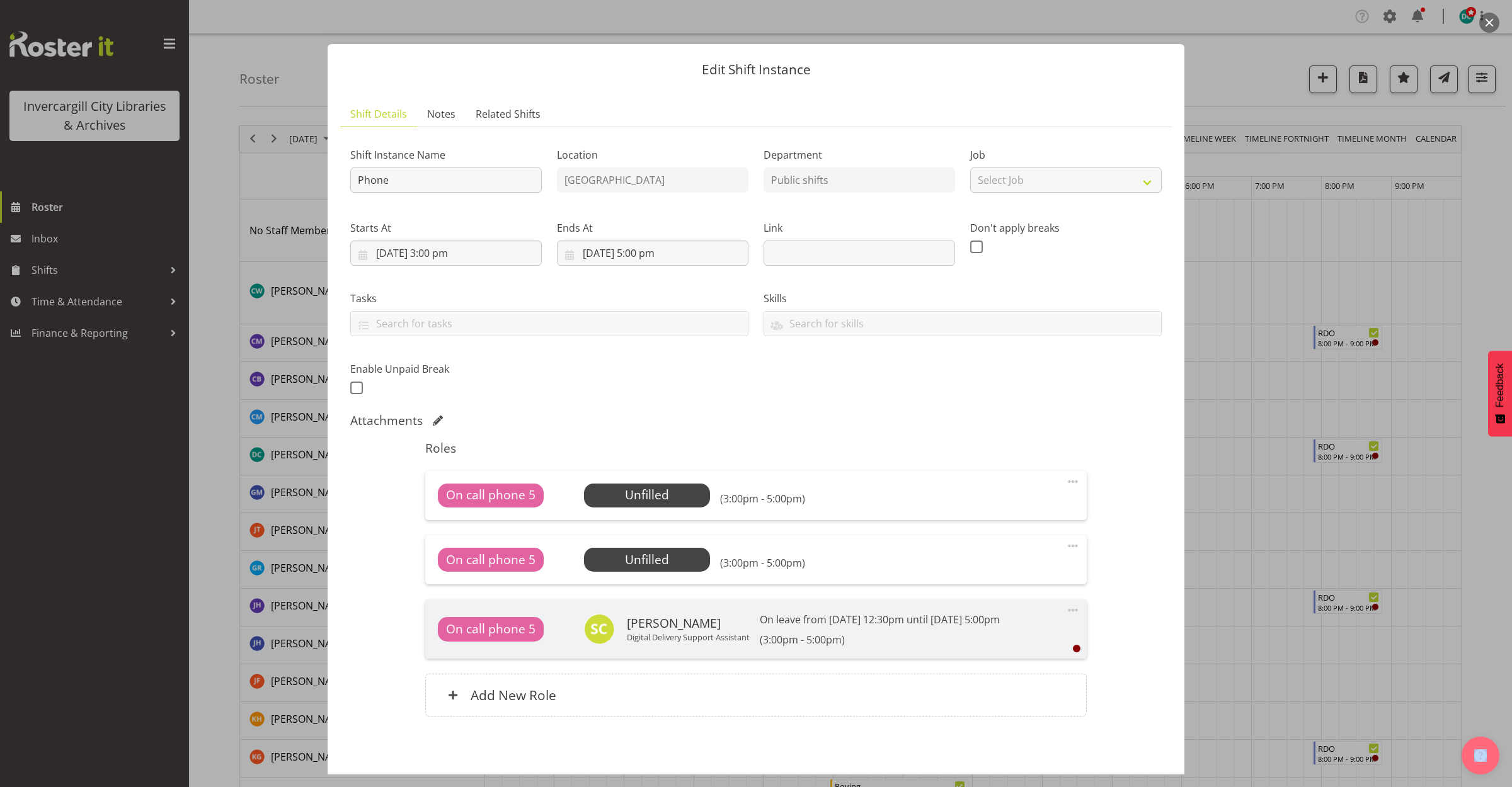
click at [1065, 546] on span at bounding box center [1073, 546] width 15 height 15
click at [981, 621] on link "Delete" at bounding box center [1019, 619] width 121 height 23
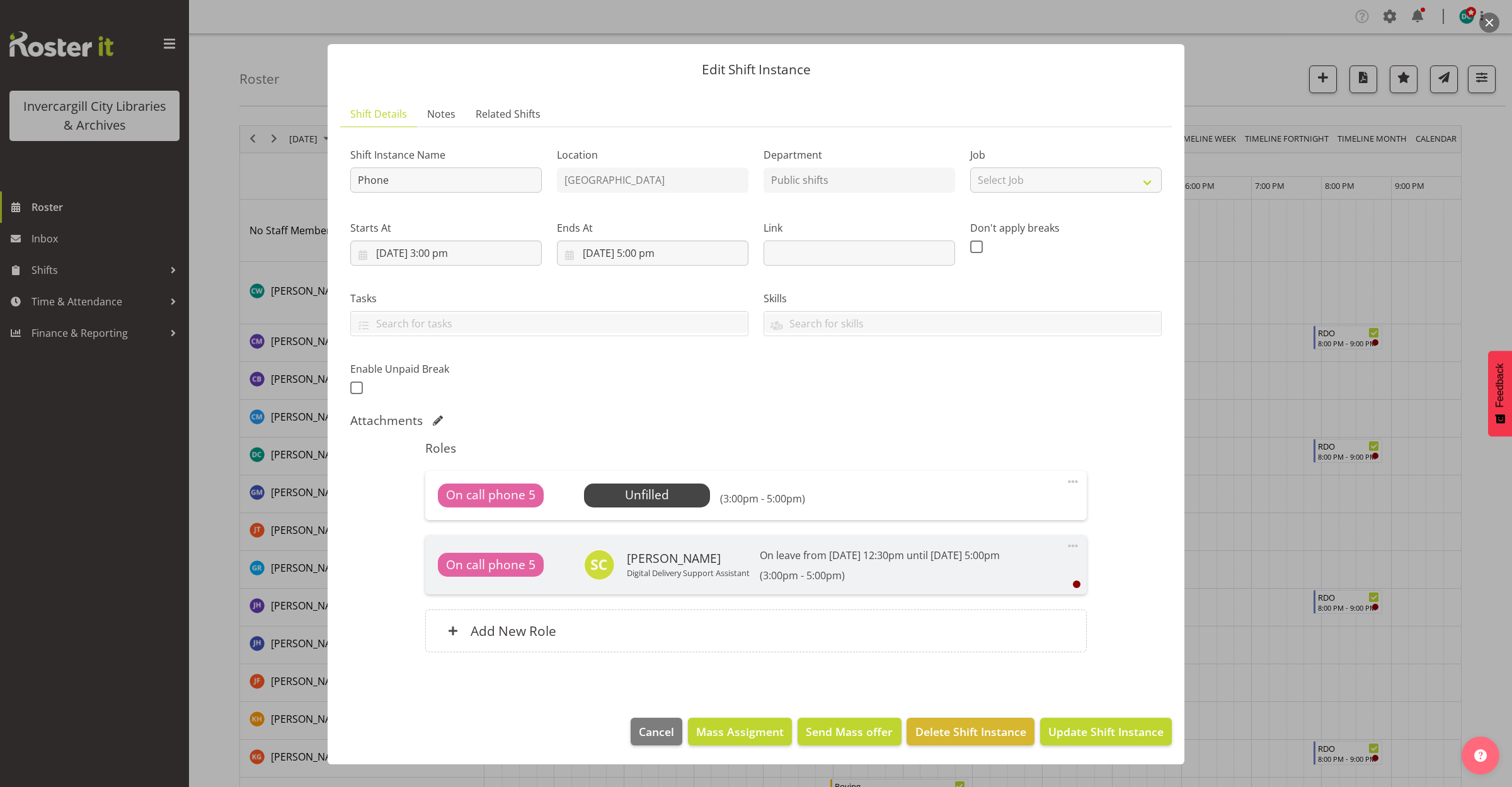
click at [632, 477] on div "On call phone 5 Unfilled Select Employee (3:00pm - 5:00pm) Edit Cover Role Dele…" at bounding box center [756, 495] width 661 height 49
click at [642, 495] on span "Select Employee" at bounding box center [646, 495] width 94 height 19
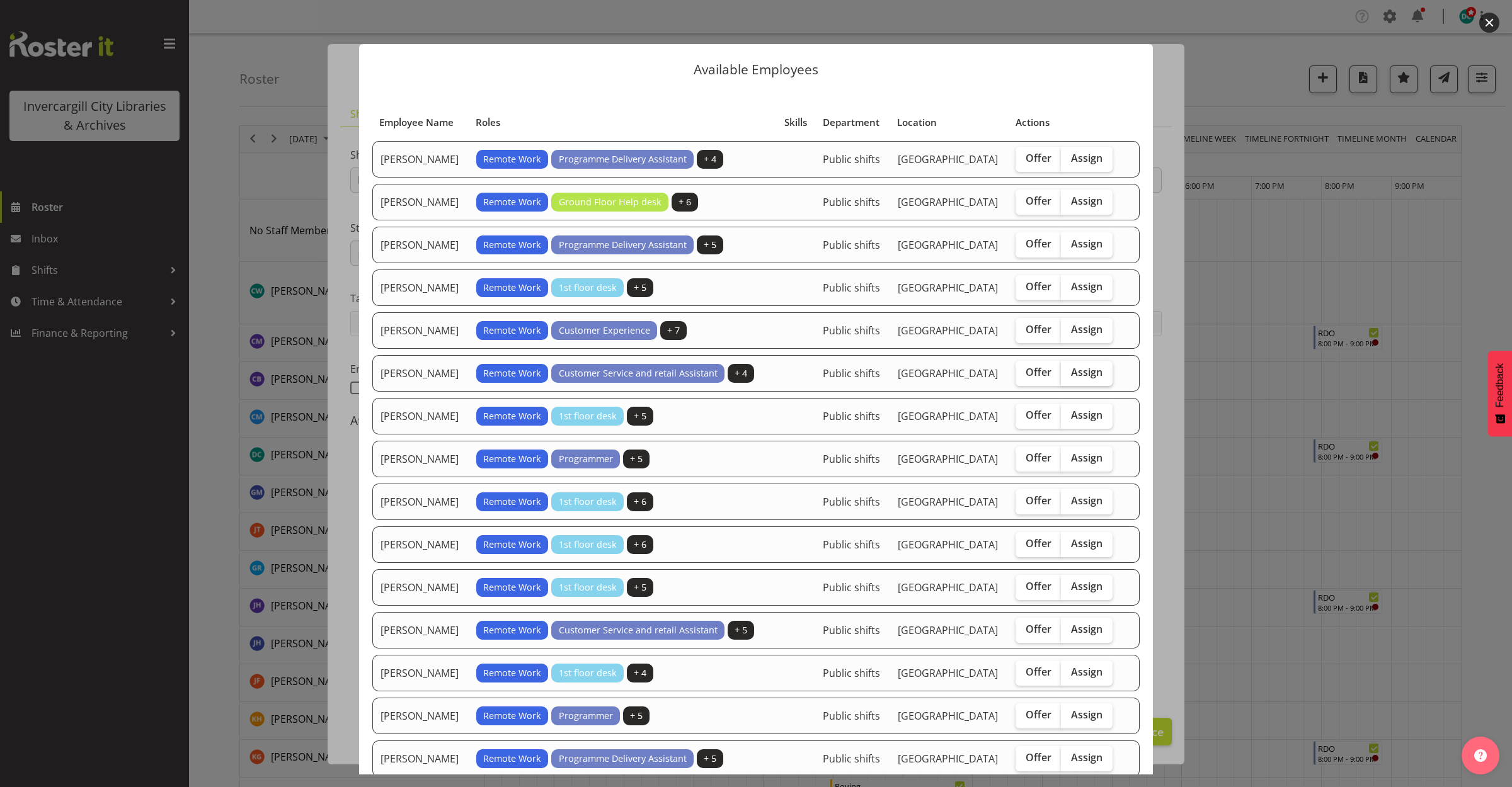
click at [1085, 386] on label "Assign" at bounding box center [1086, 373] width 52 height 25
click at [1069, 377] on input "Assign" at bounding box center [1065, 372] width 8 height 8
checkbox input "true"
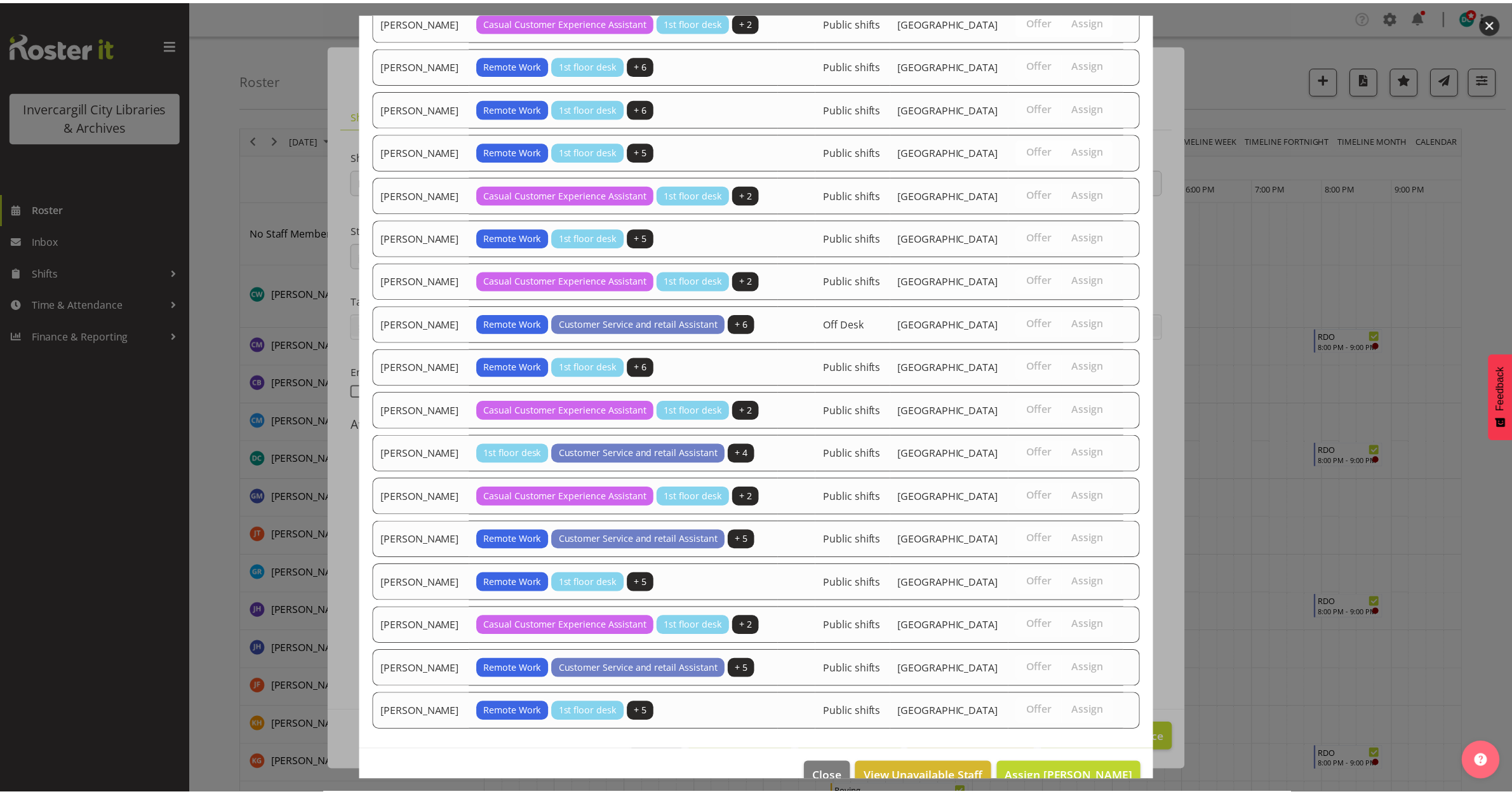
scroll to position [1085, 0]
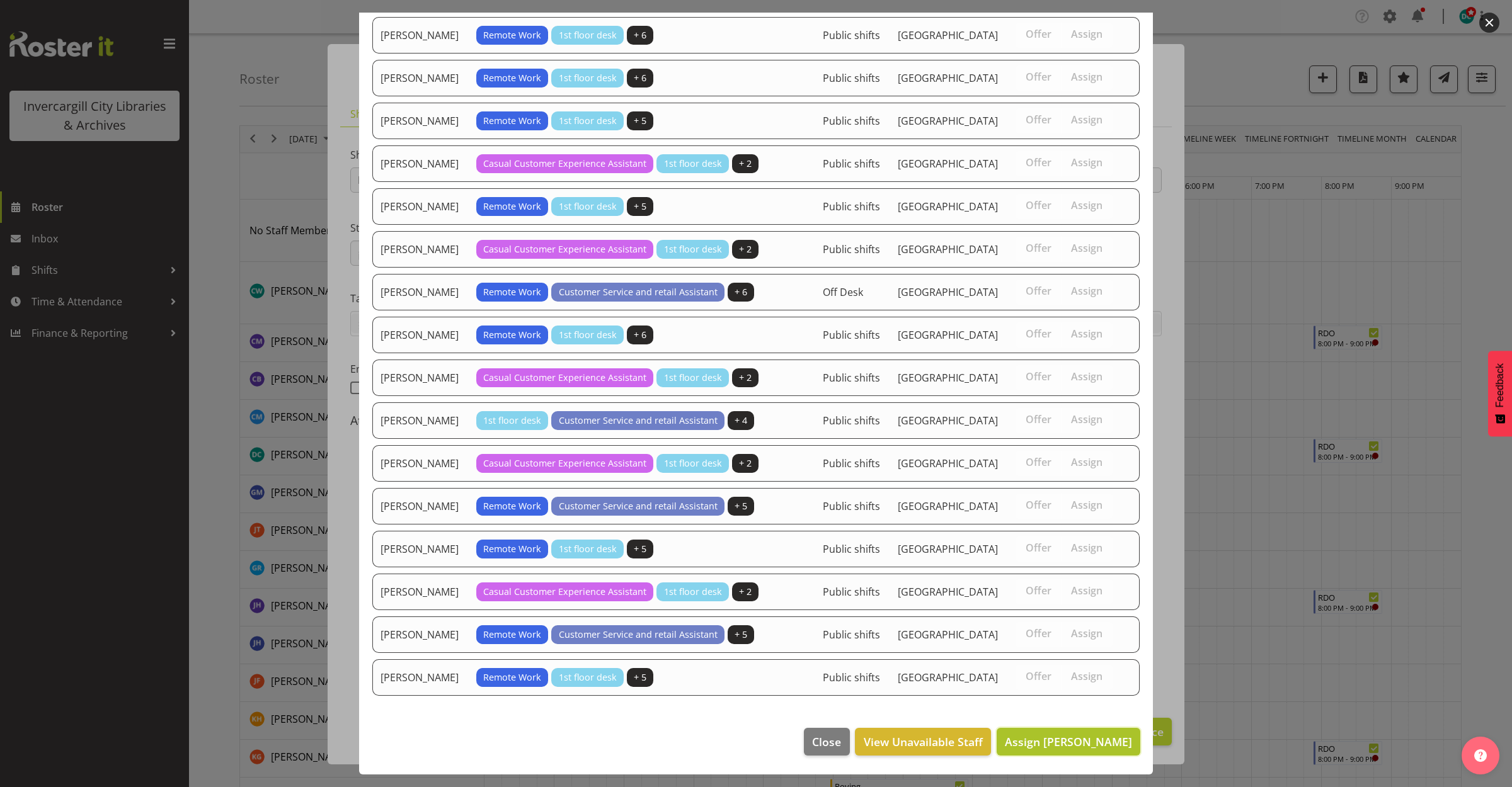
click at [1059, 734] on span "Assign [PERSON_NAME]" at bounding box center [1068, 742] width 127 height 15
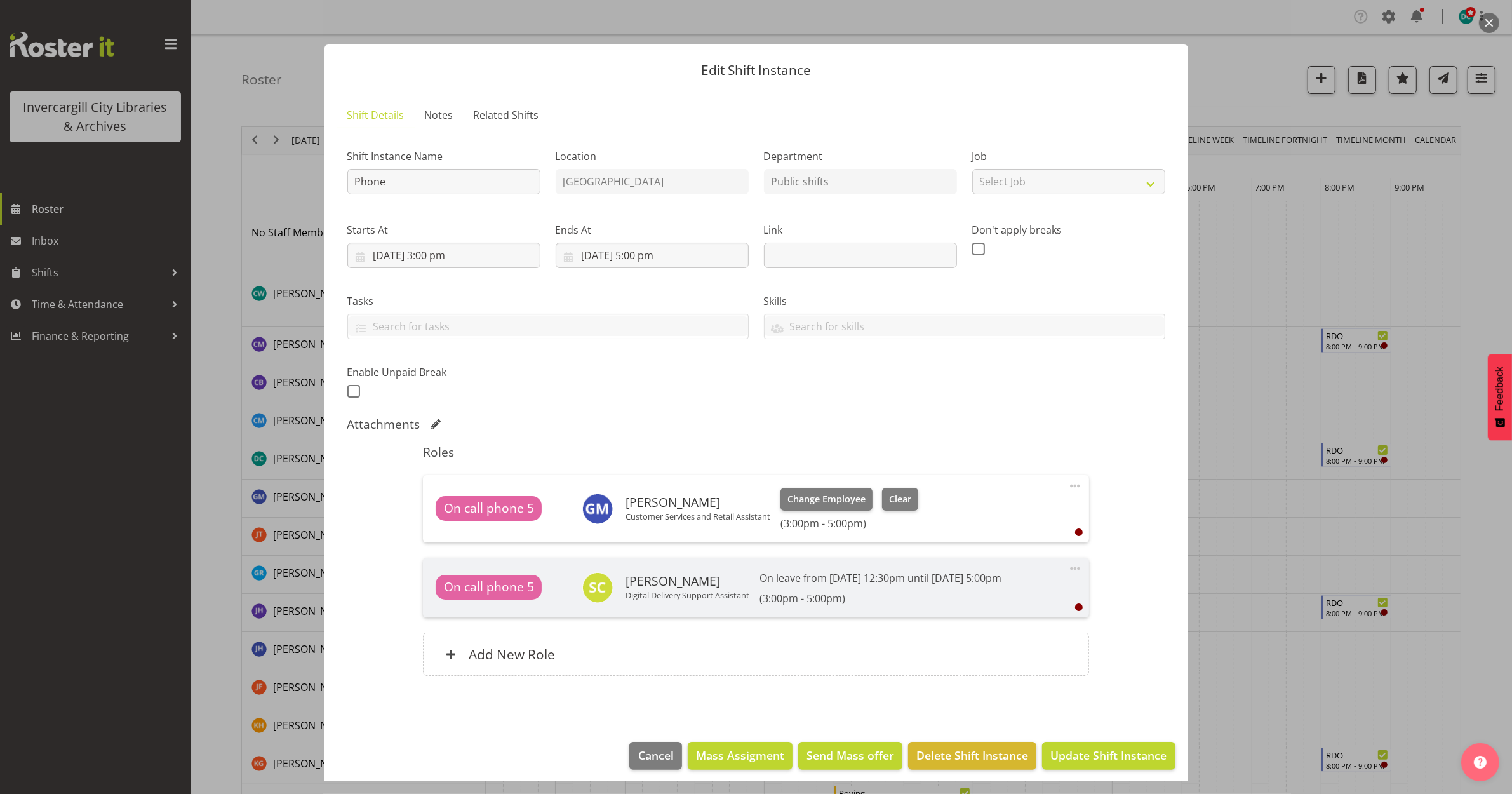
click at [1090, 742] on footer "Cancel Mass Assigment Send Mass offer Delete Shift Instance Update Shift Instan…" at bounding box center [756, 759] width 864 height 60
click at [1090, 750] on span "Update Shift Instance" at bounding box center [1108, 756] width 116 height 16
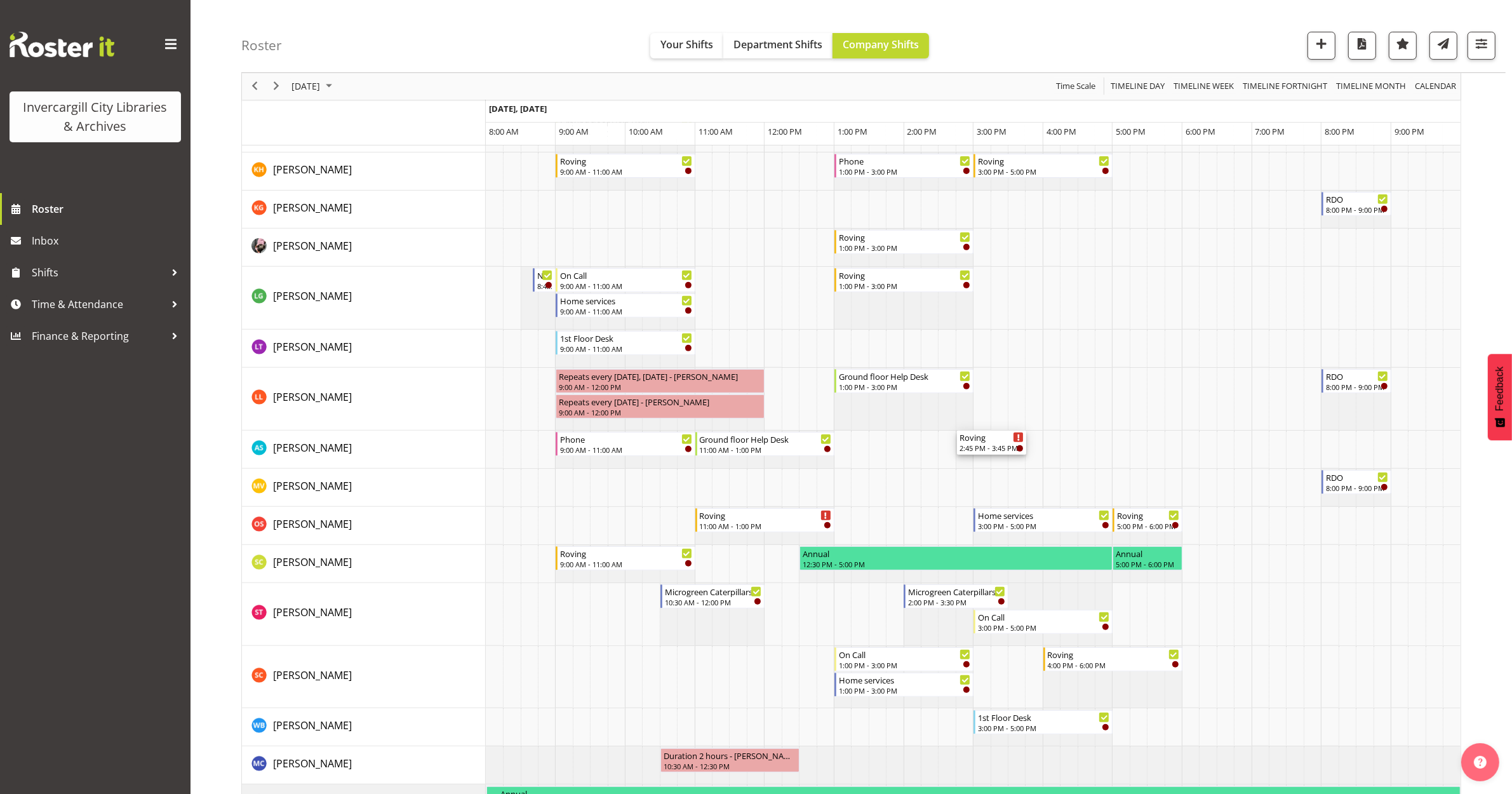
scroll to position [794, 0]
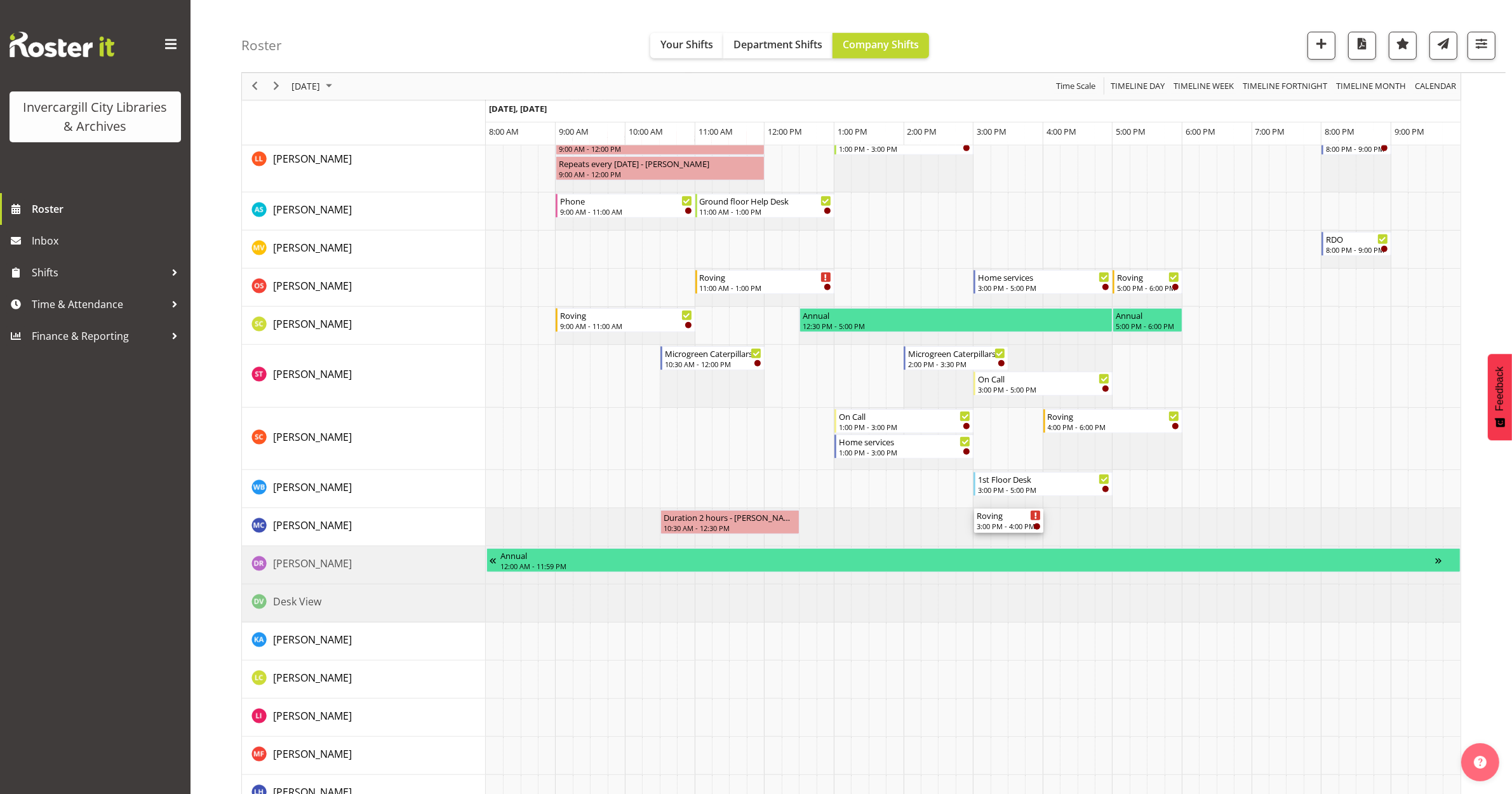
drag, startPoint x: 982, startPoint y: 507, endPoint x: 988, endPoint y: 538, distance: 31.6
click at [988, 538] on div "Roving 11:00 AM - 1:00 PM Roving 3:00 PM - 4:00 PM Repeats every [DATE] - [PERS…" at bounding box center [973, 244] width 975 height 1674
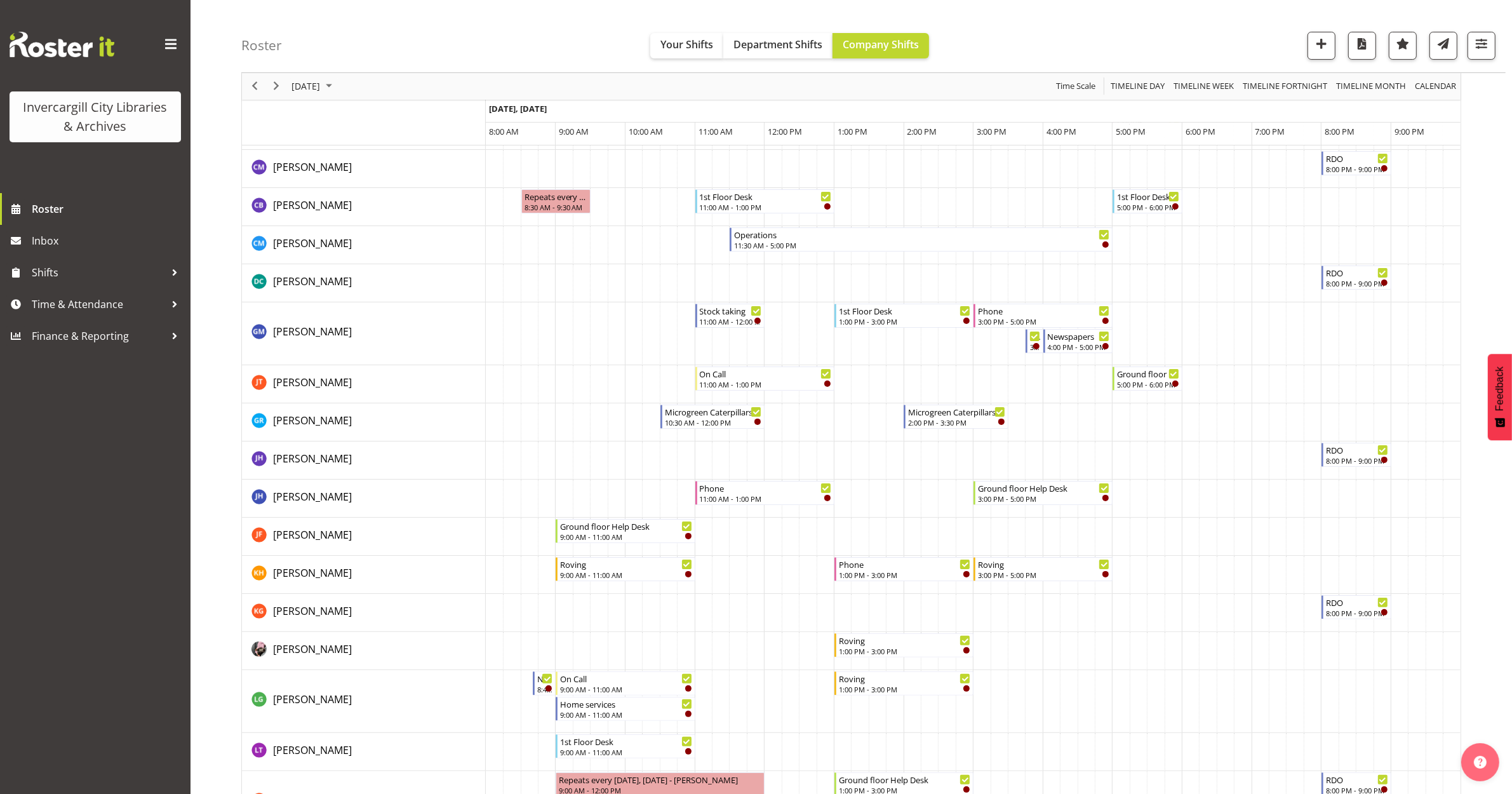
scroll to position [0, 0]
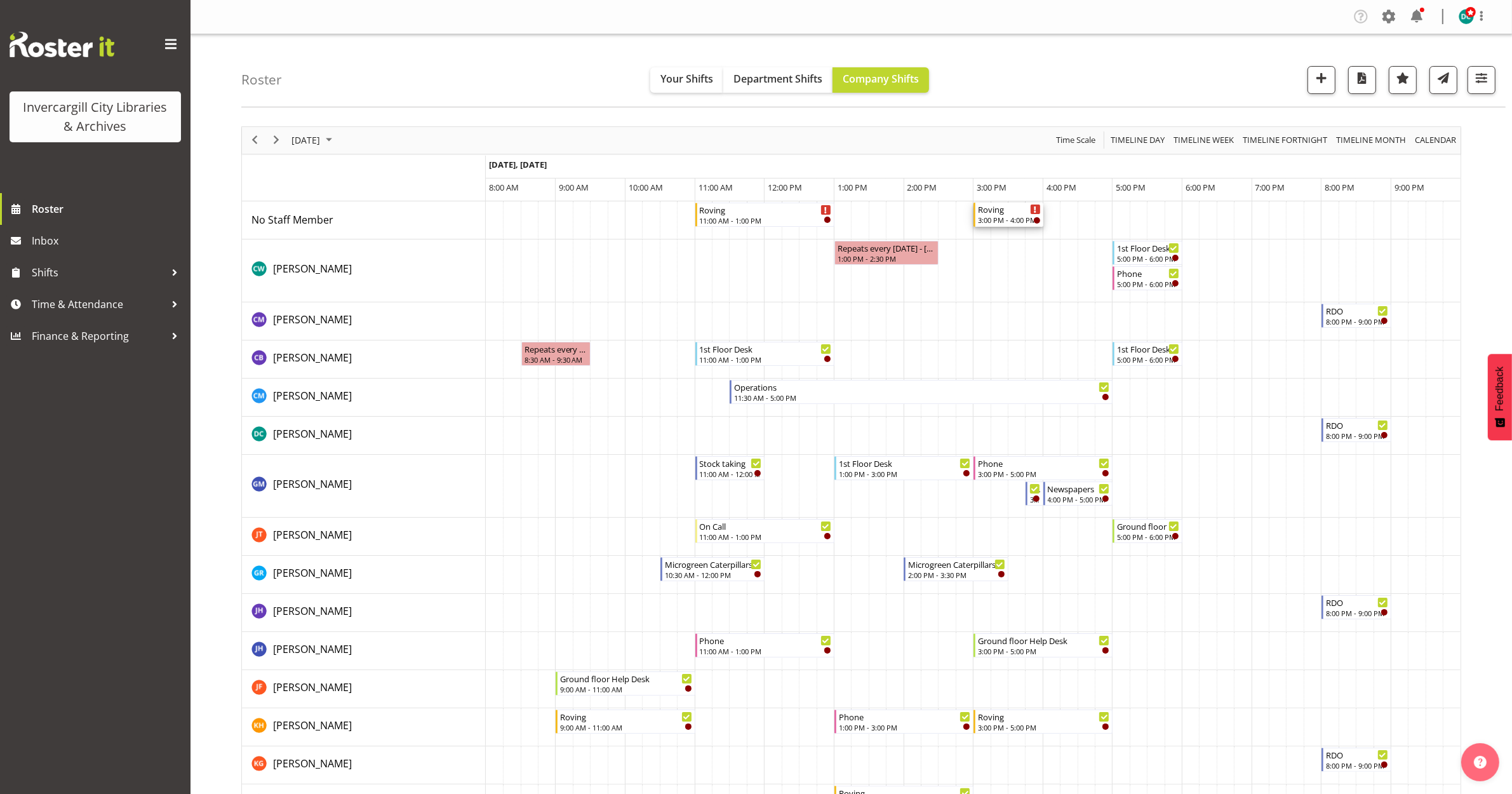
click at [1010, 216] on div "3:00 PM - 4:00 PM" at bounding box center [1009, 220] width 63 height 10
click at [0, 0] on div at bounding box center [0, 0] width 0 height 0
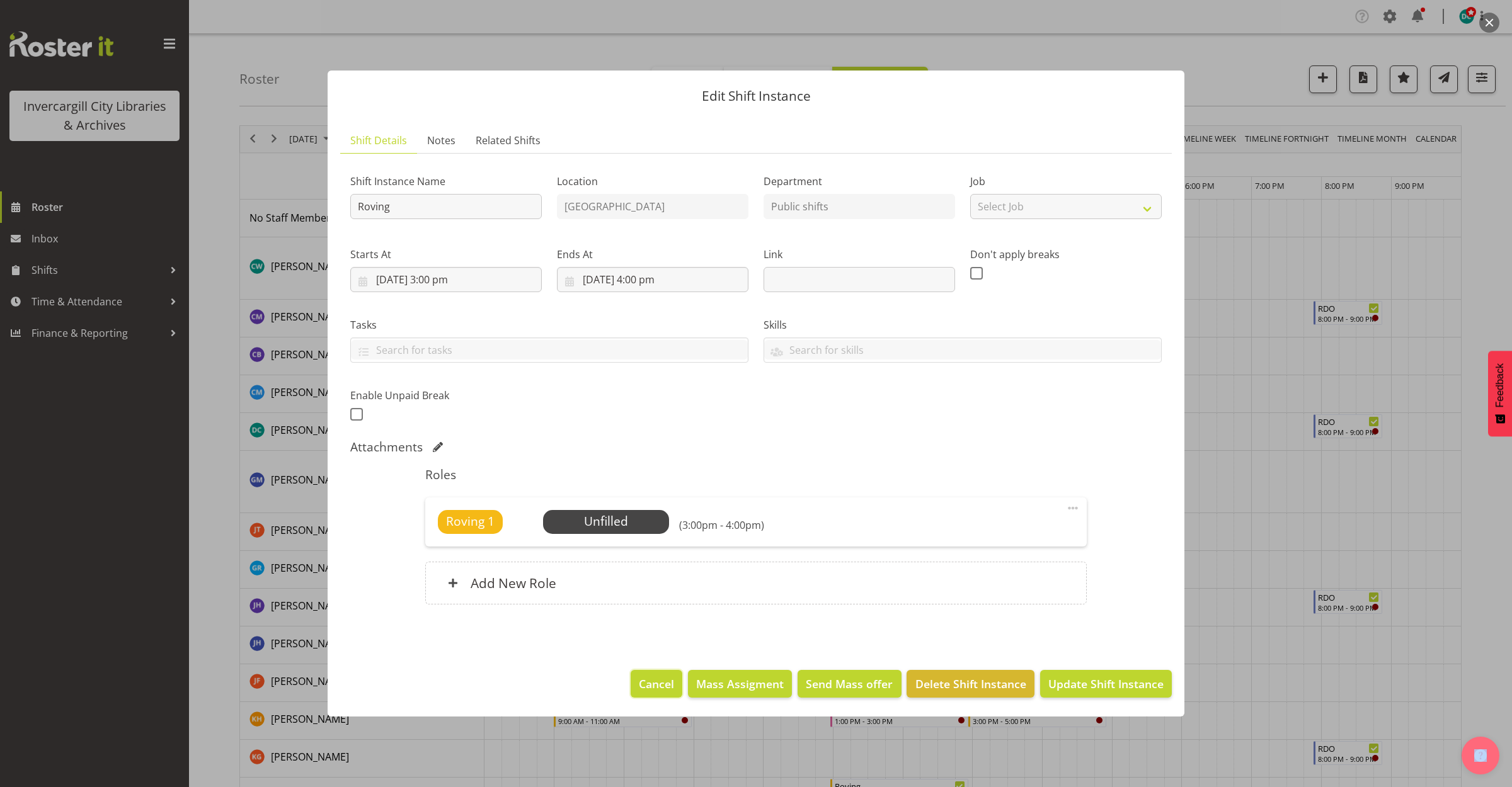
click at [659, 687] on span "Cancel" at bounding box center [656, 683] width 36 height 16
